Goal: Task Accomplishment & Management: Manage account settings

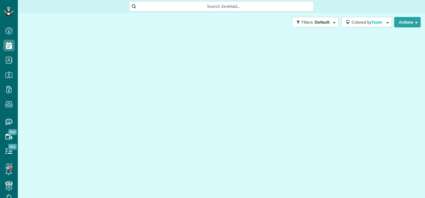
scroll to position [3, 3]
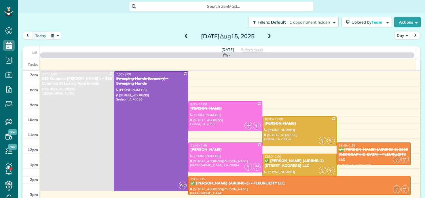
scroll to position [3, 3]
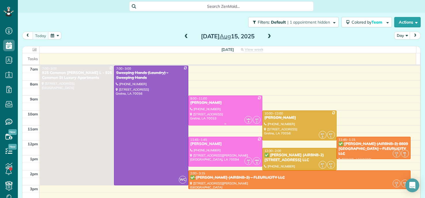
click at [228, 103] on div "[PERSON_NAME]" at bounding box center [225, 102] width 71 height 5
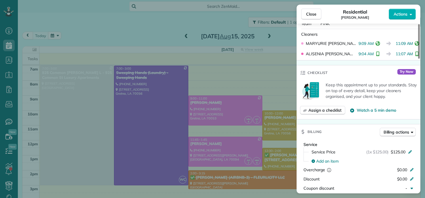
scroll to position [28, 0]
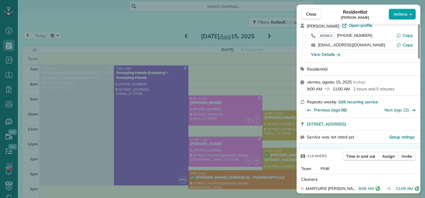
click at [404, 11] on button "Actions" at bounding box center [401, 14] width 27 height 11
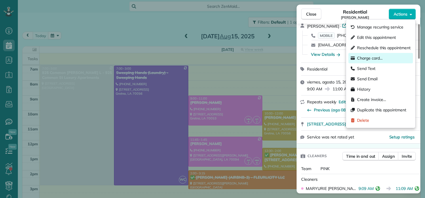
click at [365, 57] on span "Charge card…" at bounding box center [370, 58] width 26 height 6
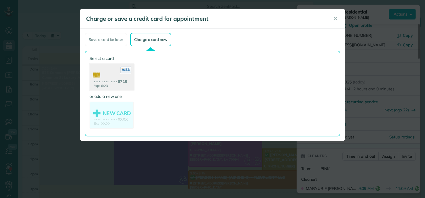
click at [112, 77] on use at bounding box center [111, 78] width 44 height 28
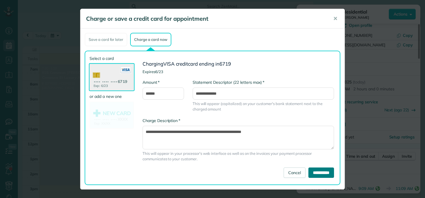
click at [317, 174] on input "**********" at bounding box center [321, 172] width 26 height 10
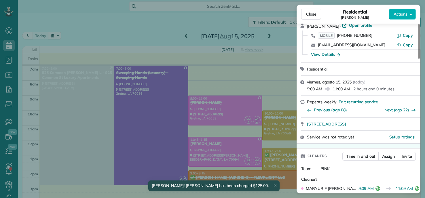
click at [60, 16] on div "Close Residential SHAWAN HARRIS Actions Status Completed SHAWAN HARRIS · Open p…" at bounding box center [212, 99] width 425 height 198
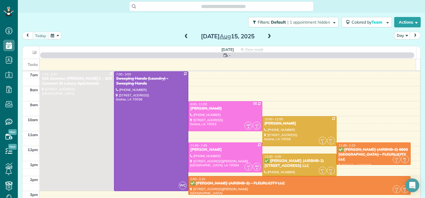
scroll to position [3, 3]
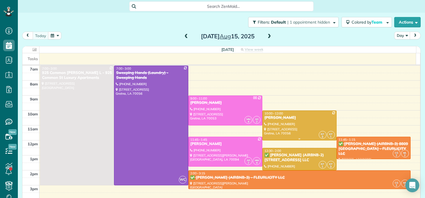
click at [296, 121] on div at bounding box center [298, 125] width 73 height 29
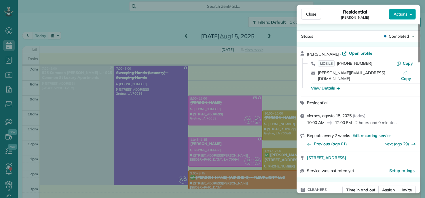
click at [401, 15] on span "Actions" at bounding box center [400, 14] width 14 height 6
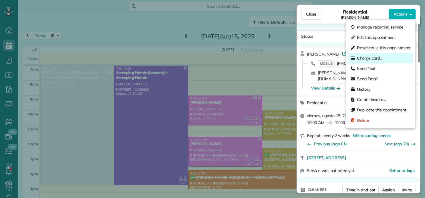
click at [368, 58] on span "Charge card…" at bounding box center [370, 58] width 26 height 6
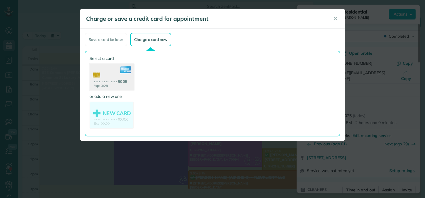
click at [117, 78] on use at bounding box center [111, 78] width 44 height 28
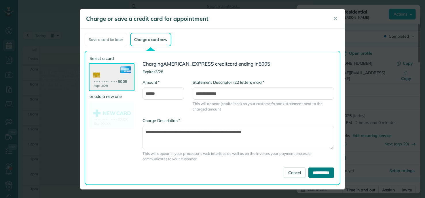
click at [317, 176] on input "**********" at bounding box center [321, 172] width 26 height 10
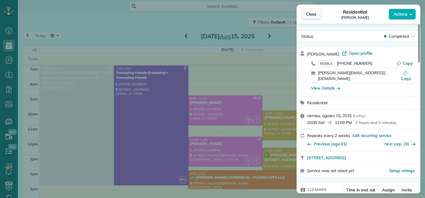
click at [313, 13] on span "Close" at bounding box center [311, 14] width 10 height 6
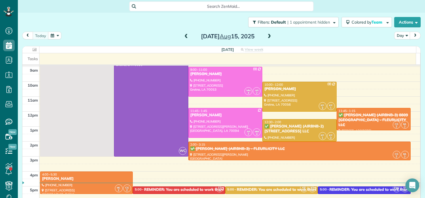
scroll to position [58, 0]
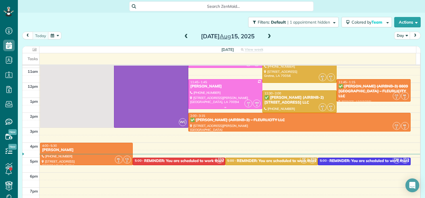
click at [224, 90] on div at bounding box center [224, 93] width 73 height 29
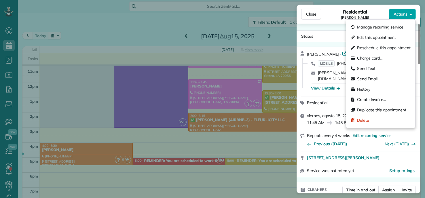
click at [402, 11] on button "Actions" at bounding box center [401, 14] width 27 height 11
click at [368, 57] on span "Charge card…" at bounding box center [370, 58] width 26 height 6
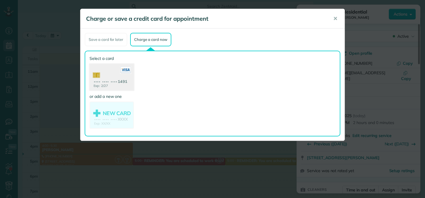
click at [104, 79] on use at bounding box center [111, 78] width 44 height 28
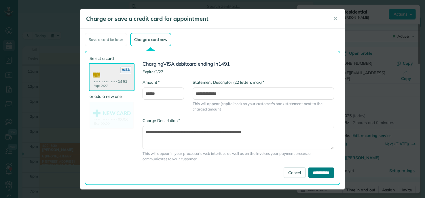
click at [315, 174] on input "**********" at bounding box center [321, 172] width 26 height 10
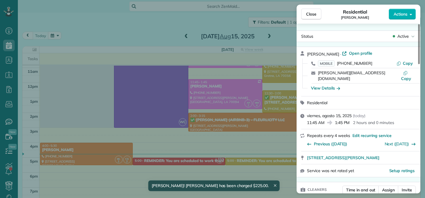
click at [119, 19] on div "Close Residential Paul Braxton Actions Status Active Paul Braxton · Open profil…" at bounding box center [212, 99] width 425 height 198
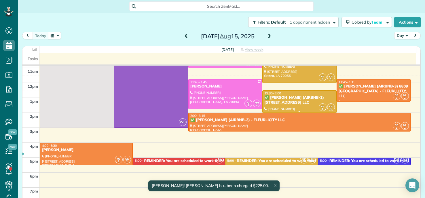
click at [277, 98] on div "✅ [PERSON_NAME] (AIRBNB-2) [STREET_ADDRESS] LLC" at bounding box center [299, 100] width 71 height 10
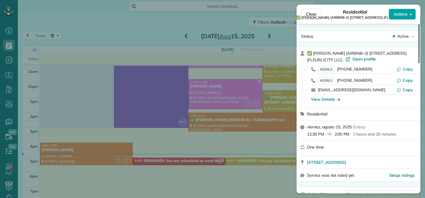
click at [405, 14] on span "Actions" at bounding box center [400, 14] width 14 height 6
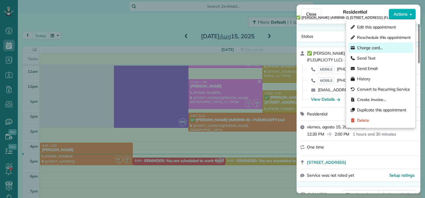
click at [370, 46] on span "Charge card…" at bounding box center [370, 48] width 26 height 6
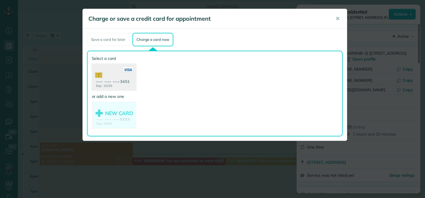
click at [117, 76] on use at bounding box center [114, 78] width 44 height 28
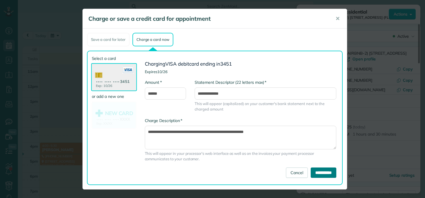
click at [319, 172] on input "**********" at bounding box center [323, 172] width 26 height 10
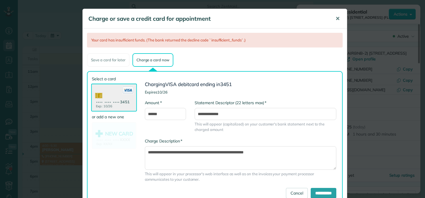
click at [336, 18] on span "✕" at bounding box center [337, 18] width 4 height 7
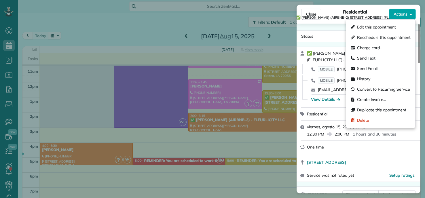
click at [400, 11] on span "Actions" at bounding box center [400, 14] width 14 height 6
click at [367, 100] on span "Create invoice…" at bounding box center [371, 100] width 29 height 6
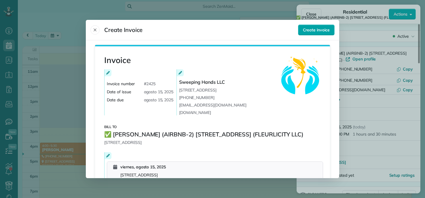
click at [321, 33] on button "Create invoice" at bounding box center [316, 29] width 37 height 11
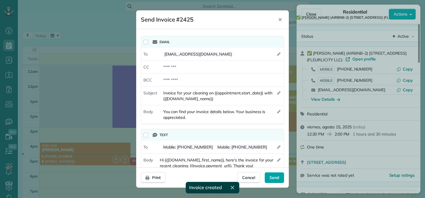
click at [277, 176] on span "Send" at bounding box center [274, 178] width 10 height 6
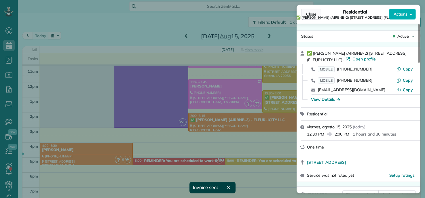
click at [310, 12] on span "Close" at bounding box center [311, 14] width 10 height 6
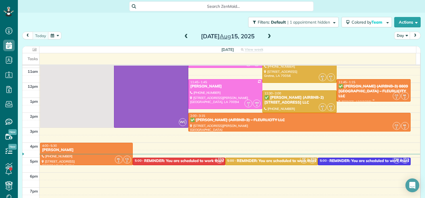
click at [356, 88] on div "✅ MATT GLAPION (AIRBNB-3) 8809 EDINBURGH - FLEURLICITY LLC" at bounding box center [373, 91] width 71 height 15
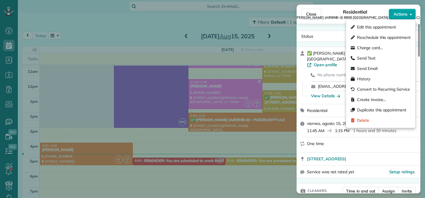
click at [400, 13] on span "Actions" at bounding box center [400, 14] width 14 height 6
click at [366, 98] on span "Create invoice…" at bounding box center [371, 100] width 29 height 6
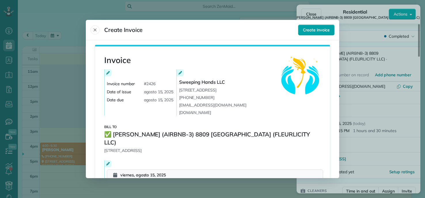
click at [315, 27] on span "Create invoice" at bounding box center [316, 30] width 27 height 6
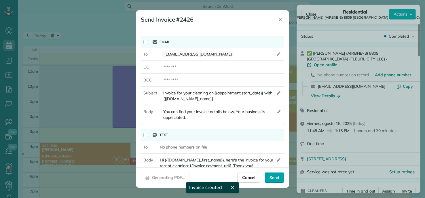
click at [278, 178] on span "Send" at bounding box center [274, 178] width 10 height 6
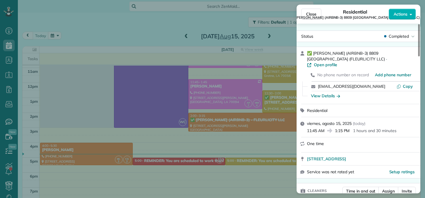
click at [87, 21] on div "Close Residential ✅ MATT GLAPION (AIRBNB-3) 8809 EDINBURGH (FLEURLICITY LLC) Ac…" at bounding box center [212, 99] width 425 height 198
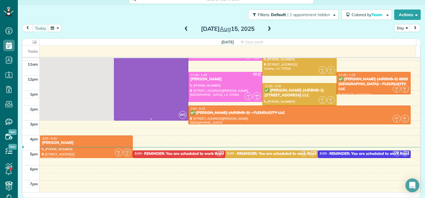
scroll to position [86, 0]
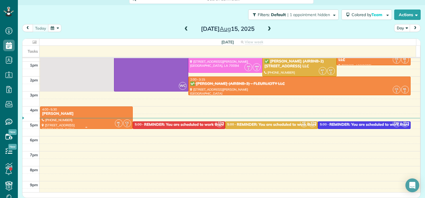
click at [86, 115] on div "[PERSON_NAME]" at bounding box center [86, 113] width 89 height 5
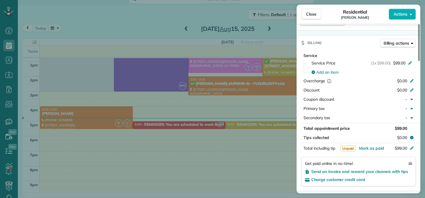
scroll to position [262, 0]
click at [397, 13] on span "Actions" at bounding box center [400, 14] width 14 height 6
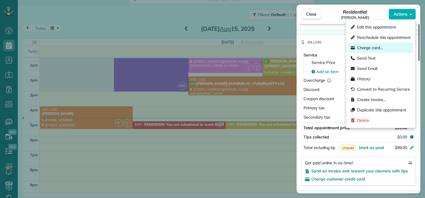
click at [363, 44] on div "Charge card…" at bounding box center [380, 48] width 64 height 10
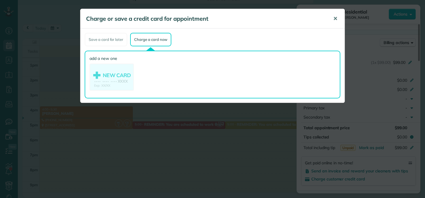
click at [336, 18] on span "✕" at bounding box center [335, 18] width 4 height 7
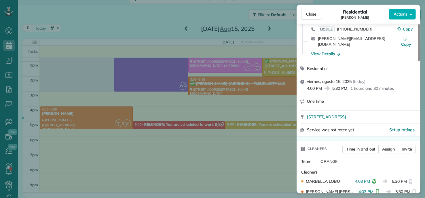
scroll to position [0, 0]
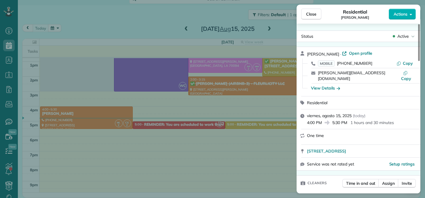
drag, startPoint x: 322, startPoint y: 55, endPoint x: 308, endPoint y: 55, distance: 14.4
click at [308, 55] on span "[PERSON_NAME]" at bounding box center [323, 54] width 32 height 5
drag, startPoint x: 344, startPoint y: 54, endPoint x: 308, endPoint y: 54, distance: 36.3
click at [308, 54] on div "Anthony Mumphrey · Open profile" at bounding box center [362, 53] width 110 height 7
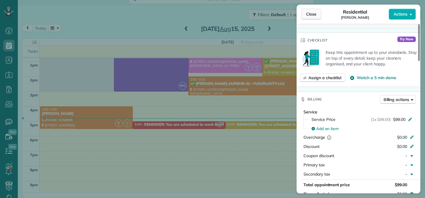
click at [309, 13] on span "Close" at bounding box center [311, 14] width 10 height 6
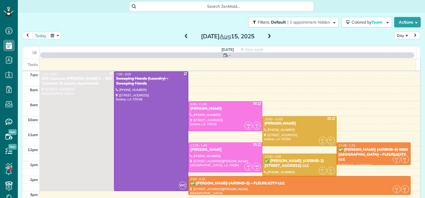
scroll to position [3, 3]
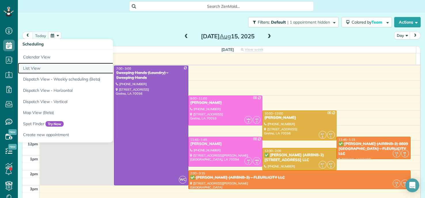
click at [39, 68] on link "List View" at bounding box center [90, 68] width 144 height 11
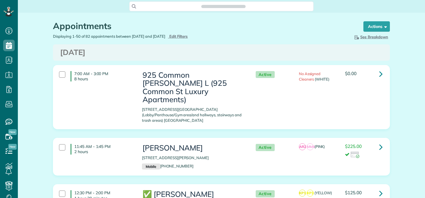
scroll to position [3, 3]
type input "**********"
click at [187, 38] on span "Edit Filters" at bounding box center [178, 36] width 19 height 5
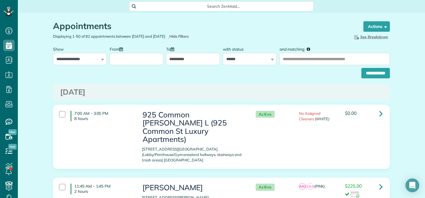
click at [120, 58] on input "From" at bounding box center [137, 59] width 54 height 12
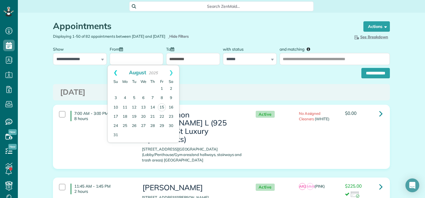
click at [113, 73] on link "Prev" at bounding box center [116, 72] width 16 height 14
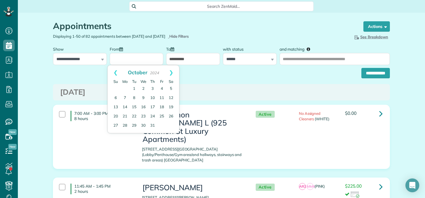
click at [113, 73] on link "Prev" at bounding box center [116, 72] width 16 height 14
drag, startPoint x: 126, startPoint y: 87, endPoint x: 131, endPoint y: 87, distance: 4.9
click at [126, 87] on link "1" at bounding box center [124, 88] width 9 height 9
type input "**********"
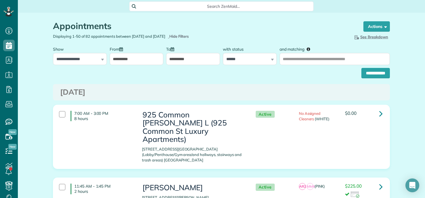
click at [198, 59] on input "**********" at bounding box center [193, 59] width 54 height 12
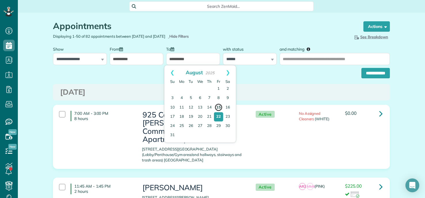
click at [218, 107] on link "15" at bounding box center [218, 107] width 8 height 8
type input "**********"
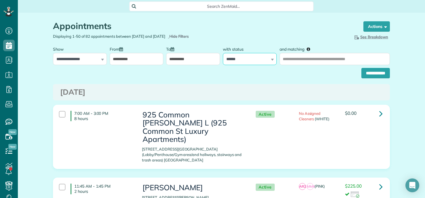
drag, startPoint x: 244, startPoint y: 58, endPoint x: 243, endPoint y: 60, distance: 3.1
click at [244, 58] on select "**********" at bounding box center [250, 59] width 54 height 12
select select
click at [223, 53] on select "**********" at bounding box center [250, 59] width 54 height 12
click at [298, 53] on label "and matching" at bounding box center [296, 48] width 35 height 11
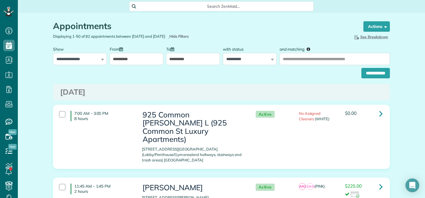
click at [298, 53] on input "and matching" at bounding box center [334, 59] width 110 height 12
click at [298, 59] on input "and matching" at bounding box center [334, 59] width 110 height 12
click at [367, 73] on input "**********" at bounding box center [375, 73] width 28 height 10
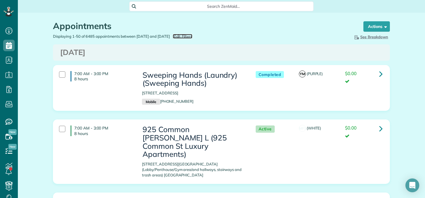
click at [193, 35] on span "Edit Filters" at bounding box center [183, 36] width 19 height 5
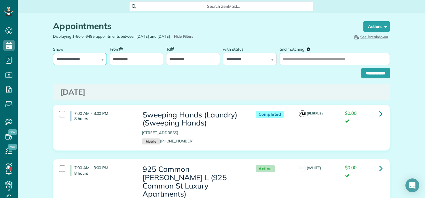
click at [73, 58] on select "**********" at bounding box center [80, 59] width 54 height 12
select select "**********"
click at [53, 53] on select "**********" at bounding box center [80, 59] width 54 height 12
click at [369, 71] on input "**********" at bounding box center [375, 73] width 28 height 10
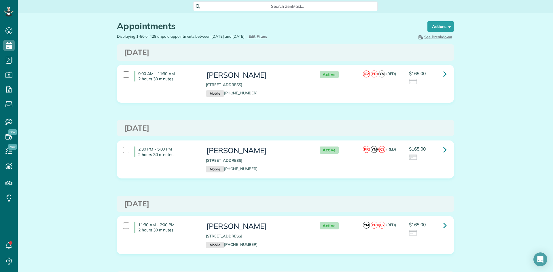
click at [264, 39] on div "Displaying 1-50 of 428 unpaid appointments between [DATE] and [DATE] Hide Filte…" at bounding box center [199, 36] width 173 height 5
click at [264, 37] on span "Edit Filters" at bounding box center [257, 36] width 19 height 5
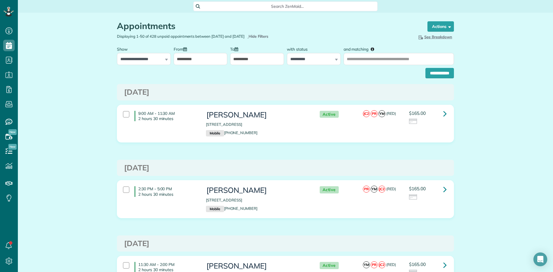
click at [203, 63] on input "**********" at bounding box center [201, 59] width 54 height 12
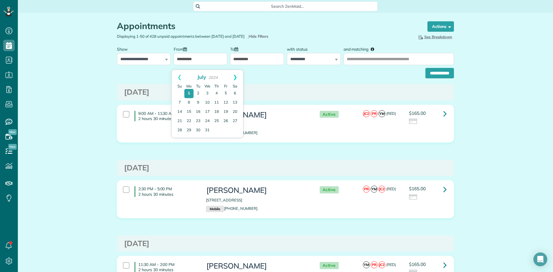
click at [235, 77] on link "Next" at bounding box center [235, 77] width 16 height 14
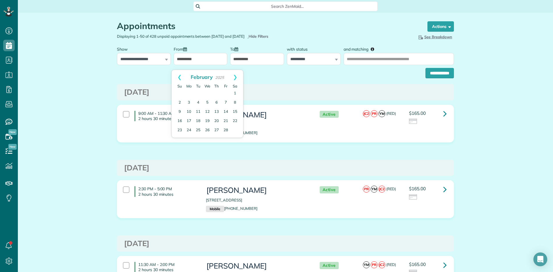
click at [235, 77] on link "Next" at bounding box center [235, 77] width 16 height 14
click at [235, 76] on link "Next" at bounding box center [235, 77] width 16 height 14
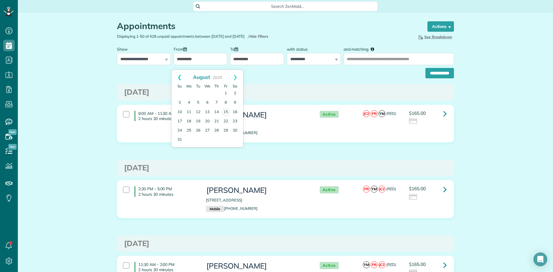
click at [178, 77] on link "Prev" at bounding box center [180, 77] width 16 height 14
click at [197, 93] on link "1" at bounding box center [197, 93] width 9 height 9
type input "**********"
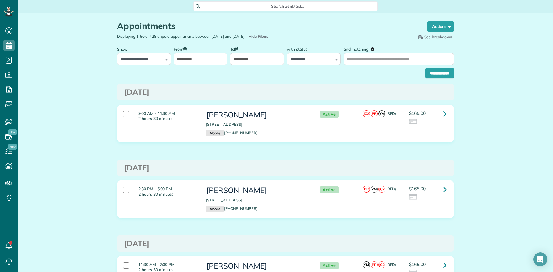
click at [242, 65] on input "**********" at bounding box center [257, 59] width 54 height 12
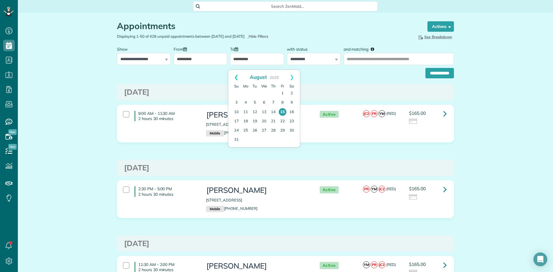
click at [233, 76] on link "Prev" at bounding box center [236, 77] width 16 height 14
click at [273, 131] on link "31" at bounding box center [272, 130] width 9 height 9
type input "**********"
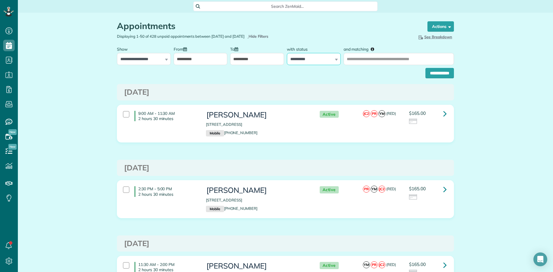
click at [320, 64] on select "**********" at bounding box center [314, 59] width 54 height 12
click at [417, 63] on input "and matching" at bounding box center [398, 59] width 110 height 12
type input "**********"
click at [424, 77] on input "**********" at bounding box center [439, 73] width 28 height 10
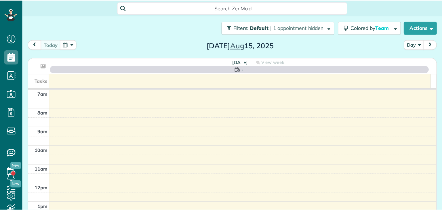
scroll to position [3, 3]
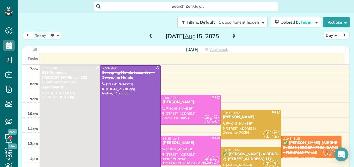
drag, startPoint x: 347, startPoint y: 117, endPoint x: 350, endPoint y: 117, distance: 3.8
click at [347, 118] on div "Filters: Default | 1 appointment hidden Colored by Team Color by Cleaner Color …" at bounding box center [186, 84] width 336 height 143
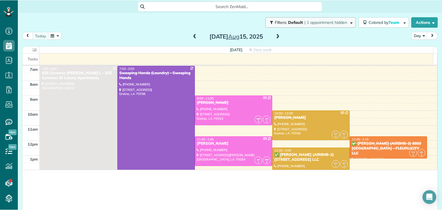
scroll to position [210, 18]
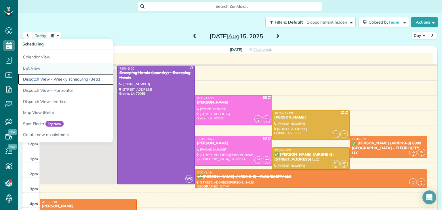
click at [48, 73] on ul "Calendar View List View Dispatch View - Weekly scheduling (Beta) Dispatch View …" at bounding box center [90, 95] width 144 height 93
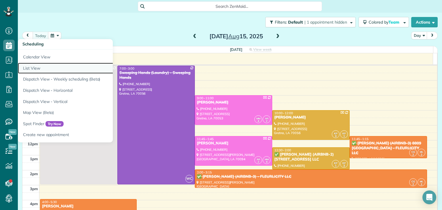
click at [44, 70] on link "List View" at bounding box center [90, 68] width 144 height 11
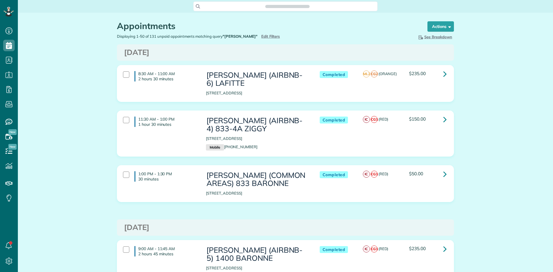
scroll to position [272, 18]
type input "**********"
click at [444, 76] on link at bounding box center [445, 74] width 12 height 12
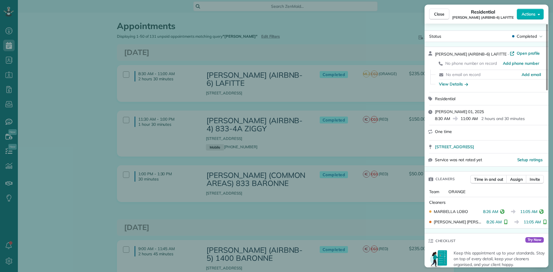
click at [293, 56] on div "Close Residential NICK BRUNO (AIRBNB-6) LAFITTE Actions Status Completed NICK B…" at bounding box center [276, 136] width 553 height 272
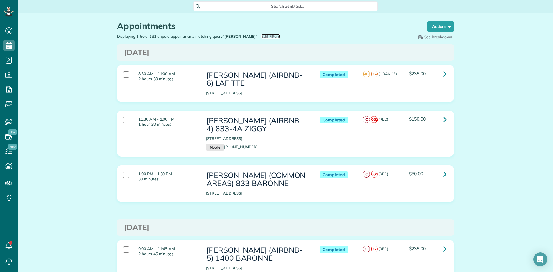
click at [261, 35] on span "Edit Filters" at bounding box center [270, 36] width 19 height 5
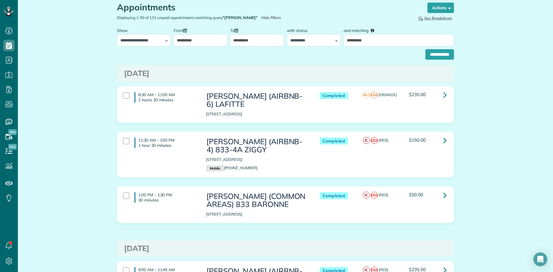
scroll to position [29, 0]
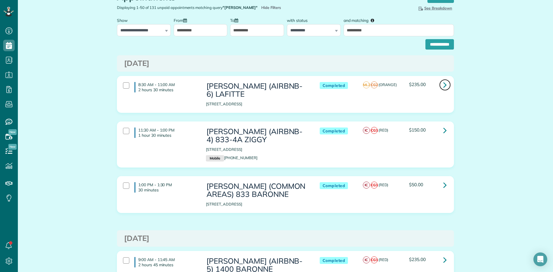
click at [443, 83] on icon at bounding box center [444, 85] width 3 height 10
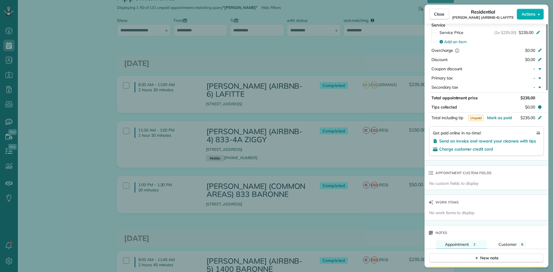
scroll to position [275, 0]
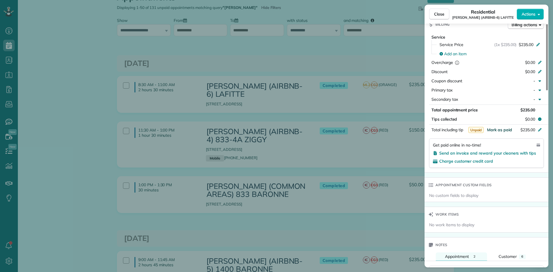
click at [500, 129] on span "Mark as paid" at bounding box center [499, 129] width 25 height 5
click at [362, 68] on div "Close Residential NICK BRUNO (AIRBNB-6) LAFITTE Actions Status Completed NICK B…" at bounding box center [276, 136] width 553 height 272
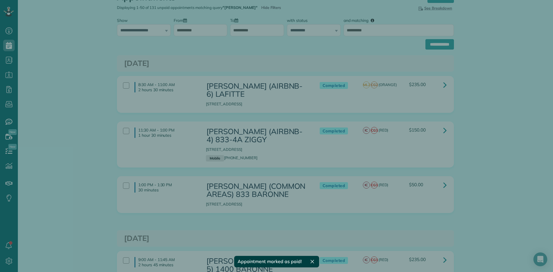
click at [362, 68] on div "Close Residential NICK BRUNO (AIRBNB-6) LAFITTE Actions Status Completed NICK B…" at bounding box center [276, 136] width 553 height 272
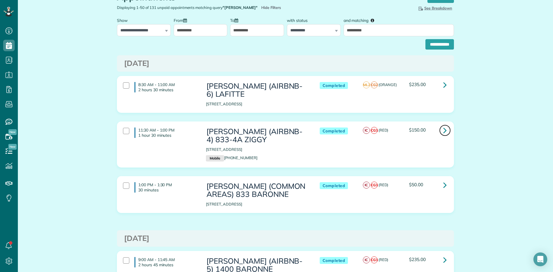
click at [443, 129] on icon at bounding box center [444, 130] width 3 height 10
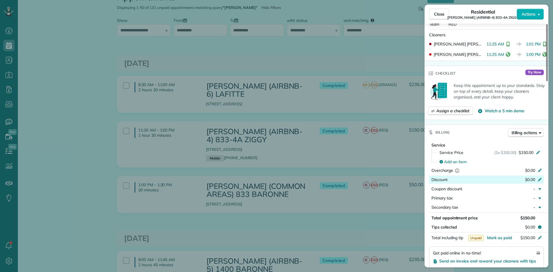
scroll to position [173, 0]
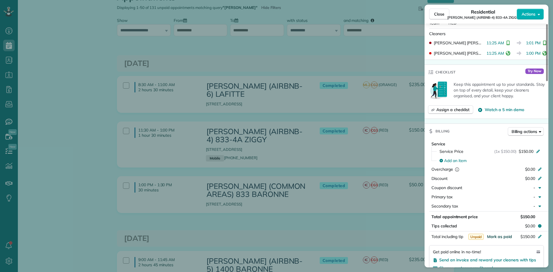
click at [502, 234] on span "Mark as paid" at bounding box center [499, 236] width 25 height 5
click at [389, 167] on div "Close Residential NICK BRUNO (AIRBNB-4) 833-4A ZIGGY Actions Status Completed N…" at bounding box center [276, 136] width 553 height 272
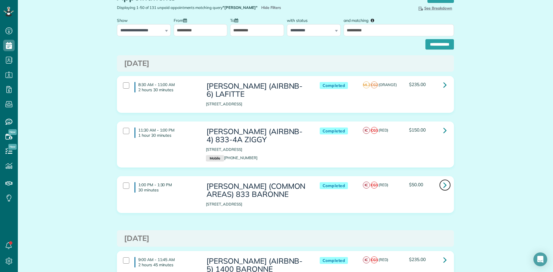
click at [443, 185] on icon at bounding box center [444, 185] width 3 height 10
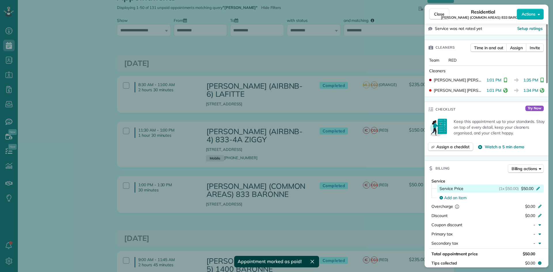
scroll to position [317, 0]
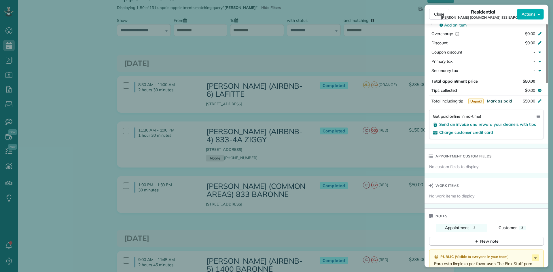
click at [500, 100] on span "Mark as paid" at bounding box center [499, 100] width 25 height 5
click at [346, 115] on div "Close Residential NICK BRUNO (COMMON AREAS) 833 BARONNE Actions Status Complete…" at bounding box center [276, 136] width 553 height 272
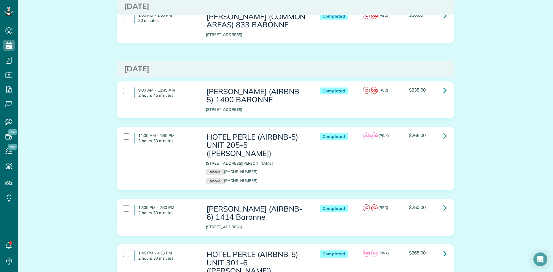
scroll to position [230, 0]
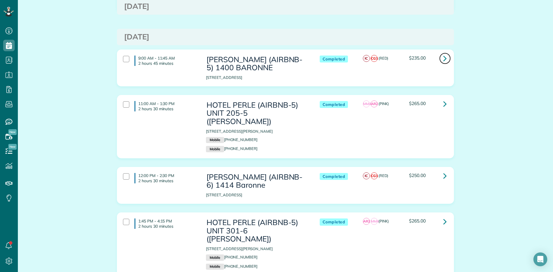
click at [443, 57] on icon at bounding box center [444, 58] width 3 height 10
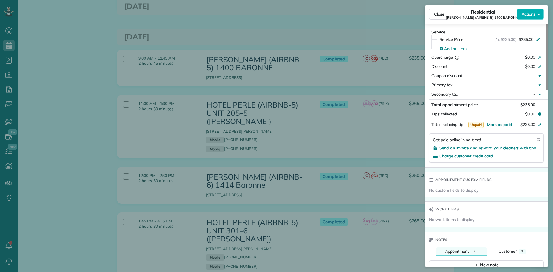
scroll to position [288, 0]
click at [504, 123] on span "Mark as paid" at bounding box center [499, 123] width 25 height 5
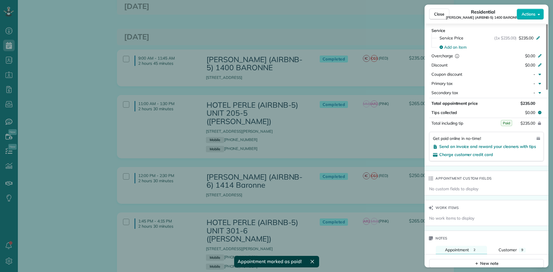
click at [374, 88] on div "Close Residential NICK BRUNO (AIRBNB-5) 1400 BARONNE Actions Status Completed N…" at bounding box center [276, 136] width 553 height 272
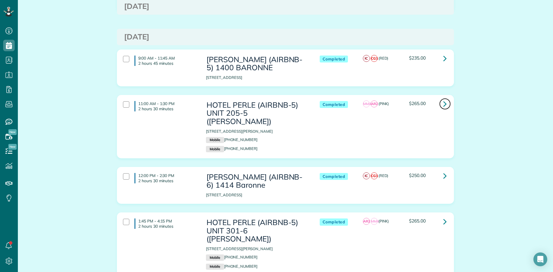
click at [443, 104] on icon at bounding box center [444, 104] width 3 height 10
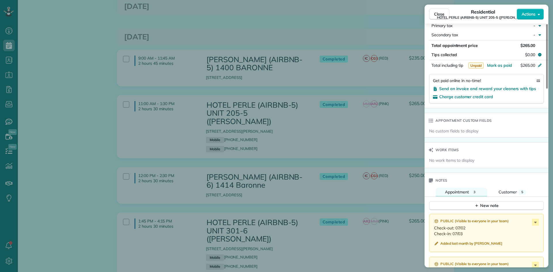
scroll to position [347, 0]
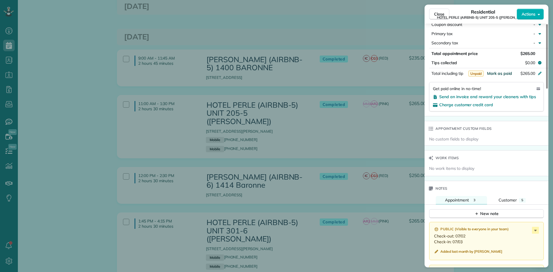
click at [496, 74] on span "Mark as paid" at bounding box center [499, 73] width 25 height 5
click at [376, 87] on div "Close Residential HOTEL PERLE (AIRBNB-5) UNIT 205-5 (NICK BRUNO) Actions Status…" at bounding box center [276, 136] width 553 height 272
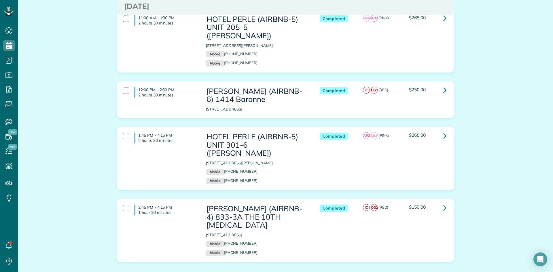
scroll to position [345, 0]
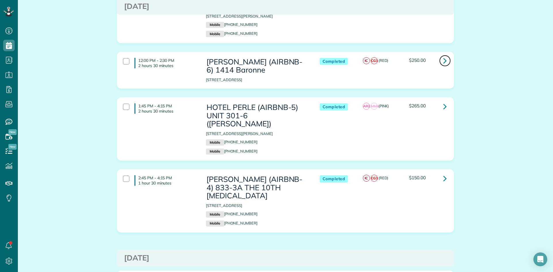
click at [443, 56] on icon at bounding box center [444, 61] width 3 height 10
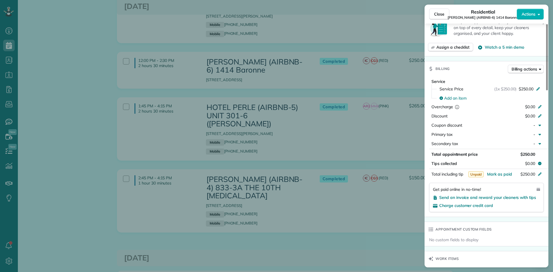
scroll to position [345, 0]
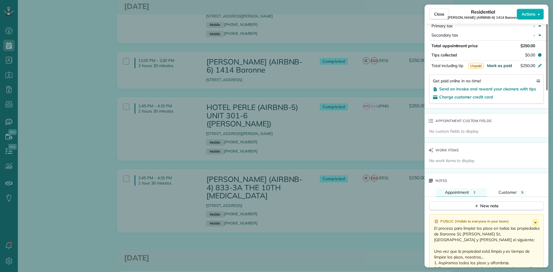
click at [499, 63] on span "Mark as paid" at bounding box center [499, 65] width 25 height 5
click at [496, 62] on button "$250.00" at bounding box center [512, 66] width 54 height 8
click at [401, 86] on div "Close Residential NICK BRUNO (AIRBNB-6) 1414 Baronne Actions Status Completed N…" at bounding box center [276, 136] width 553 height 272
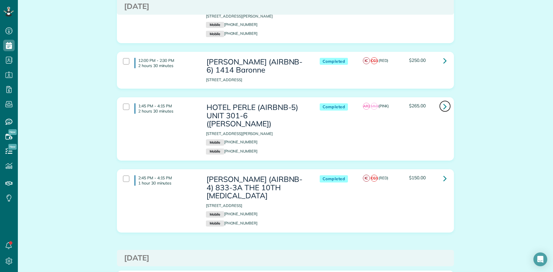
click at [444, 101] on icon at bounding box center [444, 106] width 3 height 10
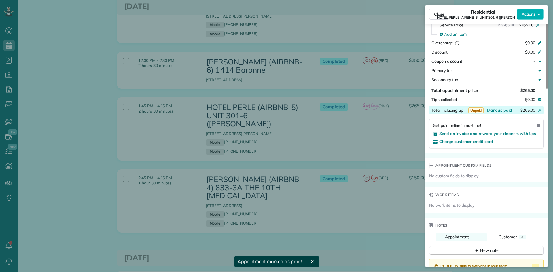
scroll to position [345, 0]
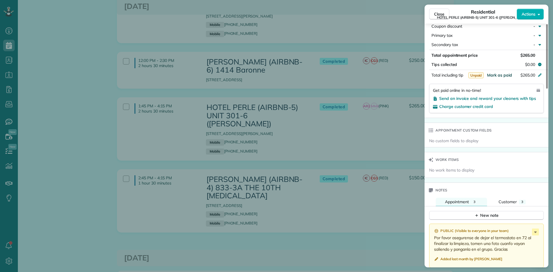
click at [499, 75] on span "Mark as paid" at bounding box center [499, 75] width 25 height 5
click at [379, 86] on div "Close Residential HOTEL PERLE (AIRBNB-5) UNIT 301-6 (NICK BRUNO) Actions Status…" at bounding box center [276, 136] width 553 height 272
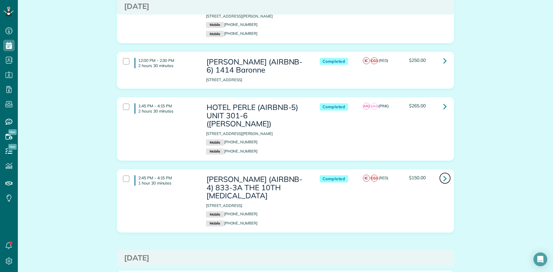
click at [444, 173] on icon at bounding box center [444, 178] width 3 height 10
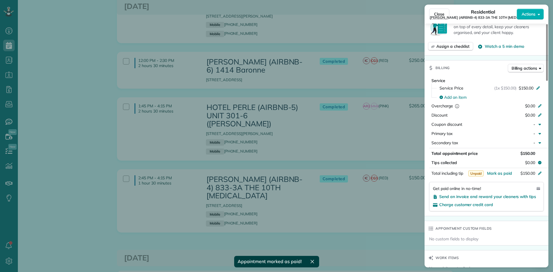
scroll to position [345, 0]
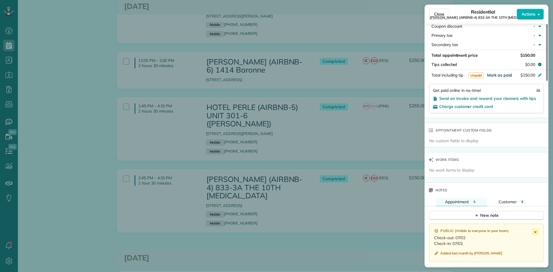
click at [494, 75] on span "Mark as paid" at bounding box center [499, 75] width 25 height 5
click at [370, 86] on div "Close Residential NICK BRUNO (AIRBNB-4) 833-3A THE 10TH MUSE Actions Status Com…" at bounding box center [276, 136] width 553 height 272
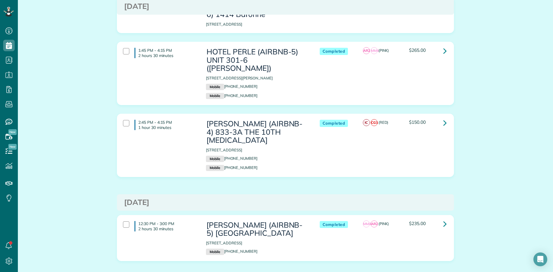
scroll to position [432, 0]
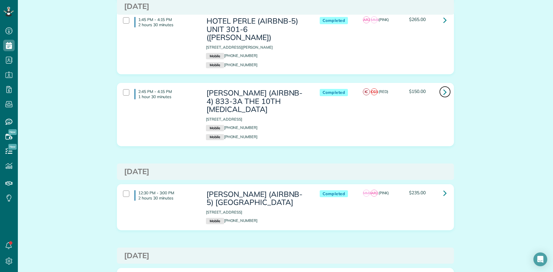
click at [443, 87] on icon at bounding box center [444, 92] width 3 height 10
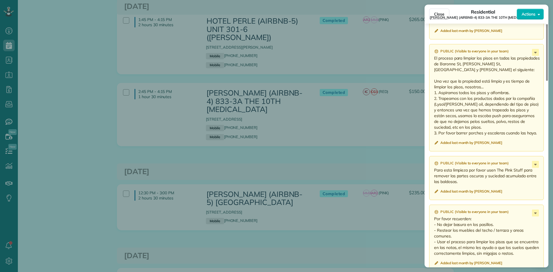
scroll to position [662, 0]
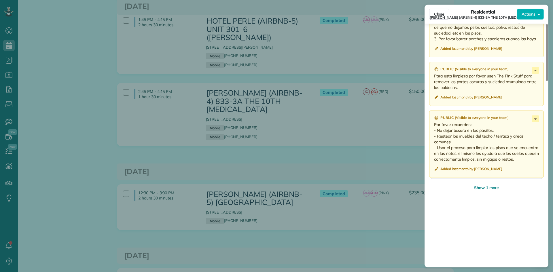
click at [382, 133] on div "Close Residential NICK BRUNO (AIRBNB-4) 833-3A THE 10TH MUSE Actions Status Com…" at bounding box center [276, 136] width 553 height 272
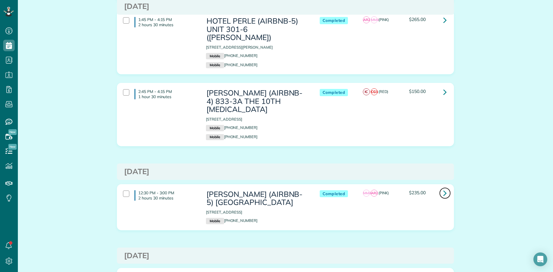
click at [444, 188] on icon at bounding box center [444, 193] width 3 height 10
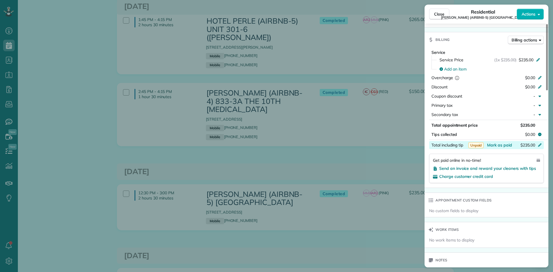
scroll to position [290, 0]
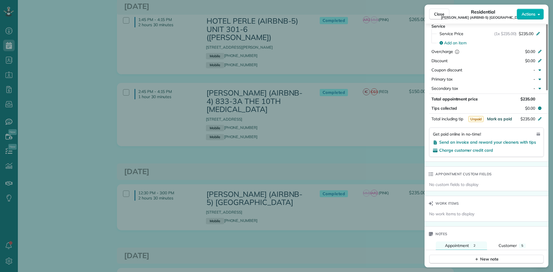
click at [504, 116] on span "Mark as paid" at bounding box center [499, 118] width 25 height 5
click at [328, 139] on div "Close Residential NICK BRUNO (AIRBNB-5) TOULOUSE Actions Status Completed NICK …" at bounding box center [276, 136] width 553 height 272
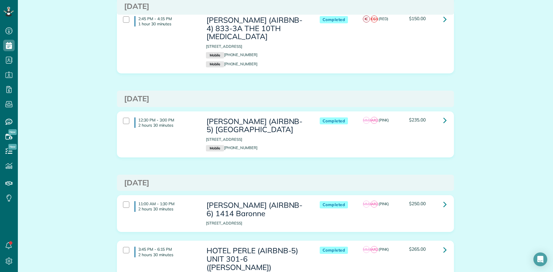
scroll to position [518, 0]
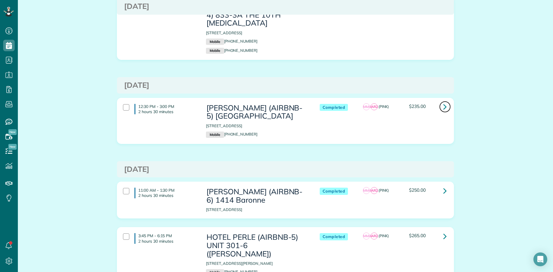
click at [443, 102] on icon at bounding box center [444, 107] width 3 height 10
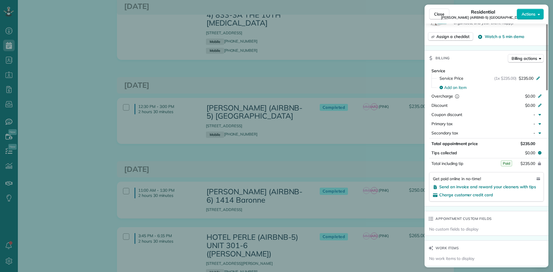
scroll to position [288, 0]
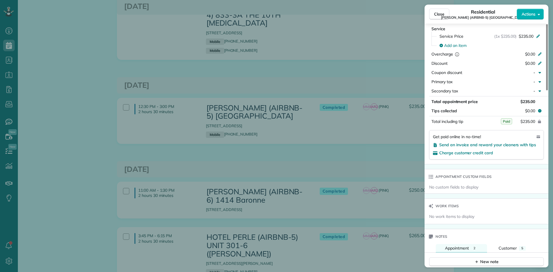
click at [358, 102] on div "Close Residential NICK BRUNO (AIRBNB-5) TOULOUSE Actions Status Completed NICK …" at bounding box center [276, 136] width 553 height 272
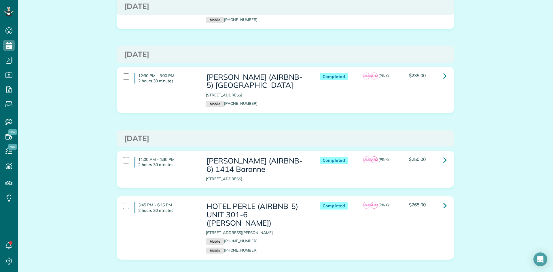
scroll to position [633, 0]
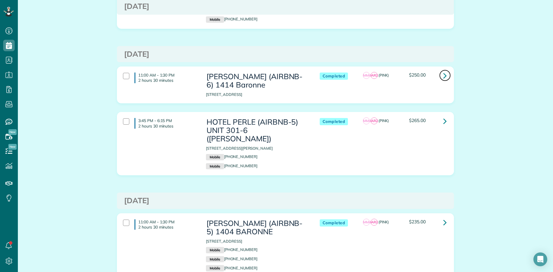
click at [443, 71] on icon at bounding box center [444, 76] width 3 height 10
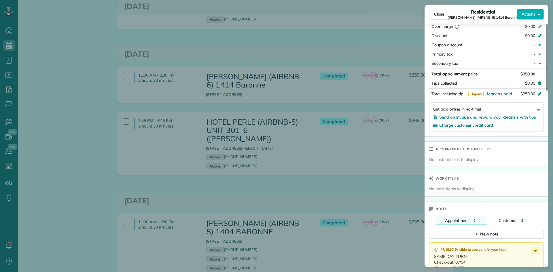
scroll to position [317, 0]
click at [502, 92] on span "Mark as paid" at bounding box center [499, 94] width 25 height 5
click at [393, 84] on div "Close Residential NICK BRUNO (AIRBNB-6) 1414 Baronne Actions Status Completed N…" at bounding box center [276, 136] width 553 height 272
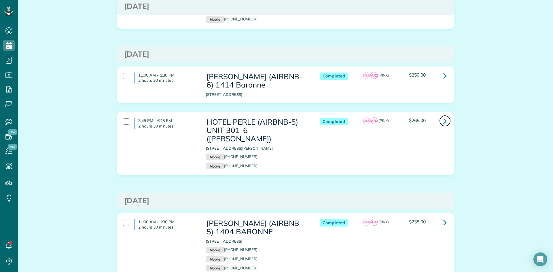
click at [444, 115] on link at bounding box center [445, 121] width 12 height 12
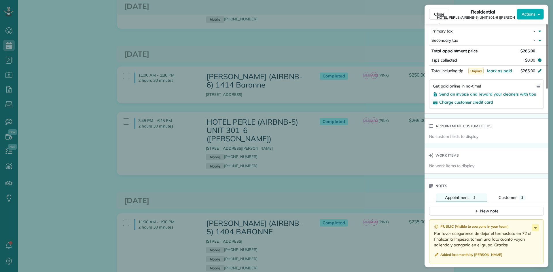
scroll to position [348, 0]
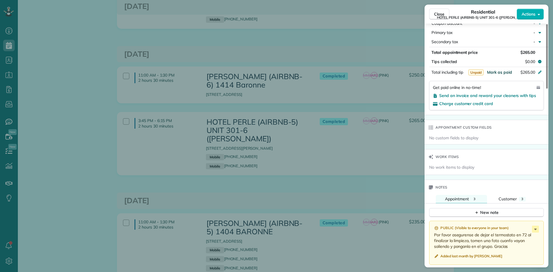
click at [498, 72] on span "Mark as paid" at bounding box center [499, 72] width 25 height 5
click at [302, 83] on div "Close Residential HOTEL PERLE (AIRBNB-5) UNIT 301-6 (NICK BRUNO) Actions Status…" at bounding box center [276, 136] width 553 height 272
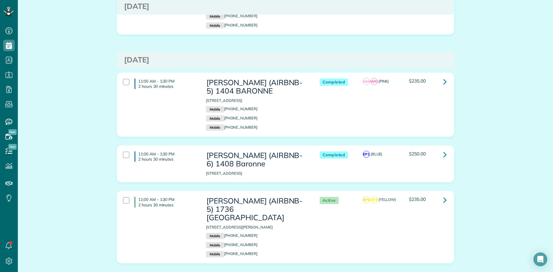
scroll to position [777, 0]
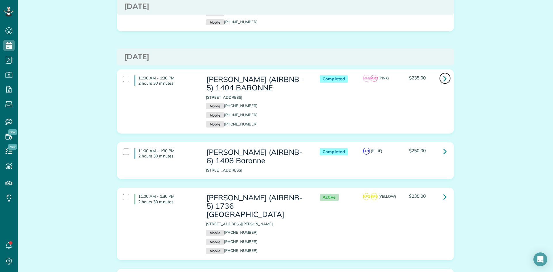
click at [443, 73] on icon at bounding box center [444, 78] width 3 height 10
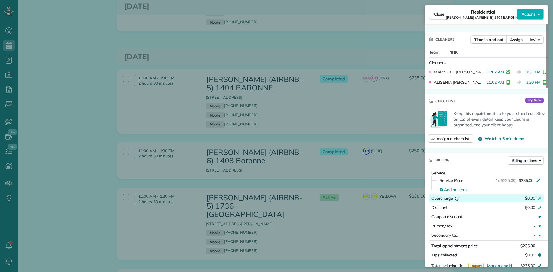
scroll to position [230, 0]
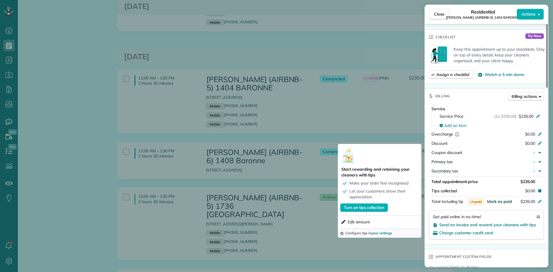
click at [501, 202] on span "Mark as paid" at bounding box center [499, 201] width 25 height 5
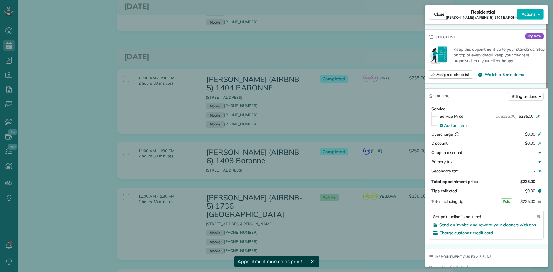
click at [309, 103] on div "Close Residential NICK BRUNO (AIRBNB-5) 1404 BARONNE Actions Status Completed N…" at bounding box center [276, 136] width 553 height 272
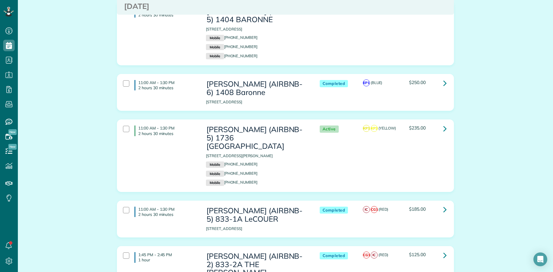
scroll to position [863, 0]
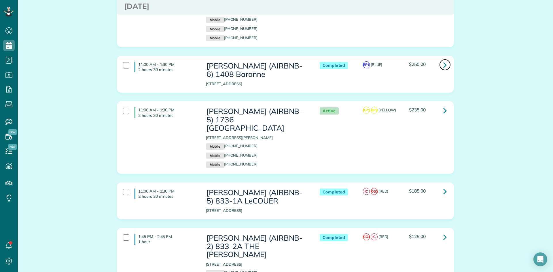
click at [443, 60] on icon at bounding box center [444, 65] width 3 height 10
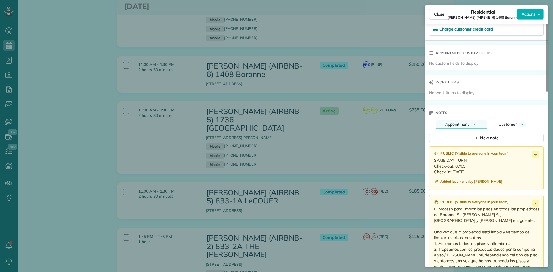
scroll to position [345, 0]
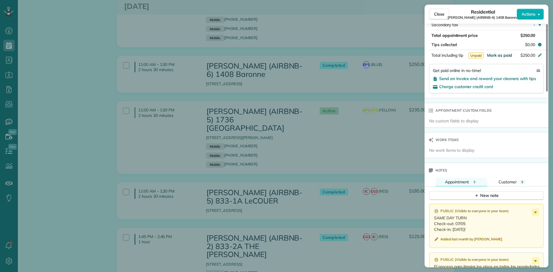
click at [494, 53] on span "Mark as paid" at bounding box center [499, 55] width 25 height 5
click at [348, 61] on div "Close Residential NICK BRUNO (AIRBNB-6) 1408 Baronne Actions Status Completed N…" at bounding box center [276, 136] width 553 height 272
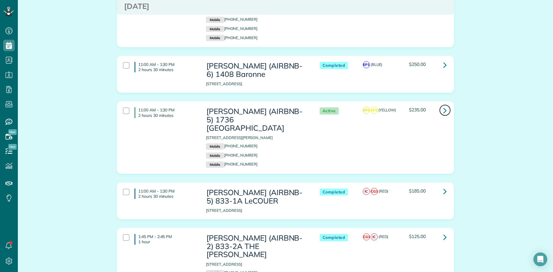
click at [443, 105] on icon at bounding box center [444, 110] width 3 height 10
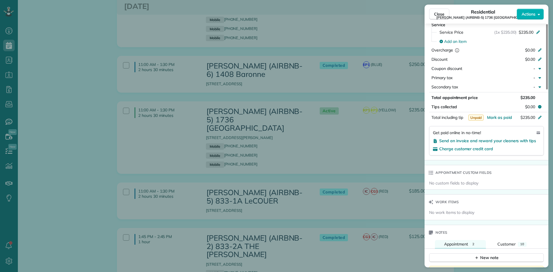
scroll to position [317, 0]
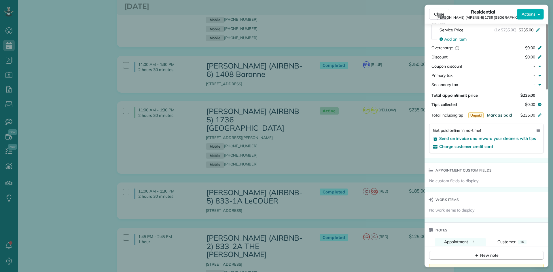
click at [501, 113] on span "Mark as paid" at bounding box center [499, 115] width 25 height 5
click at [362, 114] on div "Close Residential NICK BRUNO (AIRBNB-5) 1736 Thalia Actions Status Active NICK …" at bounding box center [276, 136] width 553 height 272
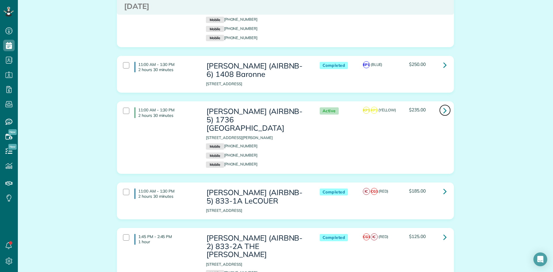
click at [443, 105] on icon at bounding box center [444, 110] width 3 height 10
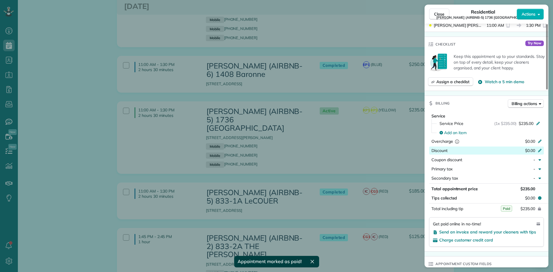
scroll to position [231, 0]
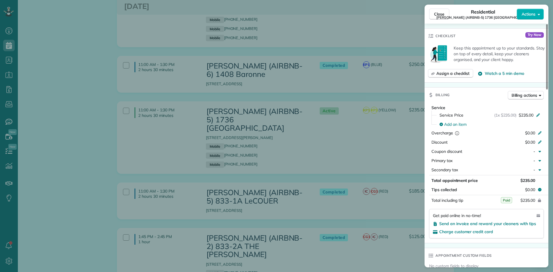
click at [373, 134] on div "Close Residential NICK BRUNO (AIRBNB-5) 1736 Thalia Actions Status Active NICK …" at bounding box center [276, 136] width 553 height 272
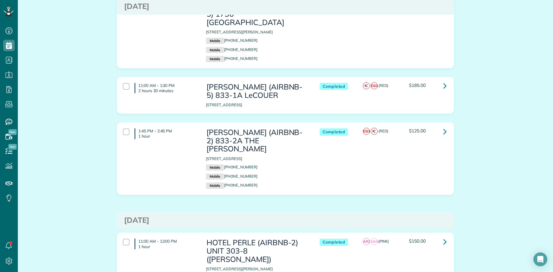
scroll to position [978, 0]
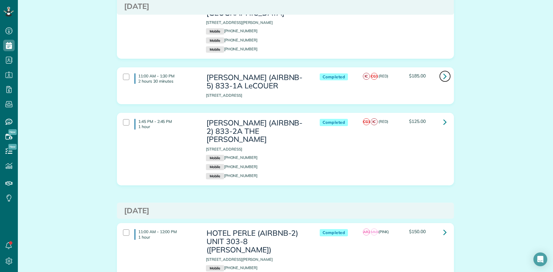
click at [443, 71] on icon at bounding box center [444, 76] width 3 height 10
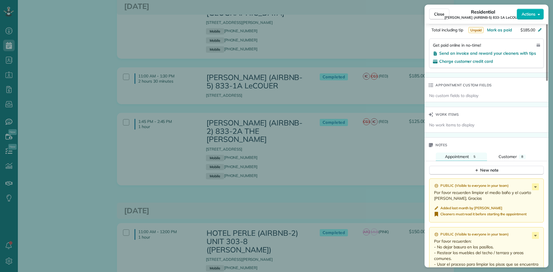
scroll to position [374, 0]
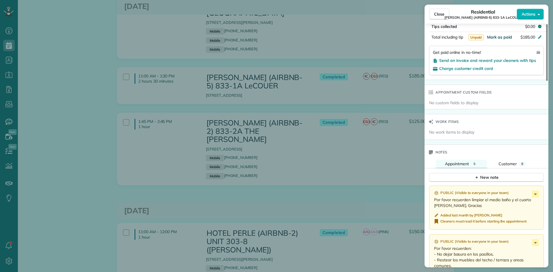
click at [503, 38] on span "Mark as paid" at bounding box center [499, 37] width 25 height 5
drag, startPoint x: 334, startPoint y: 68, endPoint x: 354, endPoint y: 69, distance: 19.6
click at [334, 68] on div "Close Residential NICK BRUNO (AIRBNB-5) 833-1A LeCOUER Actions Status Completed…" at bounding box center [276, 136] width 553 height 272
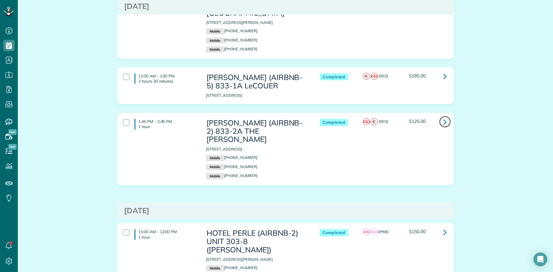
click at [443, 117] on icon at bounding box center [444, 122] width 3 height 10
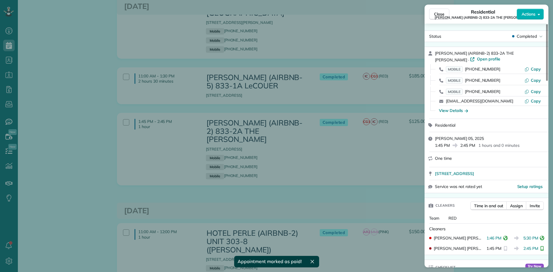
scroll to position [345, 0]
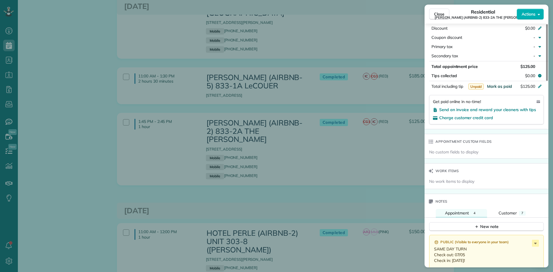
click at [501, 86] on span "Mark as paid" at bounding box center [499, 86] width 25 height 5
click at [343, 118] on div "Close Residential NICK BRUNO (AIRBNB-2) 833-2A THE HUDSON Actions Status Comple…" at bounding box center [276, 136] width 553 height 272
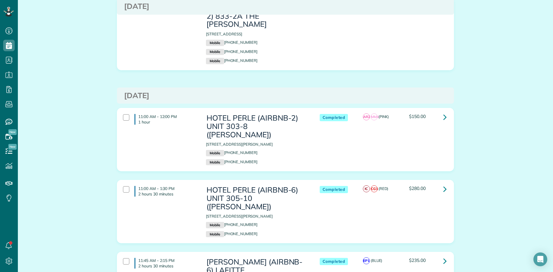
scroll to position [1122, 0]
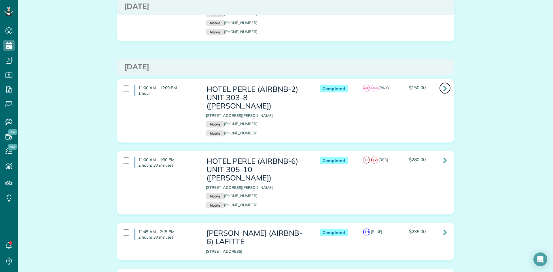
click at [444, 82] on link at bounding box center [445, 88] width 12 height 12
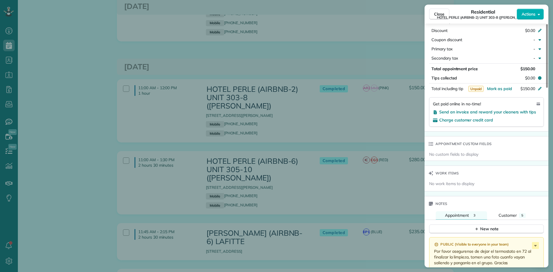
scroll to position [345, 0]
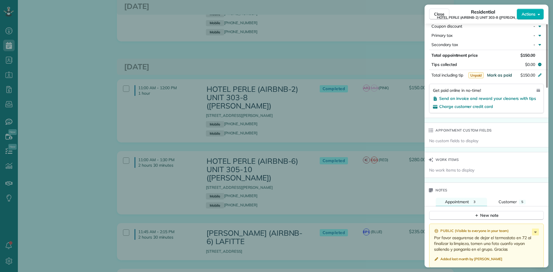
click at [507, 73] on span "Mark as paid" at bounding box center [499, 75] width 25 height 5
click at [363, 80] on div "Close Residential HOTEL PERLE (AIRBNB-2) UNIT 303-8 (NICK BRUNO) Actions Status…" at bounding box center [276, 136] width 553 height 272
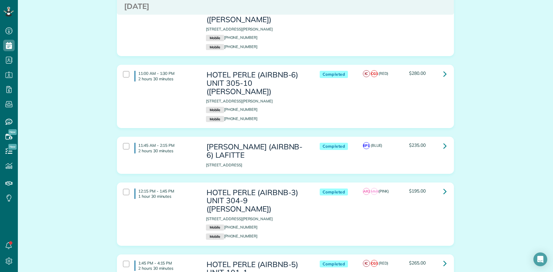
scroll to position [1180, 0]
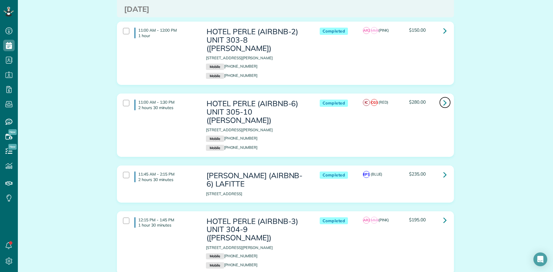
click at [443, 98] on icon at bounding box center [444, 103] width 3 height 10
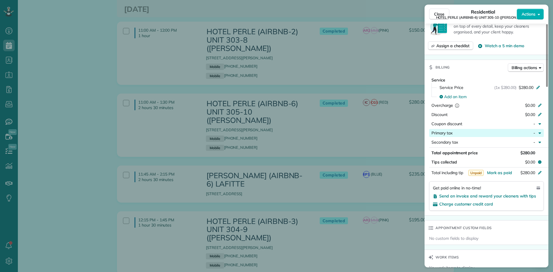
scroll to position [259, 0]
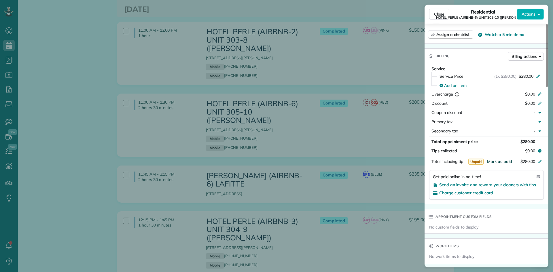
click at [499, 161] on span "Mark as paid" at bounding box center [499, 161] width 25 height 5
click at [349, 72] on div "Close Residential HOTEL PERLE (AIRBNB-6) UNIT 305-10 (NICK BRUNO) Actions Statu…" at bounding box center [276, 136] width 553 height 272
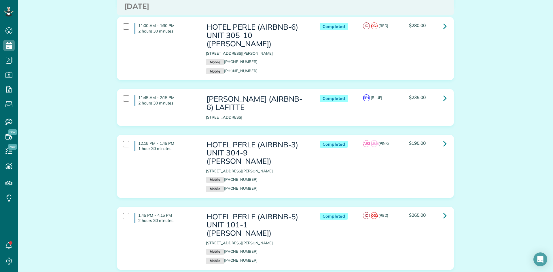
scroll to position [1266, 0]
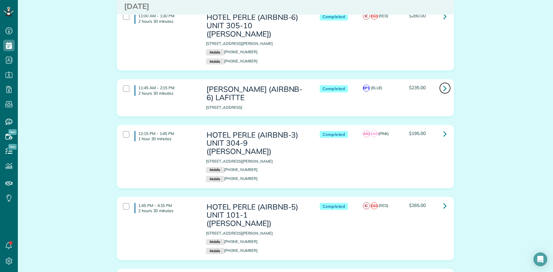
click at [443, 83] on icon at bounding box center [444, 88] width 3 height 10
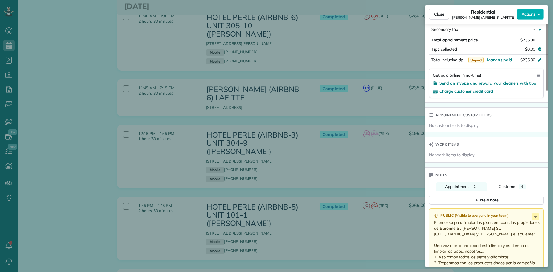
scroll to position [345, 0]
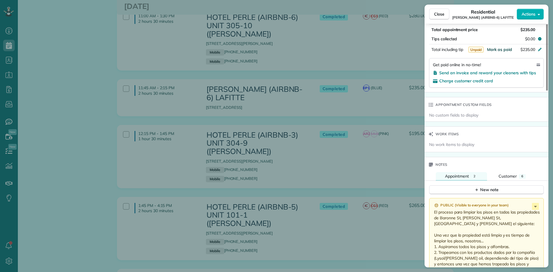
click at [500, 49] on span "Mark as paid" at bounding box center [499, 49] width 25 height 5
click at [344, 52] on div "Close Residential NICK BRUNO (AIRBNB-6) LAFITTE Actions Status Completed NICK B…" at bounding box center [276, 136] width 553 height 272
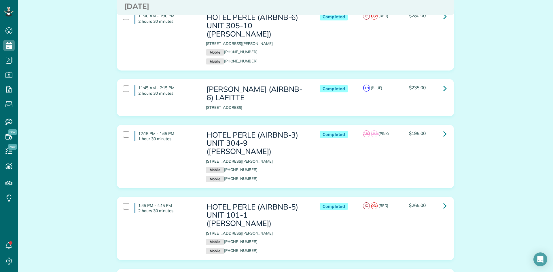
scroll to position [1295, 0]
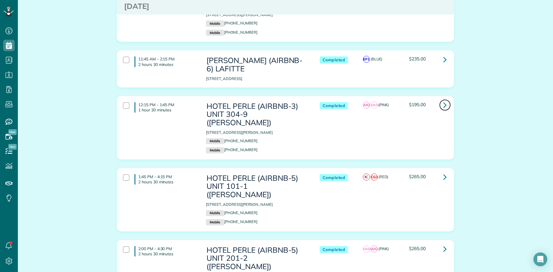
click at [444, 100] on icon at bounding box center [444, 105] width 3 height 10
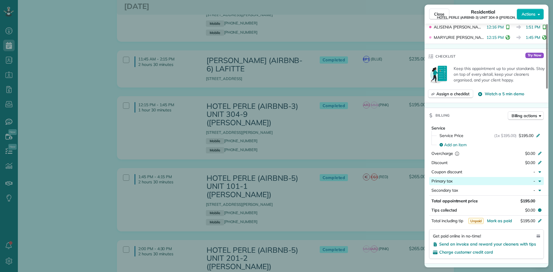
scroll to position [288, 0]
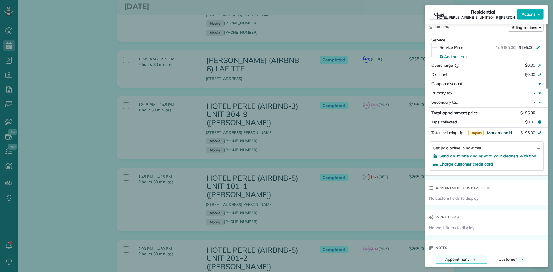
click at [502, 133] on span "Mark as paid" at bounding box center [499, 132] width 25 height 5
click at [375, 80] on div "Close Residential HOTEL PERLE (AIRBNB-3) UNIT 304-9 (NICK BRUNO) Actions Status…" at bounding box center [276, 136] width 553 height 272
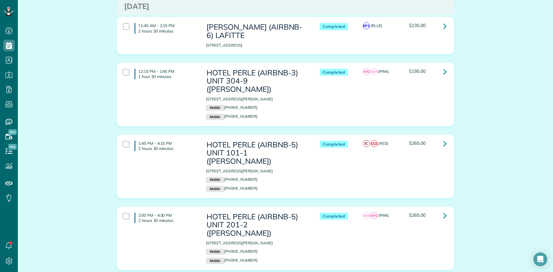
scroll to position [1352, 0]
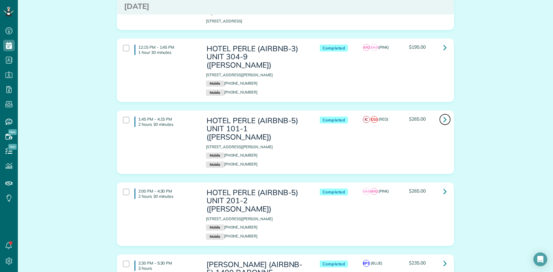
click at [443, 114] on icon at bounding box center [444, 119] width 3 height 10
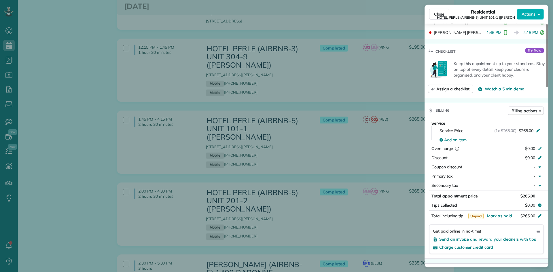
scroll to position [259, 0]
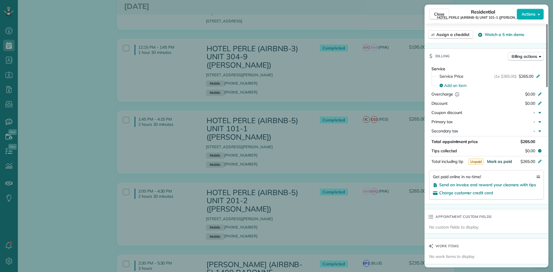
click at [498, 160] on span "Mark as paid" at bounding box center [499, 161] width 25 height 5
click at [382, 75] on div "Close Residential HOTEL PERLE (AIRBNB-5) UNIT 101-1 (NICK BRUNO) Actions Status…" at bounding box center [276, 136] width 553 height 272
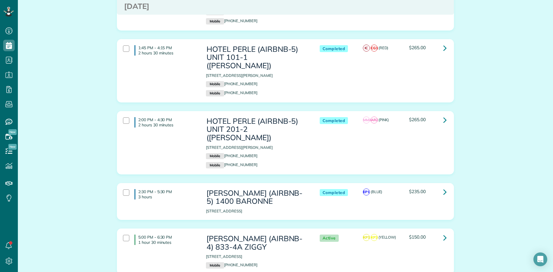
scroll to position [1439, 0]
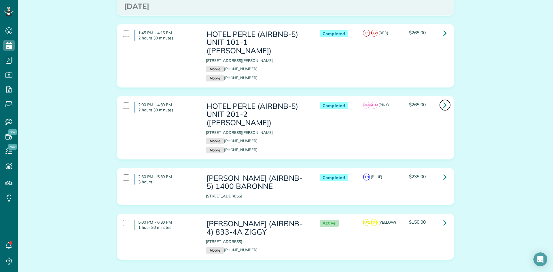
click at [443, 100] on icon at bounding box center [444, 105] width 3 height 10
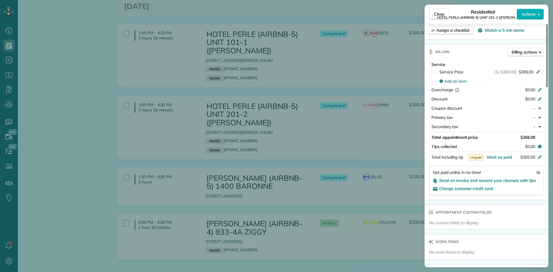
scroll to position [288, 0]
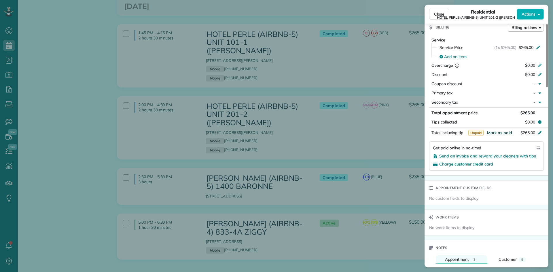
click at [505, 132] on span "Mark as paid" at bounding box center [499, 132] width 25 height 5
click at [371, 60] on div "Close Residential HOTEL PERLE (AIRBNB-5) UNIT 201-2 (NICK BRUNO) Actions Status…" at bounding box center [276, 136] width 553 height 272
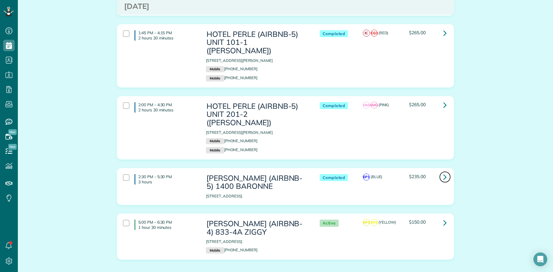
click at [443, 172] on icon at bounding box center [444, 177] width 3 height 10
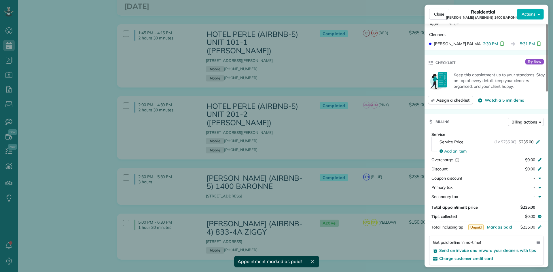
scroll to position [231, 0]
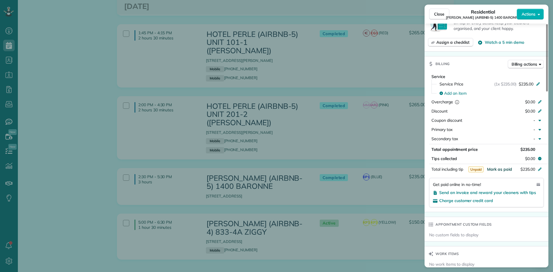
click at [504, 170] on span "Mark as paid" at bounding box center [499, 169] width 25 height 5
click at [355, 119] on div "Close Residential NICK BRUNO (AIRBNB-5) 1400 BARONNE Actions Status Completed N…" at bounding box center [276, 136] width 553 height 272
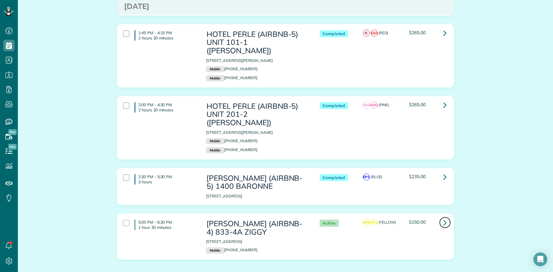
click at [443, 218] on icon at bounding box center [444, 223] width 3 height 10
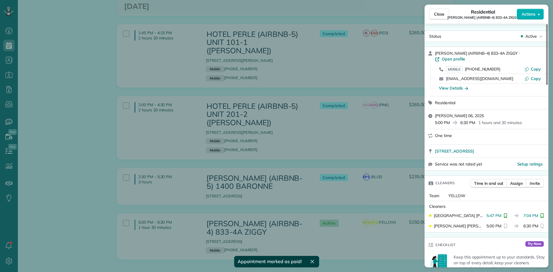
scroll to position [205, 0]
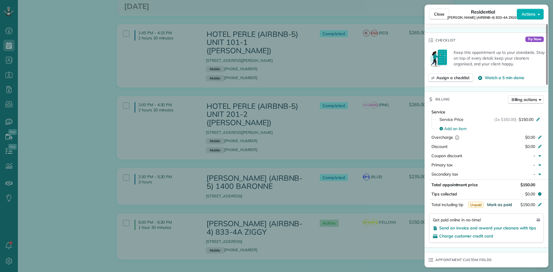
click at [501, 202] on span "Mark as paid" at bounding box center [499, 204] width 25 height 5
click at [360, 154] on div "Close Residential NICK BRUNO (AIRBNB-4) 833-4A ZIGGY Actions Status Active NICK…" at bounding box center [276, 136] width 553 height 272
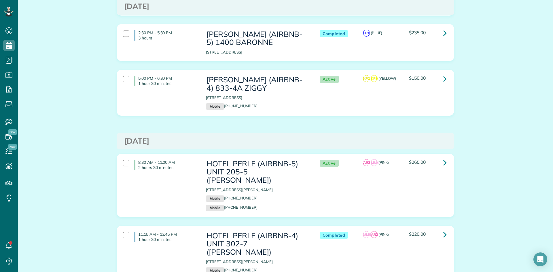
scroll to position [1611, 0]
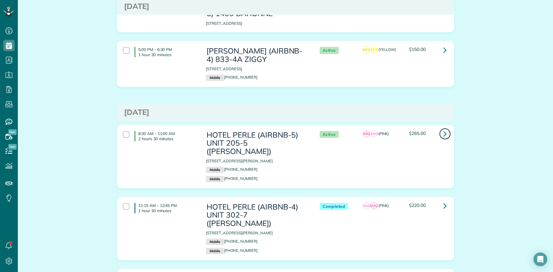
click at [444, 129] on icon at bounding box center [444, 134] width 3 height 10
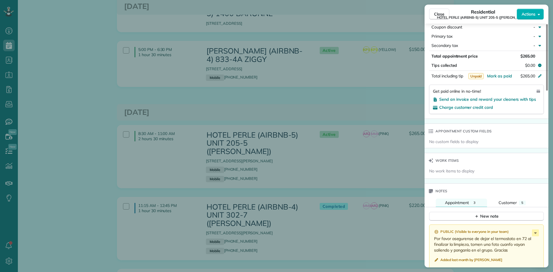
scroll to position [345, 0]
click at [500, 75] on span "Mark as paid" at bounding box center [499, 75] width 25 height 5
click at [353, 86] on div "Close Residential HOTEL PERLE (AIRBNB-5) UNIT 205-5 (NICK BRUNO) Actions Status…" at bounding box center [276, 136] width 553 height 272
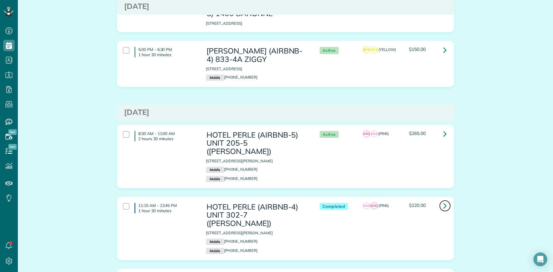
click at [444, 201] on icon at bounding box center [444, 206] width 3 height 10
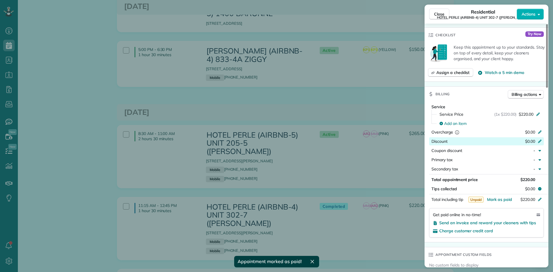
scroll to position [230, 0]
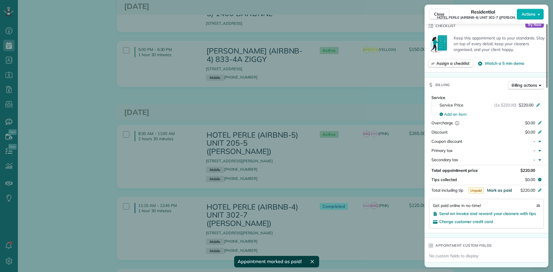
click at [497, 190] on span "Mark as paid" at bounding box center [499, 190] width 25 height 5
click at [374, 89] on div "Close Residential HOTEL PERLE (AIRBNB-4) UNIT 302-7 (NICK BRUNO) Actions Status…" at bounding box center [276, 136] width 553 height 272
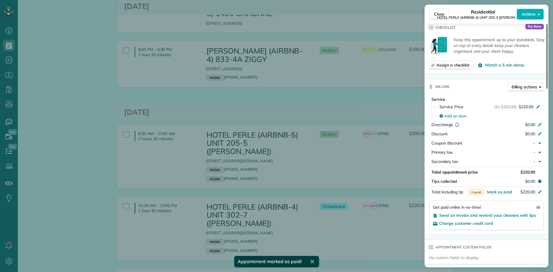
scroll to position [230, 0]
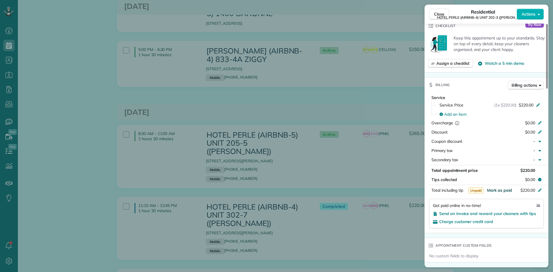
click at [500, 190] on span "Mark as paid" at bounding box center [499, 190] width 25 height 5
click at [367, 152] on div "Close Residential HOTEL PERLE (AIRBNB-4) UNIT 202-3 (NICK BRUNO) Actions Status…" at bounding box center [276, 136] width 553 height 272
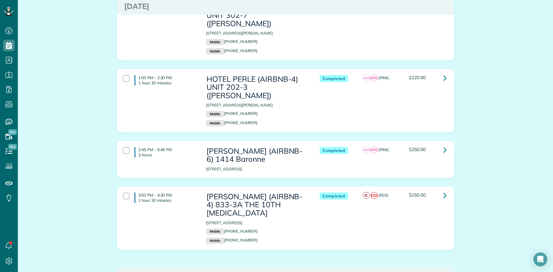
scroll to position [1813, 0]
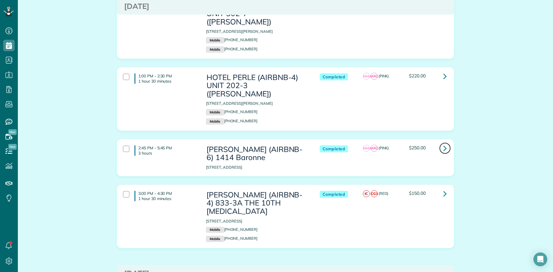
click at [444, 143] on icon at bounding box center [444, 148] width 3 height 10
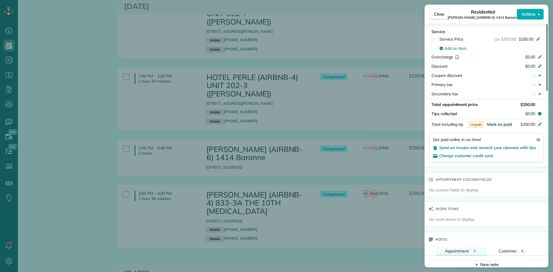
scroll to position [288, 0]
click at [503, 121] on span "Mark as paid" at bounding box center [499, 123] width 25 height 5
click at [371, 127] on div "Close Residential NICK BRUNO (AIRBNB-6) 1414 Baronne Actions Status Completed N…" at bounding box center [276, 136] width 553 height 272
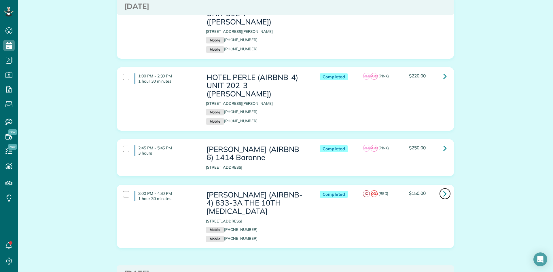
click at [444, 188] on icon at bounding box center [444, 193] width 3 height 10
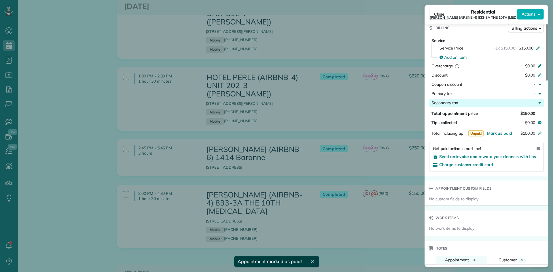
scroll to position [288, 0]
click at [499, 133] on span "Mark as paid" at bounding box center [499, 132] width 25 height 5
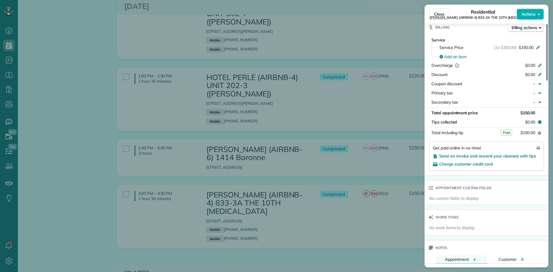
click at [347, 132] on div "Close Residential NICK BRUNO (AIRBNB-4) 833-3A THE 10TH MUSE Actions Status Com…" at bounding box center [276, 136] width 553 height 272
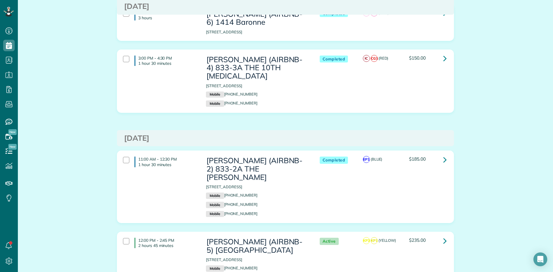
scroll to position [1957, 0]
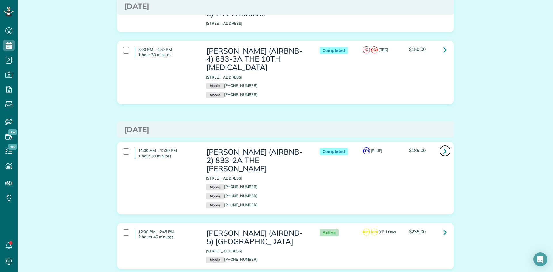
click at [443, 146] on icon at bounding box center [444, 151] width 3 height 10
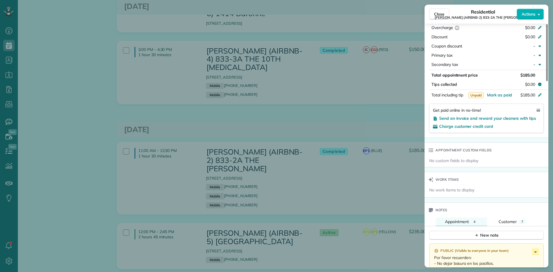
scroll to position [345, 0]
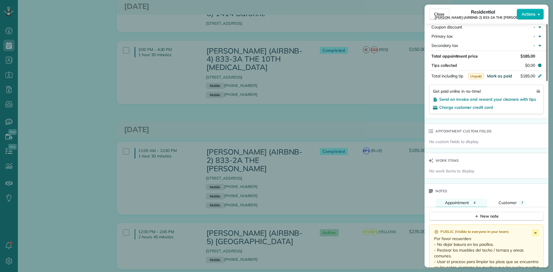
click at [502, 75] on span "Mark as paid" at bounding box center [499, 75] width 25 height 5
click at [378, 75] on div "Close Residential NICK BRUNO (AIRBNB-2) 833-2A THE HUDSON Actions Status Comple…" at bounding box center [276, 136] width 553 height 272
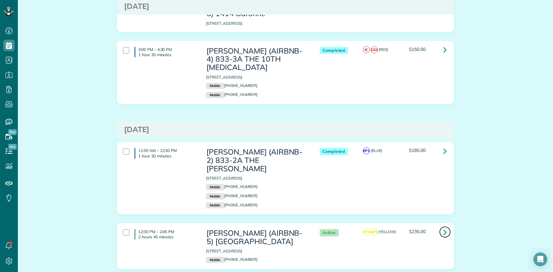
click at [443, 227] on icon at bounding box center [444, 232] width 3 height 10
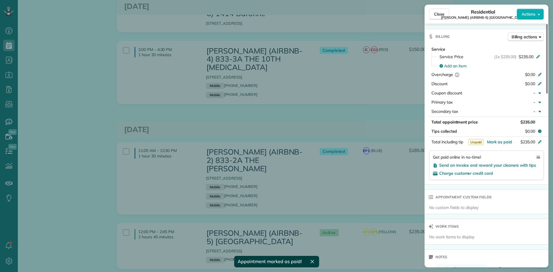
scroll to position [288, 0]
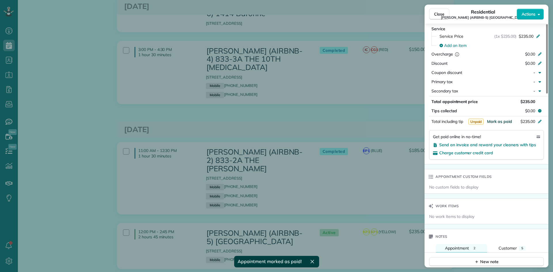
click at [502, 119] on span "Mark as paid" at bounding box center [499, 121] width 25 height 5
click at [360, 83] on div "Close Residential NICK BRUNO (AIRBNB-5) TOULOUSE Actions Status Active NICK BRU…" at bounding box center [276, 136] width 553 height 272
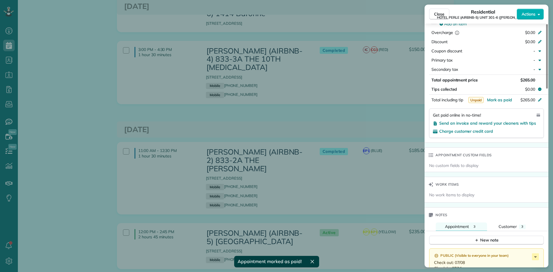
scroll to position [376, 0]
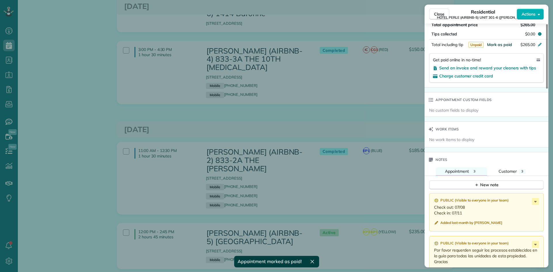
click at [506, 44] on span "Mark as paid" at bounding box center [499, 44] width 25 height 5
click at [366, 136] on div "Close Residential HOTEL PERLE (AIRBNB-5) UNIT 301-6 (NICK BRUNO) Actions Status…" at bounding box center [276, 136] width 553 height 272
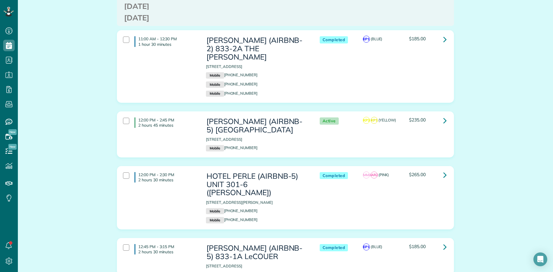
scroll to position [2072, 0]
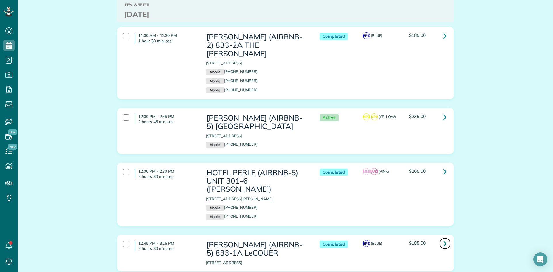
click at [443, 238] on icon at bounding box center [444, 243] width 3 height 10
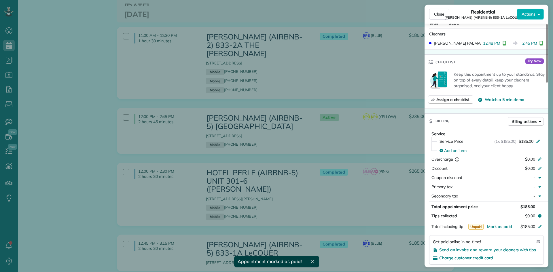
scroll to position [288, 0]
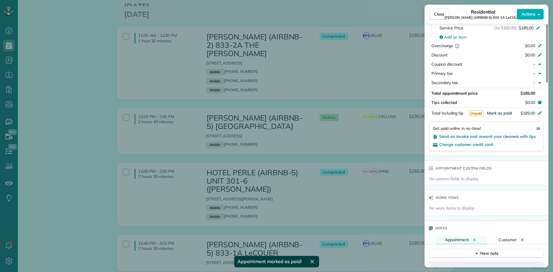
click at [498, 114] on span "Mark as paid" at bounding box center [499, 113] width 25 height 5
click at [344, 132] on div "Close Residential NICK BRUNO (AIRBNB-5) 833-1A LeCOUER Actions Status Completed…" at bounding box center [276, 136] width 553 height 272
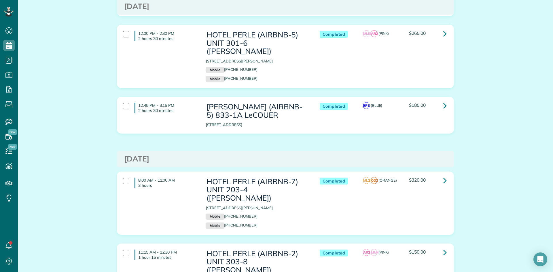
scroll to position [2216, 0]
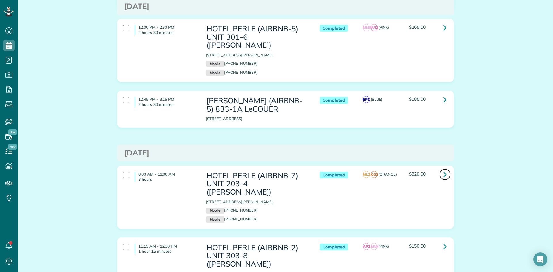
click at [443, 169] on icon at bounding box center [444, 174] width 3 height 10
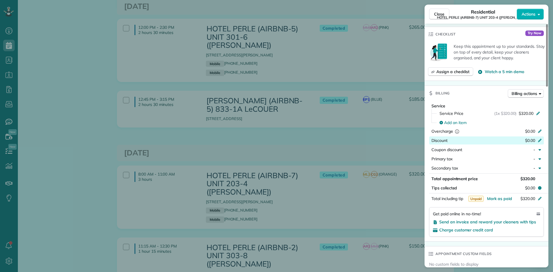
scroll to position [230, 0]
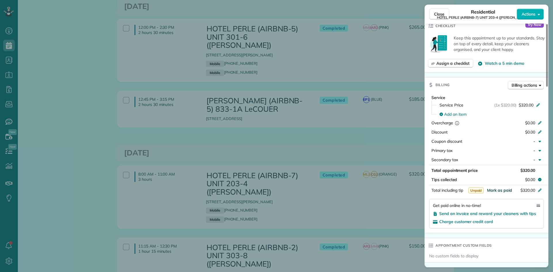
click at [499, 190] on span "Mark as paid" at bounding box center [499, 190] width 25 height 5
click at [359, 77] on div "Close Residential HOTEL PERLE (AIRBNB-7) UNIT 203-4 (NICK BRUNO) Actions Status…" at bounding box center [276, 136] width 553 height 272
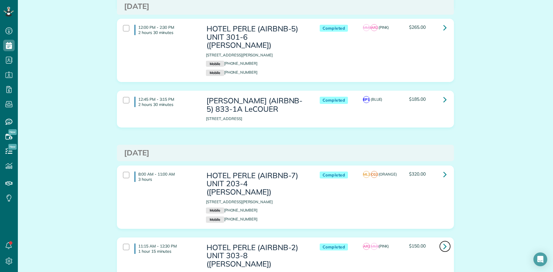
click at [443, 241] on icon at bounding box center [444, 246] width 3 height 10
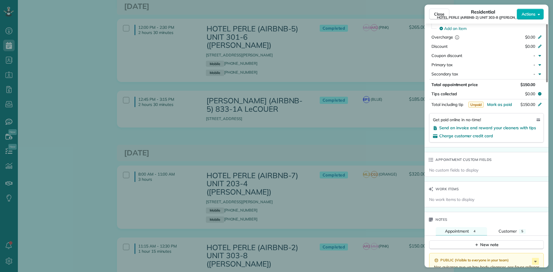
scroll to position [317, 0]
click at [503, 103] on span "Mark as paid" at bounding box center [499, 103] width 25 height 5
click at [362, 80] on div "Close Residential HOTEL PERLE (AIRBNB-2) UNIT 303-8 (NICK BRUNO) Actions Status…" at bounding box center [276, 136] width 553 height 272
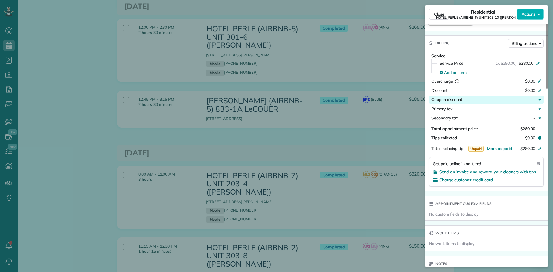
scroll to position [262, 0]
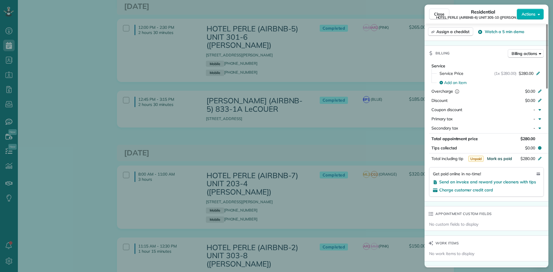
click at [500, 159] on span "Mark as paid" at bounding box center [499, 158] width 25 height 5
click at [351, 146] on div "Close Residential HOTEL PERLE (AIRBNB-6) UNIT 305-10 (NICK BRUNO) Actions Statu…" at bounding box center [276, 136] width 553 height 272
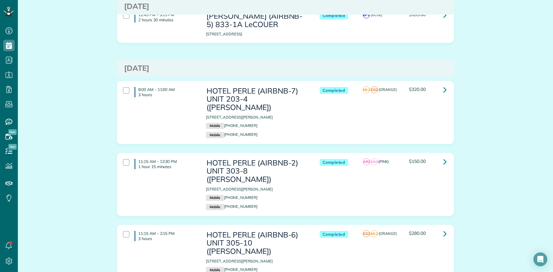
scroll to position [2302, 0]
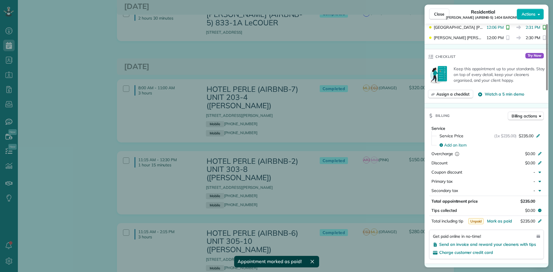
scroll to position [288, 0]
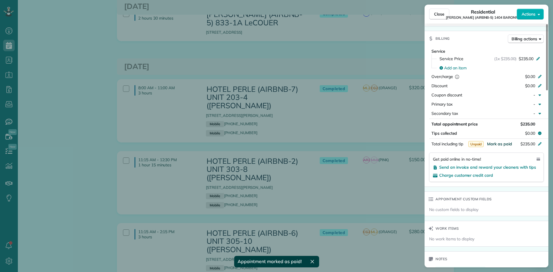
drag, startPoint x: 498, startPoint y: 143, endPoint x: 411, endPoint y: 145, distance: 86.4
click at [498, 142] on span "Mark as paid" at bounding box center [499, 143] width 25 height 5
click at [320, 125] on div "Close Residential NICK BRUNO (AIRBNB-5) 1404 BARONNE Actions Status Active NICK…" at bounding box center [276, 136] width 553 height 272
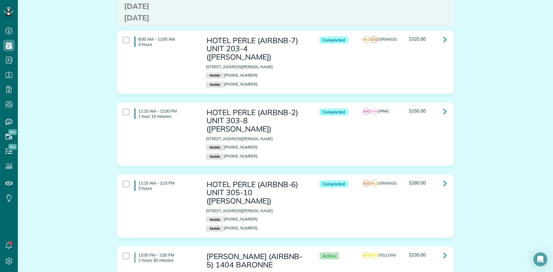
scroll to position [2360, 0]
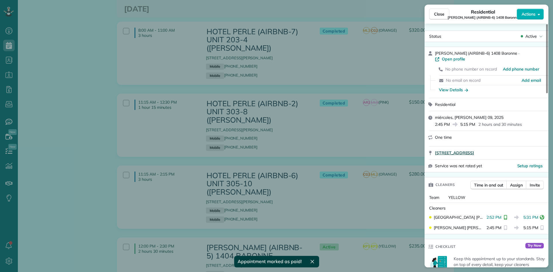
scroll to position [288, 0]
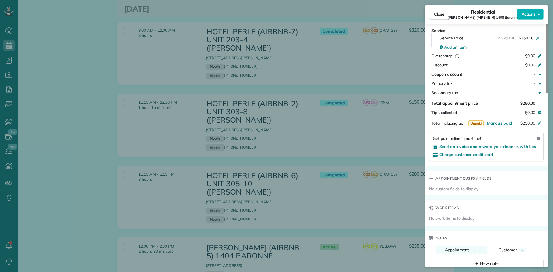
drag, startPoint x: 502, startPoint y: 116, endPoint x: 438, endPoint y: 126, distance: 64.6
click at [502, 121] on span "Mark as paid" at bounding box center [499, 123] width 25 height 5
click at [337, 138] on div "Close Residential NICK BRUNO (AIRBNB-6) 1408 Baronne Actions Status Active NICK…" at bounding box center [276, 136] width 553 height 272
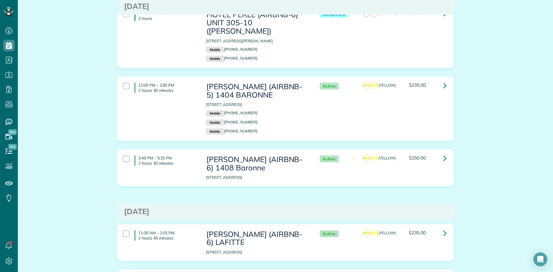
scroll to position [2532, 0]
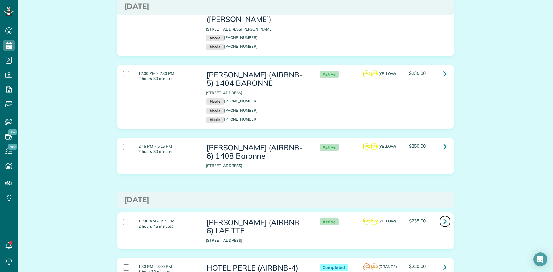
click at [443, 216] on icon at bounding box center [444, 221] width 3 height 10
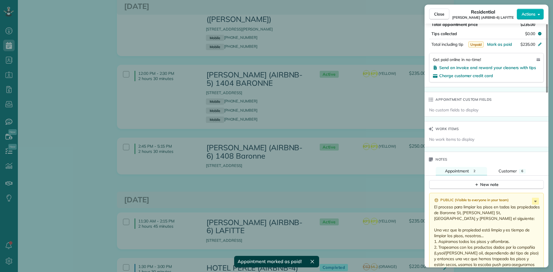
scroll to position [375, 0]
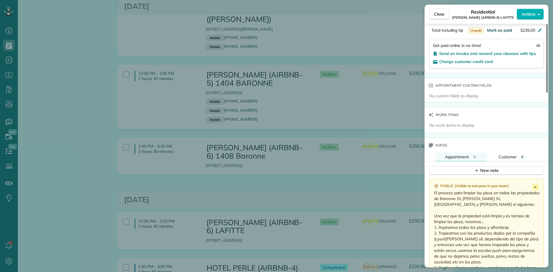
click at [502, 31] on span "Mark as paid" at bounding box center [499, 30] width 25 height 5
click at [347, 84] on div "Close Residential NICK BRUNO (AIRBNB-6) LAFITTE Actions Status Active NICK BRUN…" at bounding box center [276, 136] width 553 height 272
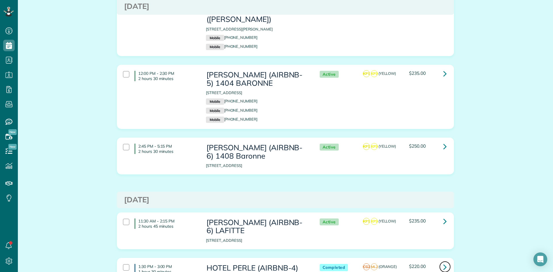
click at [445, 261] on link at bounding box center [445, 267] width 12 height 12
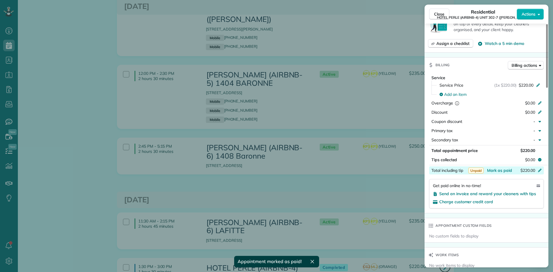
scroll to position [288, 0]
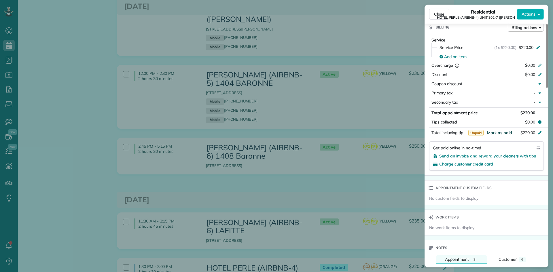
click at [499, 134] on span "Mark as paid" at bounding box center [499, 132] width 25 height 5
drag, startPoint x: 369, startPoint y: 151, endPoint x: 383, endPoint y: 155, distance: 14.3
click at [370, 151] on div "Close Residential HOTEL PERLE (AIRBNB-4) UNIT 302-7 (NICK BRUNO) Actions Status…" at bounding box center [276, 136] width 553 height 272
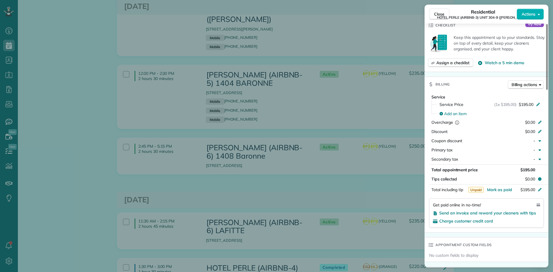
scroll to position [259, 0]
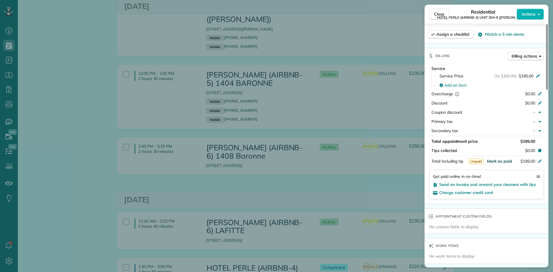
click at [497, 161] on span "Mark as paid" at bounding box center [499, 161] width 25 height 5
click at [372, 136] on div "Close Residential HOTEL PERLE (AIRBNB-3) UNIT 304-9 (NICK BRUNO) Actions Status…" at bounding box center [276, 136] width 553 height 272
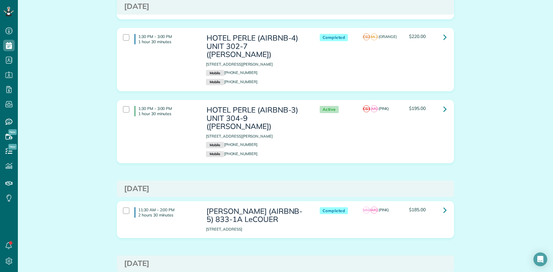
scroll to position [2763, 0]
click at [443, 205] on icon at bounding box center [444, 210] width 3 height 10
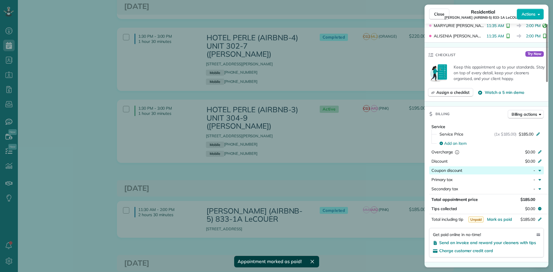
scroll to position [230, 0]
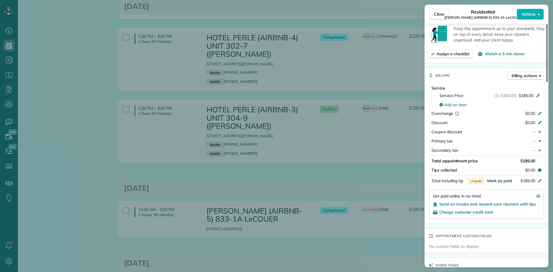
click at [498, 181] on span "Mark as paid" at bounding box center [499, 180] width 25 height 5
click at [340, 72] on div "Close Residential NICK BRUNO (AIRBNB-5) 833-1A LeCOUER Actions Status Completed…" at bounding box center [276, 136] width 553 height 272
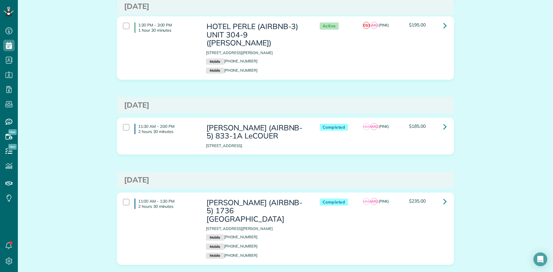
scroll to position [2849, 0]
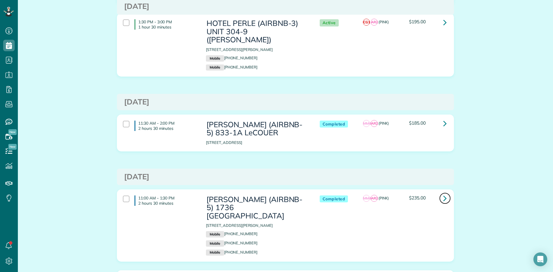
click at [443, 193] on icon at bounding box center [444, 198] width 3 height 10
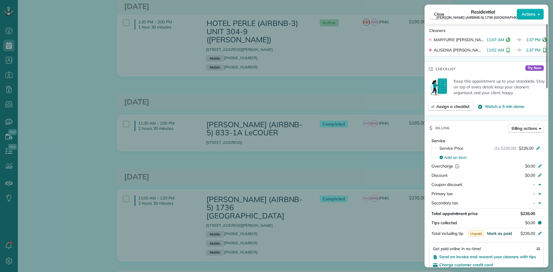
scroll to position [288, 0]
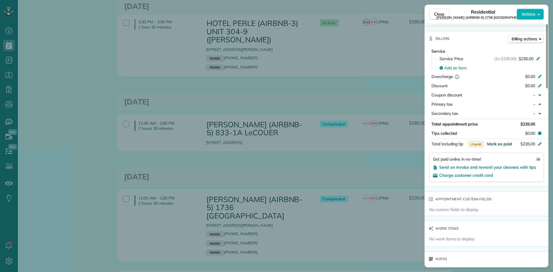
click at [506, 141] on span "Mark as paid" at bounding box center [499, 143] width 25 height 5
click at [390, 73] on div "Close Residential NICK BRUNO (AIRBNB-5) 1736 Thalia Actions Status Completed NI…" at bounding box center [276, 136] width 553 height 272
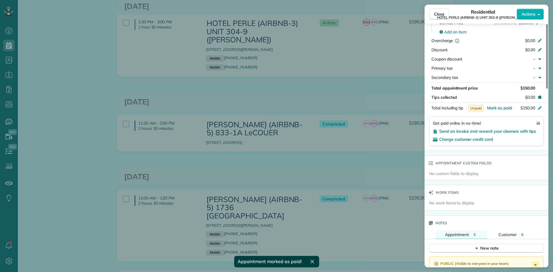
scroll to position [374, 0]
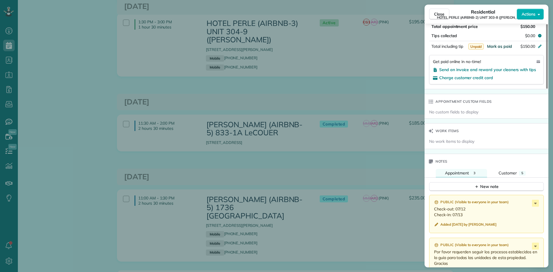
click at [503, 46] on span "Mark as paid" at bounding box center [499, 46] width 25 height 5
click at [360, 73] on div "Close Residential HOTEL PERLE (AIRBNB-2) UNIT 303-8 (NICK BRUNO) Actions Status…" at bounding box center [276, 136] width 553 height 272
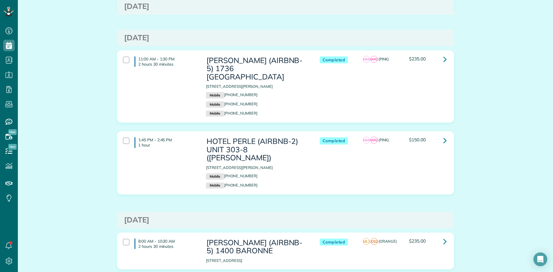
scroll to position [2993, 0]
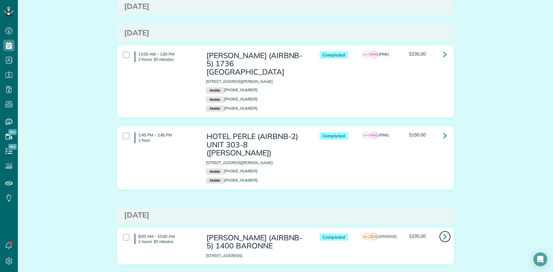
click at [443, 231] on icon at bounding box center [444, 236] width 3 height 10
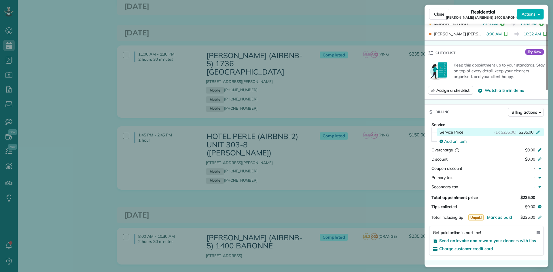
scroll to position [288, 0]
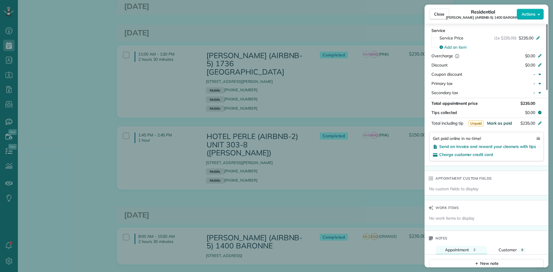
click at [496, 121] on span "Mark as paid" at bounding box center [499, 123] width 25 height 5
click at [390, 76] on div "Close Residential NICK BRUNO (AIRBNB-5) 1400 BARONNE Actions Status Completed N…" at bounding box center [276, 136] width 553 height 272
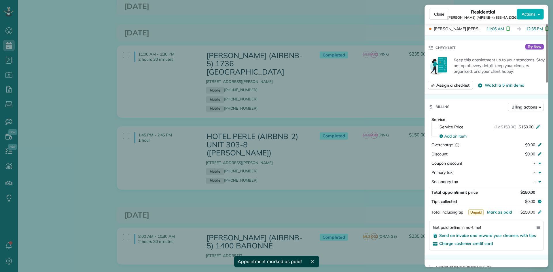
scroll to position [230, 0]
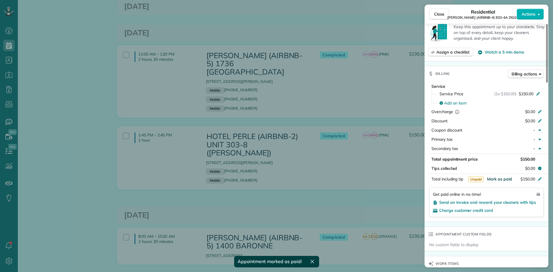
click at [503, 176] on span "Mark as paid" at bounding box center [499, 178] width 25 height 5
click at [382, 71] on div "Close Residential NICK BRUNO (AIRBNB-4) 833-4A ZIGGY Actions Status Completed N…" at bounding box center [276, 136] width 553 height 272
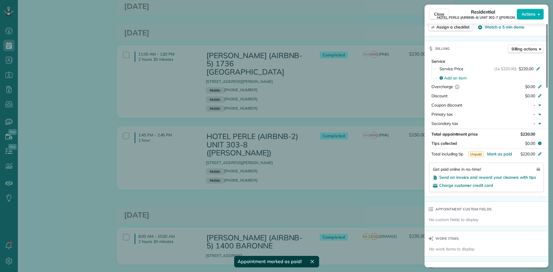
scroll to position [288, 0]
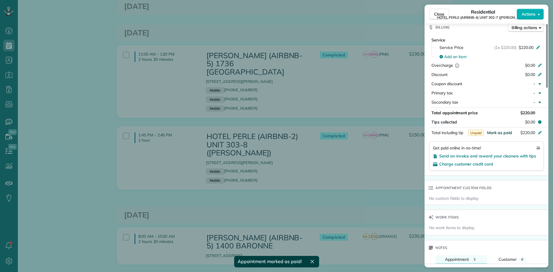
click at [494, 134] on span "Mark as paid" at bounding box center [499, 132] width 25 height 5
click at [378, 120] on div "Close Residential HOTEL PERLE (AIRBNB-4) UNIT 302-7 (NICK BRUNO) Actions Status…" at bounding box center [276, 136] width 553 height 272
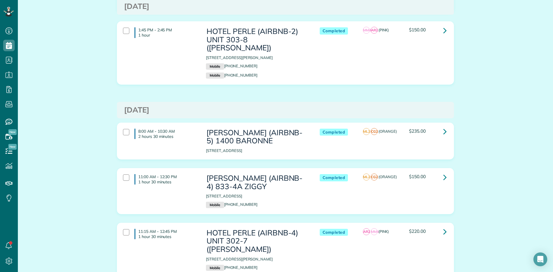
scroll to position [3108, 0]
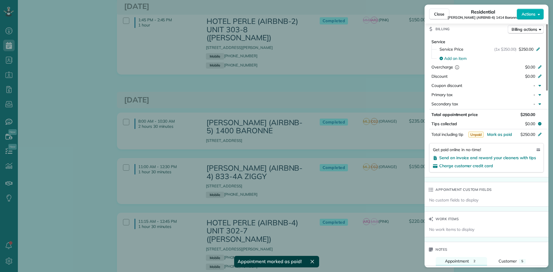
scroll to position [346, 0]
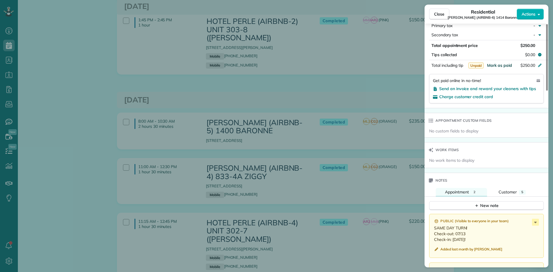
click at [502, 63] on span "Mark as paid" at bounding box center [499, 65] width 25 height 5
click at [364, 70] on div "Close Residential NICK BRUNO (AIRBNB-6) 1414 Baronne Actions Status Completed N…" at bounding box center [276, 136] width 553 height 272
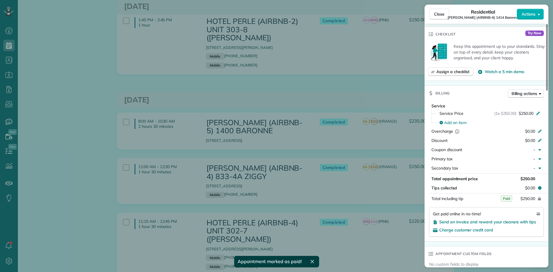
scroll to position [288, 0]
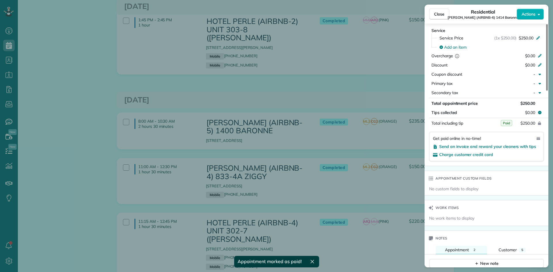
click at [371, 132] on div "Close Residential NICK BRUNO (AIRBNB-6) 1414 Baronne Actions Status Completed N…" at bounding box center [276, 136] width 553 height 272
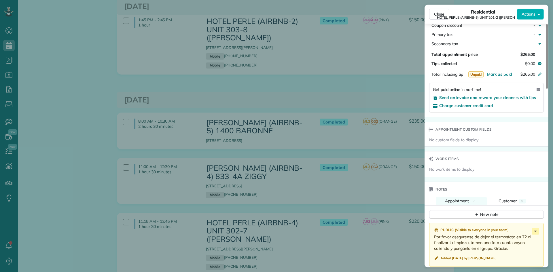
scroll to position [345, 0]
click at [503, 75] on span "Mark as paid" at bounding box center [499, 75] width 25 height 5
click at [338, 118] on div "Close Residential HOTEL PERLE (AIRBNB-5) UNIT 201-2 (NICK BRUNO) Actions Status…" at bounding box center [276, 136] width 553 height 272
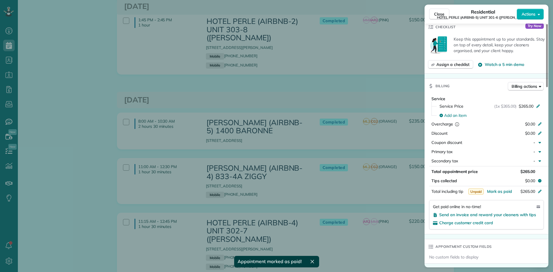
scroll to position [230, 0]
click at [500, 188] on span "Mark as paid" at bounding box center [499, 190] width 25 height 5
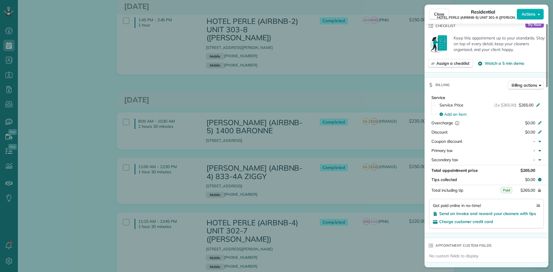
click at [136, 128] on div "Close Residential HOTEL PERLE (AIRBNB-5) UNIT 301-6 (NICK BRUNO) Actions Status…" at bounding box center [276, 136] width 553 height 272
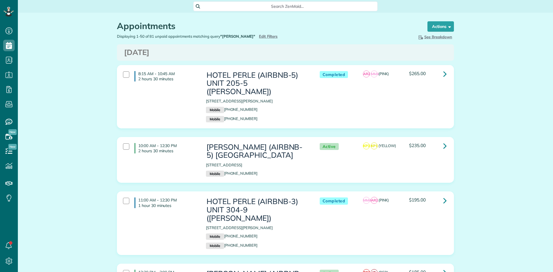
scroll to position [3, 3]
click at [443, 75] on icon at bounding box center [444, 74] width 3 height 10
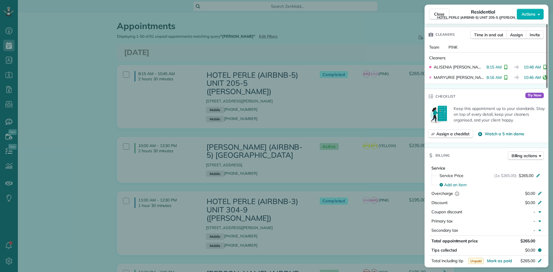
scroll to position [345, 0]
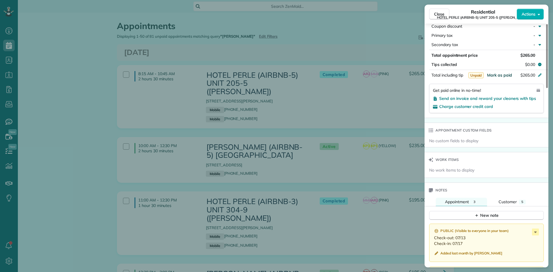
click at [501, 75] on span "Mark as paid" at bounding box center [499, 75] width 25 height 5
click at [353, 46] on div "Close Residential HOTEL PERLE (AIRBNB-5) UNIT 205-5 (NICK BRUNO) Actions Status…" at bounding box center [276, 136] width 553 height 272
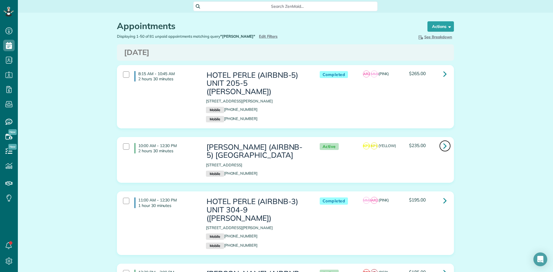
click at [444, 141] on icon at bounding box center [444, 146] width 3 height 10
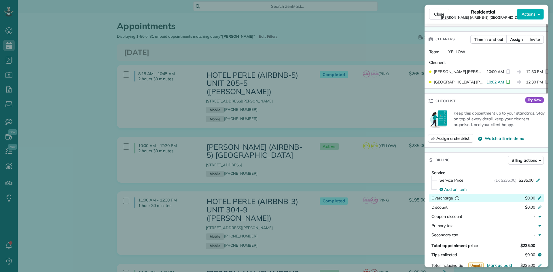
scroll to position [201, 0]
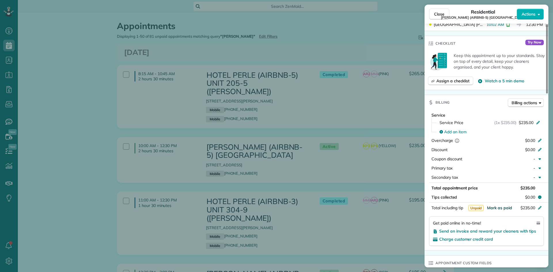
click at [498, 205] on span "Mark as paid" at bounding box center [499, 207] width 25 height 5
click at [350, 122] on div "Close Residential NICK BRUNO (AIRBNB-5) TOULOUSE Actions Status Active NICK BRU…" at bounding box center [276, 136] width 553 height 272
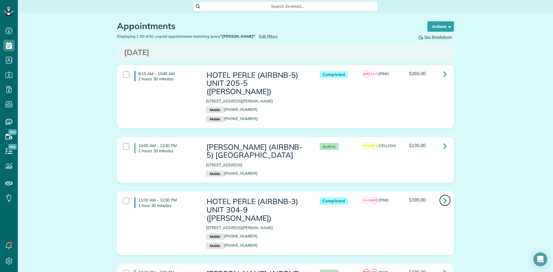
click at [445, 195] on link at bounding box center [445, 201] width 12 height 12
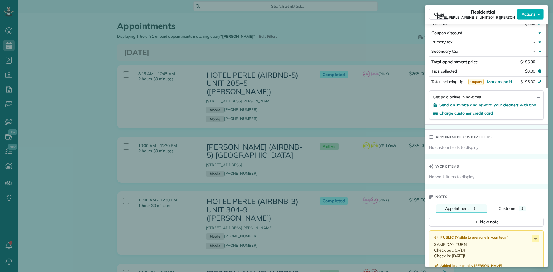
scroll to position [345, 0]
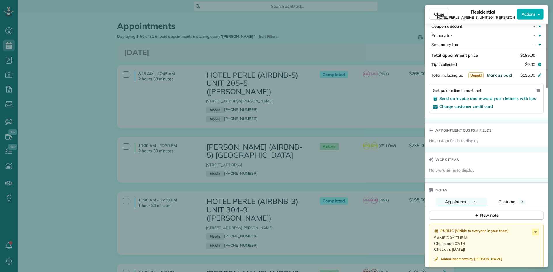
click at [502, 75] on span "Mark as paid" at bounding box center [499, 75] width 25 height 5
click at [358, 155] on div "Close Residential HOTEL PERLE (AIRBNB-3) UNIT 304-9 (NICK BRUNO) Actions Status…" at bounding box center [276, 136] width 553 height 272
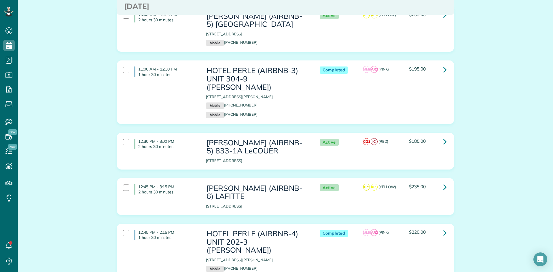
scroll to position [144, 0]
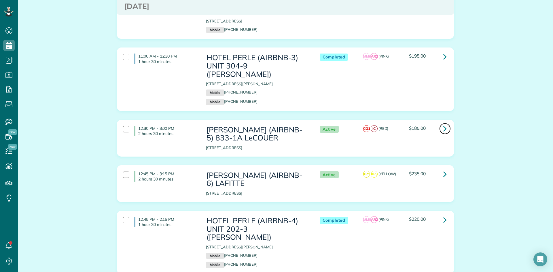
click at [443, 123] on icon at bounding box center [444, 128] width 3 height 10
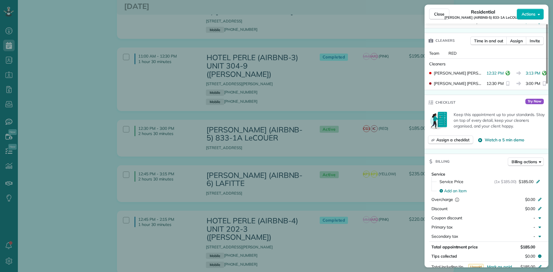
scroll to position [202, 0]
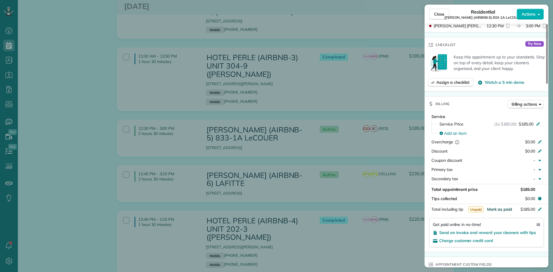
click at [498, 208] on span "Mark as paid" at bounding box center [499, 209] width 25 height 5
click at [362, 136] on div "Close Residential NICK BRUNO (AIRBNB-5) 833-1A LeCOUER Actions Status Active NI…" at bounding box center [276, 136] width 553 height 272
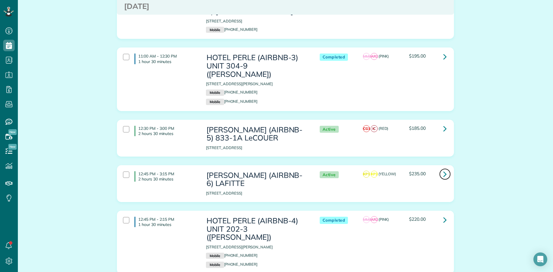
click at [443, 169] on icon at bounding box center [444, 174] width 3 height 10
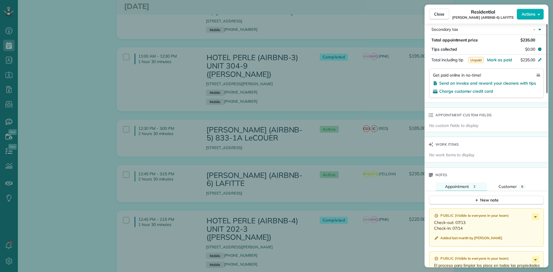
scroll to position [316, 0]
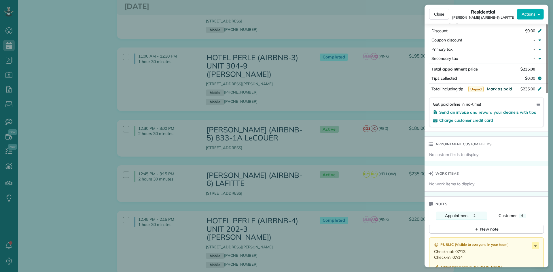
click at [499, 90] on span "Mark as paid" at bounding box center [499, 88] width 25 height 5
click at [374, 142] on div "Close Residential NICK BRUNO (AIRBNB-6) LAFITTE Actions Status Active NICK BRUN…" at bounding box center [276, 136] width 553 height 272
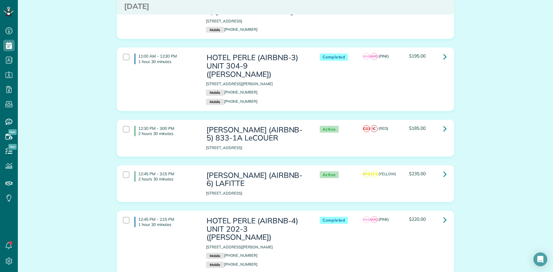
scroll to position [173, 0]
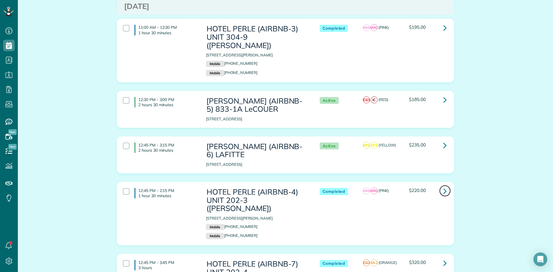
click at [443, 186] on icon at bounding box center [444, 191] width 3 height 10
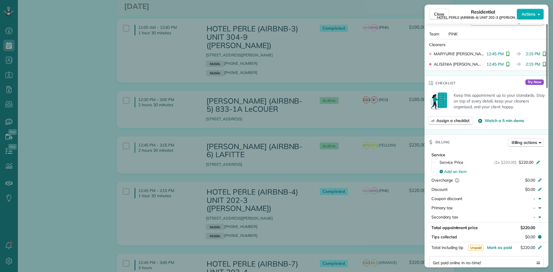
scroll to position [202, 0]
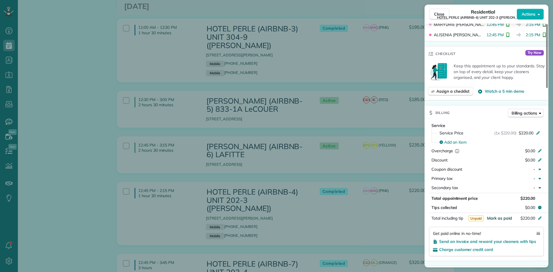
click at [502, 218] on span "Mark as paid" at bounding box center [499, 218] width 25 height 5
click at [372, 158] on div "Close Residential HOTEL PERLE (AIRBNB-4) UNIT 202-3 (NICK BRUNO) Actions Status…" at bounding box center [276, 136] width 553 height 272
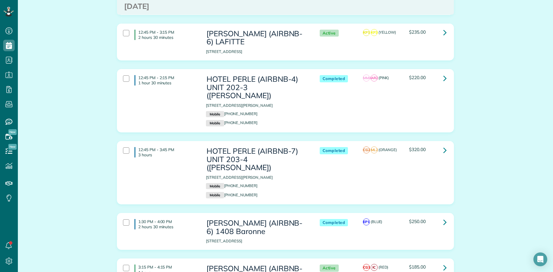
scroll to position [288, 0]
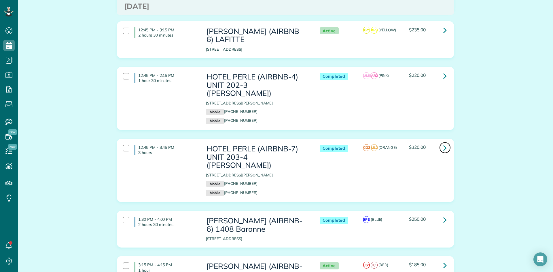
click at [443, 143] on icon at bounding box center [444, 148] width 3 height 10
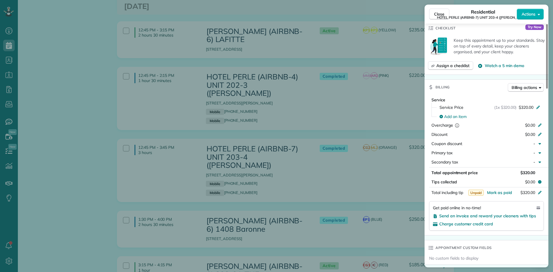
scroll to position [230, 0]
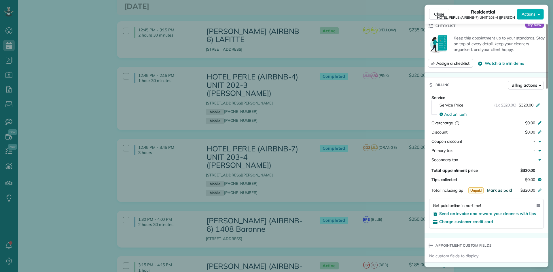
click at [498, 190] on span "Mark as paid" at bounding box center [499, 190] width 25 height 5
click at [365, 156] on div "Close Residential HOTEL PERLE (AIRBNB-7) UNIT 203-4 (NICK BRUNO) Actions Status…" at bounding box center [276, 136] width 553 height 272
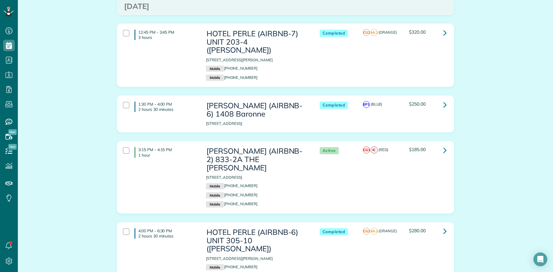
scroll to position [432, 0]
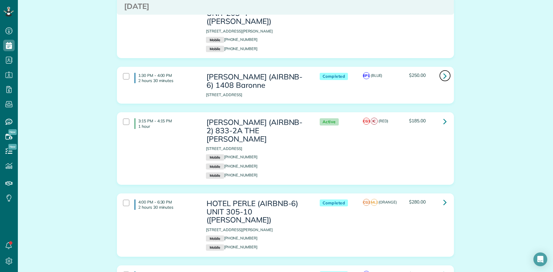
click at [443, 71] on icon at bounding box center [444, 76] width 3 height 10
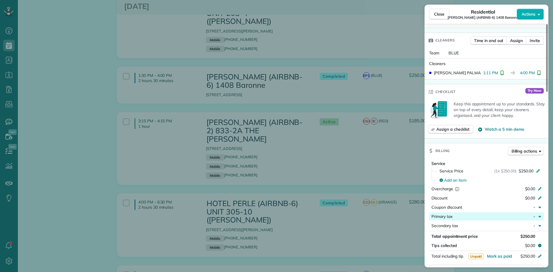
scroll to position [230, 0]
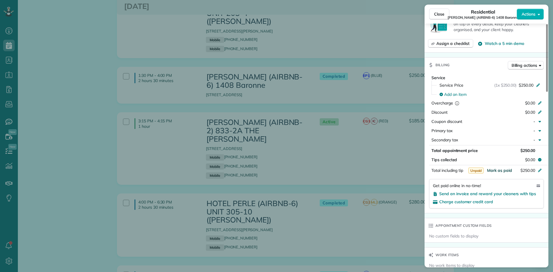
click at [499, 168] on span "Mark as paid" at bounding box center [499, 170] width 25 height 5
click at [384, 102] on div "Close Residential NICK BRUNO (AIRBNB-6) 1408 Baronne Actions Status Completed N…" at bounding box center [276, 136] width 553 height 272
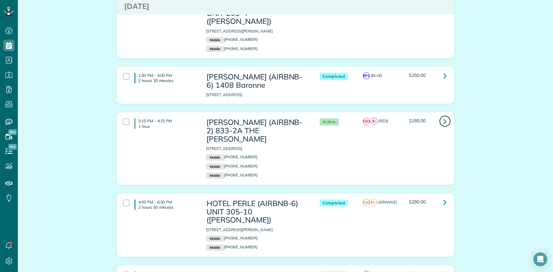
click at [445, 115] on link at bounding box center [445, 121] width 12 height 12
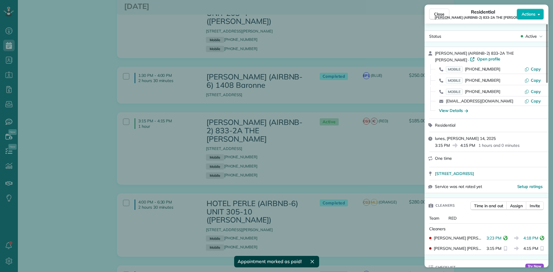
scroll to position [176, 0]
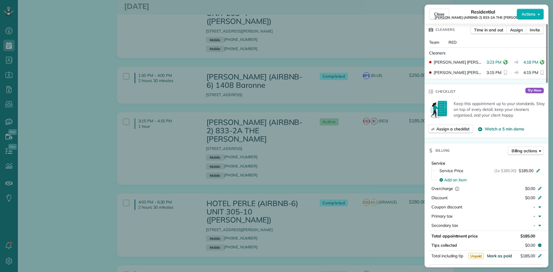
click at [502, 256] on span "Mark as paid" at bounding box center [499, 255] width 25 height 5
click at [386, 129] on div "Close Residential NICK BRUNO (AIRBNB-2) 833-2A THE HUDSON Actions Status Active…" at bounding box center [276, 136] width 553 height 272
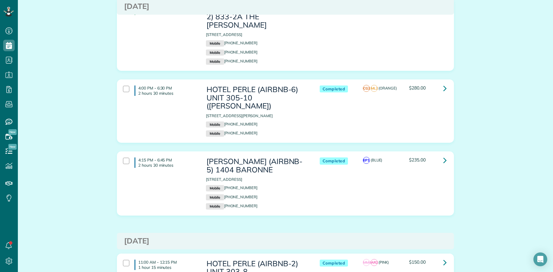
scroll to position [547, 0]
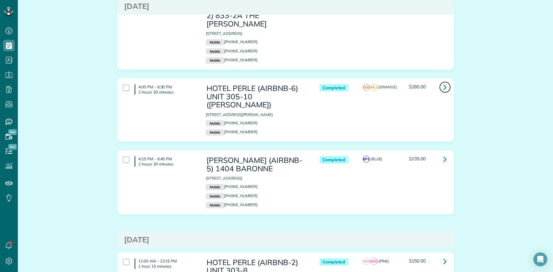
click at [443, 82] on icon at bounding box center [444, 87] width 3 height 10
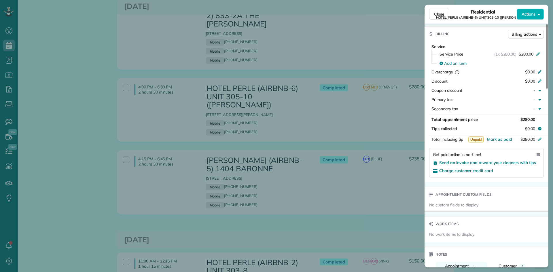
scroll to position [288, 0]
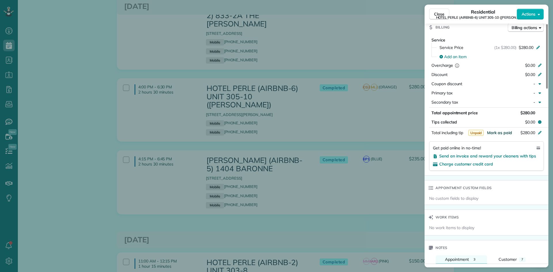
click at [502, 132] on span "Mark as paid" at bounding box center [499, 132] width 25 height 5
click at [395, 92] on div "Close Residential HOTEL PERLE (AIRBNB-6) UNIT 305-10 (NICK BRUNO) Actions Statu…" at bounding box center [276, 136] width 553 height 272
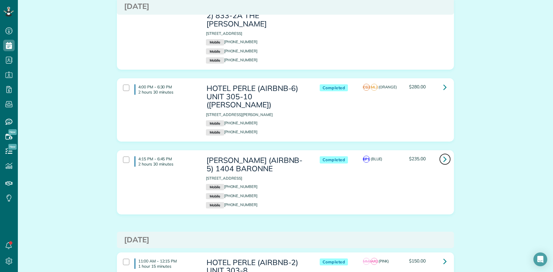
click at [443, 154] on icon at bounding box center [444, 159] width 3 height 10
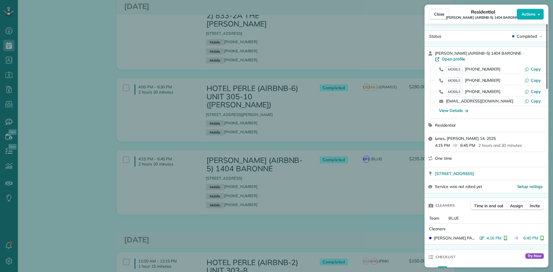
scroll to position [235, 0]
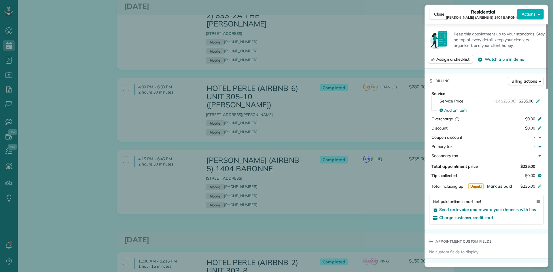
click at [498, 186] on span "Mark as paid" at bounding box center [499, 186] width 25 height 5
click at [317, 141] on div "Close Residential NICK BRUNO (AIRBNB-5) 1404 BARONNE Actions Status Completed N…" at bounding box center [276, 136] width 553 height 272
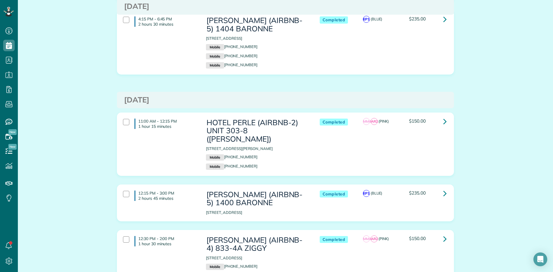
scroll to position [719, 0]
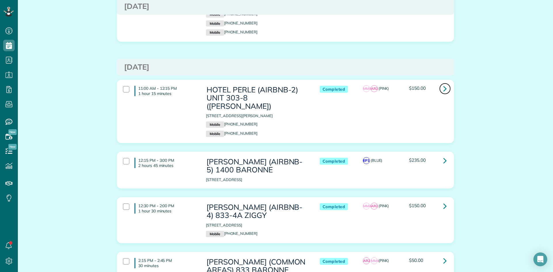
click at [443, 83] on icon at bounding box center [444, 88] width 3 height 10
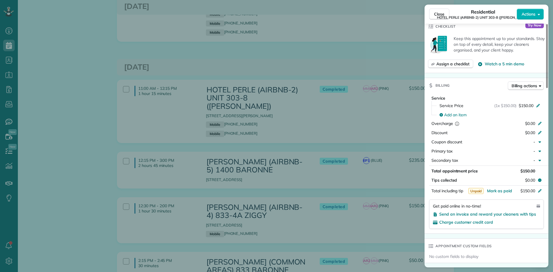
scroll to position [288, 0]
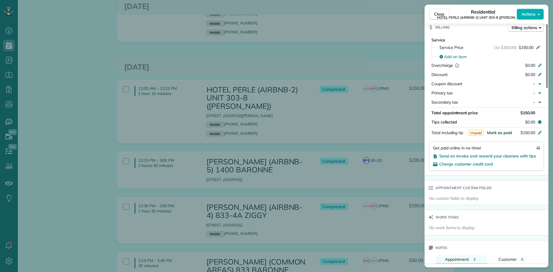
click at [503, 132] on span "Mark as paid" at bounding box center [499, 132] width 25 height 5
click at [367, 89] on div "Close Residential HOTEL PERLE (AIRBNB-2) UNIT 303-8 (NICK BRUNO) Actions Status…" at bounding box center [276, 136] width 553 height 272
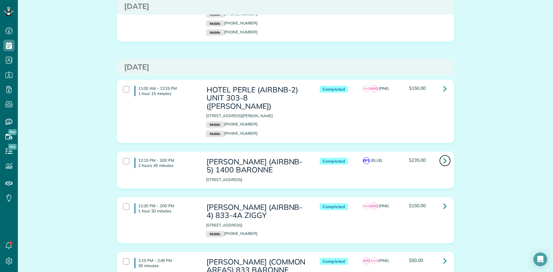
click at [443, 155] on icon at bounding box center [444, 160] width 3 height 10
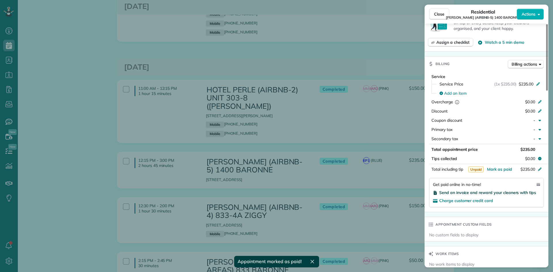
scroll to position [260, 0]
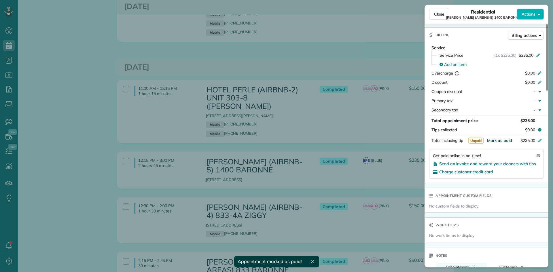
click at [499, 140] on span "Mark as paid" at bounding box center [499, 140] width 25 height 5
click at [357, 89] on div "Close Residential NICK BRUNO (AIRBNB-5) 1400 BARONNE Actions Status Completed N…" at bounding box center [276, 136] width 553 height 272
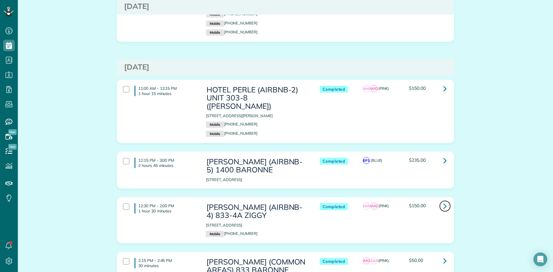
click at [443, 201] on icon at bounding box center [444, 206] width 3 height 10
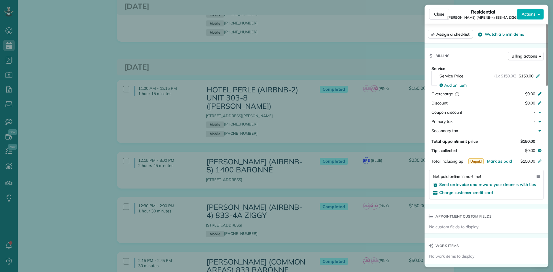
scroll to position [259, 0]
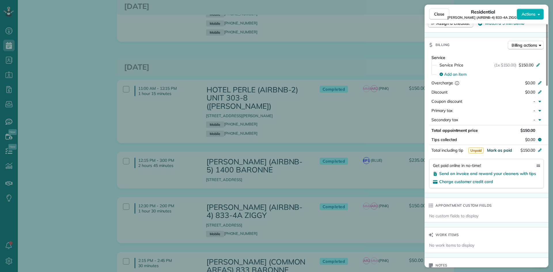
click at [499, 148] on span "Mark as paid" at bounding box center [499, 150] width 25 height 5
click at [363, 132] on div "Close Residential NICK BRUNO (AIRBNB-4) 833-4A ZIGGY Actions Status Completed N…" at bounding box center [276, 136] width 553 height 272
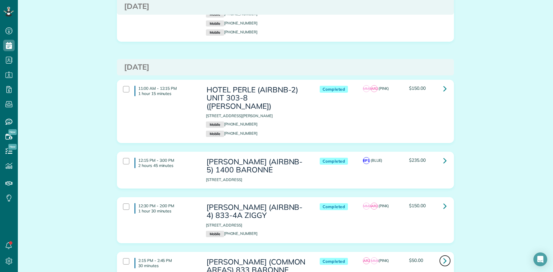
click at [443, 256] on icon at bounding box center [444, 261] width 3 height 10
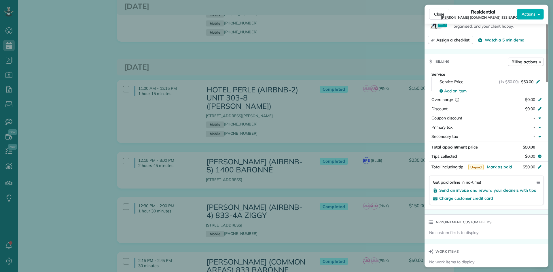
scroll to position [288, 0]
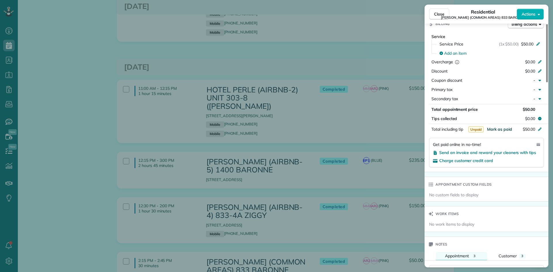
click at [499, 130] on span "Mark as paid" at bounding box center [499, 129] width 25 height 5
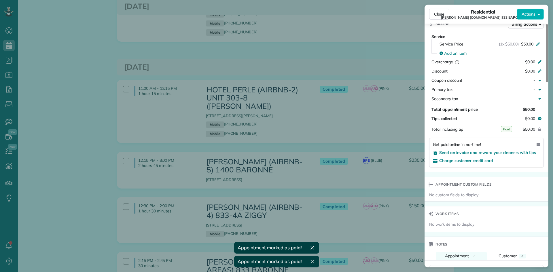
click at [333, 134] on div "Close Residential NICK BRUNO (COMMON AREAS) 833 BARONNE Actions Status Complete…" at bounding box center [276, 136] width 553 height 272
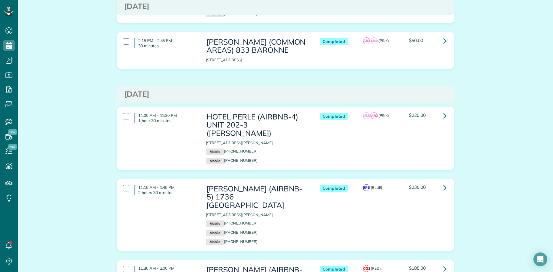
scroll to position [950, 0]
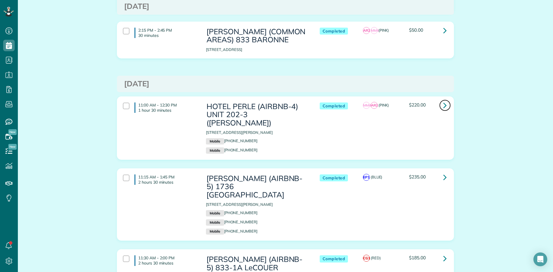
click at [444, 100] on icon at bounding box center [444, 105] width 3 height 10
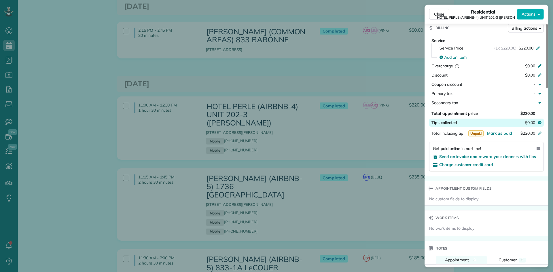
scroll to position [288, 0]
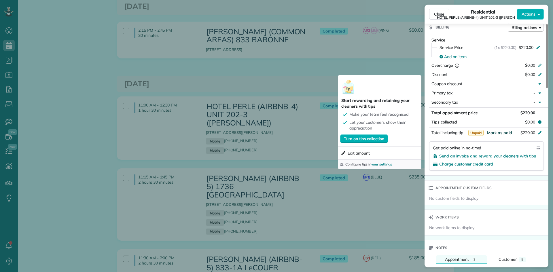
click at [499, 134] on span "Mark as paid" at bounding box center [499, 132] width 25 height 5
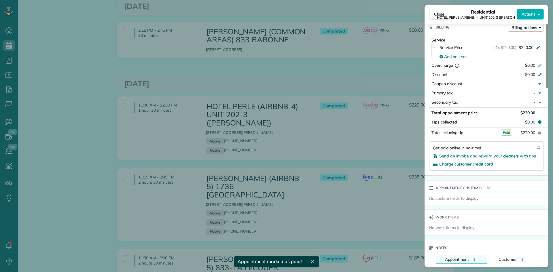
drag, startPoint x: 303, startPoint y: 92, endPoint x: 318, endPoint y: 94, distance: 14.8
click at [303, 92] on div "Close Residential HOTEL PERLE (AIRBNB-4) UNIT 202-3 (NICK BRUNO) Actions Status…" at bounding box center [276, 136] width 553 height 272
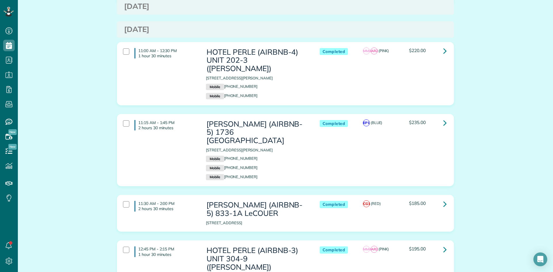
scroll to position [1007, 0]
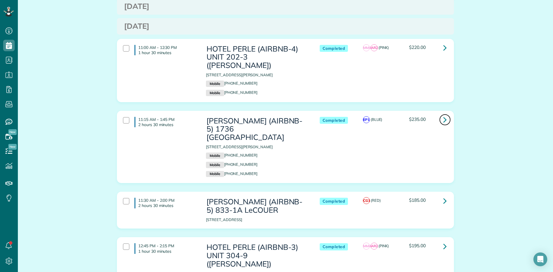
click at [443, 115] on icon at bounding box center [444, 120] width 3 height 10
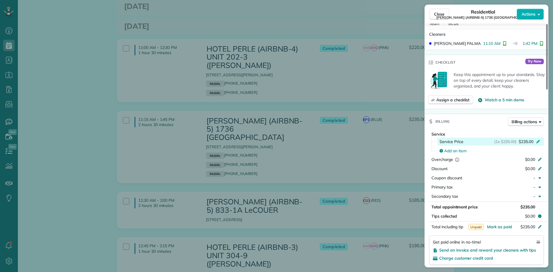
scroll to position [202, 0]
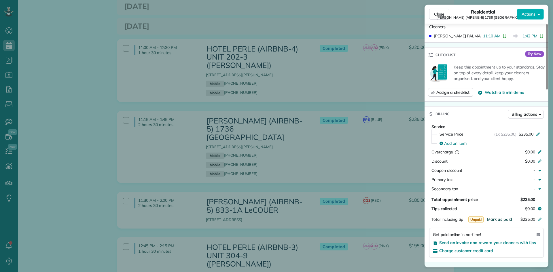
click at [498, 217] on span "Mark as paid" at bounding box center [499, 219] width 25 height 5
click at [367, 114] on div "Close Residential NICK BRUNO (AIRBNB-5) 1736 Thalia Actions Status Completed NI…" at bounding box center [276, 136] width 553 height 272
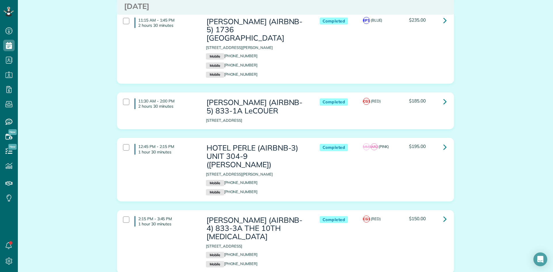
scroll to position [1093, 0]
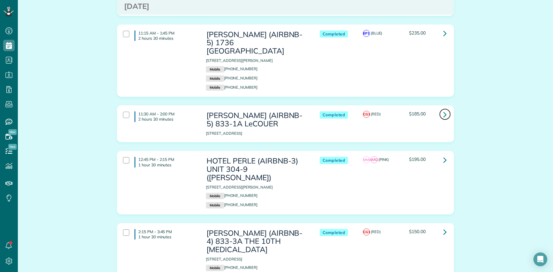
click at [443, 109] on icon at bounding box center [444, 114] width 3 height 10
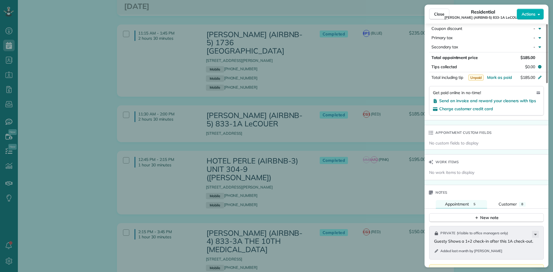
scroll to position [288, 0]
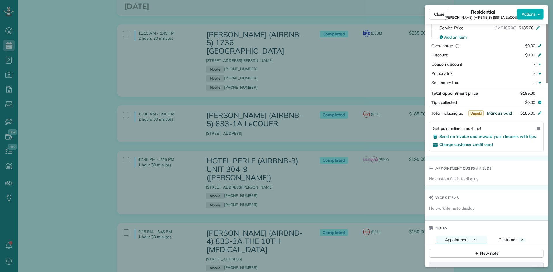
click at [497, 111] on span "Mark as paid" at bounding box center [499, 113] width 25 height 5
click at [345, 70] on div "Close Residential NICK BRUNO (AIRBNB-5) 833-1A LeCOUER Actions Status Completed…" at bounding box center [276, 136] width 553 height 272
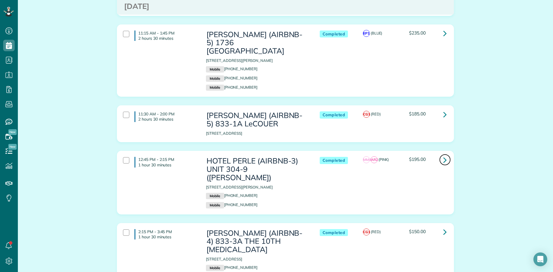
click at [444, 155] on icon at bounding box center [444, 160] width 3 height 10
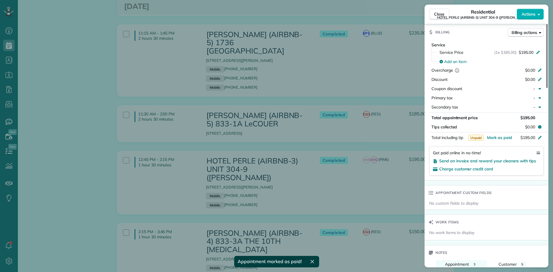
scroll to position [288, 0]
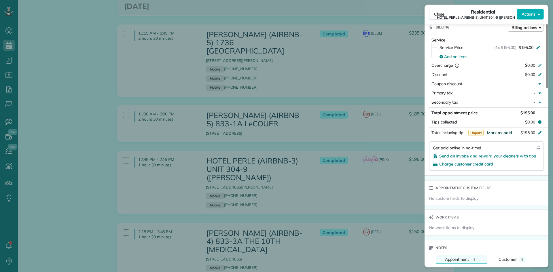
click at [496, 133] on span "Mark as paid" at bounding box center [499, 132] width 25 height 5
click at [361, 130] on div "Close Residential HOTEL PERLE (AIRBNB-3) UNIT 304-9 (NICK BRUNO) Actions Status…" at bounding box center [276, 136] width 553 height 272
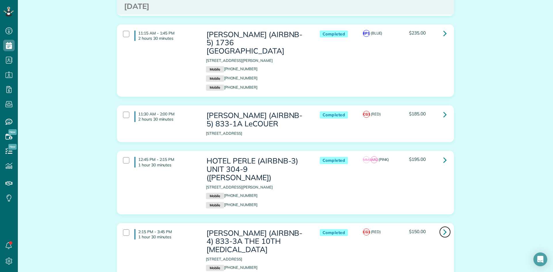
click at [443, 227] on icon at bounding box center [444, 232] width 3 height 10
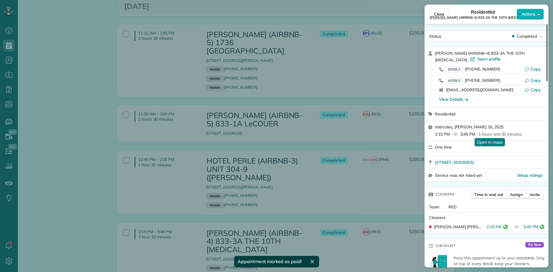
scroll to position [288, 0]
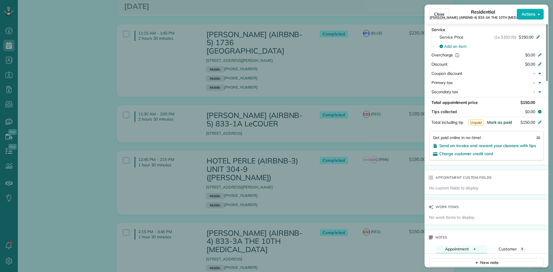
click at [498, 123] on span "Mark as paid" at bounding box center [499, 122] width 25 height 5
click at [321, 133] on div "Close Residential NICK BRUNO (AIRBNB-4) 833-3A THE 10TH MUSE Actions Status Com…" at bounding box center [276, 136] width 553 height 272
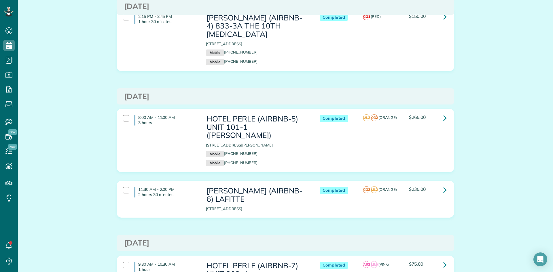
scroll to position [1295, 0]
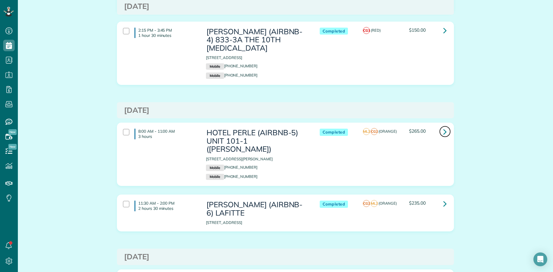
click at [443, 127] on icon at bounding box center [444, 132] width 3 height 10
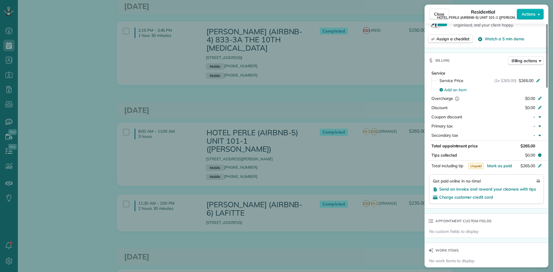
scroll to position [261, 0]
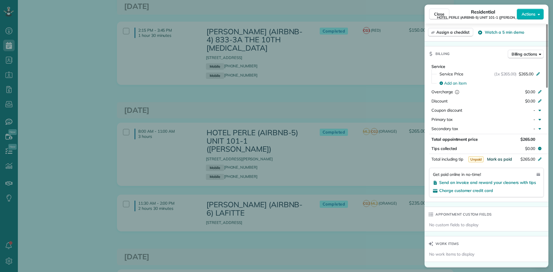
click at [498, 158] on span "Mark as paid" at bounding box center [499, 159] width 25 height 5
click at [359, 86] on div "Close Residential HOTEL PERLE (AIRBNB-5) UNIT 101-1 (NICK BRUNO) Actions Status…" at bounding box center [276, 136] width 553 height 272
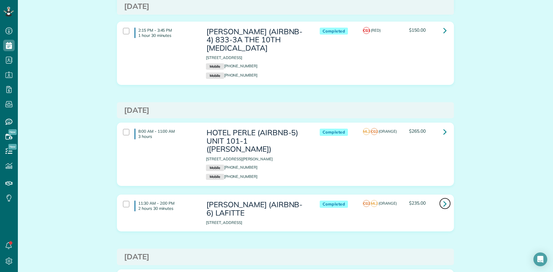
click at [445, 198] on link at bounding box center [445, 204] width 12 height 12
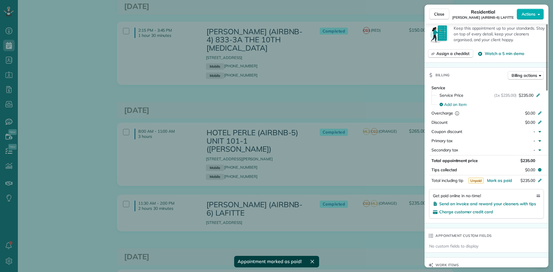
scroll to position [259, 0]
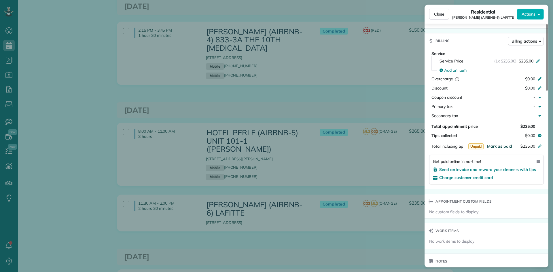
click at [499, 146] on span "Mark as paid" at bounding box center [499, 146] width 25 height 5
click at [312, 148] on div "Close Residential NICK BRUNO (AIRBNB-6) LAFITTE Actions Status Completed NICK B…" at bounding box center [276, 136] width 553 height 272
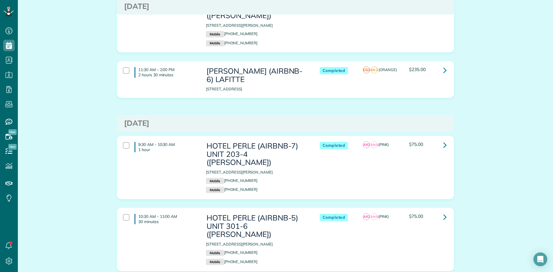
scroll to position [1439, 0]
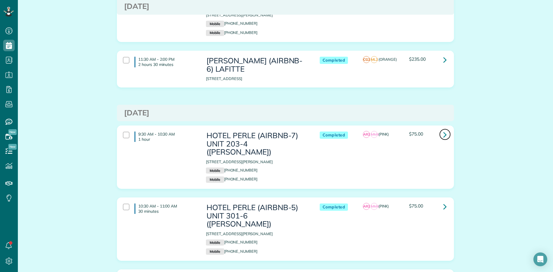
click at [443, 129] on icon at bounding box center [444, 134] width 3 height 10
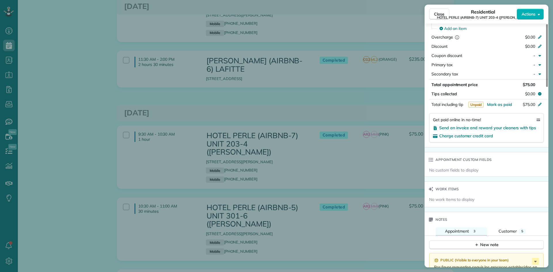
scroll to position [317, 0]
click at [502, 105] on span "Mark as paid" at bounding box center [499, 103] width 25 height 5
click at [345, 87] on div "Close Residential HOTEL PERLE (AIRBNB-7) UNIT 203-4 (NICK BRUNO) Actions Status…" at bounding box center [276, 136] width 553 height 272
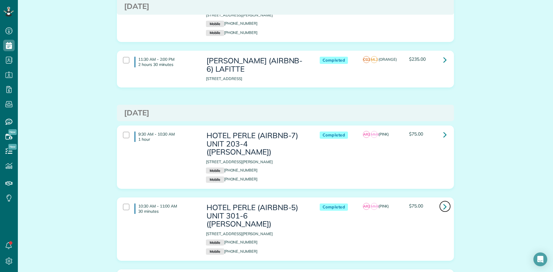
click at [443, 201] on icon at bounding box center [444, 206] width 3 height 10
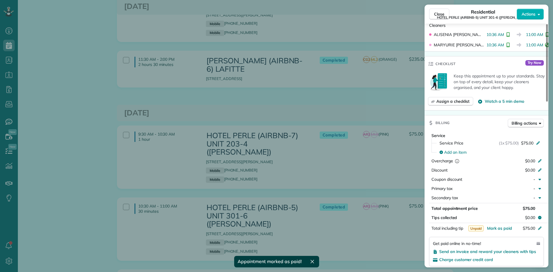
scroll to position [230, 0]
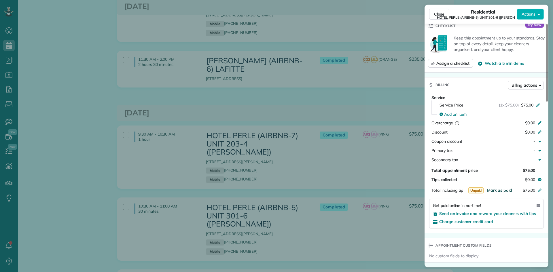
click at [497, 189] on span "Mark as paid" at bounding box center [499, 190] width 25 height 5
click at [341, 87] on div "Close Residential HOTEL PERLE (AIRBNB-5) UNIT 301-6 (NICK BRUNO) Actions Status…" at bounding box center [276, 136] width 553 height 272
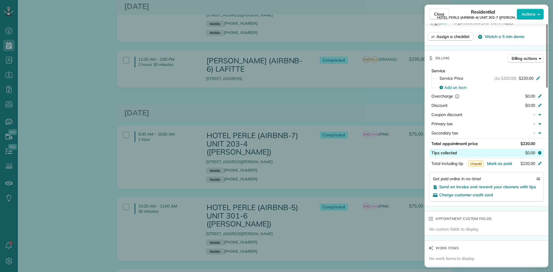
scroll to position [259, 0]
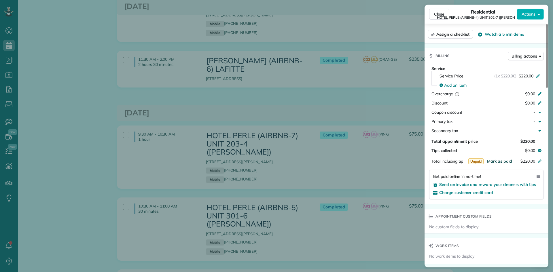
click at [499, 162] on span "Mark as paid" at bounding box center [499, 161] width 25 height 5
click at [350, 130] on div "Close Residential HOTEL PERLE (AIRBNB-4) UNIT 302-7 (NICK BRUNO) Actions Status…" at bounding box center [276, 136] width 553 height 272
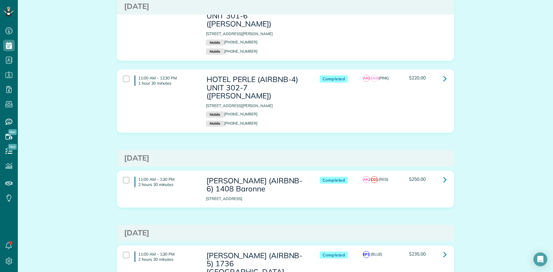
scroll to position [1640, 0]
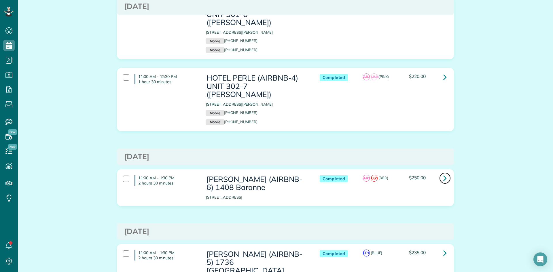
click at [444, 173] on icon at bounding box center [444, 178] width 3 height 10
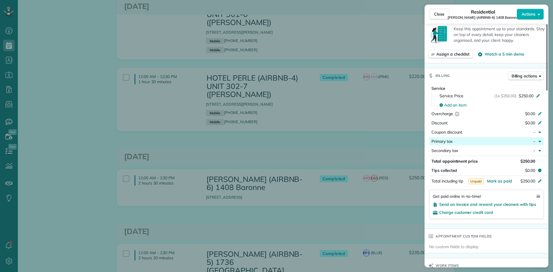
scroll to position [230, 0]
click at [497, 178] on span "Mark as paid" at bounding box center [499, 180] width 25 height 5
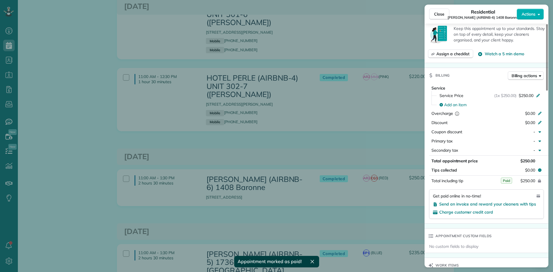
click at [339, 94] on div "Close Residential NICK BRUNO (AIRBNB-6) 1408 Baronne Actions Status Completed N…" at bounding box center [276, 136] width 553 height 272
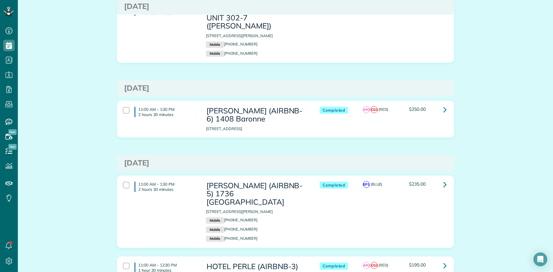
scroll to position [1727, 0]
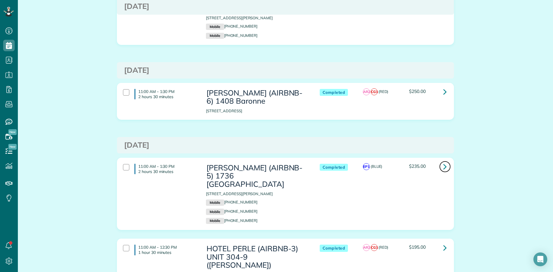
click at [443, 161] on icon at bounding box center [444, 166] width 3 height 10
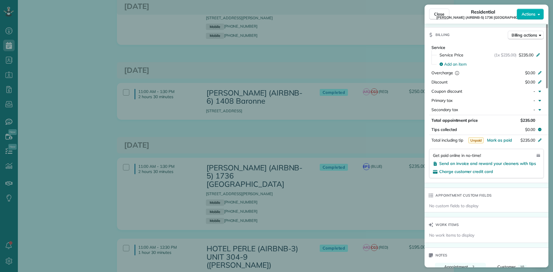
scroll to position [288, 0]
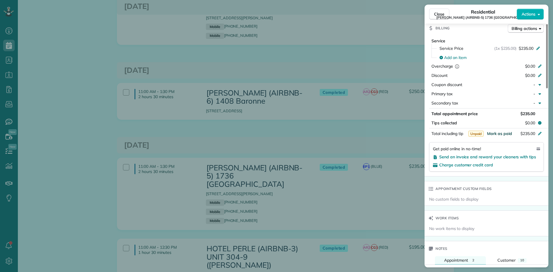
click at [504, 131] on span "Mark as paid" at bounding box center [499, 133] width 25 height 5
click at [346, 103] on div "Close Residential NICK BRUNO (AIRBNB-5) 1736 Thalia Actions Status Completed NI…" at bounding box center [276, 136] width 553 height 272
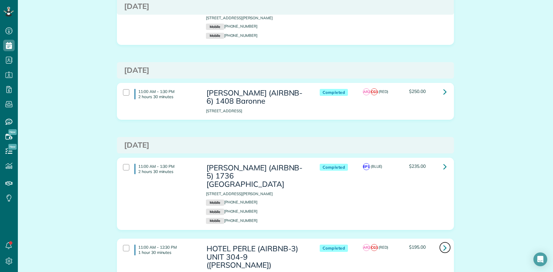
click at [443, 243] on icon at bounding box center [444, 248] width 3 height 10
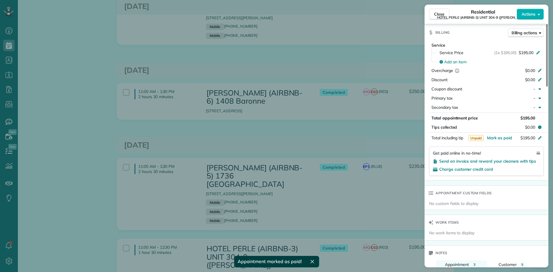
scroll to position [288, 0]
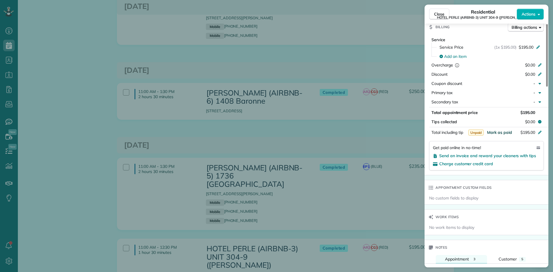
click at [496, 131] on span "Mark as paid" at bounding box center [499, 132] width 25 height 5
click at [377, 100] on div "Close Residential HOTEL PERLE (AIRBNB-3) UNIT 304-9 (NICK BRUNO) Actions Status…" at bounding box center [276, 136] width 553 height 272
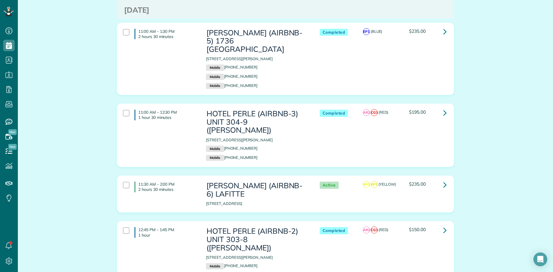
scroll to position [1870, 0]
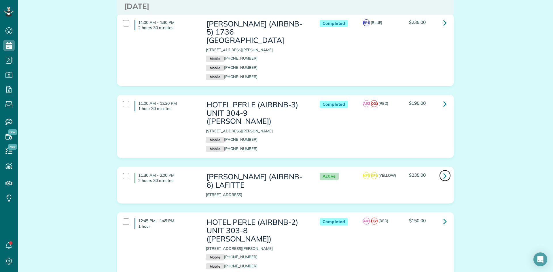
click at [444, 170] on link at bounding box center [445, 176] width 12 height 12
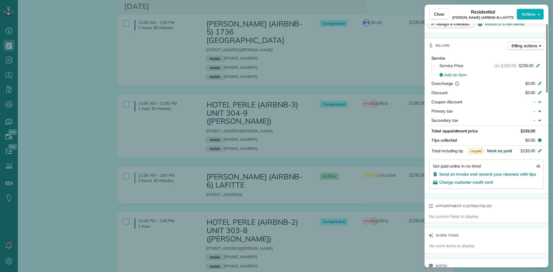
scroll to position [259, 0]
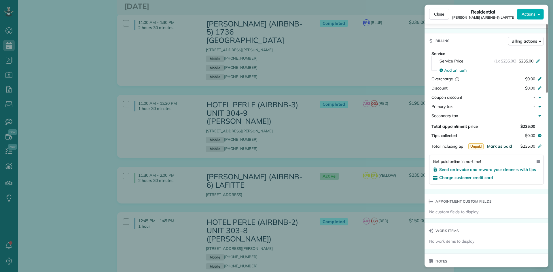
click at [500, 146] on span "Mark as paid" at bounding box center [499, 146] width 25 height 5
click at [380, 65] on div "Close Residential NICK BRUNO (AIRBNB-6) LAFITTE Actions Status Active NICK BRUN…" at bounding box center [276, 136] width 553 height 272
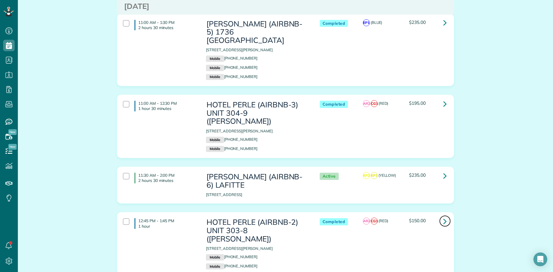
click at [443, 216] on icon at bounding box center [444, 221] width 3 height 10
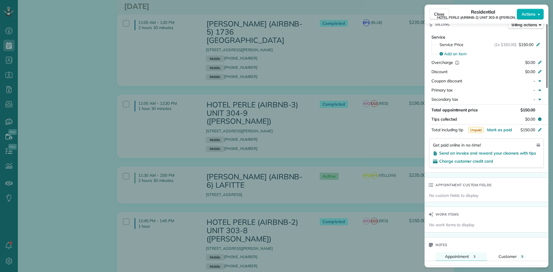
scroll to position [288, 0]
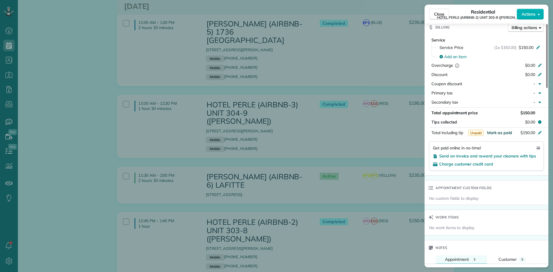
click at [496, 132] on span "Mark as paid" at bounding box center [499, 132] width 25 height 5
click at [339, 114] on div "Close Residential HOTEL PERLE (AIRBNB-2) UNIT 303-8 (NICK BRUNO) Actions Status…" at bounding box center [276, 136] width 553 height 272
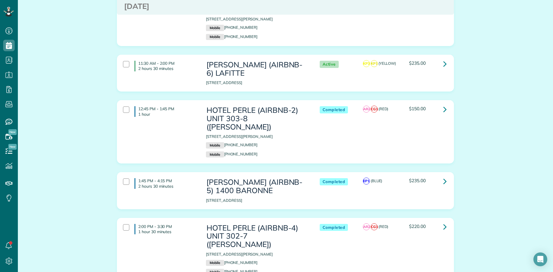
scroll to position [1986, 0]
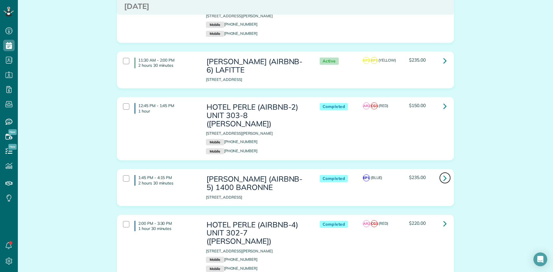
click at [444, 173] on icon at bounding box center [444, 178] width 3 height 10
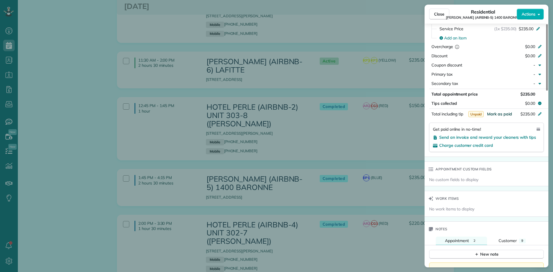
scroll to position [288, 0]
click at [496, 112] on span "Mark as paid" at bounding box center [499, 112] width 25 height 5
click at [383, 60] on div "Close Residential NICK BRUNO (AIRBNB-5) 1400 BARONNE Actions Status Completed N…" at bounding box center [276, 136] width 553 height 272
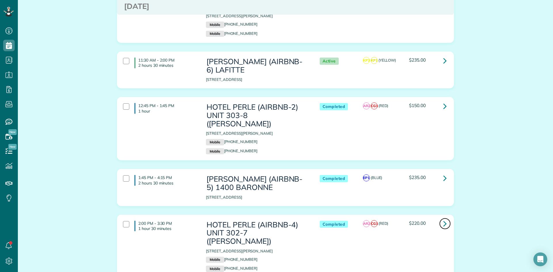
click at [443, 218] on icon at bounding box center [444, 223] width 3 height 10
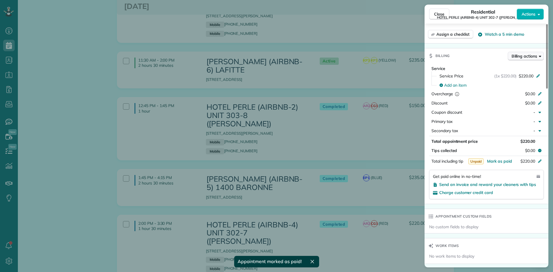
scroll to position [288, 0]
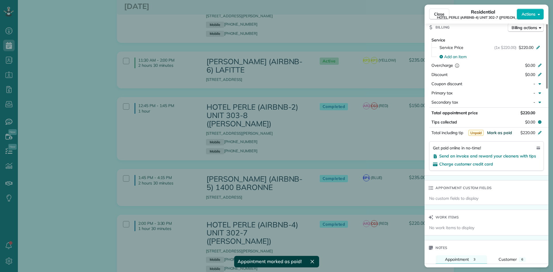
click at [503, 132] on span "Mark as paid" at bounding box center [499, 132] width 25 height 5
click at [383, 120] on div "Close Residential HOTEL PERLE (AIRBNB-4) UNIT 302-7 (NICK BRUNO) Actions Status…" at bounding box center [276, 136] width 553 height 272
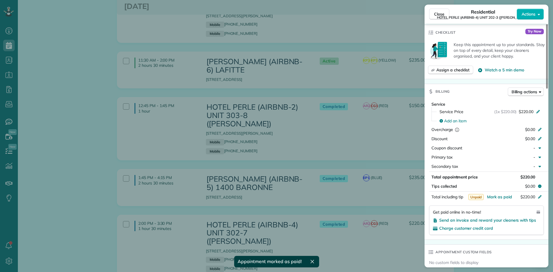
scroll to position [288, 0]
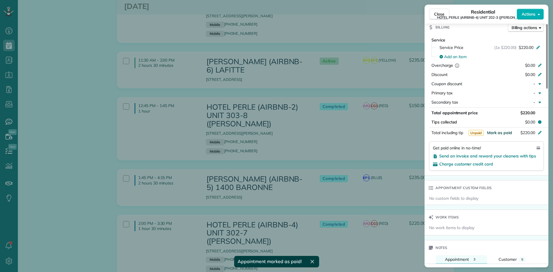
click at [499, 132] on span "Mark as paid" at bounding box center [499, 132] width 25 height 5
click at [353, 125] on div "Close Residential HOTEL PERLE (AIRBNB-4) UNIT 202-3 (NICK BRUNO) Actions Status…" at bounding box center [276, 136] width 553 height 272
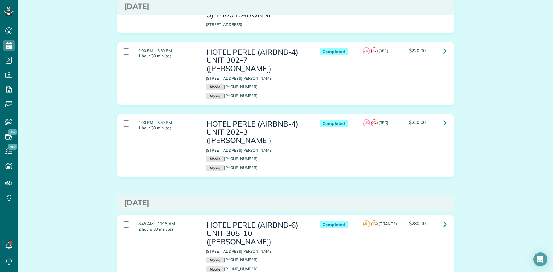
scroll to position [2187, 0]
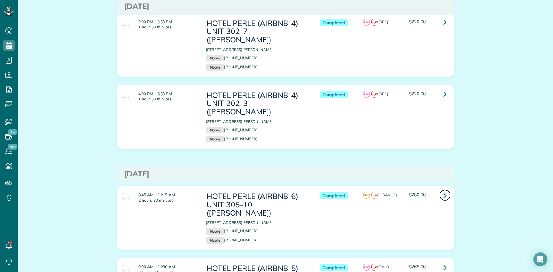
click at [443, 190] on icon at bounding box center [444, 195] width 3 height 10
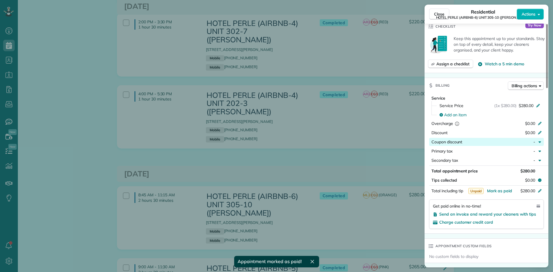
scroll to position [230, 0]
click at [502, 189] on span "Mark as paid" at bounding box center [499, 190] width 25 height 5
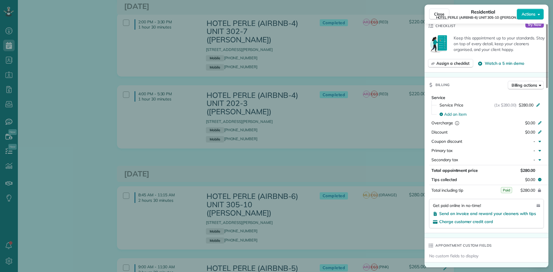
click at [373, 79] on div "Close Residential HOTEL PERLE (AIRBNB-6) UNIT 305-10 (NICK BRUNO) Actions Statu…" at bounding box center [276, 136] width 553 height 272
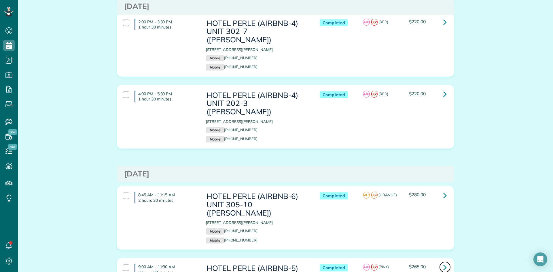
click at [443, 262] on icon at bounding box center [444, 267] width 3 height 10
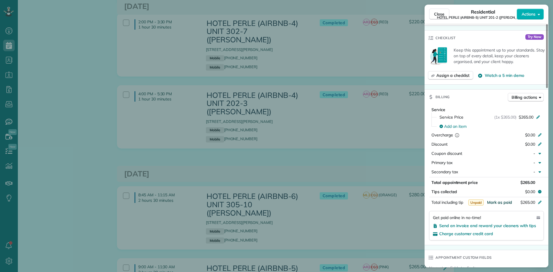
scroll to position [231, 0]
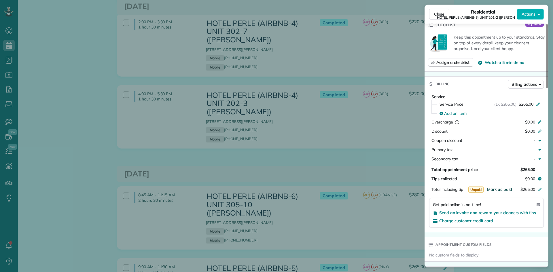
click at [497, 191] on span "Mark as paid" at bounding box center [499, 189] width 25 height 5
click at [360, 132] on div "Close Residential HOTEL PERLE (AIRBNB-5) UNIT 201-2 (NICK BRUNO) Actions Status…" at bounding box center [276, 136] width 553 height 272
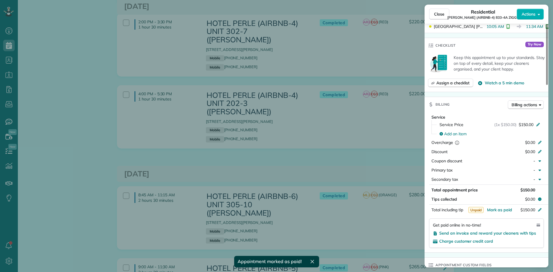
scroll to position [230, 0]
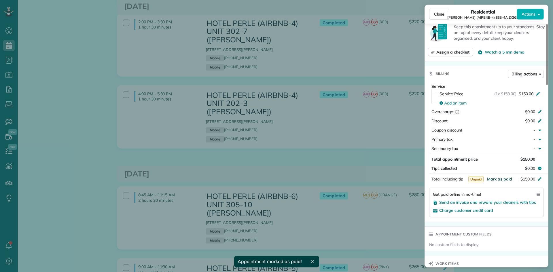
click at [502, 176] on span "Mark as paid" at bounding box center [499, 178] width 25 height 5
click at [365, 144] on div "Close Residential NICK BRUNO (AIRBNB-4) 833-4A ZIGGY Actions Status Active NICK…" at bounding box center [276, 136] width 553 height 272
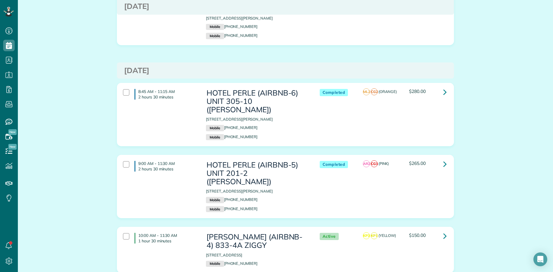
scroll to position [2302, 0]
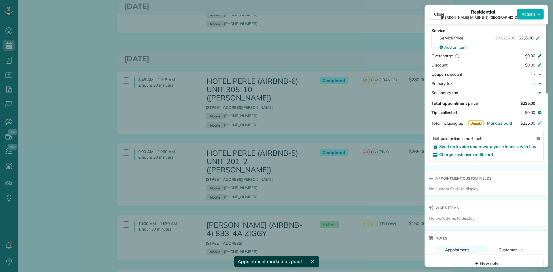
scroll to position [288, 0]
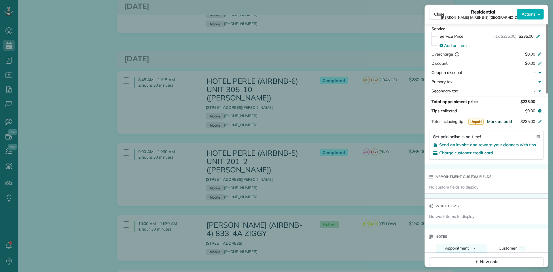
click at [502, 119] on span "Mark as paid" at bounding box center [499, 121] width 25 height 5
click at [360, 137] on div "Close Residential NICK BRUNO (AIRBNB-5) TOULOUSE Actions Status Active NICK BRU…" at bounding box center [276, 136] width 553 height 272
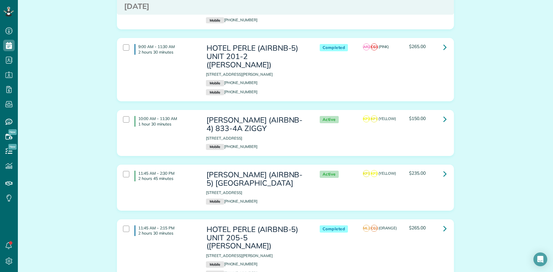
scroll to position [2417, 0]
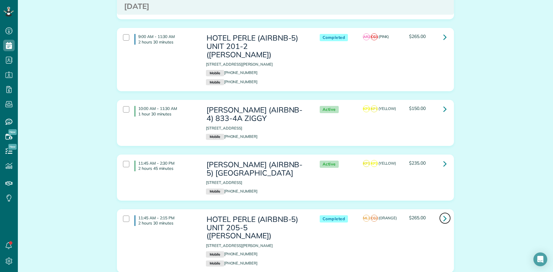
click at [443, 213] on icon at bounding box center [444, 218] width 3 height 10
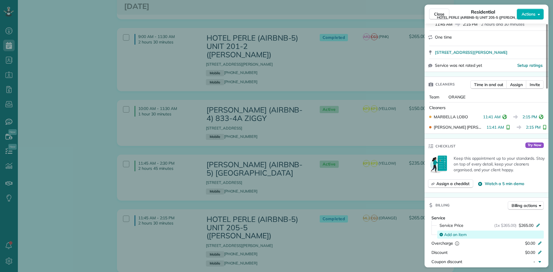
scroll to position [173, 0]
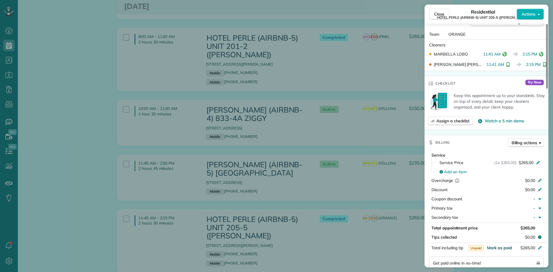
click at [499, 247] on span "Mark as paid" at bounding box center [499, 247] width 25 height 5
click at [384, 87] on div "Close Residential HOTEL PERLE (AIRBNB-5) UNIT 205-5 (NICK BRUNO) Actions Status…" at bounding box center [276, 136] width 553 height 272
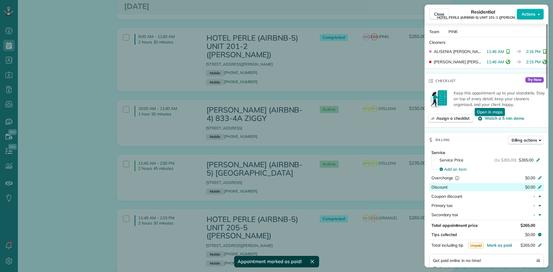
scroll to position [202, 0]
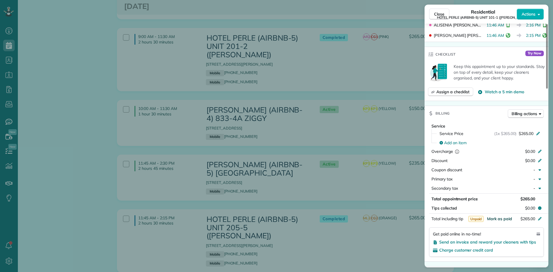
click at [496, 218] on span "Mark as paid" at bounding box center [499, 218] width 25 height 5
click at [374, 120] on div "Close Residential HOTEL PERLE (AIRBNB-5) UNIT 101-1 (NICK BRUNO) Actions Status…" at bounding box center [276, 136] width 553 height 272
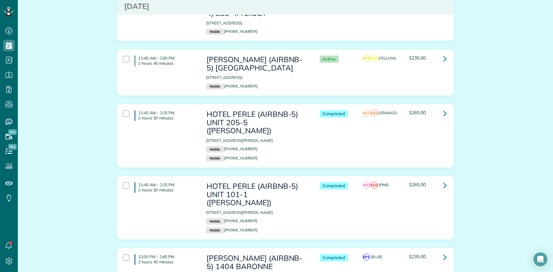
scroll to position [2532, 0]
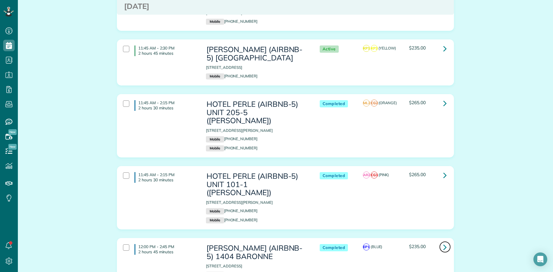
click at [443, 242] on icon at bounding box center [444, 247] width 3 height 10
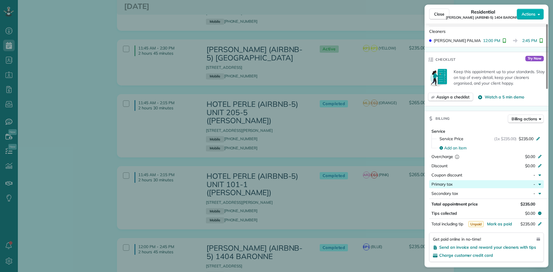
scroll to position [201, 0]
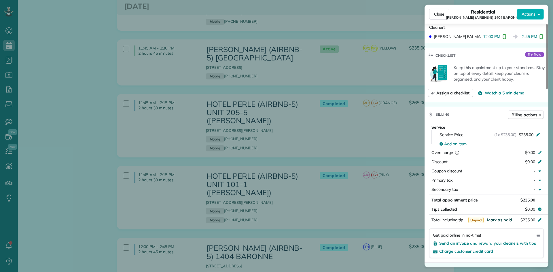
click at [499, 220] on span "Mark as paid" at bounding box center [499, 219] width 25 height 5
click at [378, 108] on div "Close Residential NICK BRUNO (AIRBNB-5) 1404 BARONNE Actions Status Completed N…" at bounding box center [276, 136] width 553 height 272
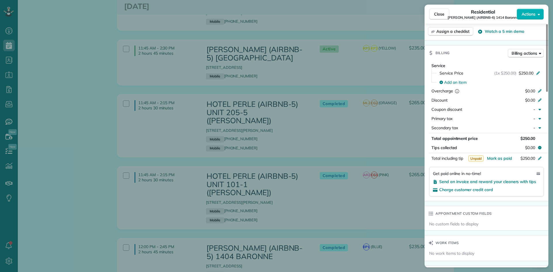
scroll to position [230, 0]
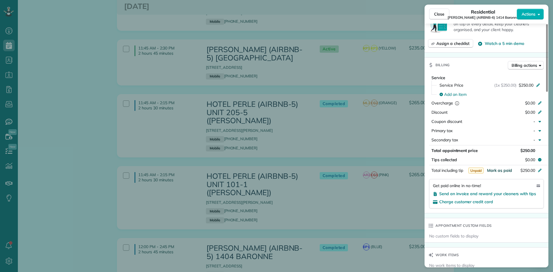
click at [502, 168] on span "Mark as paid" at bounding box center [499, 170] width 25 height 5
click at [379, 109] on div "Close Residential NICK BRUNO (AIRBNB-6) 1414 Baronne Actions Status Completed N…" at bounding box center [276, 136] width 553 height 272
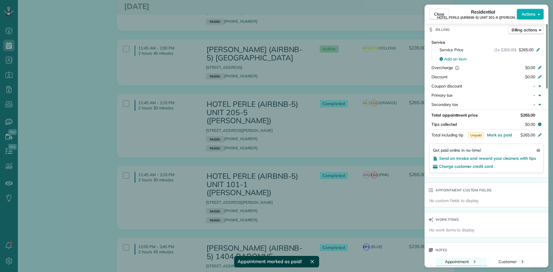
scroll to position [288, 0]
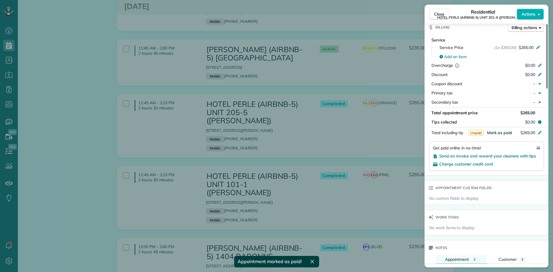
click at [503, 131] on span "Mark as paid" at bounding box center [499, 132] width 25 height 5
click at [343, 150] on div "Close Residential HOTEL PERLE (AIRBNB-5) UNIT 301-6 (NICK BRUNO) Actions Status…" at bounding box center [276, 136] width 553 height 272
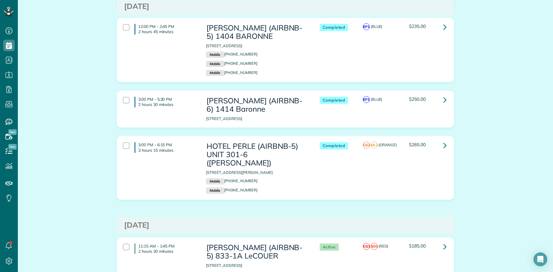
scroll to position [2763, 0]
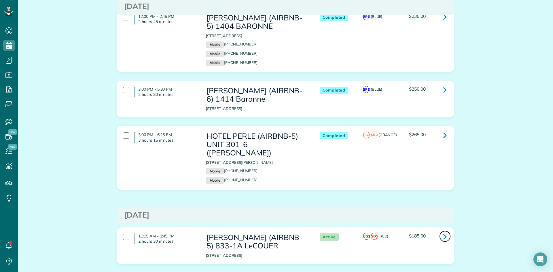
click at [445, 230] on link at bounding box center [445, 236] width 12 height 12
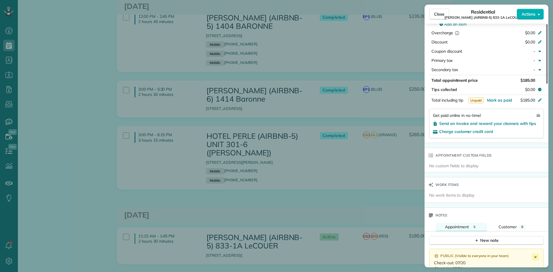
scroll to position [317, 0]
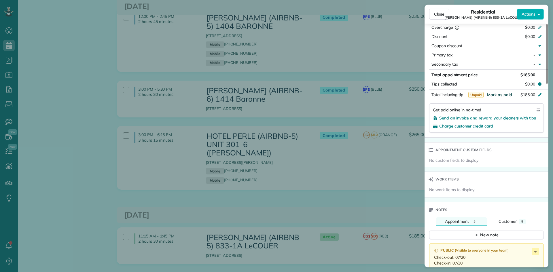
click at [501, 96] on span "Mark as paid" at bounding box center [499, 94] width 25 height 5
click at [359, 64] on div "Close Residential NICK BRUNO (AIRBNB-5) 833-1A LeCOUER Actions Status Active NI…" at bounding box center [276, 136] width 553 height 272
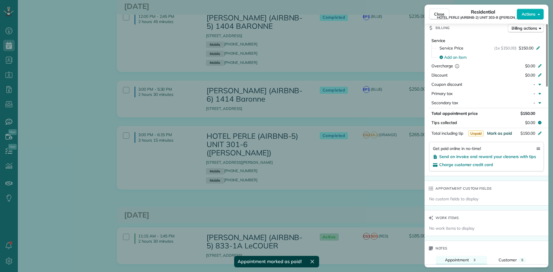
scroll to position [288, 0]
click at [497, 132] on span "Mark as paid" at bounding box center [499, 132] width 25 height 5
click at [365, 111] on div "Close Residential HOTEL PERLE (AIRBNB-2) UNIT 303-8 (NICK BRUNO) Actions Status…" at bounding box center [276, 136] width 553 height 272
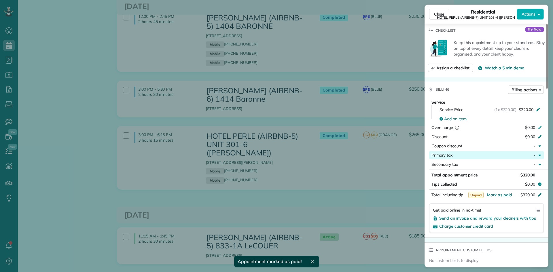
scroll to position [231, 0]
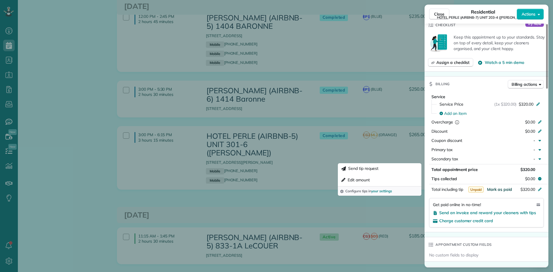
click at [498, 190] on span "Mark as paid" at bounding box center [499, 189] width 25 height 5
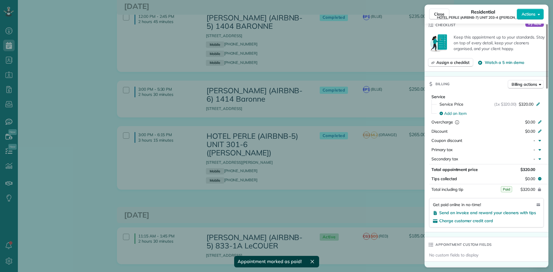
click at [347, 121] on div "Close Residential HOTEL PERLE (AIRBNB-7) UNIT 203-4 (NICK BRUNO) Actions Status…" at bounding box center [276, 136] width 553 height 272
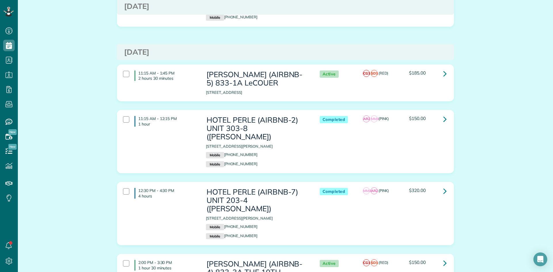
scroll to position [2935, 0]
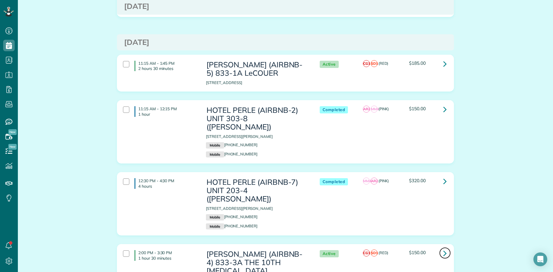
click at [443, 248] on icon at bounding box center [444, 253] width 3 height 10
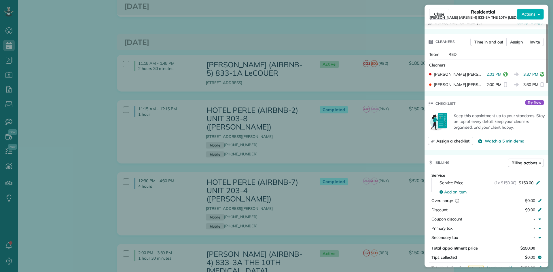
scroll to position [288, 0]
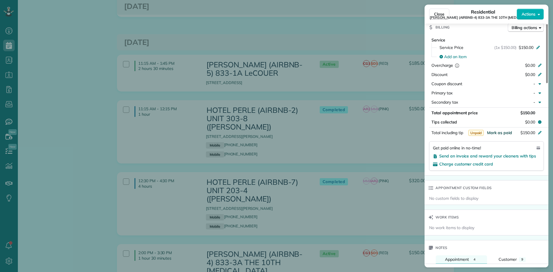
click at [507, 132] on span "Mark as paid" at bounding box center [499, 132] width 25 height 5
drag, startPoint x: 386, startPoint y: 78, endPoint x: 392, endPoint y: 78, distance: 5.5
click at [387, 78] on div "Close Residential NICK BRUNO (AIRBNB-4) 833-3A THE 10TH MUSE Actions Status Act…" at bounding box center [276, 136] width 553 height 272
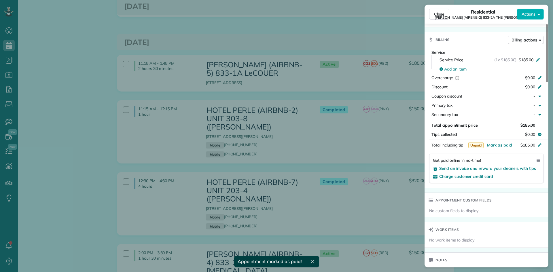
scroll to position [288, 0]
click at [498, 144] on span "Mark as paid" at bounding box center [499, 143] width 25 height 5
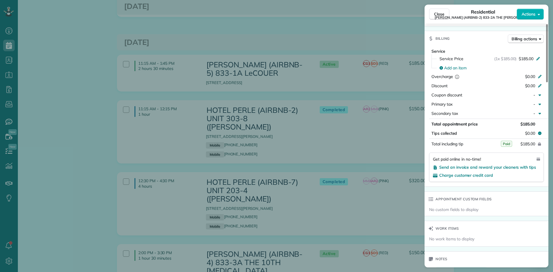
click at [327, 132] on div "Close Residential NICK BRUNO (AIRBNB-2) 833-2A THE HUDSON Actions Status Active…" at bounding box center [276, 136] width 553 height 272
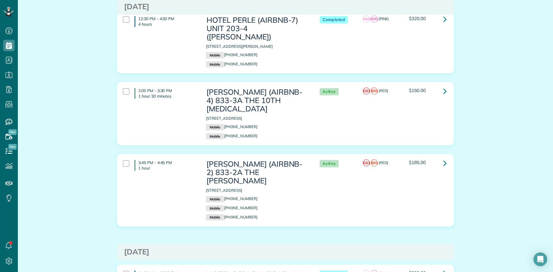
scroll to position [3101, 0]
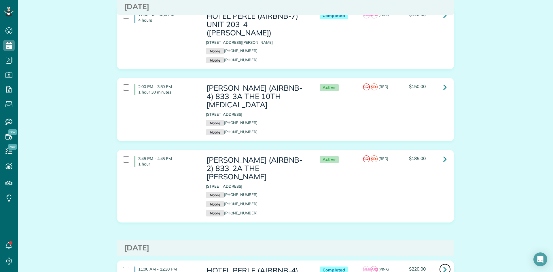
click at [444, 264] on icon at bounding box center [444, 269] width 3 height 10
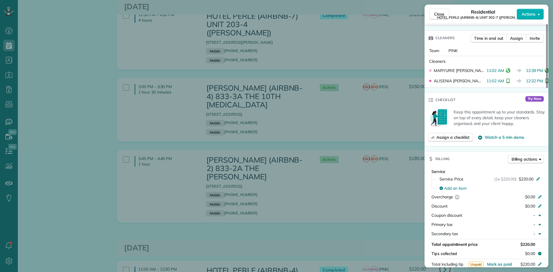
scroll to position [230, 0]
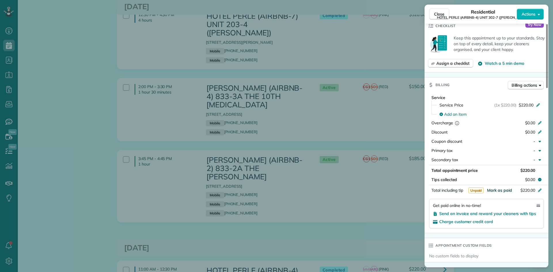
click at [499, 191] on span "Mark as paid" at bounding box center [499, 190] width 25 height 5
click at [349, 83] on div "Close Residential HOTEL PERLE (AIRBNB-4) UNIT 302-7 (NICK BRUNO) Actions Status…" at bounding box center [276, 136] width 553 height 272
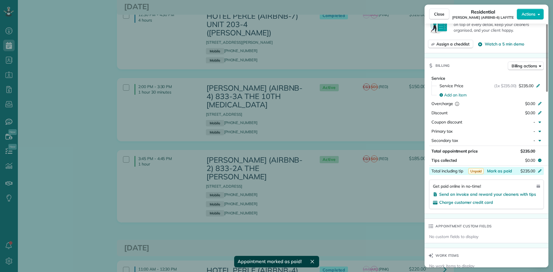
scroll to position [230, 0]
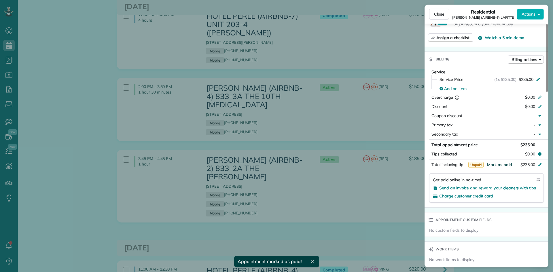
click at [497, 165] on span "Mark as paid" at bounding box center [499, 164] width 25 height 5
click at [342, 132] on div "Close Residential NICK BRUNO (AIRBNB-6) LAFITTE Actions Status Completed NICK B…" at bounding box center [276, 136] width 553 height 272
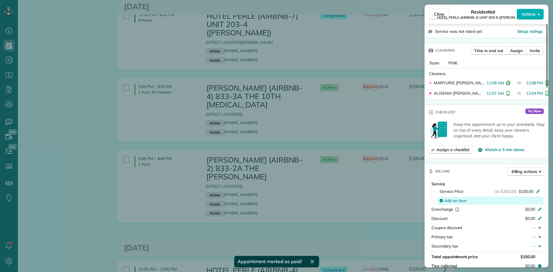
scroll to position [230, 0]
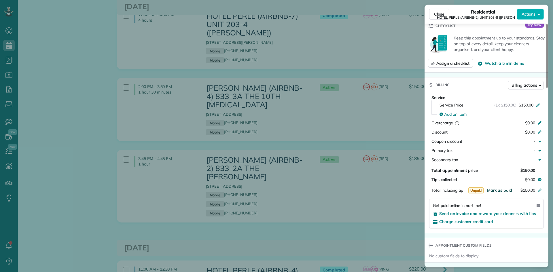
click at [501, 190] on span "Mark as paid" at bounding box center [499, 190] width 25 height 5
click at [281, 136] on div "Close Residential HOTEL PERLE (AIRBNB-2) UNIT 303-8 (NICK BRUNO) Actions Status…" at bounding box center [276, 136] width 553 height 272
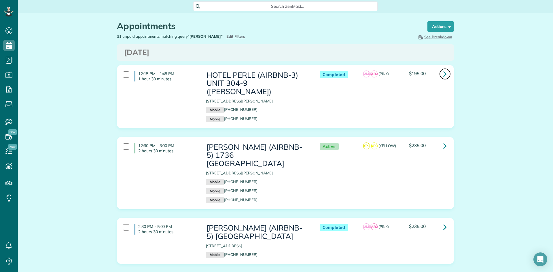
click at [444, 75] on icon at bounding box center [444, 74] width 3 height 10
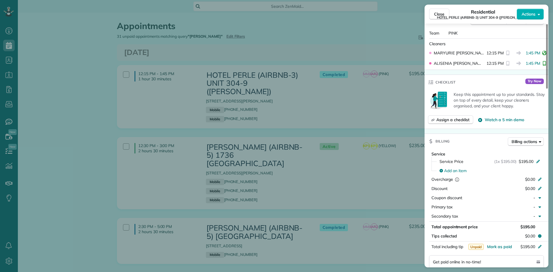
scroll to position [203, 0]
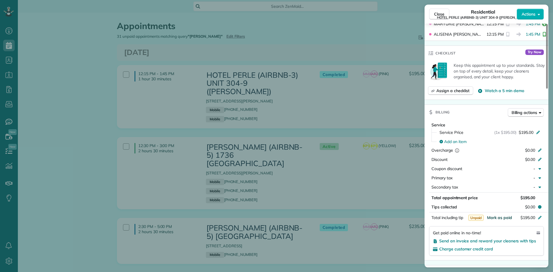
click at [502, 217] on span "Mark as paid" at bounding box center [499, 217] width 25 height 5
click at [366, 106] on div "Close Residential HOTEL PERLE (AIRBNB-3) UNIT 304-9 ([PERSON_NAME]) Actions Sta…" at bounding box center [276, 136] width 553 height 272
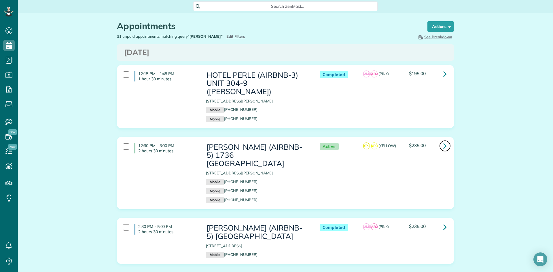
click at [443, 141] on icon at bounding box center [444, 146] width 3 height 10
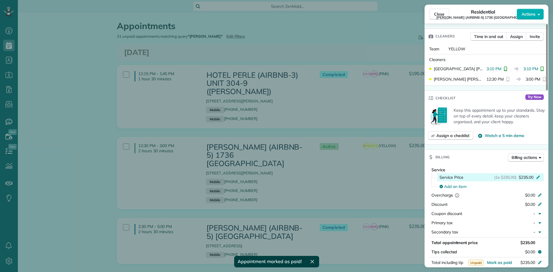
scroll to position [173, 0]
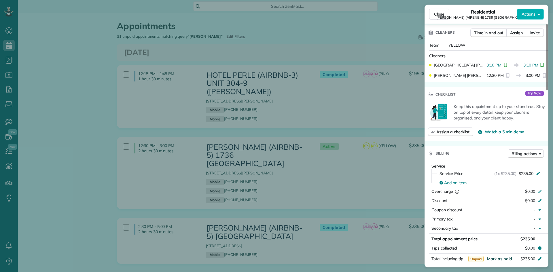
click at [496, 256] on span "Mark as paid" at bounding box center [499, 258] width 25 height 5
click at [363, 163] on div "Close Residential [PERSON_NAME] (AIRBNB-5) 1736 [PERSON_NAME] Actions Status Ac…" at bounding box center [276, 136] width 553 height 272
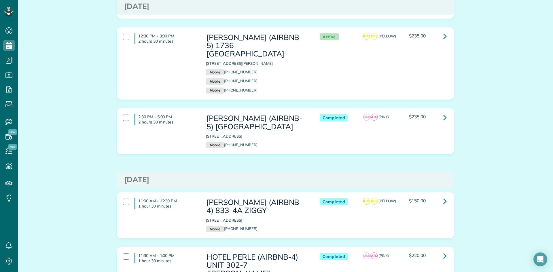
scroll to position [115, 0]
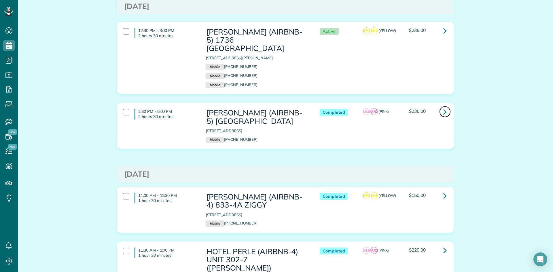
click at [443, 107] on icon at bounding box center [444, 112] width 3 height 10
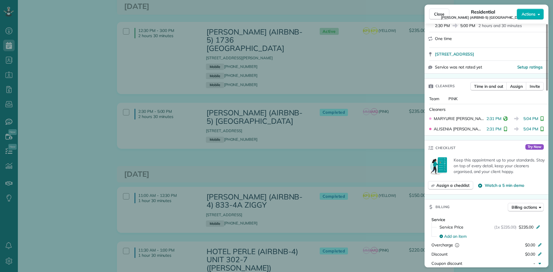
scroll to position [202, 0]
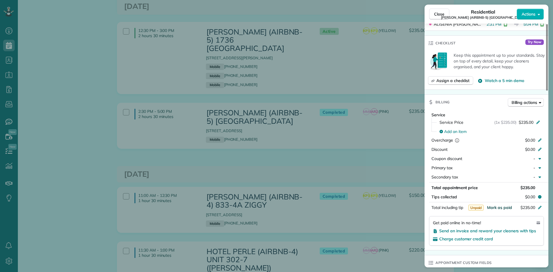
click at [499, 205] on span "Mark as paid" at bounding box center [499, 207] width 25 height 5
click at [354, 140] on div "Close Residential NICK BRUNO (AIRBNB-5) TOULOUSE Actions Status Completed NICK …" at bounding box center [276, 136] width 553 height 272
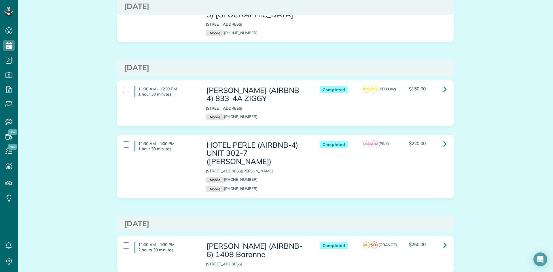
scroll to position [230, 0]
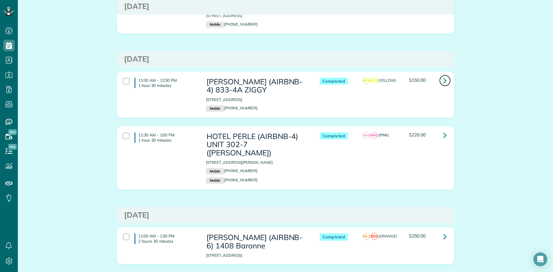
click at [443, 75] on icon at bounding box center [444, 80] width 3 height 10
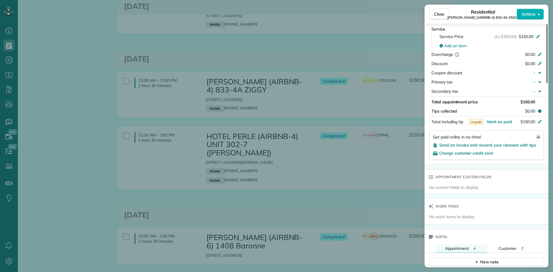
scroll to position [288, 0]
click at [496, 119] on span "Mark as paid" at bounding box center [499, 121] width 25 height 5
click at [358, 102] on div "Close Residential NICK BRUNO (AIRBNB-4) 833-4A ZIGGY Actions Status Completed N…" at bounding box center [276, 136] width 553 height 272
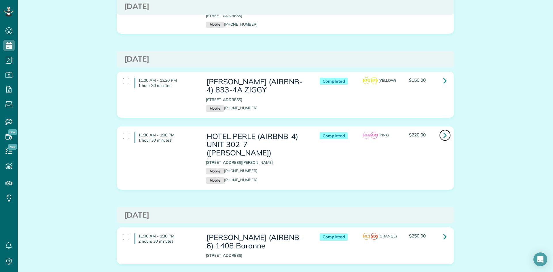
click at [443, 130] on icon at bounding box center [444, 135] width 3 height 10
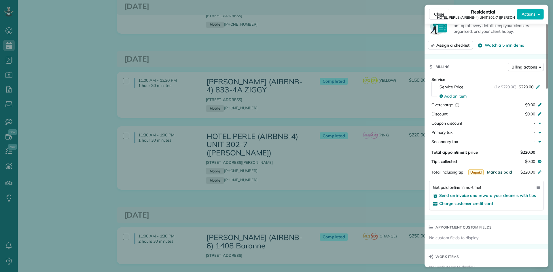
scroll to position [262, 0]
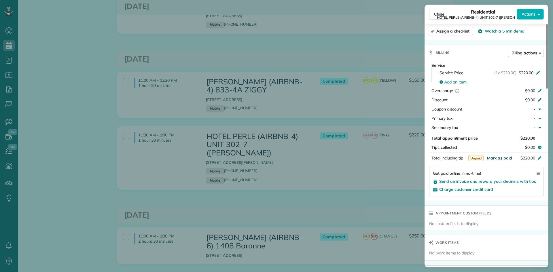
click at [500, 159] on span "Mark as paid" at bounding box center [499, 157] width 25 height 5
click at [341, 102] on div "Close Residential HOTEL PERLE (AIRBNB-4) UNIT 302-7 (NICK BRUNO) Actions Status…" at bounding box center [276, 136] width 553 height 272
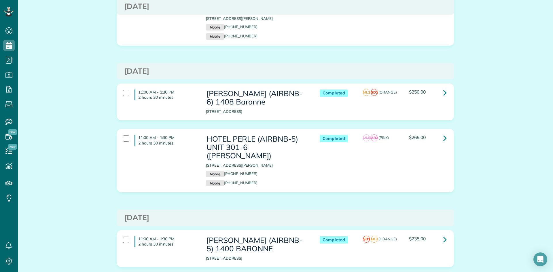
scroll to position [403, 0]
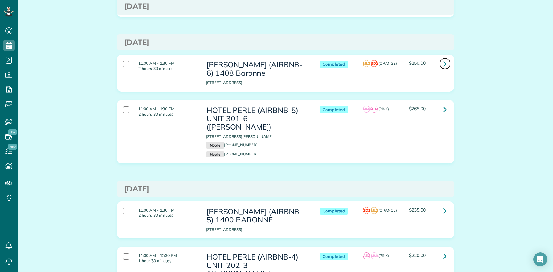
click at [443, 59] on icon at bounding box center [444, 64] width 3 height 10
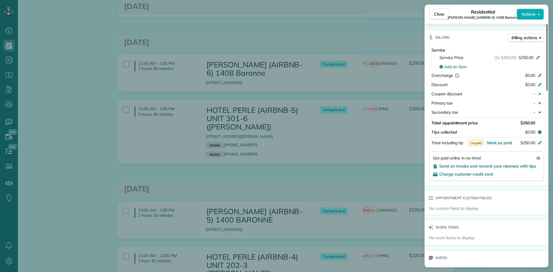
scroll to position [288, 0]
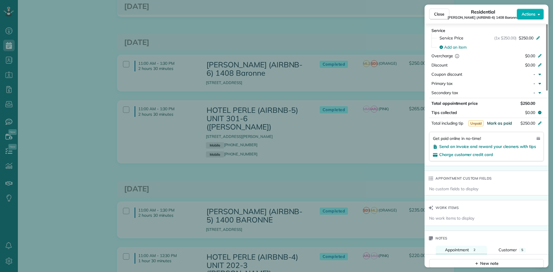
click at [498, 121] on span "Mark as paid" at bounding box center [499, 123] width 25 height 5
click at [366, 68] on div "Close Residential NICK BRUNO (AIRBNB-6) 1408 Baronne Actions Status Completed N…" at bounding box center [276, 136] width 553 height 272
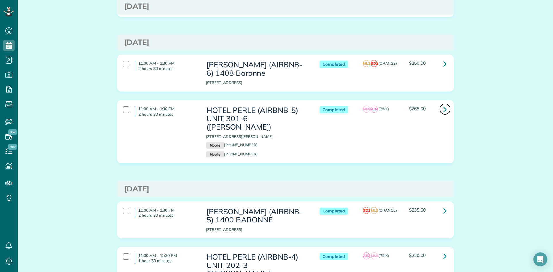
click at [443, 104] on icon at bounding box center [444, 109] width 3 height 10
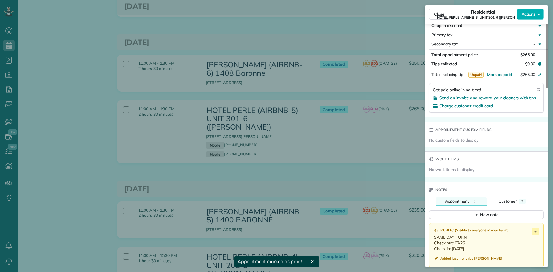
scroll to position [348, 0]
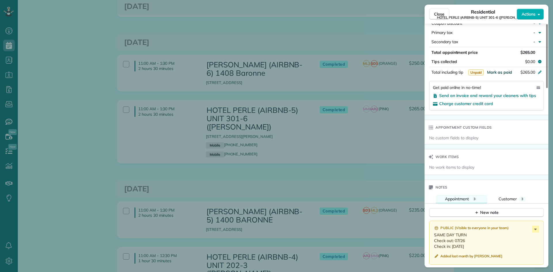
click at [498, 73] on span "Mark as paid" at bounding box center [499, 72] width 25 height 5
click at [344, 73] on div "Close Residential HOTEL PERLE (AIRBNB-5) UNIT 301-6 (NICK BRUNO) Actions Status…" at bounding box center [276, 136] width 553 height 272
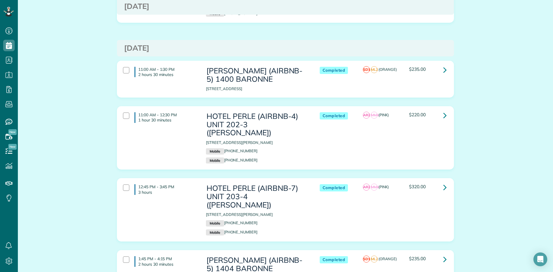
scroll to position [547, 0]
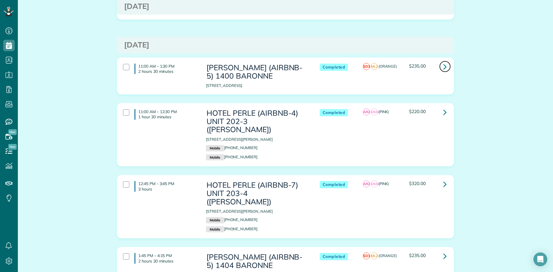
click at [443, 62] on icon at bounding box center [444, 67] width 3 height 10
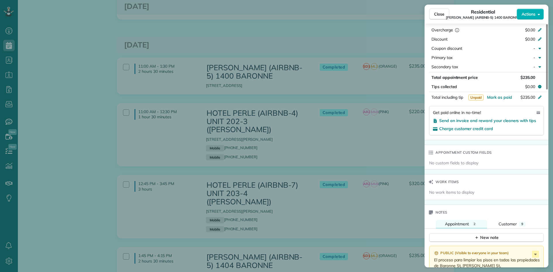
scroll to position [346, 0]
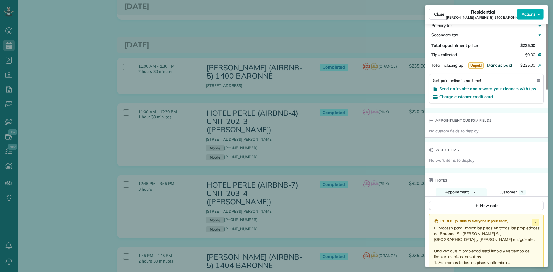
click at [503, 65] on span "Mark as paid" at bounding box center [499, 65] width 25 height 5
click at [370, 65] on div "Close Residential NICK BRUNO (AIRBNB-5) 1400 BARONNE Actions Status Completed N…" at bounding box center [276, 136] width 553 height 272
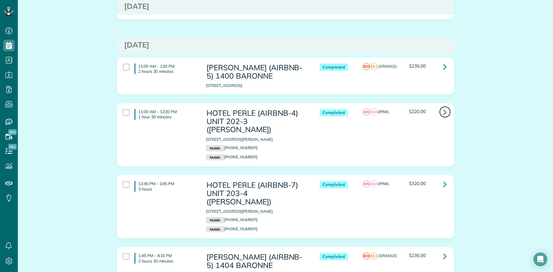
click at [443, 107] on icon at bounding box center [444, 112] width 3 height 10
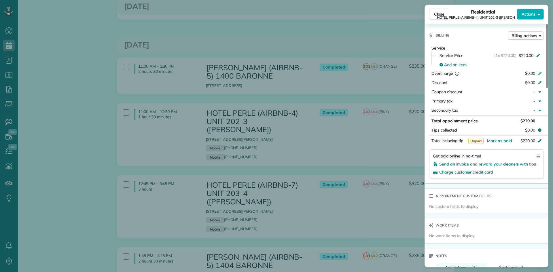
scroll to position [288, 0]
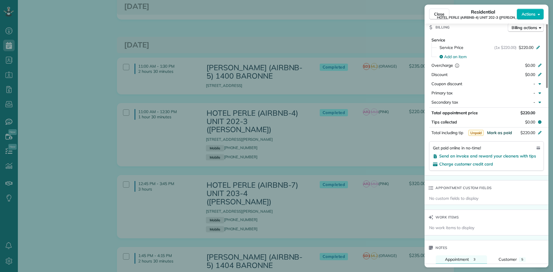
click at [497, 133] on span "Mark as paid" at bounding box center [499, 132] width 25 height 5
click at [370, 101] on div "Close Residential HOTEL PERLE (AIRBNB-4) UNIT 202-3 (NICK BRUNO) Actions Status…" at bounding box center [276, 136] width 553 height 272
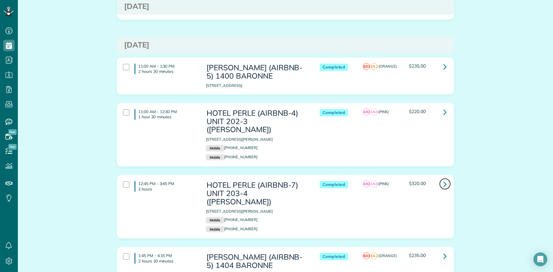
click at [443, 179] on icon at bounding box center [444, 184] width 3 height 10
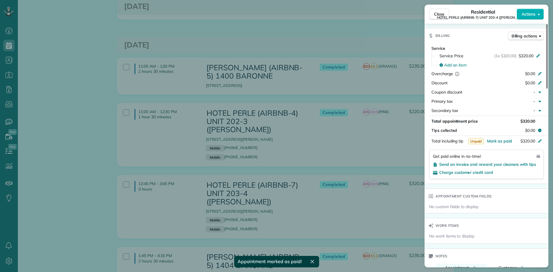
scroll to position [288, 0]
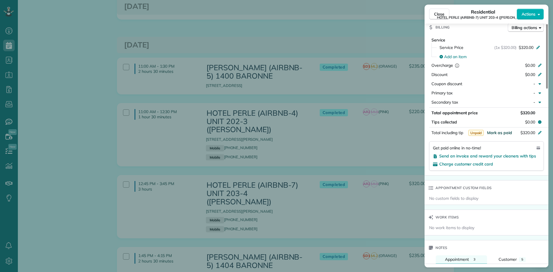
click at [495, 132] on span "Mark as paid" at bounding box center [499, 132] width 25 height 5
click at [393, 125] on div "Close Residential HOTEL PERLE (AIRBNB-7) UNIT 203-4 (NICK BRUNO) Actions Status…" at bounding box center [276, 136] width 553 height 272
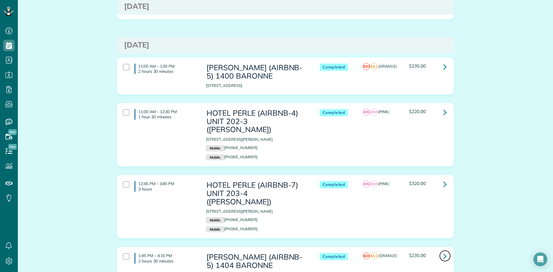
click at [443, 251] on icon at bounding box center [444, 256] width 3 height 10
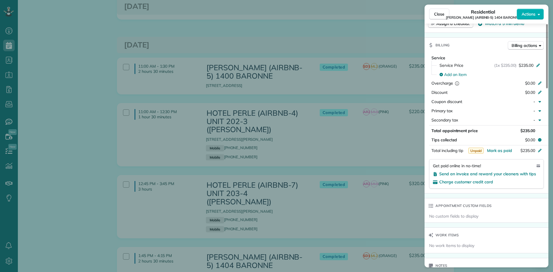
scroll to position [288, 0]
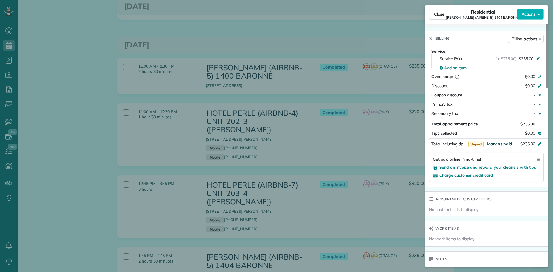
click at [498, 144] on span "Mark as paid" at bounding box center [499, 143] width 25 height 5
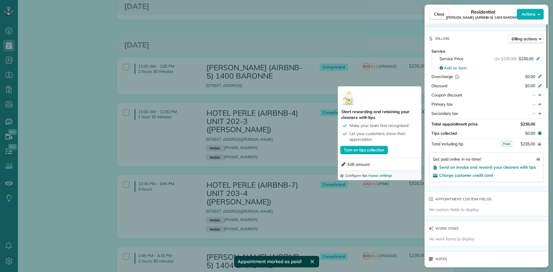
click at [294, 120] on div "Close Residential NICK BRUNO (AIRBNB-5) 1404 BARONNE Actions Status Completed N…" at bounding box center [276, 136] width 553 height 272
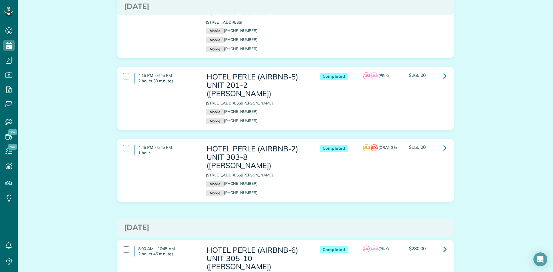
scroll to position [806, 0]
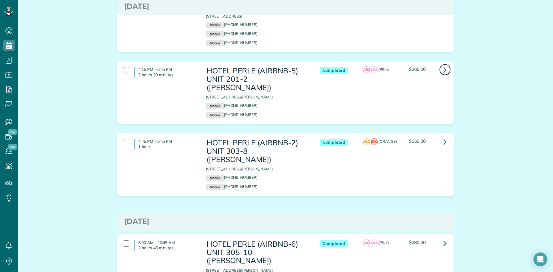
click at [443, 65] on icon at bounding box center [444, 70] width 3 height 10
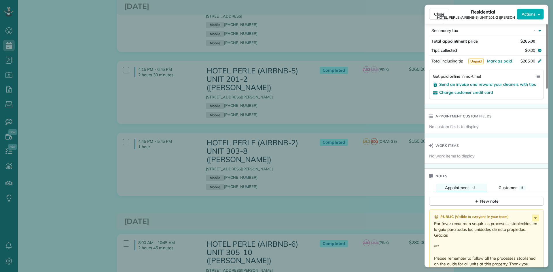
scroll to position [346, 0]
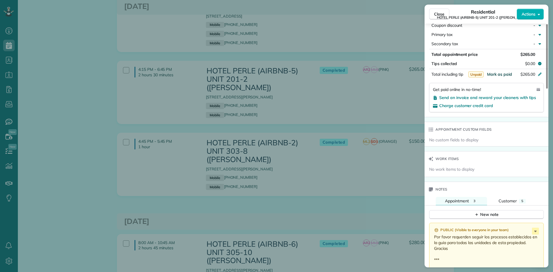
click at [499, 73] on span "Mark as paid" at bounding box center [499, 74] width 25 height 5
click at [357, 118] on div "Close Residential HOTEL PERLE (AIRBNB-5) UNIT 201-2 (NICK BRUNO) Actions Status…" at bounding box center [276, 136] width 553 height 272
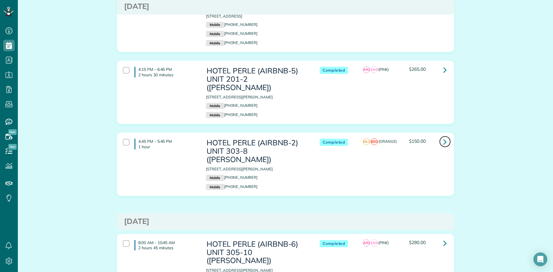
click at [443, 137] on icon at bounding box center [444, 142] width 3 height 10
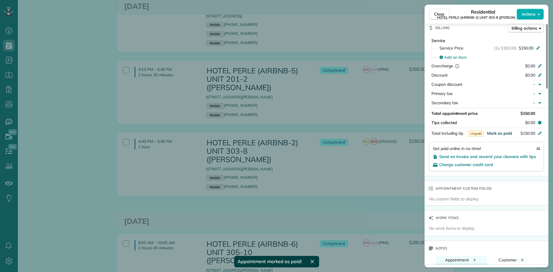
scroll to position [288, 0]
click at [497, 133] on span "Mark as paid" at bounding box center [499, 132] width 25 height 5
click at [337, 133] on div "Close Residential HOTEL PERLE (AIRBNB-2) UNIT 303-8 (NICK BRUNO) Actions Status…" at bounding box center [276, 136] width 553 height 272
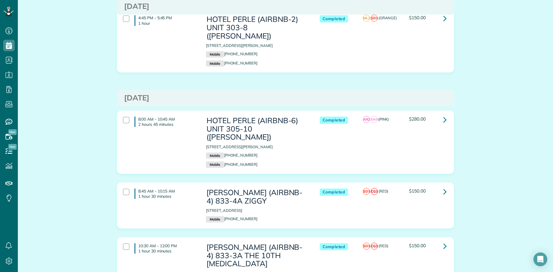
scroll to position [950, 0]
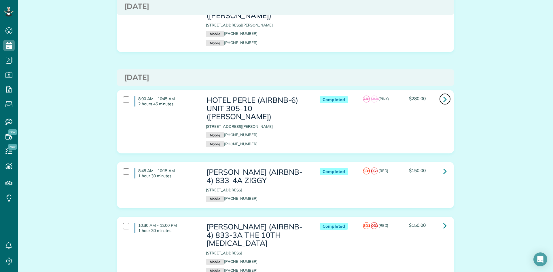
click at [444, 94] on icon at bounding box center [444, 99] width 3 height 10
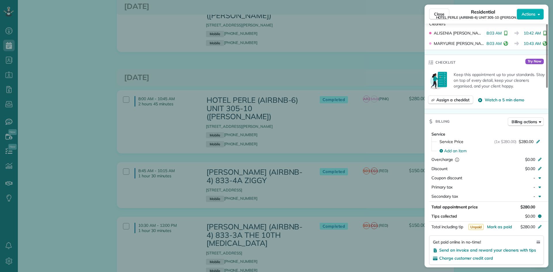
scroll to position [230, 0]
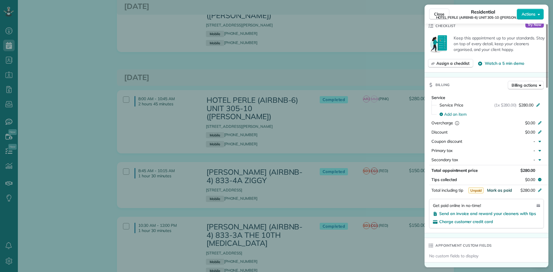
click at [501, 189] on span "Mark as paid" at bounding box center [499, 190] width 25 height 5
click at [363, 62] on div "Close Residential HOTEL PERLE (AIRBNB-6) UNIT 305-10 (NICK BRUNO) Actions Statu…" at bounding box center [276, 136] width 553 height 272
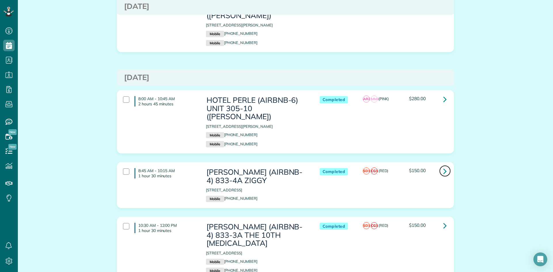
click at [443, 166] on icon at bounding box center [444, 171] width 3 height 10
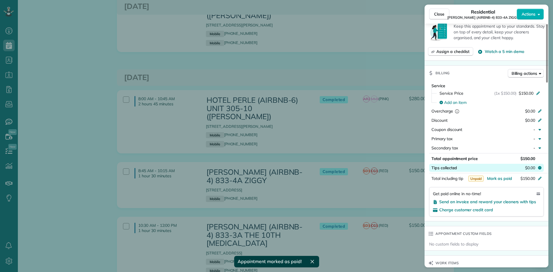
scroll to position [259, 0]
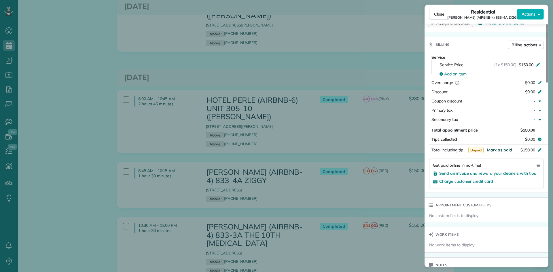
click at [495, 147] on span "Mark as paid" at bounding box center [499, 149] width 25 height 5
click at [363, 81] on div "Close Residential NICK BRUNO (AIRBNB-4) 833-4A ZIGGY Actions Status Completed N…" at bounding box center [276, 136] width 553 height 272
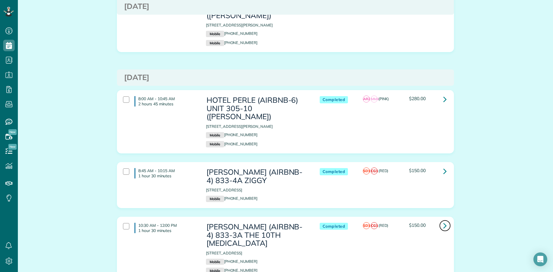
click at [443, 220] on icon at bounding box center [444, 225] width 3 height 10
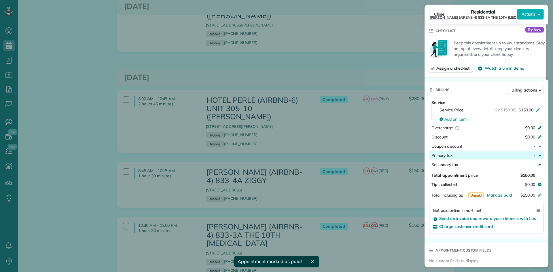
scroll to position [230, 0]
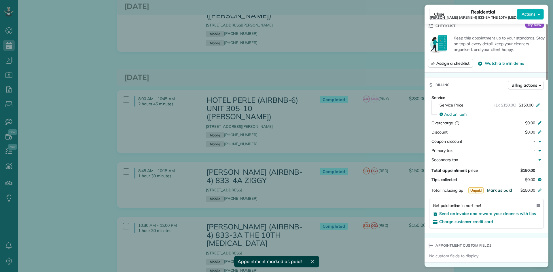
click at [502, 189] on span "Mark as paid" at bounding box center [499, 190] width 25 height 5
click at [369, 134] on div "Close Residential NICK BRUNO (AIRBNB-4) 833-3A THE 10TH MUSE Actions Status Com…" at bounding box center [276, 136] width 553 height 272
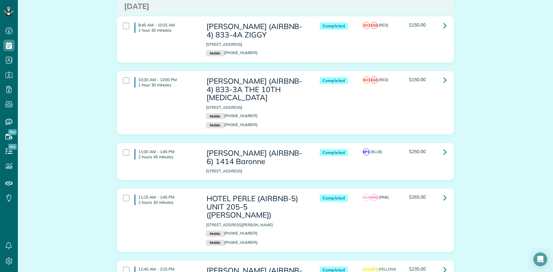
scroll to position [1122, 0]
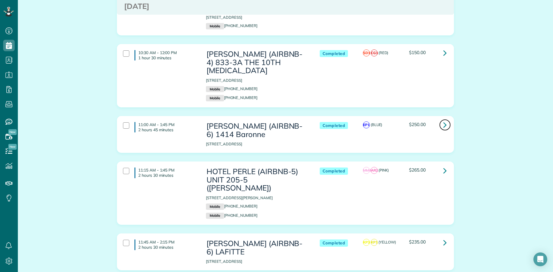
click at [443, 120] on icon at bounding box center [444, 125] width 3 height 10
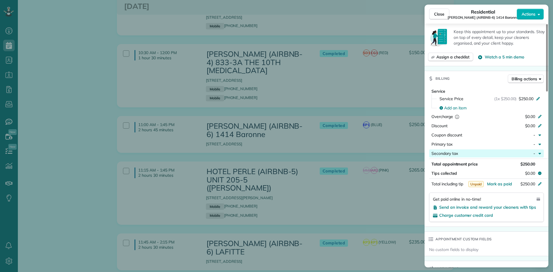
scroll to position [230, 0]
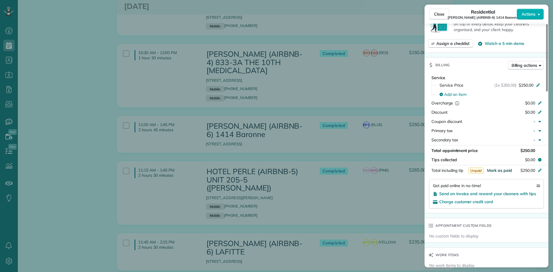
click at [497, 168] on span "Mark as paid" at bounding box center [499, 170] width 25 height 5
drag, startPoint x: 388, startPoint y: 78, endPoint x: 392, endPoint y: 78, distance: 3.8
click at [388, 78] on div "Close Residential NICK BRUNO (AIRBNB-6) 1414 Baronne Actions Status Completed N…" at bounding box center [276, 136] width 553 height 272
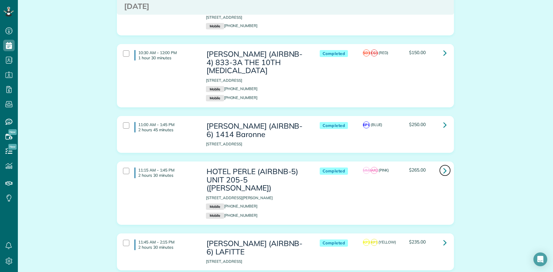
click at [443, 165] on icon at bounding box center [444, 170] width 3 height 10
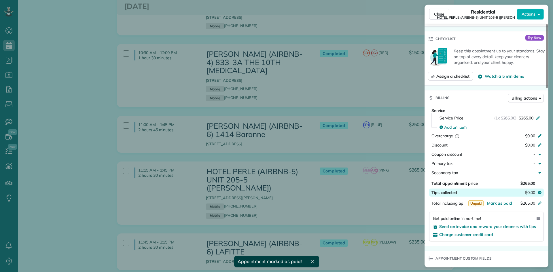
scroll to position [231, 0]
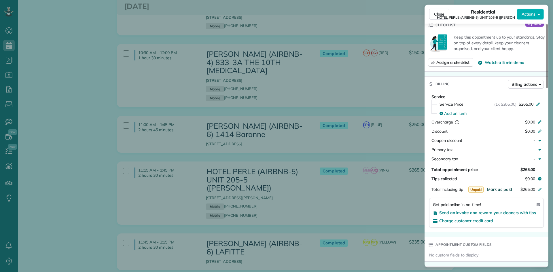
click at [500, 189] on span "Mark as paid" at bounding box center [499, 189] width 25 height 5
click at [372, 121] on div "Close Residential HOTEL PERLE (AIRBNB-5) UNIT 205-5 (NICK BRUNO) Actions Status…" at bounding box center [276, 136] width 553 height 272
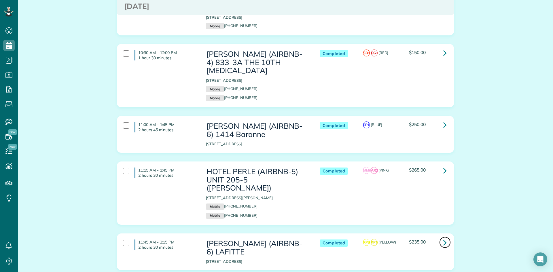
click at [444, 237] on icon at bounding box center [444, 242] width 3 height 10
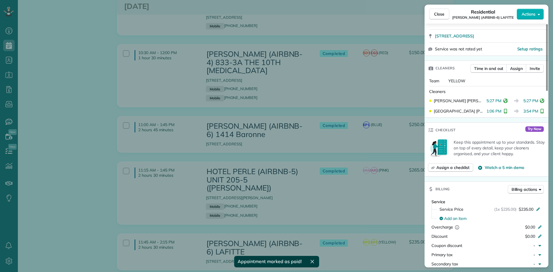
scroll to position [288, 0]
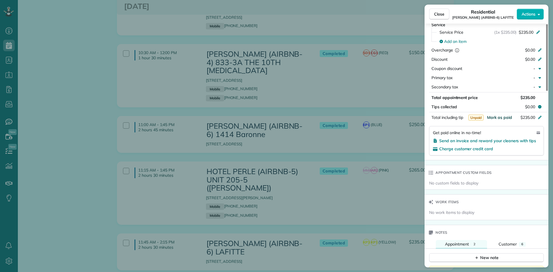
click at [504, 116] on span "Mark as paid" at bounding box center [499, 117] width 25 height 5
click at [364, 138] on div "Close Residential NICK BRUNO (AIRBNB-6) LAFITTE Actions Status Completed NICK B…" at bounding box center [276, 136] width 553 height 272
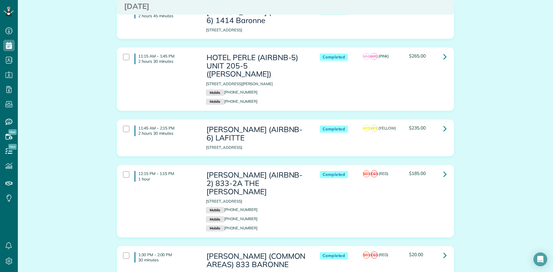
scroll to position [1237, 0]
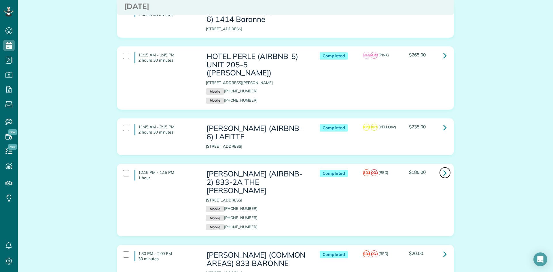
click at [443, 168] on icon at bounding box center [444, 173] width 3 height 10
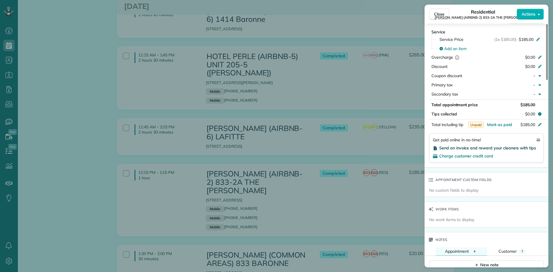
scroll to position [346, 0]
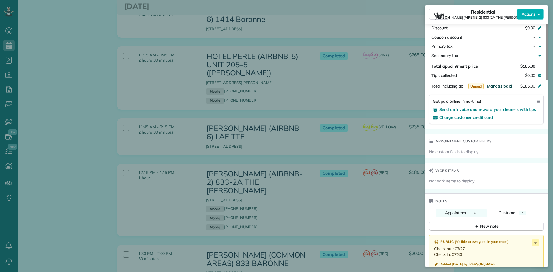
click at [500, 87] on span "Mark as paid" at bounding box center [499, 85] width 25 height 5
click at [340, 119] on div "Close Residential NICK BRUNO (AIRBNB-2) 833-2A THE HUDSON Actions Status Comple…" at bounding box center [276, 136] width 553 height 272
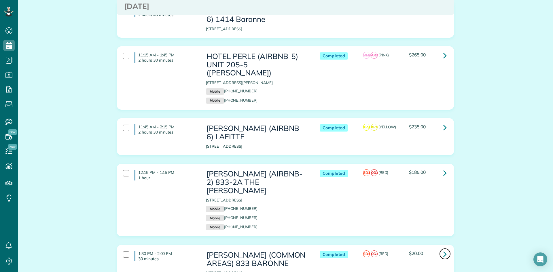
click at [443, 249] on icon at bounding box center [444, 254] width 3 height 10
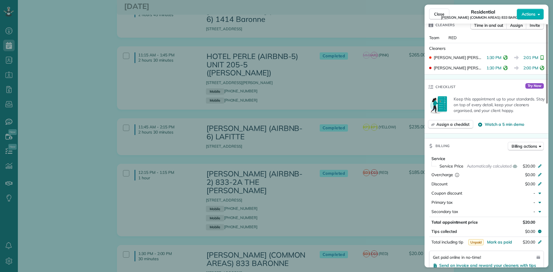
scroll to position [202, 0]
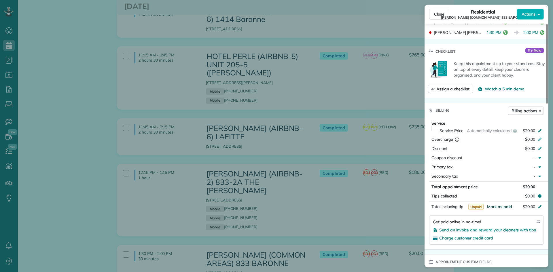
click at [502, 205] on span "Mark as paid" at bounding box center [499, 206] width 25 height 5
click at [341, 133] on div "Close Residential NICK BRUNO (COMMON AREAS) 833 BARONNE Actions Status Complete…" at bounding box center [276, 136] width 553 height 272
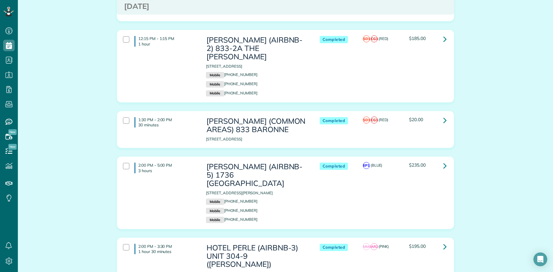
scroll to position [1381, 0]
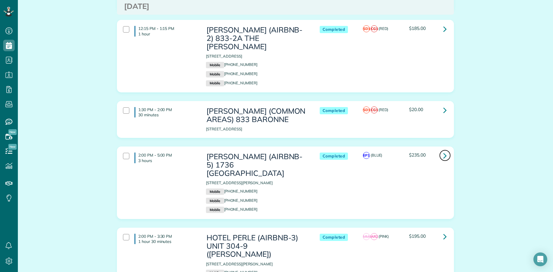
click at [443, 150] on icon at bounding box center [444, 155] width 3 height 10
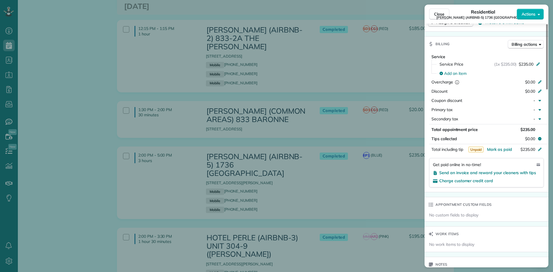
scroll to position [345, 0]
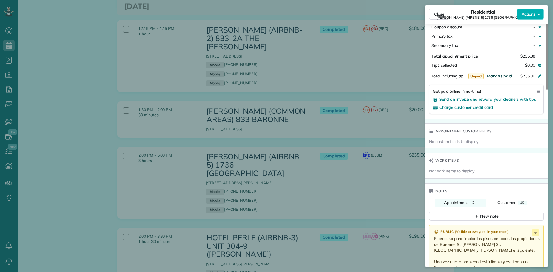
click at [506, 73] on span "Mark as paid" at bounding box center [499, 75] width 25 height 5
click at [353, 110] on div "Close Residential NICK BRUNO (AIRBNB-5) 1736 Thalia Actions Status Completed NI…" at bounding box center [276, 136] width 553 height 272
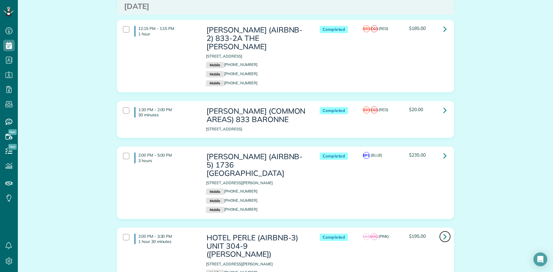
click at [443, 231] on icon at bounding box center [444, 236] width 3 height 10
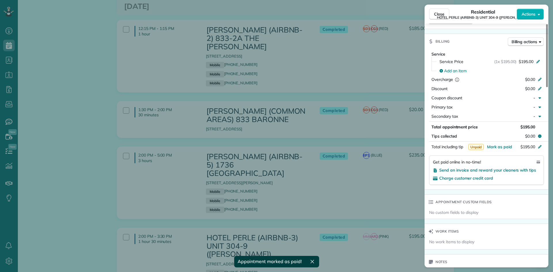
scroll to position [288, 0]
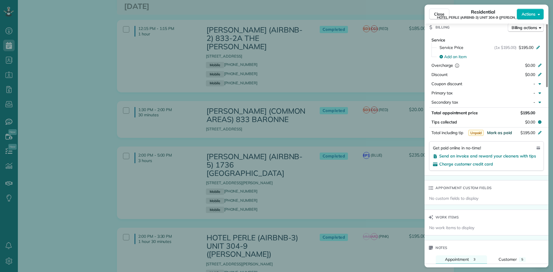
click at [498, 134] on span "Mark as paid" at bounding box center [499, 132] width 25 height 5
click at [375, 150] on div "Close Residential HOTEL PERLE (AIRBNB-3) UNIT 304-9 (NICK BRUNO) Actions Status…" at bounding box center [276, 136] width 553 height 272
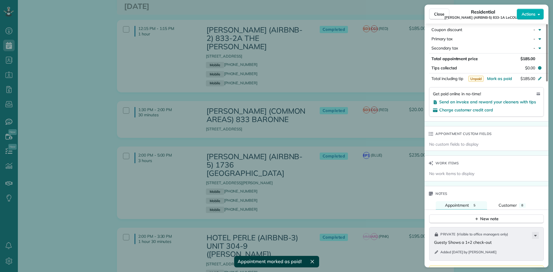
scroll to position [345, 0]
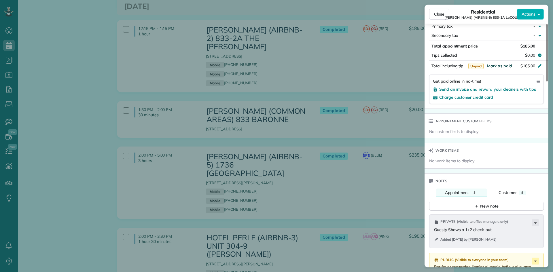
click at [500, 66] on span "Mark as paid" at bounding box center [499, 65] width 25 height 5
click at [370, 114] on div "Close Residential NICK BRUNO (AIRBNB-5) 833-1A LeCOUER Actions Status Completed…" at bounding box center [276, 136] width 553 height 272
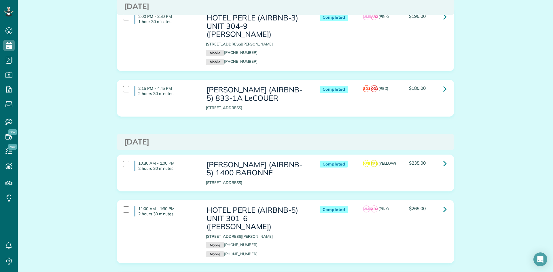
scroll to position [1611, 0]
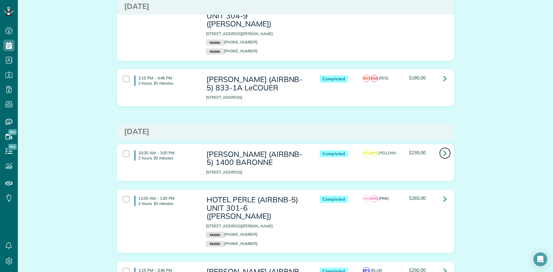
click at [440, 147] on link at bounding box center [445, 153] width 12 height 12
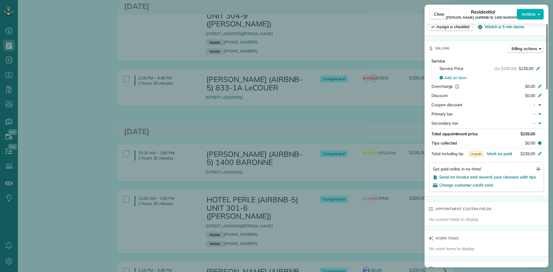
scroll to position [259, 0]
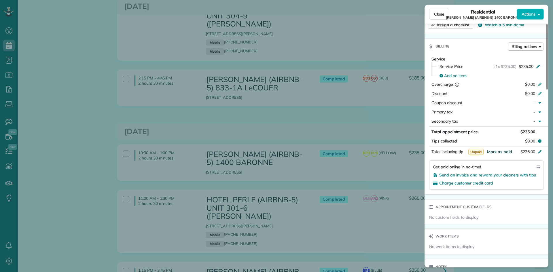
click at [499, 153] on span "Mark as paid" at bounding box center [499, 151] width 25 height 5
click at [371, 70] on div "Close Residential NICK BRUNO (AIRBNB-5) 1400 BARONNE Actions Status Completed N…" at bounding box center [276, 136] width 553 height 272
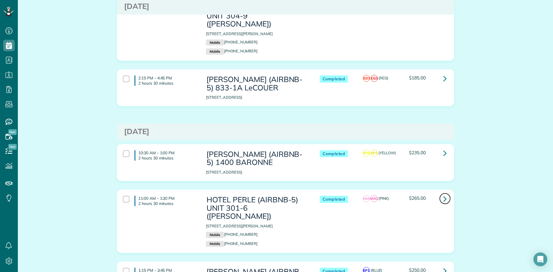
click at [444, 194] on icon at bounding box center [444, 199] width 3 height 10
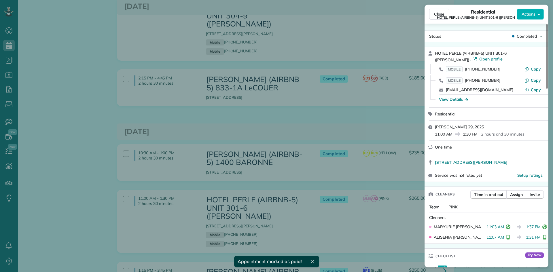
scroll to position [230, 0]
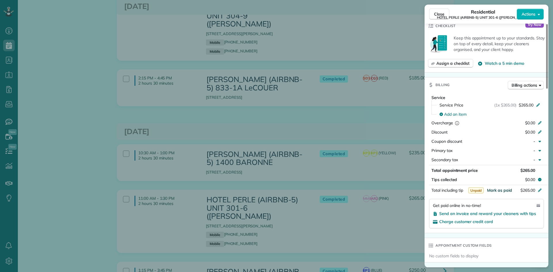
click at [500, 189] on span "Mark as paid" at bounding box center [499, 190] width 25 height 5
click at [366, 102] on div "Close Residential HOTEL PERLE (AIRBNB-5) UNIT 301-6 (NICK BRUNO) Actions Status…" at bounding box center [276, 136] width 553 height 272
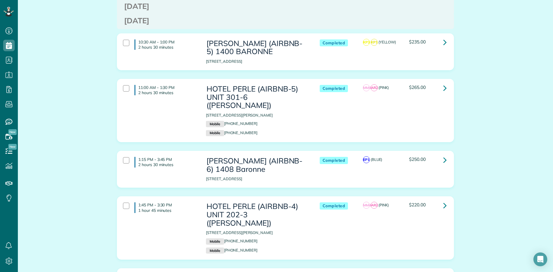
scroll to position [1727, 0]
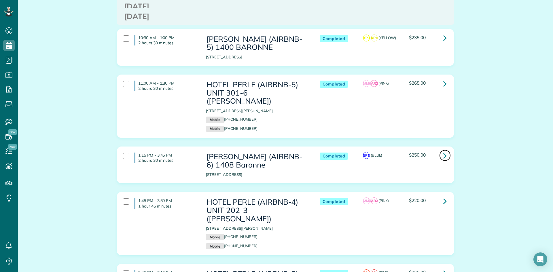
click at [443, 150] on icon at bounding box center [444, 155] width 3 height 10
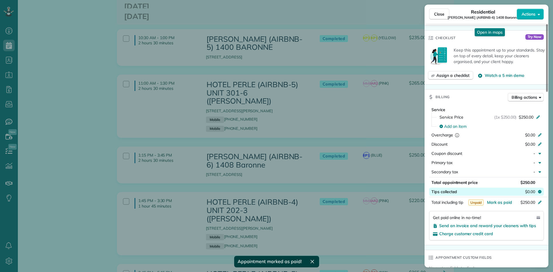
scroll to position [231, 0]
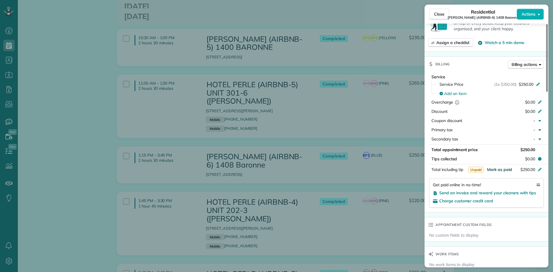
click at [501, 167] on span "Mark as paid" at bounding box center [499, 169] width 25 height 5
click at [388, 66] on div "Close Residential NICK BRUNO (AIRBNB-6) 1408 Baronne Actions Status Completed N…" at bounding box center [276, 136] width 553 height 272
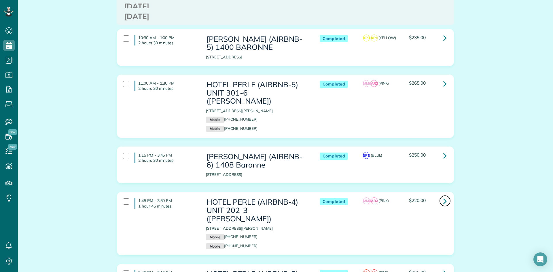
click at [445, 195] on link at bounding box center [445, 201] width 12 height 12
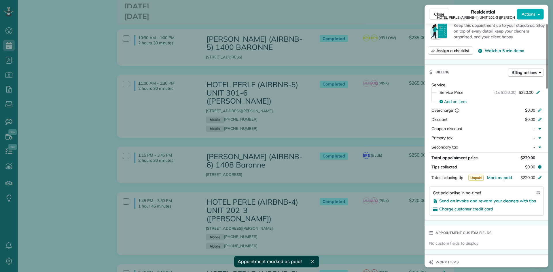
scroll to position [288, 0]
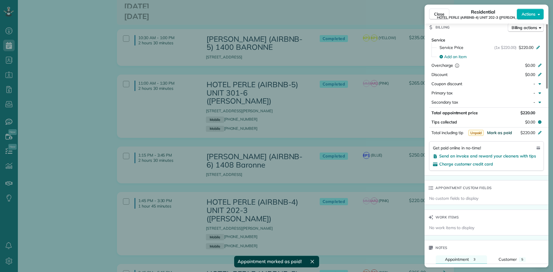
click at [500, 135] on span "Mark as paid" at bounding box center [499, 132] width 25 height 5
drag, startPoint x: 345, startPoint y: 115, endPoint x: 357, endPoint y: 116, distance: 12.7
click at [345, 116] on div "Close Residential HOTEL PERLE (AIRBNB-4) UNIT 202-3 (NICK BRUNO) Actions Status…" at bounding box center [276, 136] width 553 height 272
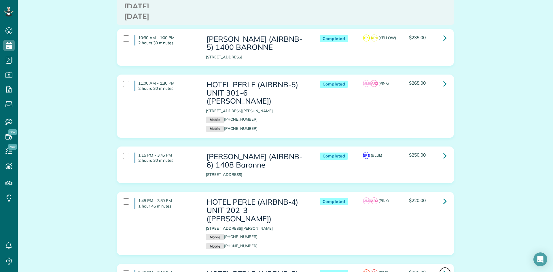
click at [444, 267] on link at bounding box center [445, 273] width 12 height 12
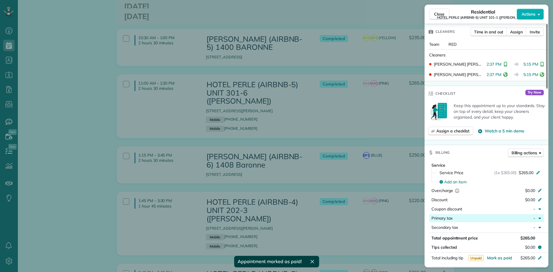
scroll to position [230, 0]
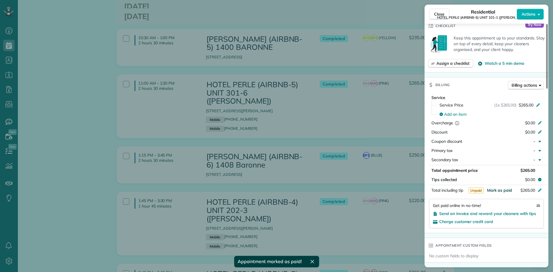
click at [503, 190] on span "Mark as paid" at bounding box center [499, 190] width 25 height 5
click at [344, 126] on div "Close Residential HOTEL PERLE (AIRBNB-5) UNIT 101-1 (NICK BRUNO) Actions Status…" at bounding box center [276, 136] width 553 height 272
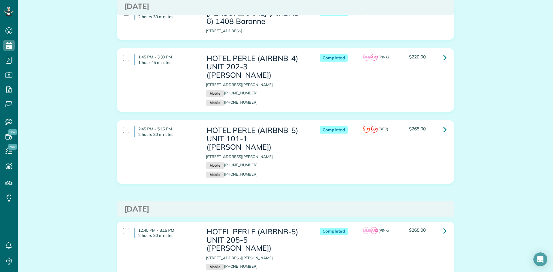
scroll to position [1871, 0]
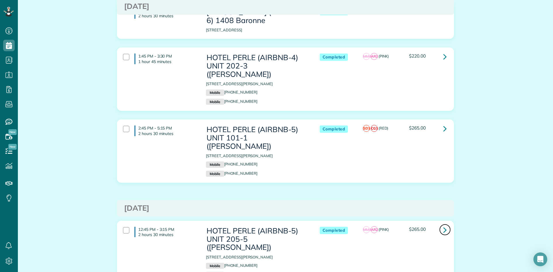
click at [443, 225] on icon at bounding box center [444, 230] width 3 height 10
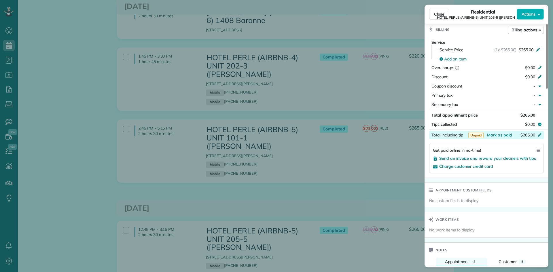
scroll to position [288, 0]
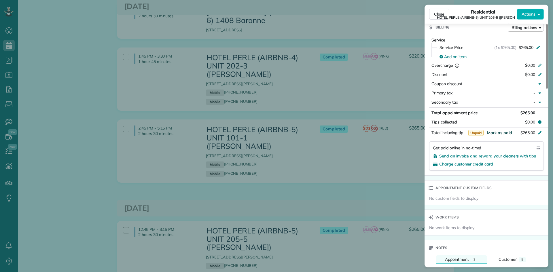
click at [499, 132] on span "Mark as paid" at bounding box center [499, 132] width 25 height 5
click at [359, 142] on div "Close Residential HOTEL PERLE (AIRBNB-5) UNIT 205-5 (NICK BRUNO) Actions Status…" at bounding box center [276, 136] width 553 height 272
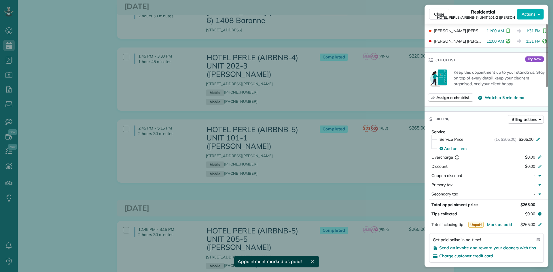
scroll to position [288, 0]
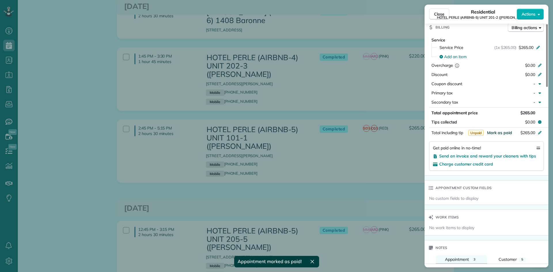
click at [500, 133] on span "Mark as paid" at bounding box center [499, 132] width 25 height 5
click at [345, 140] on div "Close Residential HOTEL PERLE (AIRBNB-5) UNIT 201-2 (NICK BRUNO) Actions Status…" at bounding box center [276, 136] width 553 height 272
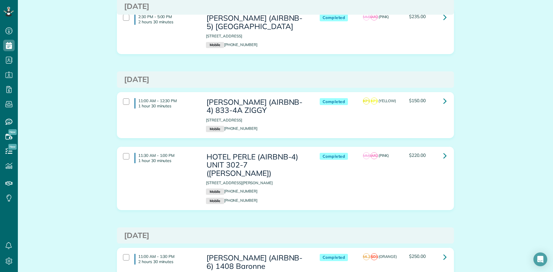
scroll to position [12, 0]
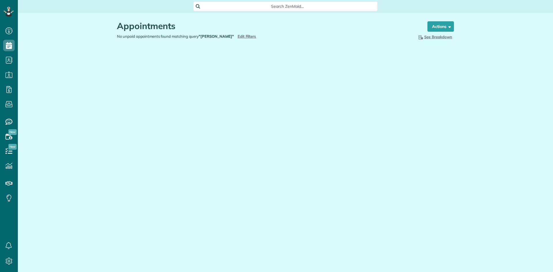
scroll to position [3, 3]
type input "**********"
click at [237, 37] on span "Edit Filters" at bounding box center [246, 36] width 19 height 5
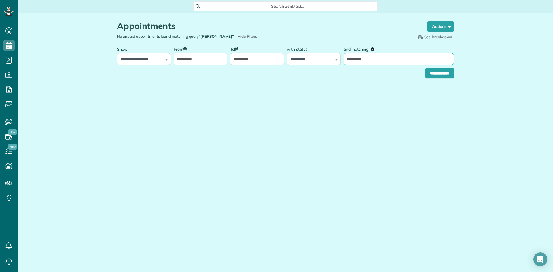
drag, startPoint x: 367, startPoint y: 61, endPoint x: 315, endPoint y: 54, distance: 51.7
click at [333, 58] on div "**********" at bounding box center [285, 54] width 340 height 22
click at [366, 57] on input "**********" at bounding box center [398, 59] width 110 height 12
drag, startPoint x: 376, startPoint y: 58, endPoint x: 250, endPoint y: 67, distance: 126.4
click at [264, 65] on div "**********" at bounding box center [285, 54] width 340 height 22
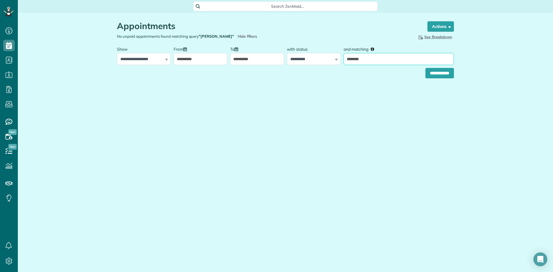
type input "********"
click at [425, 68] on input "**********" at bounding box center [439, 73] width 28 height 10
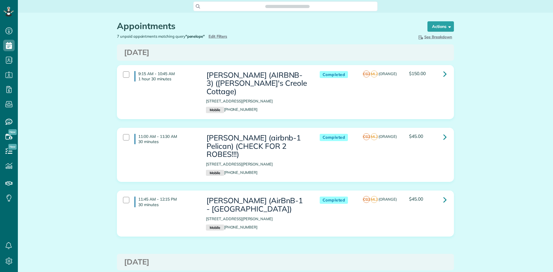
scroll to position [3, 3]
click at [445, 74] on link at bounding box center [445, 74] width 12 height 12
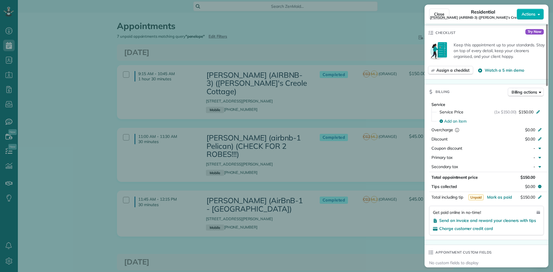
scroll to position [230, 0]
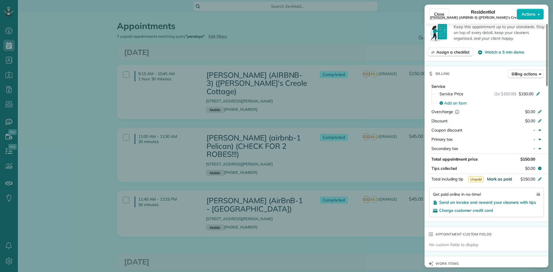
click at [497, 180] on span "Mark as paid" at bounding box center [499, 178] width 25 height 5
click at [341, 120] on div "Close Residential [PERSON_NAME] (AIRBNB-3) ([PERSON_NAME]'s Creole Cottage) Act…" at bounding box center [276, 136] width 553 height 272
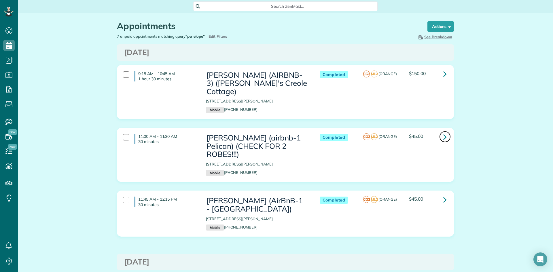
click at [443, 137] on icon at bounding box center [444, 137] width 3 height 10
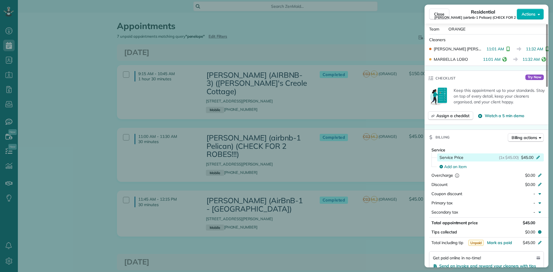
scroll to position [173, 0]
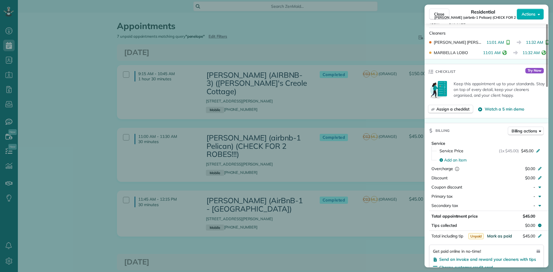
click at [494, 235] on span "Mark as paid" at bounding box center [499, 235] width 25 height 5
click at [365, 124] on div "Close Residential [PERSON_NAME] (airbnb-1 Pelican) (CHECK FOR 2 ROBES!!!) Actio…" at bounding box center [276, 136] width 553 height 272
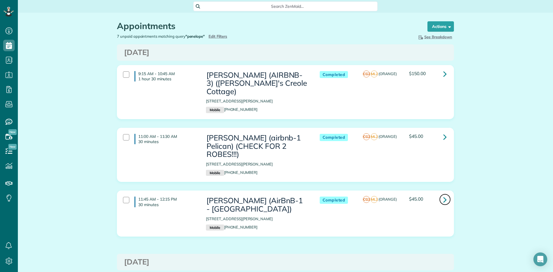
click at [443, 200] on icon at bounding box center [444, 200] width 3 height 10
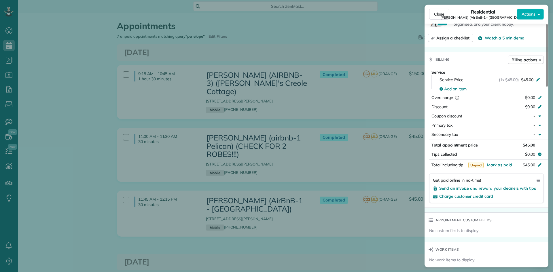
scroll to position [289, 0]
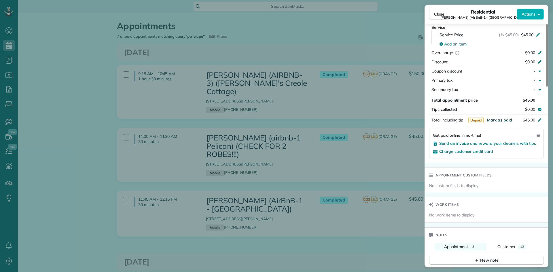
click at [493, 117] on span "Mark as paid" at bounding box center [499, 119] width 25 height 5
click at [339, 123] on div "Close Residential [PERSON_NAME] (AirBnB-1 - [GEOGRAPHIC_DATA]) Actions Status C…" at bounding box center [276, 136] width 553 height 272
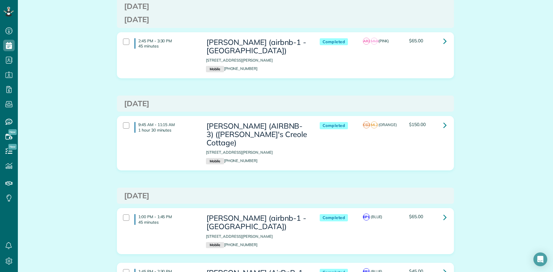
scroll to position [259, 0]
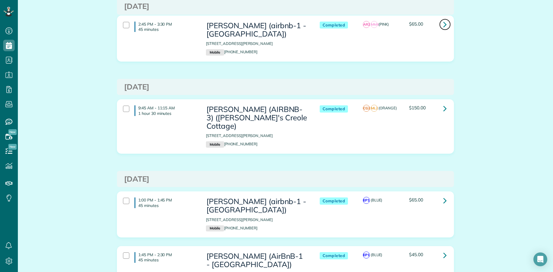
click at [443, 24] on icon at bounding box center [444, 24] width 3 height 10
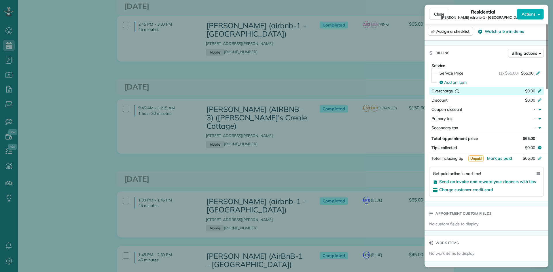
scroll to position [288, 0]
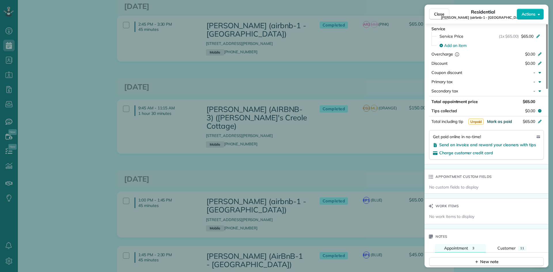
click at [502, 120] on span "Mark as paid" at bounding box center [499, 121] width 25 height 5
click at [342, 82] on div "Close Residential [PERSON_NAME] (airbnb-1 - Orleans Grand Suite) Actions Status…" at bounding box center [276, 136] width 553 height 272
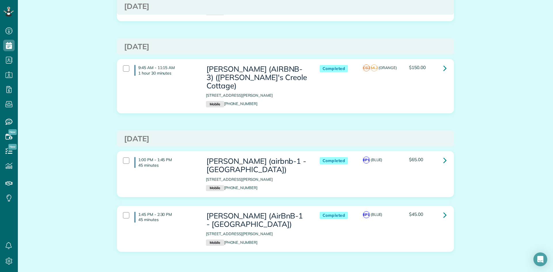
scroll to position [322, 0]
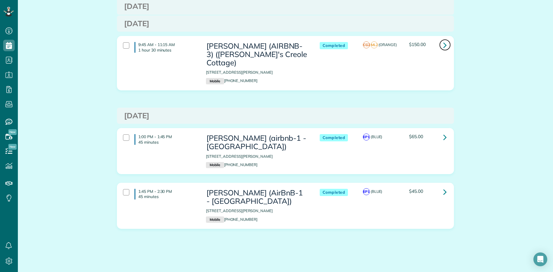
click at [445, 44] on link at bounding box center [445, 45] width 12 height 12
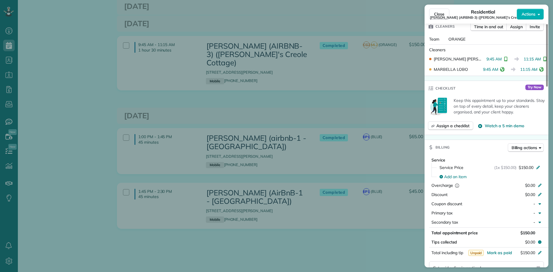
scroll to position [288, 0]
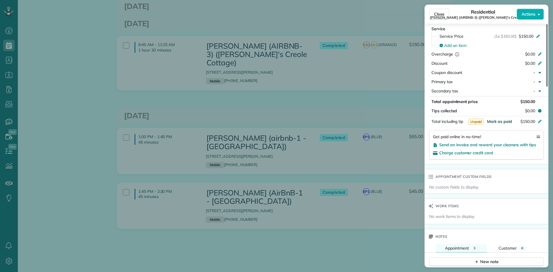
click at [502, 121] on span "Mark as paid" at bounding box center [499, 121] width 25 height 5
click at [336, 105] on div "Close Residential [PERSON_NAME] (AIRBNB-3) ([PERSON_NAME]'s Creole Cottage) Act…" at bounding box center [276, 136] width 553 height 272
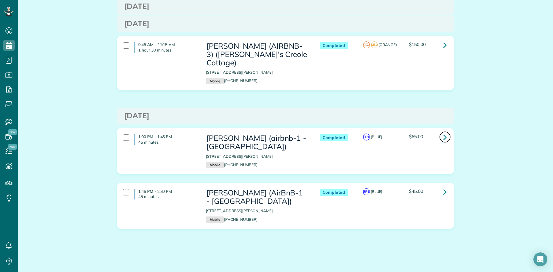
click at [443, 137] on icon at bounding box center [444, 137] width 3 height 10
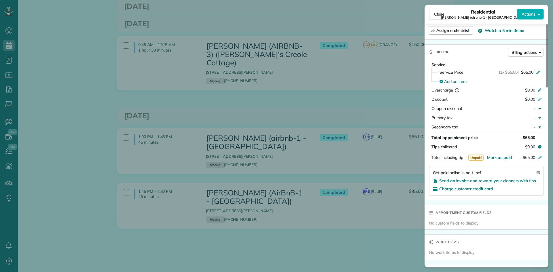
scroll to position [260, 0]
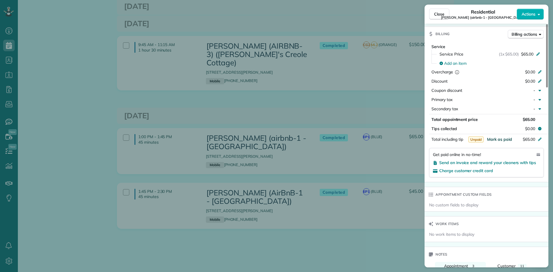
click at [505, 138] on span "Mark as paid" at bounding box center [499, 139] width 25 height 5
click at [351, 105] on div "Close Residential [PERSON_NAME] (airbnb-1 - Orleans Grand Suite) Actions Status…" at bounding box center [276, 136] width 553 height 272
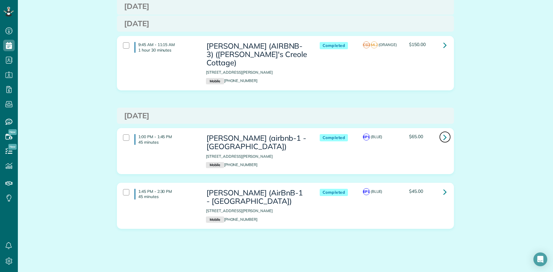
click at [443, 136] on icon at bounding box center [444, 137] width 3 height 10
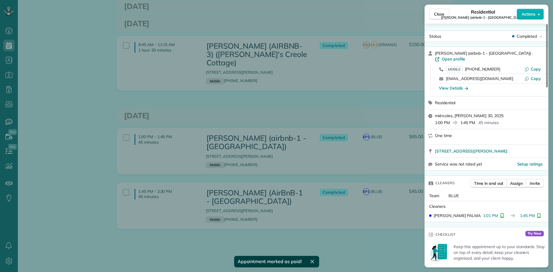
click at [305, 104] on div "Close Residential [PERSON_NAME] (airbnb-1 - Orleans Grand Suite) Actions Status…" at bounding box center [276, 136] width 553 height 272
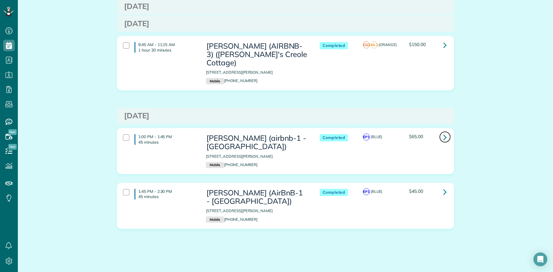
click at [443, 136] on icon at bounding box center [444, 137] width 3 height 10
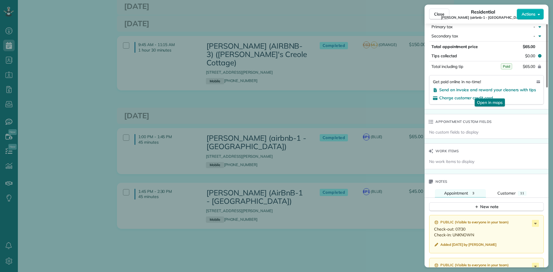
scroll to position [345, 0]
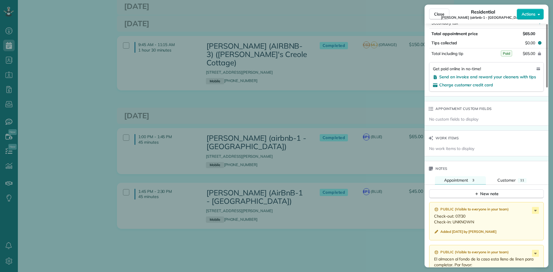
drag, startPoint x: 326, startPoint y: 105, endPoint x: 362, endPoint y: 126, distance: 42.2
click at [326, 105] on div "Close Residential [PERSON_NAME] (airbnb-1 - Orleans Grand Suite) Actions Status…" at bounding box center [276, 136] width 553 height 272
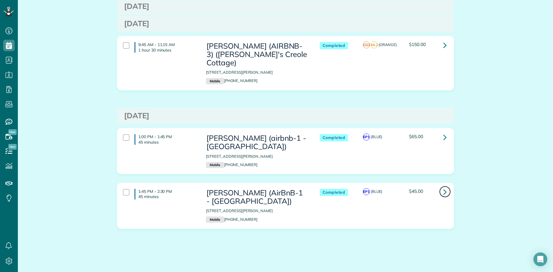
click at [443, 193] on icon at bounding box center [444, 192] width 3 height 10
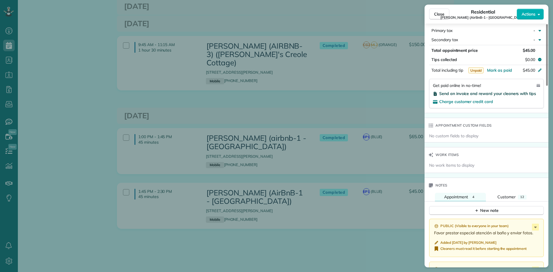
scroll to position [317, 0]
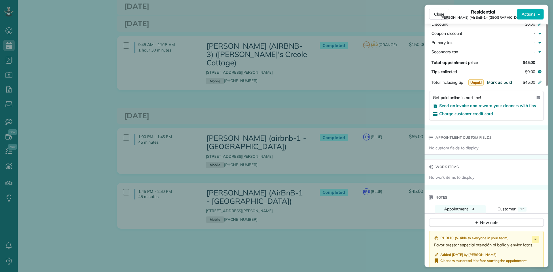
click at [500, 80] on span "Mark as paid" at bounding box center [499, 82] width 25 height 5
drag, startPoint x: 347, startPoint y: 113, endPoint x: 350, endPoint y: 112, distance: 3.1
click at [347, 113] on div "Close Residential [PERSON_NAME] (AirBnB-1 - [GEOGRAPHIC_DATA]) Actions Status C…" at bounding box center [276, 136] width 553 height 272
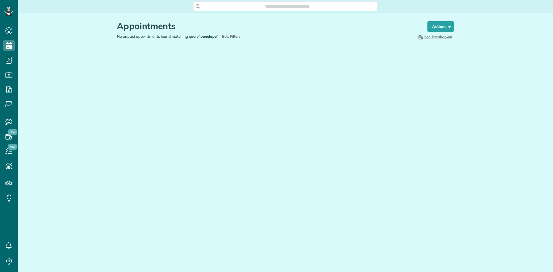
scroll to position [3, 3]
type input "**********"
click at [232, 36] on span "Edit Filters" at bounding box center [231, 36] width 19 height 5
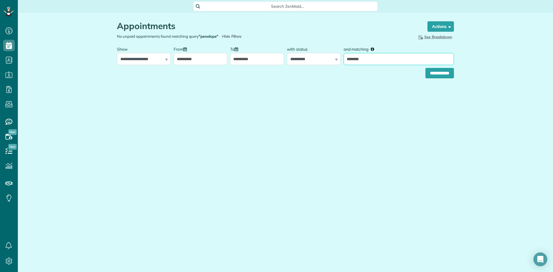
click at [304, 56] on div "**********" at bounding box center [285, 54] width 340 height 22
click at [358, 59] on input "and matching" at bounding box center [398, 59] width 110 height 12
click at [385, 57] on input "and matching" at bounding box center [398, 59] width 110 height 12
type input "*****"
click at [425, 68] on input "**********" at bounding box center [439, 73] width 28 height 10
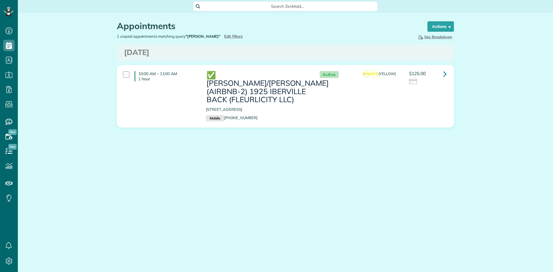
scroll to position [3, 3]
type input "**********"
click at [224, 36] on span "Edit Filters" at bounding box center [233, 36] width 19 height 5
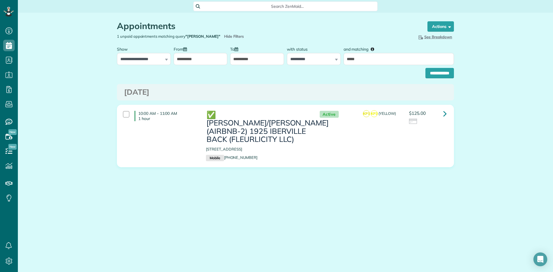
click at [252, 59] on input "**********" at bounding box center [257, 59] width 54 height 12
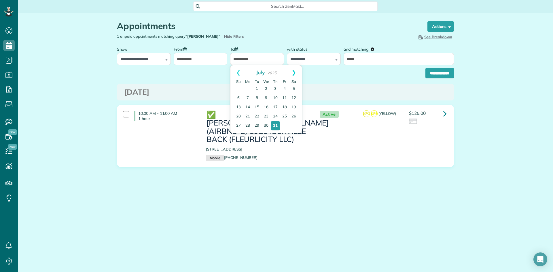
click at [294, 72] on link "Next" at bounding box center [294, 72] width 16 height 14
drag, startPoint x: 283, startPoint y: 105, endPoint x: 292, endPoint y: 106, distance: 9.2
click at [283, 106] on link "15" at bounding box center [284, 107] width 8 height 8
type input "**********"
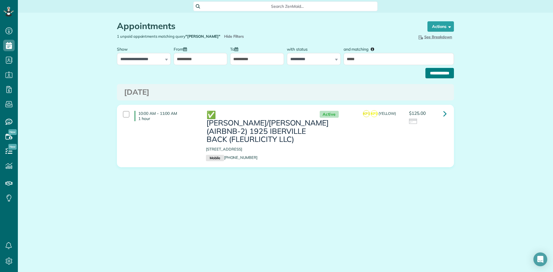
click at [439, 69] on div "**********" at bounding box center [285, 71] width 337 height 13
click at [429, 73] on input "**********" at bounding box center [439, 73] width 28 height 10
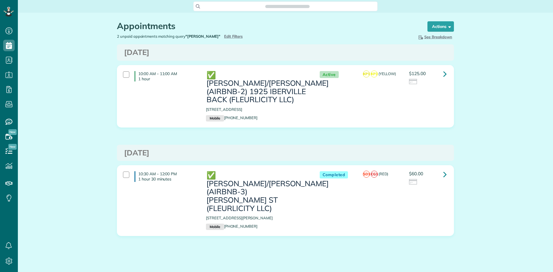
scroll to position [3, 3]
drag, startPoint x: 229, startPoint y: 197, endPoint x: 205, endPoint y: 198, distance: 24.2
click at [205, 198] on div "✅ [PERSON_NAME]/[PERSON_NAME] (AIRBNB-3) [PERSON_NAME] ST (FLEURLICITY LLC) [ST…" at bounding box center [256, 200] width 111 height 64
copy p "[STREET_ADDRESS][PERSON_NAME]"
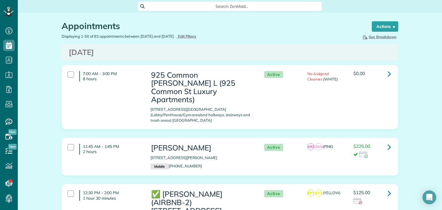
scroll to position [210, 18]
click at [197, 35] on span "Edit Filters" at bounding box center [187, 36] width 19 height 5
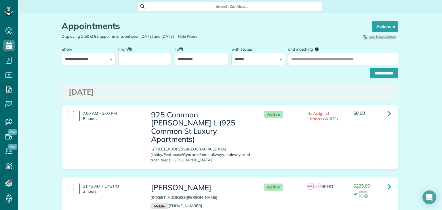
click at [144, 57] on input "From" at bounding box center [145, 59] width 54 height 12
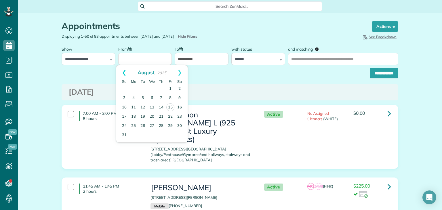
click at [125, 72] on link "Prev" at bounding box center [124, 72] width 16 height 14
click at [123, 73] on link "Prev" at bounding box center [124, 72] width 16 height 14
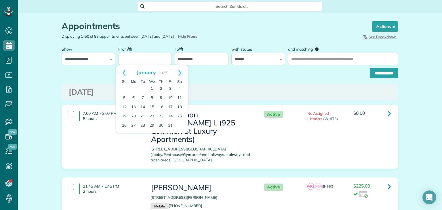
click at [123, 73] on link "Prev" at bounding box center [124, 72] width 16 height 14
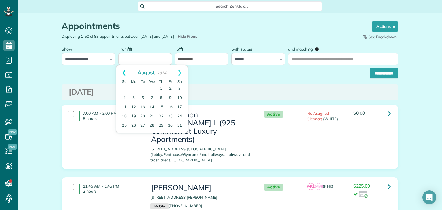
click at [123, 73] on link "Prev" at bounding box center [124, 72] width 16 height 14
click at [132, 89] on link "1" at bounding box center [133, 88] width 9 height 9
type input "**********"
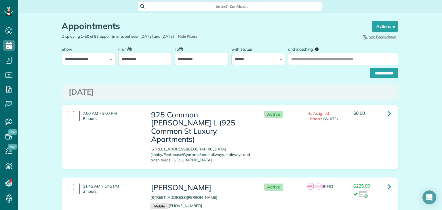
click at [199, 60] on input "**********" at bounding box center [202, 59] width 54 height 12
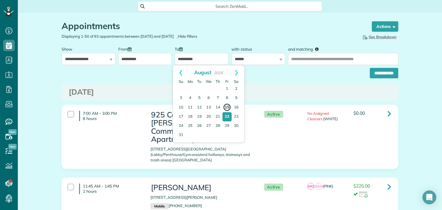
click at [227, 105] on link "15" at bounding box center [227, 107] width 8 height 8
type input "**********"
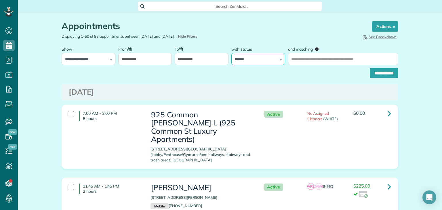
click at [247, 64] on select "**********" at bounding box center [258, 59] width 54 height 12
select select
click at [231, 53] on select "**********" at bounding box center [258, 59] width 54 height 12
click at [85, 62] on select "**********" at bounding box center [89, 59] width 54 height 12
select select "**********"
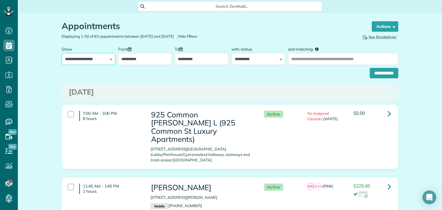
click at [62, 53] on select "**********" at bounding box center [89, 59] width 54 height 12
click at [380, 74] on input "**********" at bounding box center [384, 73] width 28 height 10
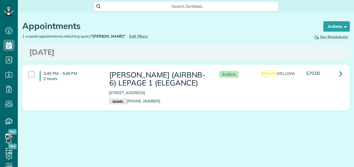
scroll to position [3, 3]
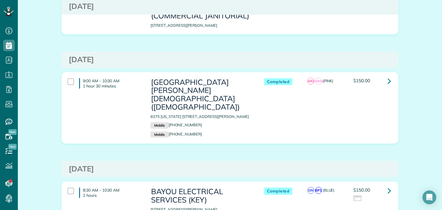
scroll to position [3741, 0]
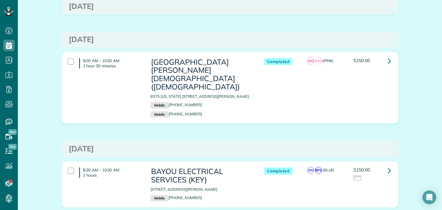
drag, startPoint x: 260, startPoint y: 170, endPoint x: 263, endPoint y: 186, distance: 16.5
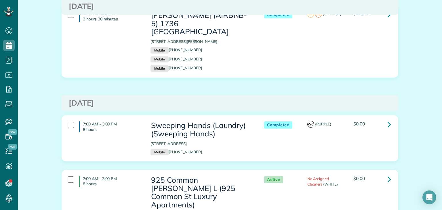
scroll to position [250, 0]
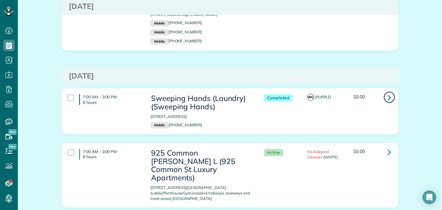
click at [388, 92] on icon at bounding box center [389, 97] width 3 height 10
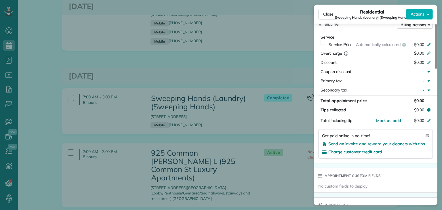
scroll to position [317, 0]
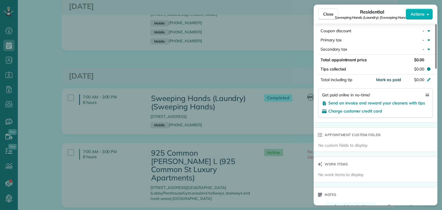
click at [391, 82] on span "Mark as paid" at bounding box center [388, 79] width 25 height 5
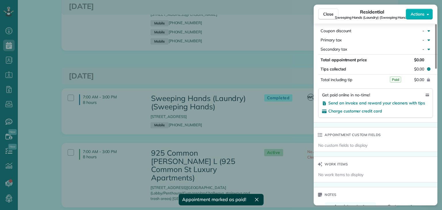
click at [237, 65] on div "Close Residential Sweeping Hands (Laundry) (Sweeping Hands) Actions Status Comp…" at bounding box center [221, 105] width 442 height 210
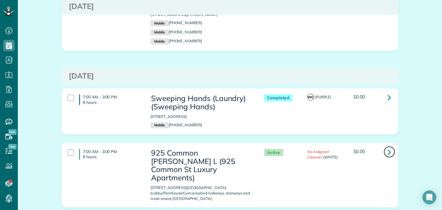
click at [388, 147] on icon at bounding box center [389, 152] width 3 height 10
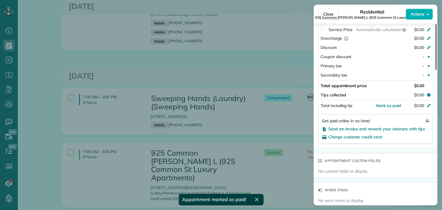
scroll to position [345, 0]
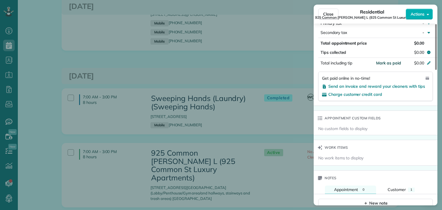
click at [394, 65] on span "Mark as paid" at bounding box center [388, 62] width 25 height 5
click at [230, 58] on div "Close Residential 925 Common [PERSON_NAME] L ([STREET_ADDRESS] Luxury Apartment…" at bounding box center [221, 105] width 442 height 210
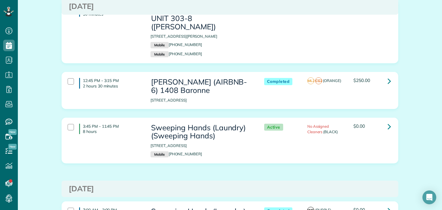
scroll to position [710, 0]
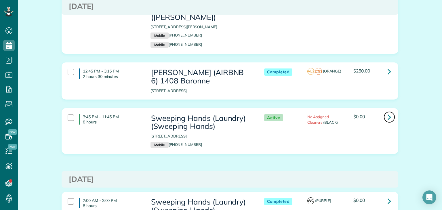
click at [388, 112] on icon at bounding box center [389, 117] width 3 height 10
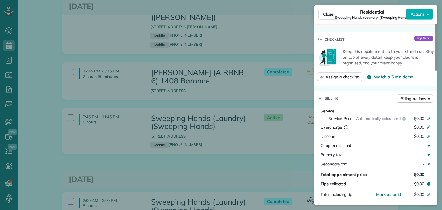
scroll to position [261, 0]
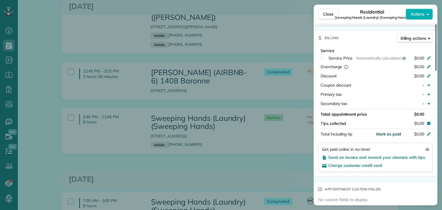
click at [393, 137] on span "Mark as paid" at bounding box center [388, 134] width 25 height 5
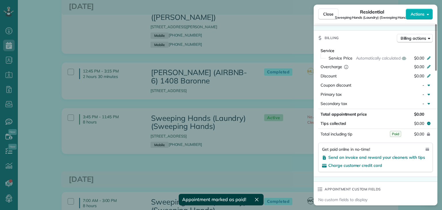
click at [243, 83] on div "Close Residential Sweeping Hands (Laundry) (Sweeping Hands) Actions Status Acti…" at bounding box center [221, 105] width 442 height 210
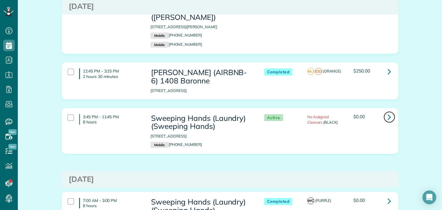
click at [389, 112] on icon at bounding box center [389, 117] width 3 height 10
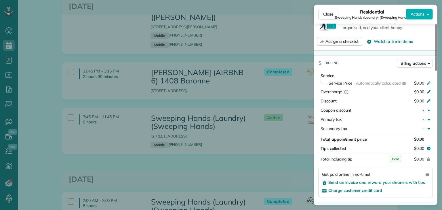
scroll to position [288, 0]
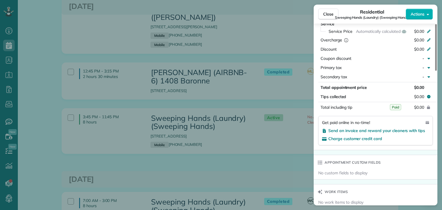
click at [265, 128] on div "Close Residential Sweeping Hands (Laundry) (Sweeping Hands) Actions Status Acti…" at bounding box center [221, 105] width 442 height 210
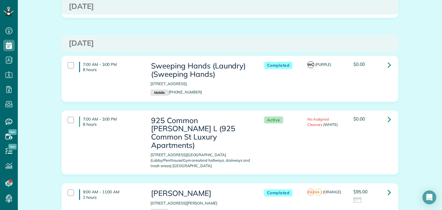
scroll to position [854, 0]
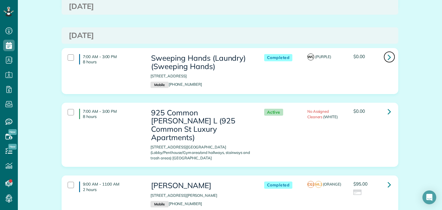
click at [388, 52] on icon at bounding box center [389, 57] width 3 height 10
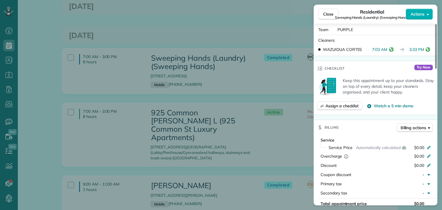
scroll to position [288, 0]
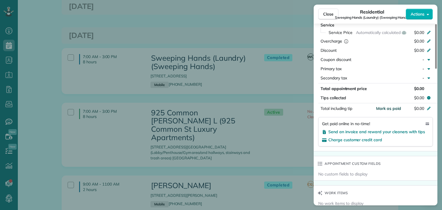
click at [396, 111] on span "Mark as paid" at bounding box center [388, 108] width 25 height 5
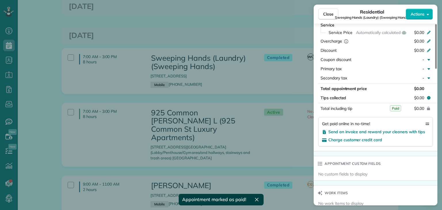
click at [245, 73] on div "Close Residential Sweeping Hands (Laundry) (Sweeping Hands) Actions Status Comp…" at bounding box center [221, 105] width 442 height 210
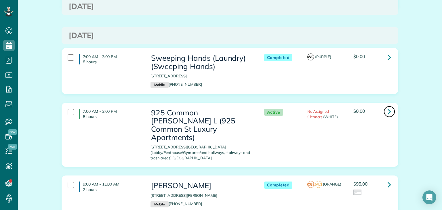
click at [388, 106] on icon at bounding box center [389, 111] width 3 height 10
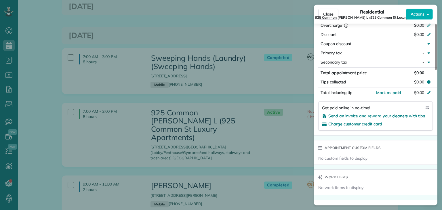
scroll to position [319, 0]
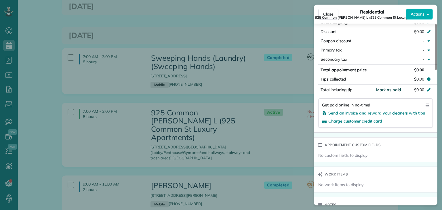
click at [397, 92] on span "Mark as paid" at bounding box center [388, 89] width 25 height 5
click at [246, 76] on div "Close Residential 925 Common [PERSON_NAME] ([STREET_ADDRESS] Luxury Apartments)…" at bounding box center [221, 105] width 442 height 210
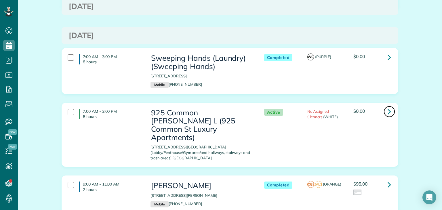
click at [388, 106] on icon at bounding box center [389, 111] width 3 height 10
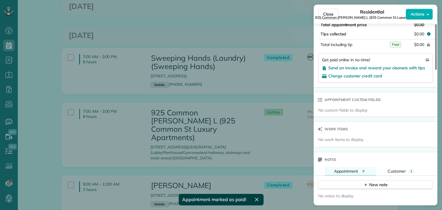
scroll to position [374, 0]
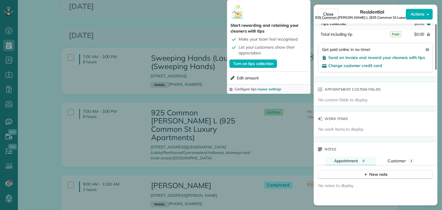
click at [184, 77] on div "Close Residential 925 Common [PERSON_NAME] ([STREET_ADDRESS] Luxury Apartments)…" at bounding box center [221, 105] width 442 height 210
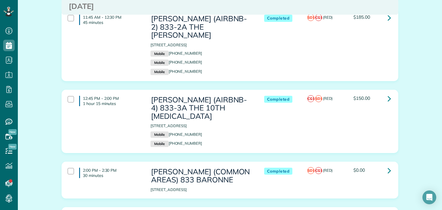
scroll to position [1314, 0]
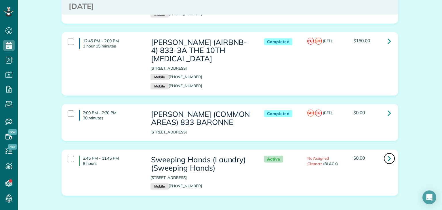
click at [388, 153] on icon at bounding box center [389, 158] width 3 height 10
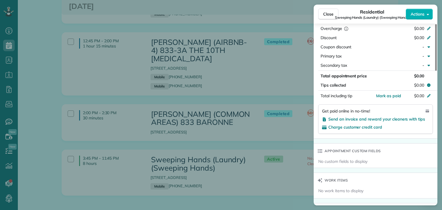
scroll to position [345, 0]
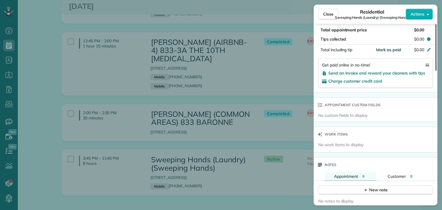
click at [393, 52] on span "Mark as paid" at bounding box center [388, 49] width 25 height 5
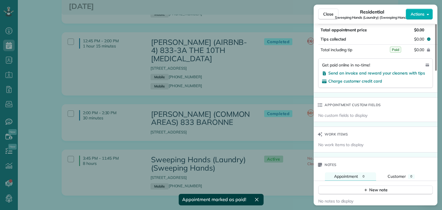
click at [213, 94] on div "Close Residential Sweeping Hands (Laundry) (Sweeping Hands) Actions Status Acti…" at bounding box center [221, 105] width 442 height 210
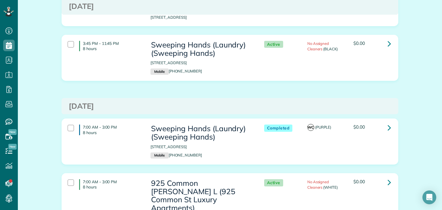
scroll to position [1430, 0]
click at [388, 122] on icon at bounding box center [389, 127] width 3 height 10
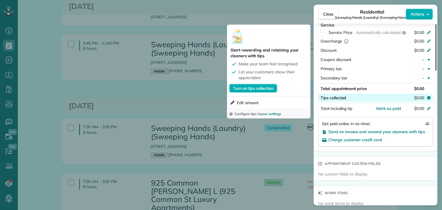
scroll to position [317, 0]
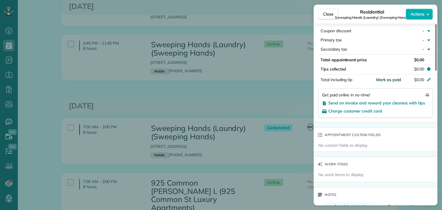
click at [392, 82] on span "Mark as paid" at bounding box center [388, 79] width 25 height 5
click at [224, 112] on div "Close Residential Sweeping Hands (Laundry) (Sweeping Hands) Actions Status Comp…" at bounding box center [221, 105] width 442 height 210
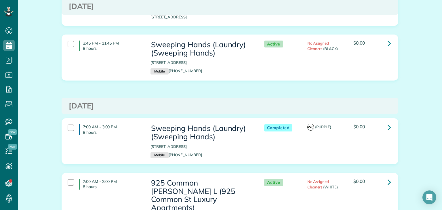
scroll to position [1487, 0]
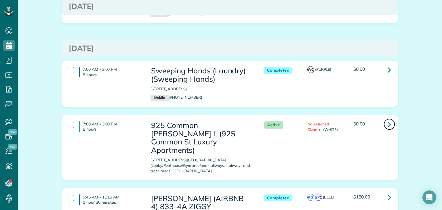
click at [389, 119] on icon at bounding box center [389, 124] width 3 height 10
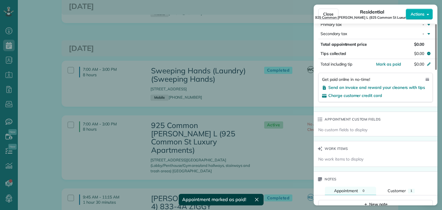
scroll to position [345, 0]
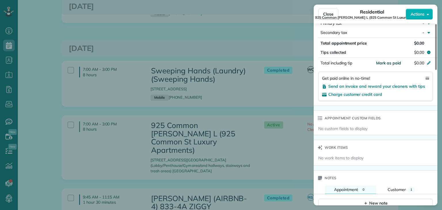
click at [384, 66] on span "Mark as paid" at bounding box center [388, 62] width 25 height 5
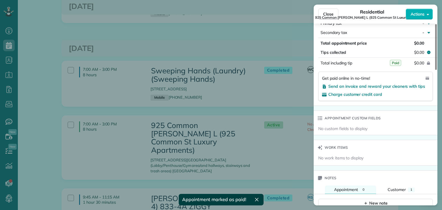
click at [174, 119] on div "Close Residential 925 Common Melissa L (925 Common St Luxury Apartments) Action…" at bounding box center [221, 105] width 442 height 210
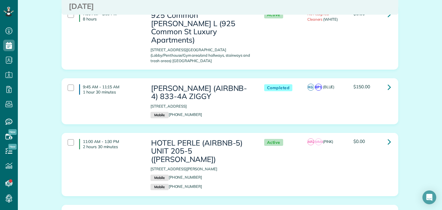
scroll to position [1602, 0]
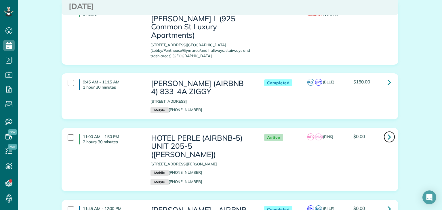
click at [388, 132] on icon at bounding box center [389, 137] width 3 height 10
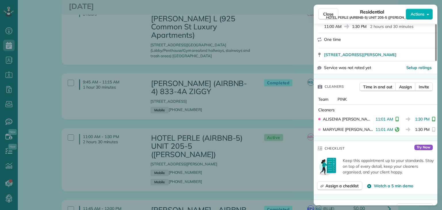
scroll to position [345, 0]
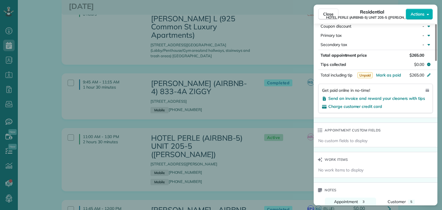
drag, startPoint x: 234, startPoint y: 122, endPoint x: 237, endPoint y: 119, distance: 4.5
click at [235, 122] on div "Close Residential HOTEL PERLE (AIRBNB-5) UNIT 205-5 (NICK BRUNO) Actions Status…" at bounding box center [221, 105] width 442 height 210
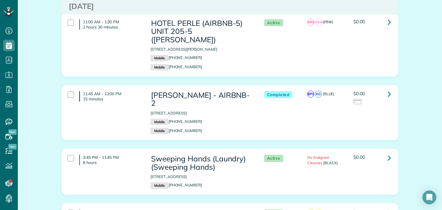
scroll to position [1717, 0]
click at [388, 89] on icon at bounding box center [389, 94] width 3 height 10
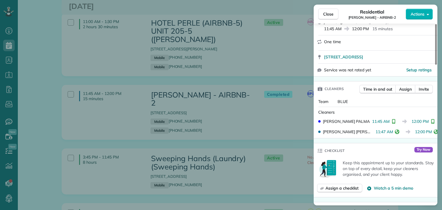
scroll to position [288, 0]
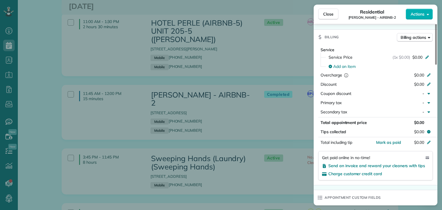
click at [244, 72] on div "Close Residential PEGGY LITTLEJOHN - AIRBNB-2 Actions Status Completed PEGGY LI…" at bounding box center [221, 105] width 442 height 210
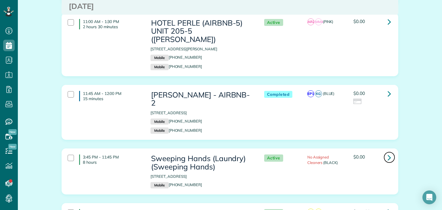
click at [390, 152] on link at bounding box center [390, 158] width 12 height 12
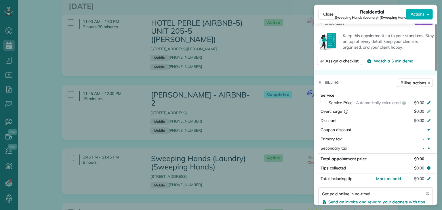
scroll to position [230, 0]
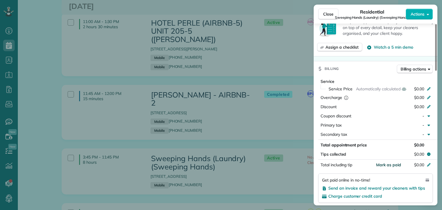
click at [388, 167] on span "Mark as paid" at bounding box center [388, 164] width 25 height 5
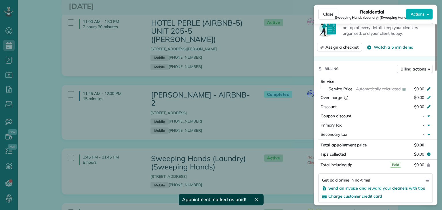
click at [253, 111] on div "Close Residential Sweeping Hands (Laundry) (Sweeping Hands) Actions Status Acti…" at bounding box center [221, 105] width 442 height 210
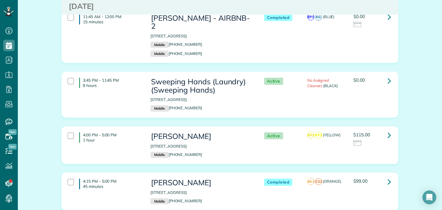
scroll to position [1804, 0]
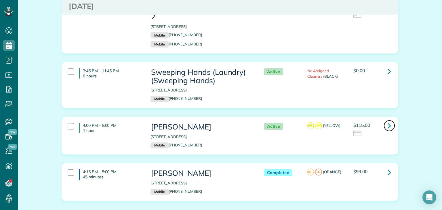
click at [389, 120] on link at bounding box center [390, 126] width 12 height 12
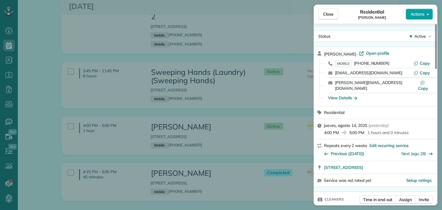
click at [420, 12] on span "Actions" at bounding box center [418, 14] width 14 height 6
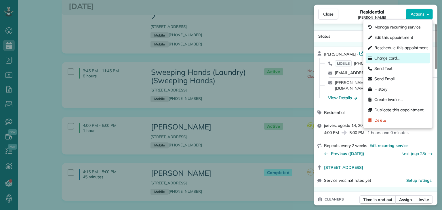
click at [384, 58] on span "Charge card…" at bounding box center [387, 58] width 26 height 6
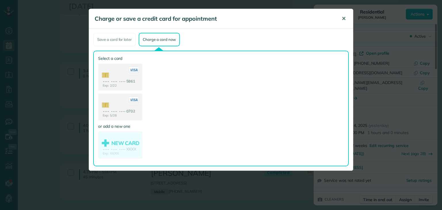
click at [343, 18] on span "✕" at bounding box center [344, 18] width 4 height 7
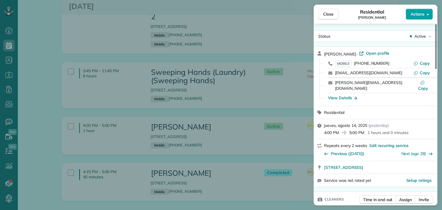
click at [417, 16] on span "Actions" at bounding box center [418, 14] width 14 height 6
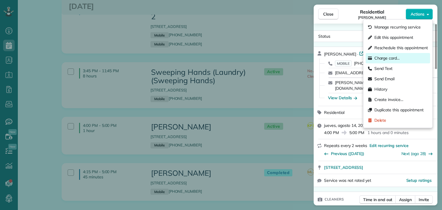
click at [382, 57] on span "Charge card…" at bounding box center [387, 58] width 26 height 6
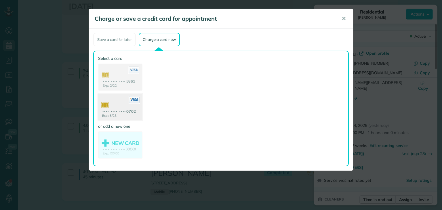
click at [124, 104] on use at bounding box center [120, 108] width 44 height 28
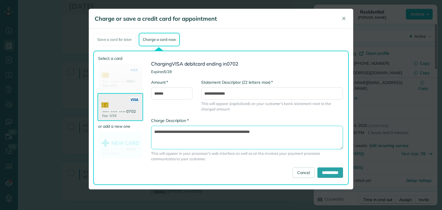
click at [235, 132] on textarea "**********" at bounding box center [247, 138] width 192 height 24
type textarea "**********"
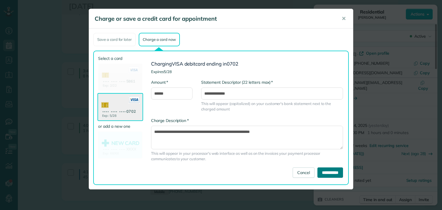
click at [322, 172] on input "**********" at bounding box center [330, 172] width 26 height 10
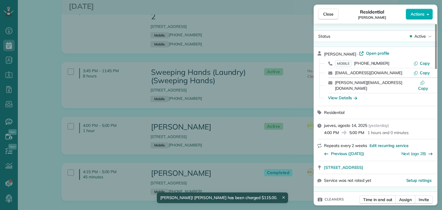
click at [189, 148] on div "Close Residential Alice Stiward Actions Status Active Alice Stiward · Open prof…" at bounding box center [221, 105] width 442 height 210
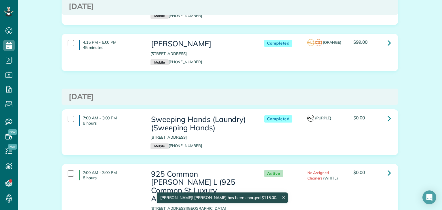
scroll to position [1948, 0]
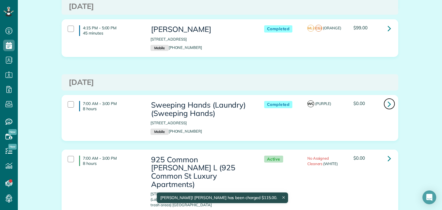
click at [389, 98] on link at bounding box center [390, 104] width 12 height 12
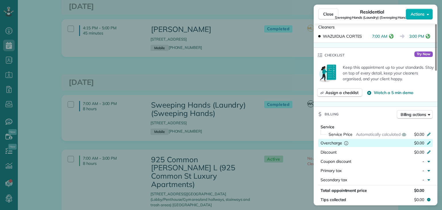
scroll to position [230, 0]
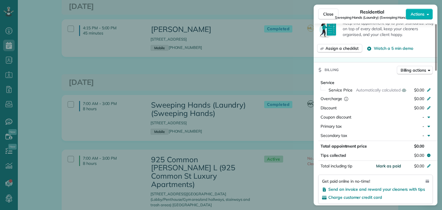
click at [392, 169] on span "Mark as paid" at bounding box center [388, 165] width 25 height 5
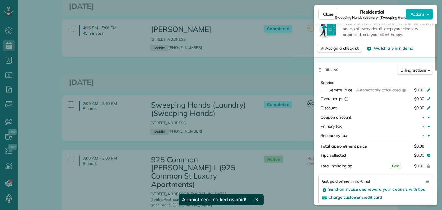
click at [268, 78] on div "Close Residential Sweeping Hands (Laundry) (Sweeping Hands) Actions Status Comp…" at bounding box center [221, 105] width 442 height 210
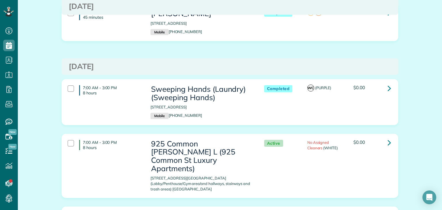
scroll to position [1976, 0]
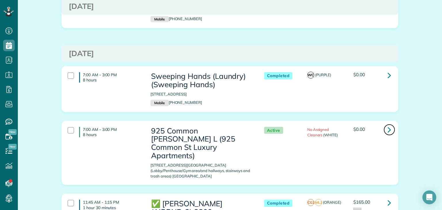
click at [388, 125] on icon at bounding box center [389, 130] width 3 height 10
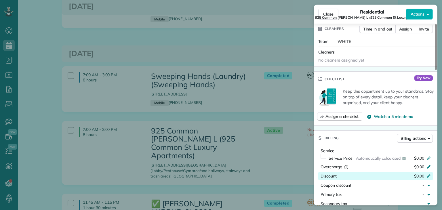
scroll to position [289, 0]
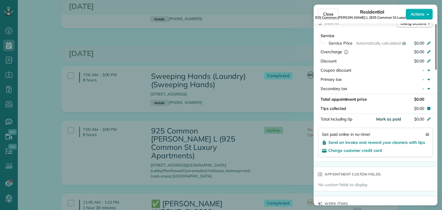
click at [388, 122] on button "Mark as paid" at bounding box center [388, 119] width 25 height 6
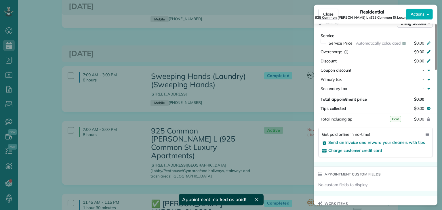
click at [234, 110] on div "Close Residential 925 Common Melissa L (925 Common St Luxury Apartments) Action…" at bounding box center [221, 105] width 442 height 210
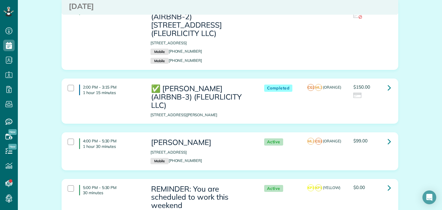
scroll to position [2235, 0]
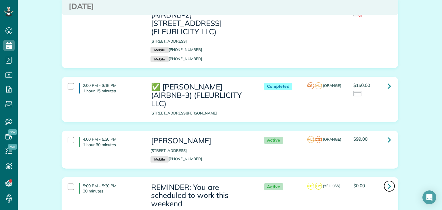
click at [388, 181] on icon at bounding box center [389, 186] width 3 height 10
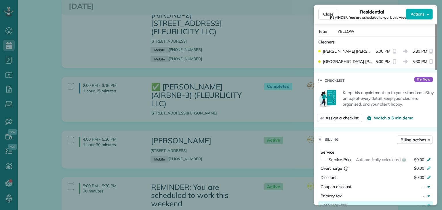
scroll to position [288, 0]
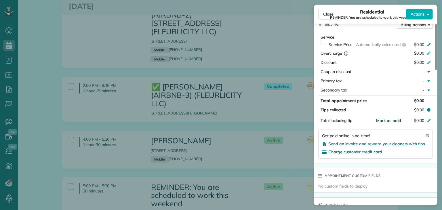
click at [397, 122] on span "Mark as paid" at bounding box center [388, 120] width 25 height 5
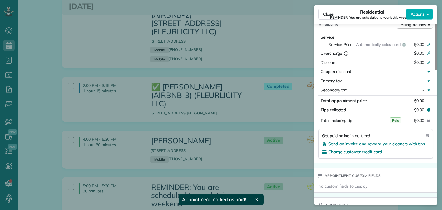
click at [235, 76] on div "Close Residential REMINDER: You are scheduled to work this weekend Actions Stat…" at bounding box center [221, 105] width 442 height 210
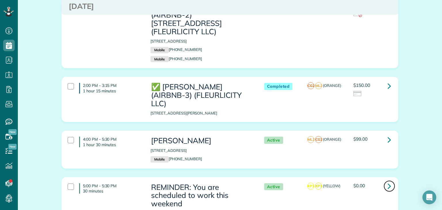
click at [389, 181] on icon at bounding box center [389, 186] width 3 height 10
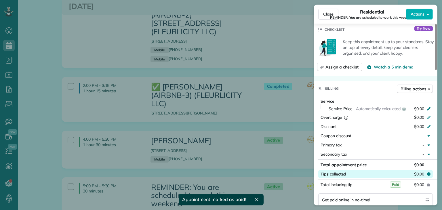
scroll to position [288, 0]
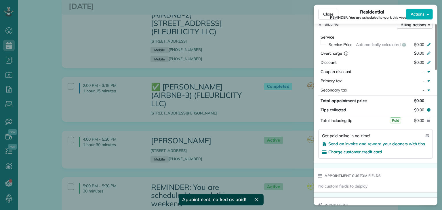
click at [216, 128] on div "Close Residential REMINDER: You are scheduled to work this weekend Actions Stat…" at bounding box center [221, 105] width 442 height 210
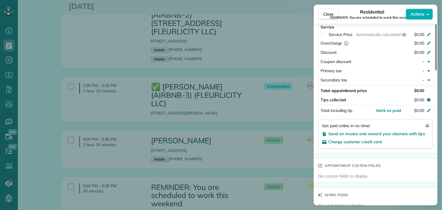
scroll to position [288, 0]
click at [386, 112] on span "Mark as paid" at bounding box center [388, 110] width 25 height 5
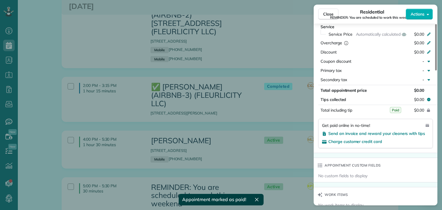
click at [256, 122] on div "Close Residential REMINDER: You are scheduled to work this weekend Actions Stat…" at bounding box center [221, 105] width 442 height 210
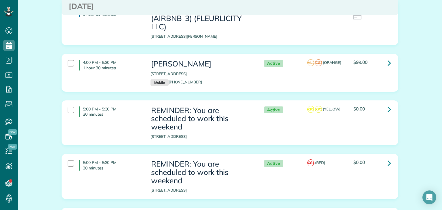
scroll to position [2322, 0]
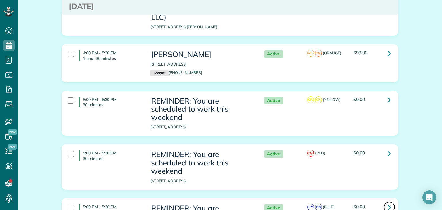
click at [388, 202] on icon at bounding box center [389, 207] width 3 height 10
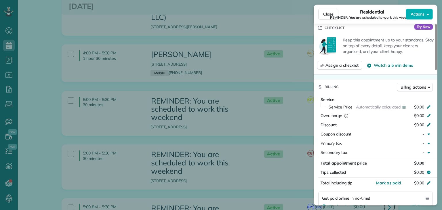
scroll to position [230, 0]
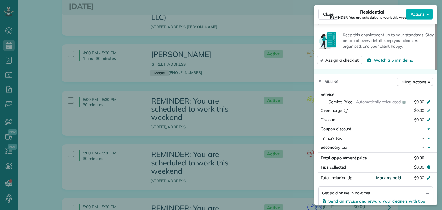
click at [382, 180] on span "Mark as paid" at bounding box center [388, 177] width 25 height 5
click at [228, 94] on div "Close Residential REMINDER: You are scheduled to work this weekend Actions Stat…" at bounding box center [221, 105] width 442 height 210
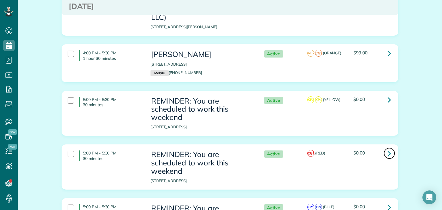
click at [388, 148] on icon at bounding box center [389, 153] width 3 height 10
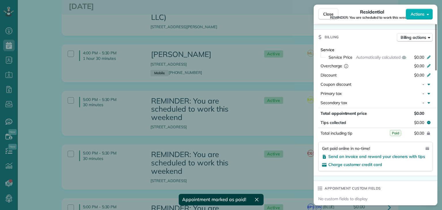
scroll to position [288, 0]
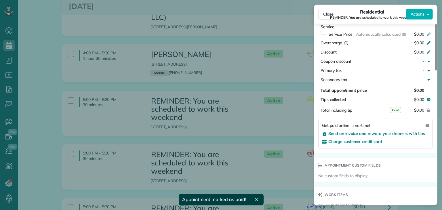
click at [255, 113] on div "Close Residential REMINDER: You are scheduled to work this weekend Actions Stat…" at bounding box center [221, 105] width 442 height 210
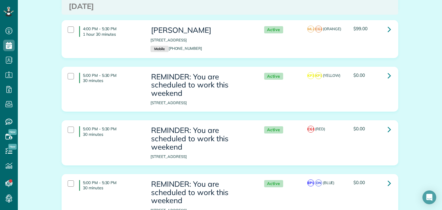
scroll to position [2373, 0]
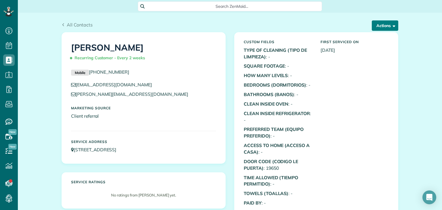
click at [387, 27] on button "Actions" at bounding box center [385, 25] width 26 height 10
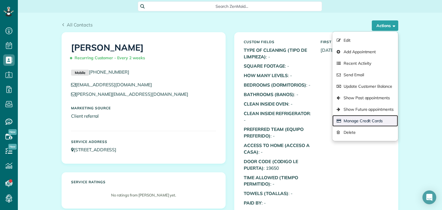
click at [362, 118] on link "Manage Credit Cards" at bounding box center [365, 121] width 66 height 12
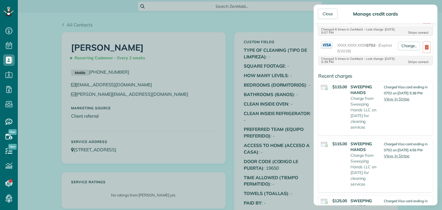
scroll to position [58, 0]
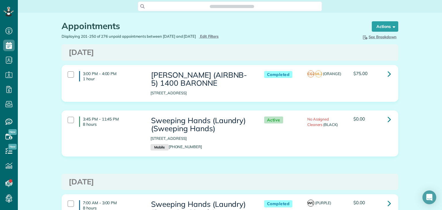
scroll to position [29, 0]
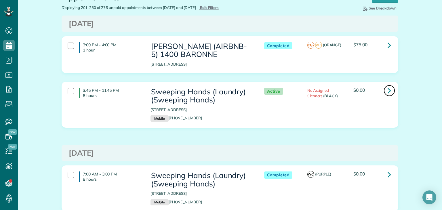
click at [388, 94] on icon at bounding box center [389, 90] width 3 height 10
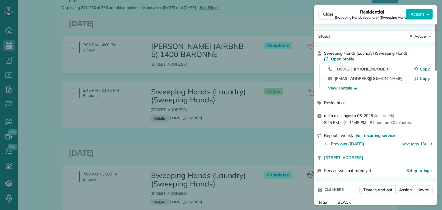
scroll to position [345, 0]
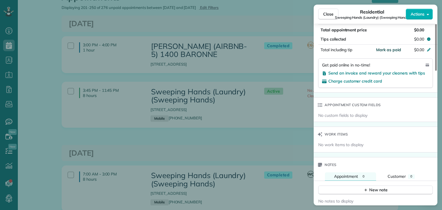
click at [391, 52] on span "Mark as paid" at bounding box center [388, 49] width 25 height 5
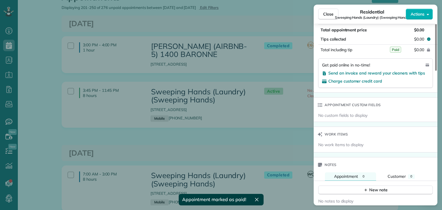
click at [207, 84] on div "Close Residential Sweeping Hands (Laundry) (Sweeping Hands) Actions Status Acti…" at bounding box center [221, 105] width 442 height 210
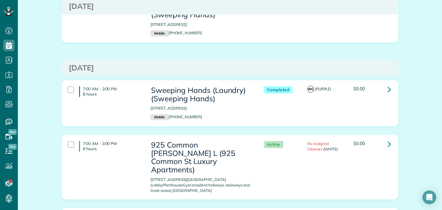
scroll to position [115, 0]
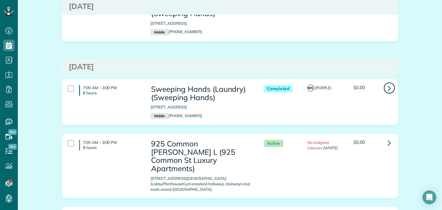
click at [389, 93] on icon at bounding box center [389, 88] width 3 height 10
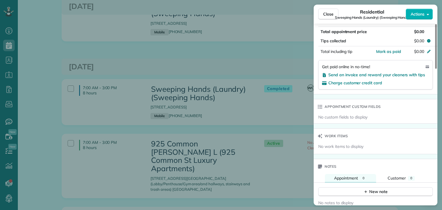
scroll to position [345, 0]
click at [388, 53] on span "Mark as paid" at bounding box center [388, 50] width 25 height 5
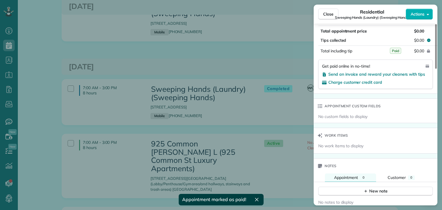
click at [243, 69] on div "Close Residential Sweeping Hands (Laundry) (Sweeping Hands) Actions Status Comp…" at bounding box center [221, 105] width 442 height 210
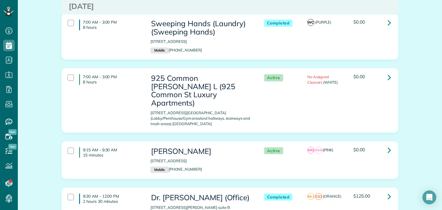
scroll to position [201, 0]
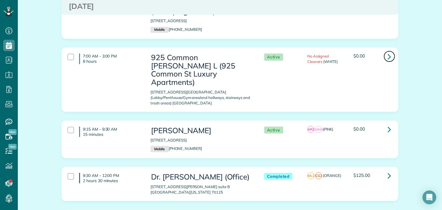
click at [388, 61] on icon at bounding box center [389, 57] width 3 height 10
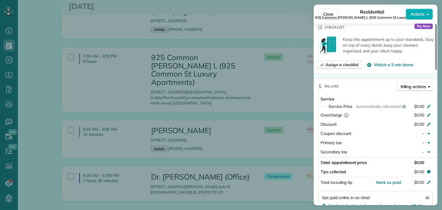
scroll to position [259, 0]
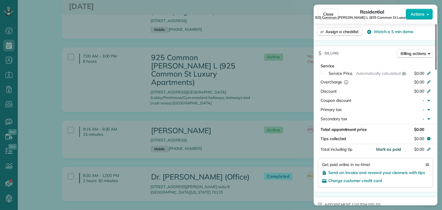
click at [394, 152] on span "Mark as paid" at bounding box center [388, 149] width 25 height 5
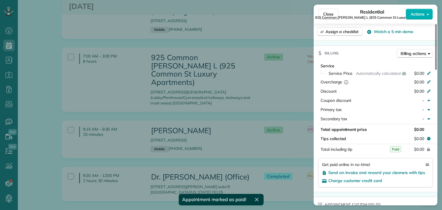
click at [224, 111] on div "Close Residential 925 Common Melissa L (925 Common St Luxury Apartments) Action…" at bounding box center [221, 105] width 442 height 210
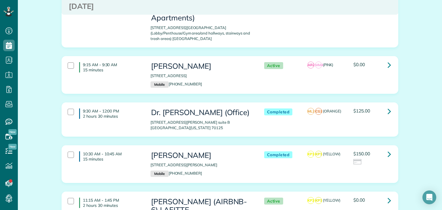
scroll to position [288, 0]
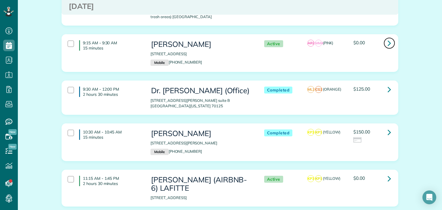
click at [388, 40] on icon at bounding box center [389, 43] width 3 height 10
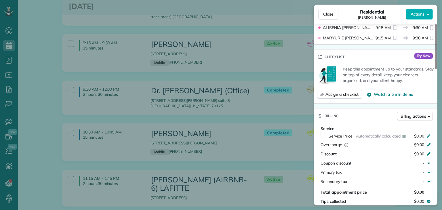
scroll to position [288, 0]
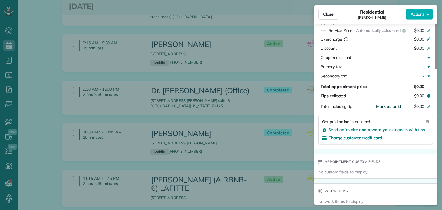
drag, startPoint x: 393, startPoint y: 108, endPoint x: 391, endPoint y: 106, distance: 3.1
click at [393, 108] on span "Mark as paid" at bounding box center [388, 106] width 25 height 5
click at [219, 103] on div "Close Residential BRYCE CRIER Actions Status Active BRYCE CRIER · Open profile …" at bounding box center [221, 105] width 442 height 210
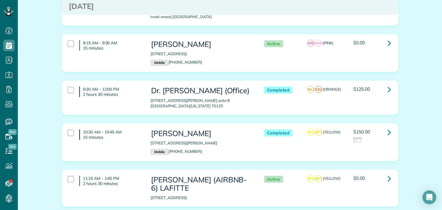
scroll to position [317, 0]
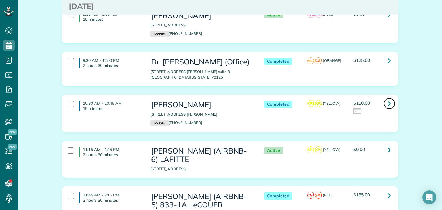
click at [390, 98] on link at bounding box center [390, 104] width 12 height 12
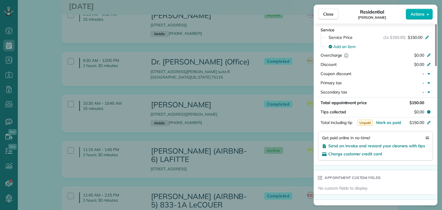
scroll to position [288, 0]
drag, startPoint x: 414, startPoint y: 37, endPoint x: 412, endPoint y: 39, distance: 3.1
click at [414, 37] on span "$150.00" at bounding box center [415, 37] width 15 height 6
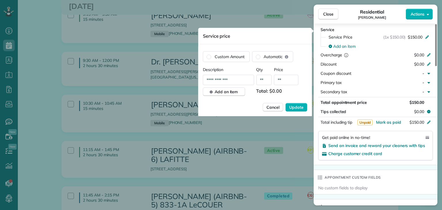
type input "**"
click at [285, 103] on button "Update" at bounding box center [296, 107] width 22 height 9
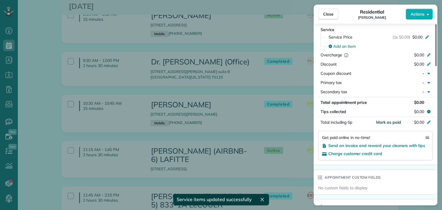
click at [384, 125] on span "Mark as paid" at bounding box center [388, 122] width 25 height 5
click at [332, 14] on span "Close" at bounding box center [328, 14] width 10 height 6
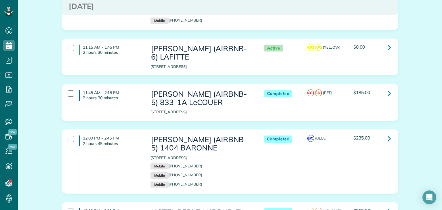
scroll to position [432, 0]
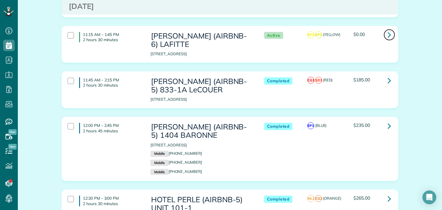
click at [388, 30] on icon at bounding box center [389, 35] width 3 height 10
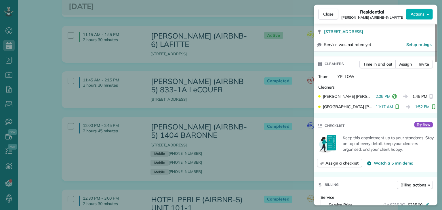
scroll to position [288, 0]
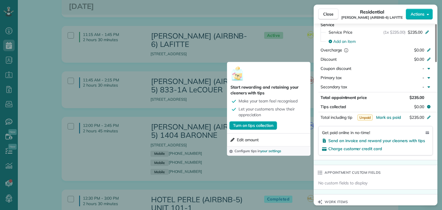
click at [252, 125] on span "Turn on tips collection" at bounding box center [253, 126] width 40 height 6
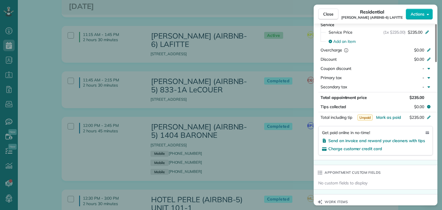
click at [195, 110] on div "Close Residential NICK BRUNO (AIRBNB-6) LAFITTE Actions Status Active NICK BRUN…" at bounding box center [221, 105] width 442 height 210
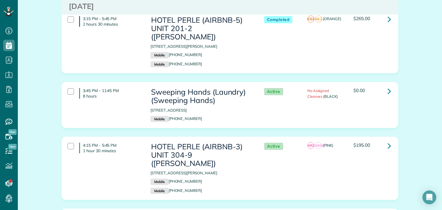
scroll to position [921, 0]
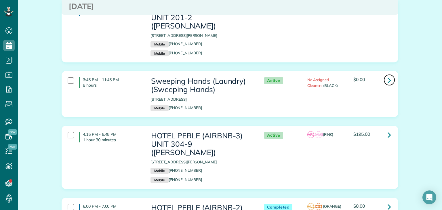
click at [388, 75] on icon at bounding box center [389, 80] width 3 height 10
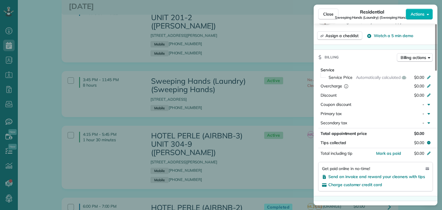
scroll to position [345, 0]
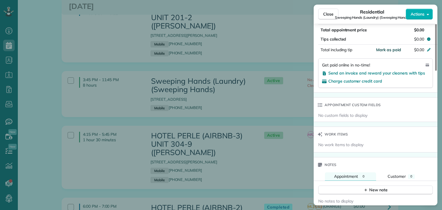
click at [386, 52] on span "Mark as paid" at bounding box center [388, 49] width 25 height 5
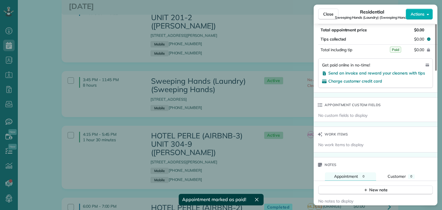
click at [201, 87] on div "Close Residential Sweeping Hands (Laundry) (Sweeping Hands) Actions Status Acti…" at bounding box center [221, 105] width 442 height 210
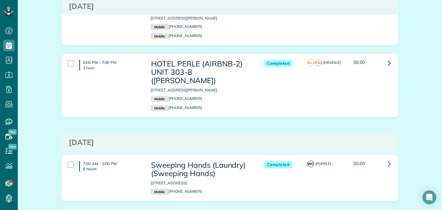
scroll to position [1122, 0]
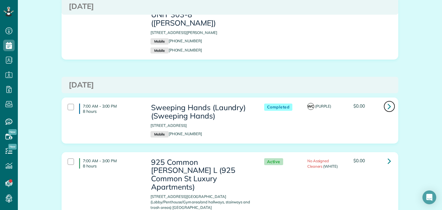
click at [388, 101] on icon at bounding box center [389, 106] width 3 height 10
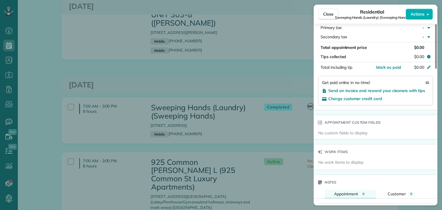
scroll to position [345, 0]
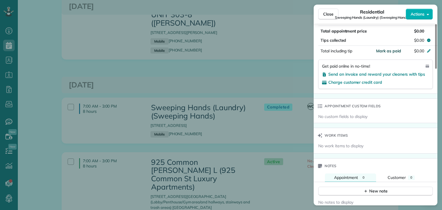
click at [391, 52] on span "Mark as paid" at bounding box center [388, 50] width 25 height 5
click at [247, 90] on div "Close Residential Sweeping Hands (Laundry) (Sweeping Hands) Actions Status Comp…" at bounding box center [221, 105] width 442 height 210
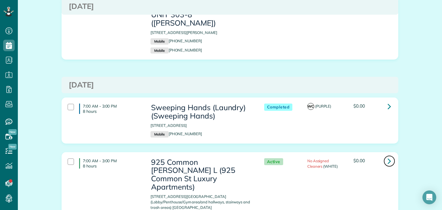
click at [388, 156] on icon at bounding box center [389, 161] width 3 height 10
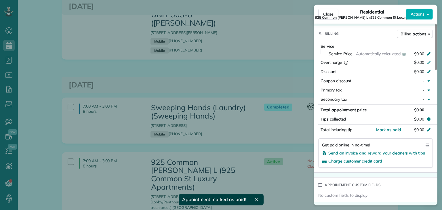
scroll to position [319, 0]
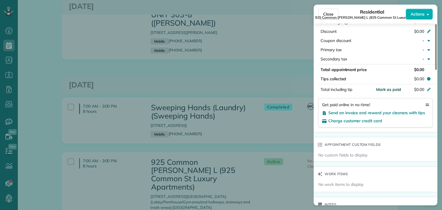
click at [386, 90] on span "Mark as paid" at bounding box center [388, 89] width 25 height 5
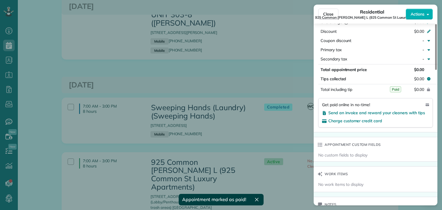
click at [226, 94] on div "Close Residential 925 Common Melissa L (925 Common St Luxury Apartments) Action…" at bounding box center [221, 105] width 442 height 210
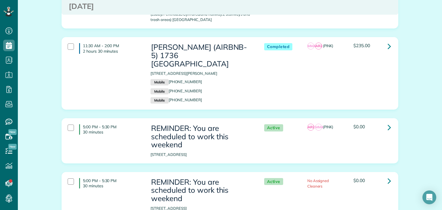
scroll to position [1324, 0]
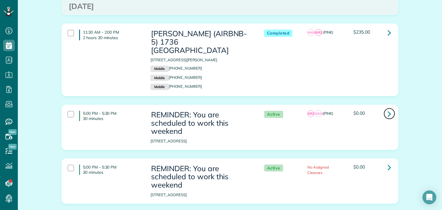
click at [388, 109] on icon at bounding box center [389, 114] width 3 height 10
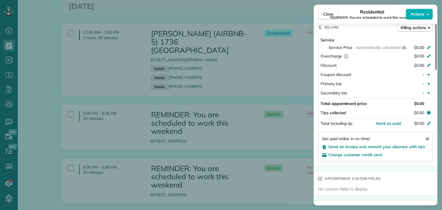
scroll to position [345, 0]
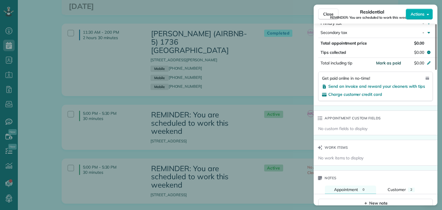
click at [390, 65] on span "Mark as paid" at bounding box center [388, 62] width 25 height 5
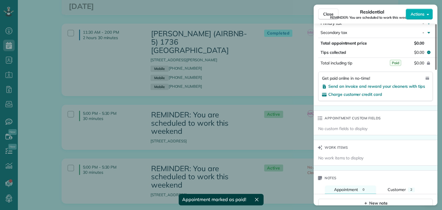
click at [265, 86] on div "Close Residential REMINDER: You are scheduled to work this weekend Actions Stat…" at bounding box center [221, 105] width 442 height 210
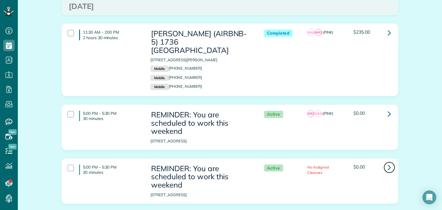
click at [388, 162] on icon at bounding box center [389, 167] width 3 height 10
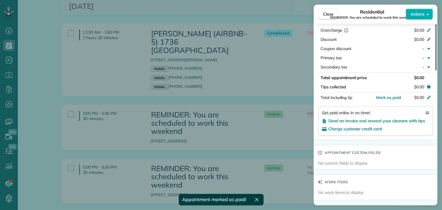
scroll to position [348, 0]
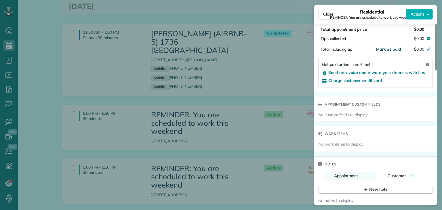
click at [393, 52] on span "Mark as paid" at bounding box center [388, 49] width 25 height 5
click at [260, 83] on div "Close Residential REMINDER: You are scheduled to work this weekend Actions Stat…" at bounding box center [221, 105] width 442 height 210
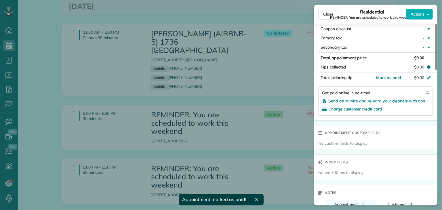
scroll to position [346, 0]
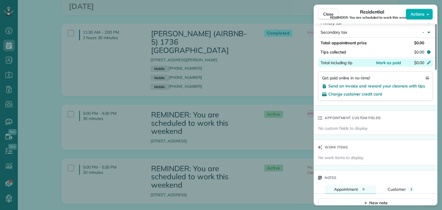
click at [394, 67] on div "$0.00" at bounding box center [398, 63] width 56 height 7
drag, startPoint x: 366, startPoint y: 108, endPoint x: 369, endPoint y: 105, distance: 4.9
click at [366, 108] on div "Status Active REMINDER: You are scheduled to work this weekend · Open profile N…" at bounding box center [376, 37] width 124 height 704
click at [390, 64] on span "Mark as paid" at bounding box center [388, 62] width 25 height 5
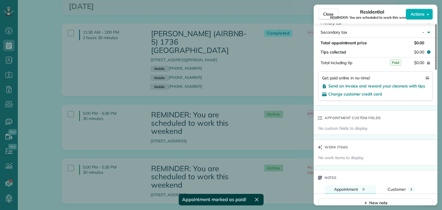
click at [219, 84] on div "Close Residential REMINDER: You are scheduled to work this weekend Actions Stat…" at bounding box center [221, 105] width 442 height 210
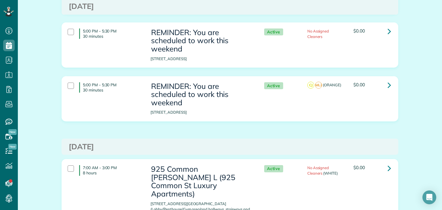
scroll to position [1496, 0]
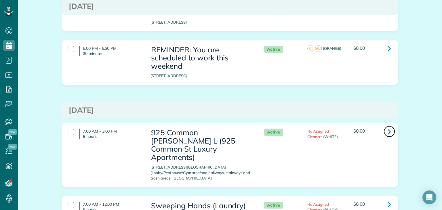
click at [388, 127] on icon at bounding box center [389, 132] width 3 height 10
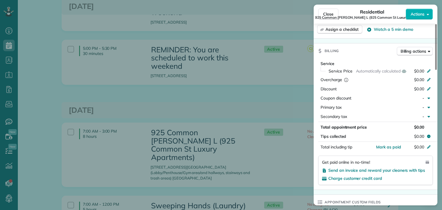
scroll to position [345, 0]
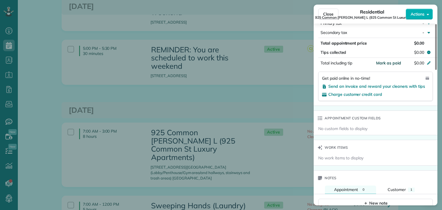
click at [395, 66] on span "Mark as paid" at bounding box center [388, 62] width 25 height 5
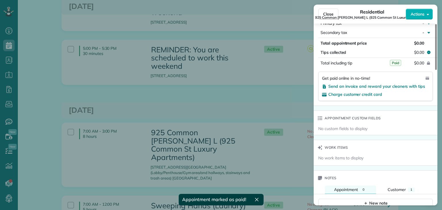
click at [239, 113] on div "Close Residential 925 Common Melissa L (925 Common St Luxury Apartments) Action…" at bounding box center [221, 105] width 442 height 210
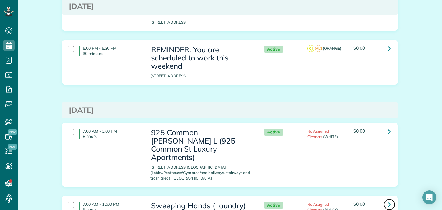
click at [388, 199] on icon at bounding box center [389, 204] width 3 height 10
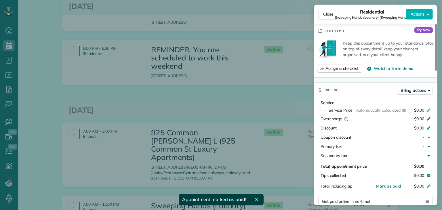
scroll to position [289, 0]
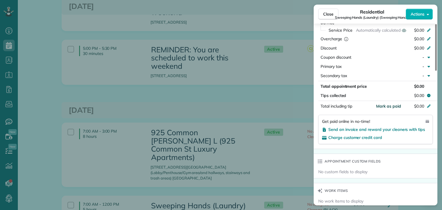
click at [387, 109] on span "Mark as paid" at bounding box center [388, 106] width 25 height 5
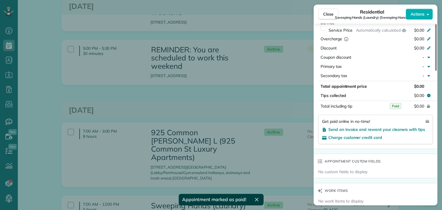
click at [268, 110] on div "Close Residential Sweeping Hands (Laundry) (Sweeping Hands) Actions Status Acti…" at bounding box center [221, 105] width 442 height 210
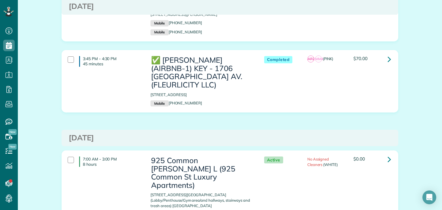
scroll to position [1986, 0]
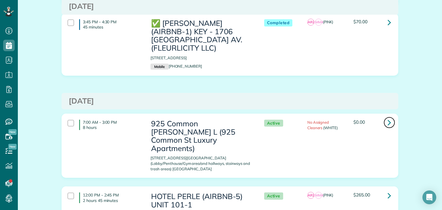
click at [388, 117] on icon at bounding box center [389, 122] width 3 height 10
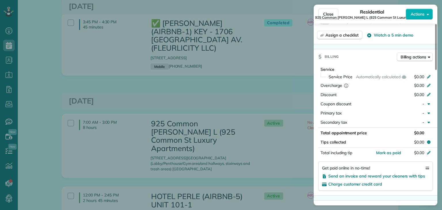
scroll to position [259, 0]
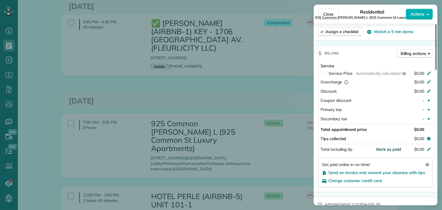
click at [390, 152] on span "Mark as paid" at bounding box center [388, 149] width 25 height 5
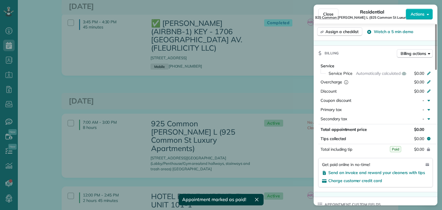
click at [267, 134] on div "Close Residential 925 Common Melissa L (925 Common St Luxury Apartments) Action…" at bounding box center [221, 105] width 442 height 210
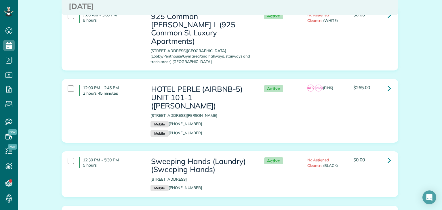
scroll to position [2101, 0]
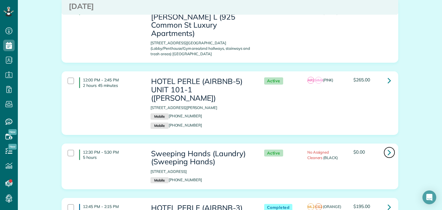
click at [389, 147] on link at bounding box center [390, 153] width 12 height 12
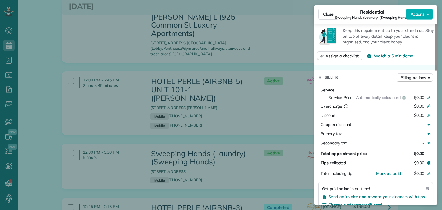
scroll to position [288, 0]
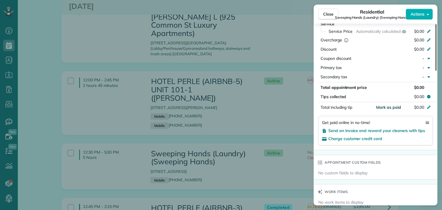
click at [394, 110] on span "Mark as paid" at bounding box center [388, 107] width 25 height 5
click at [266, 84] on div "Close Residential Sweeping Hands (Laundry) (Sweeping Hands) Actions Status Acti…" at bounding box center [221, 105] width 442 height 210
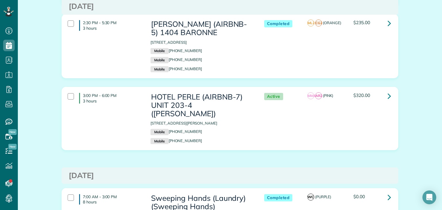
scroll to position [2360, 0]
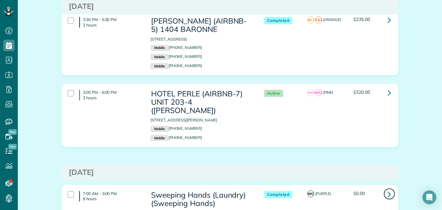
click at [388, 189] on icon at bounding box center [389, 194] width 3 height 10
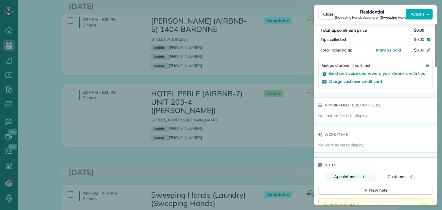
scroll to position [348, 0]
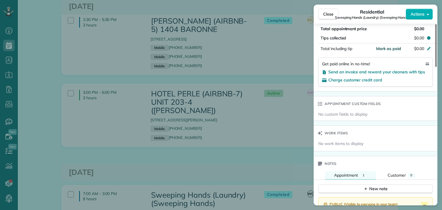
click at [388, 51] on span "Mark as paid" at bounding box center [388, 48] width 25 height 5
click at [223, 102] on div "Close Residential Sweeping Hands (Laundry) (Sweeping Hands) Actions Status Comp…" at bounding box center [221, 105] width 442 height 210
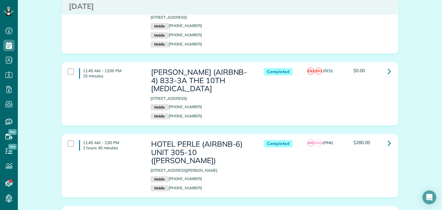
scroll to position [2964, 0]
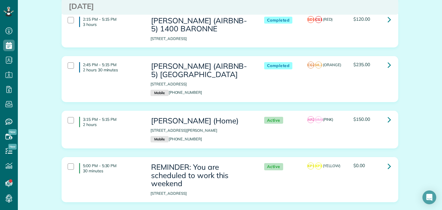
scroll to position [288, 0]
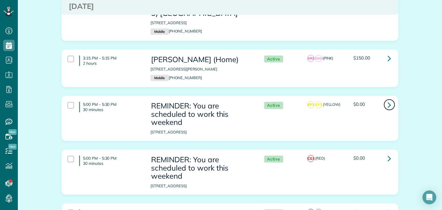
click at [388, 100] on icon at bounding box center [389, 105] width 3 height 10
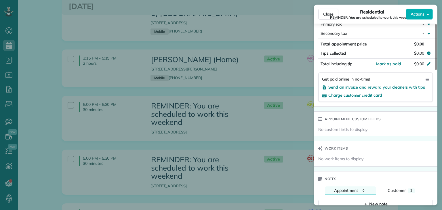
scroll to position [345, 0]
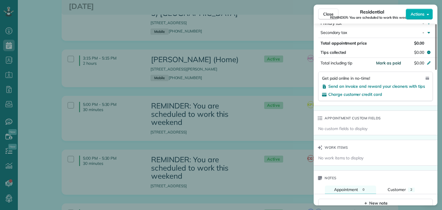
click at [395, 66] on span "Mark as paid" at bounding box center [388, 62] width 25 height 5
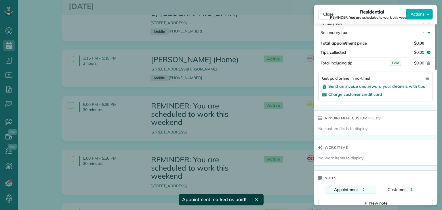
click at [270, 84] on div "Close Residential REMINDER: You are scheduled to work this weekend Actions Stat…" at bounding box center [221, 105] width 442 height 210
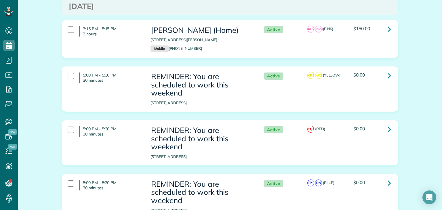
scroll to position [374, 0]
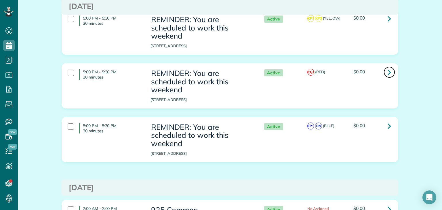
click at [388, 68] on icon at bounding box center [389, 72] width 3 height 10
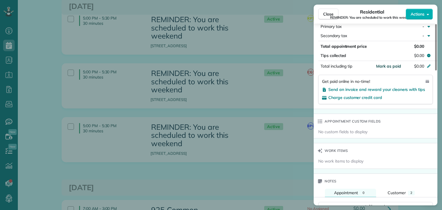
scroll to position [288, 0]
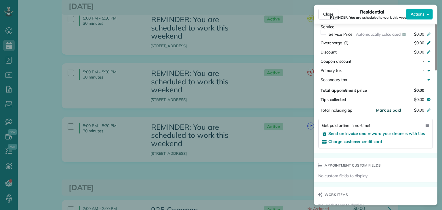
click at [388, 112] on span "Mark as paid" at bounding box center [388, 110] width 25 height 5
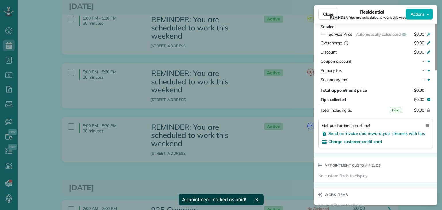
drag, startPoint x: 250, startPoint y: 106, endPoint x: 256, endPoint y: 105, distance: 5.5
click at [250, 106] on div "Close Residential REMINDER: You are scheduled to work this weekend Actions Stat…" at bounding box center [221, 105] width 442 height 210
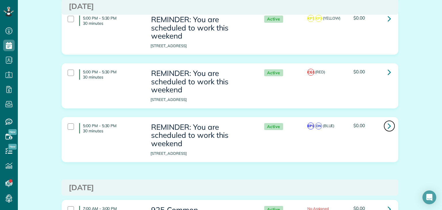
click at [389, 120] on link at bounding box center [390, 126] width 12 height 12
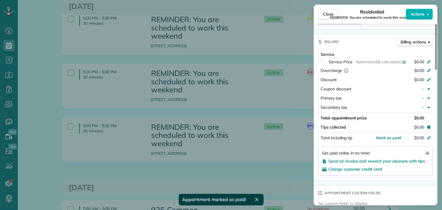
scroll to position [288, 0]
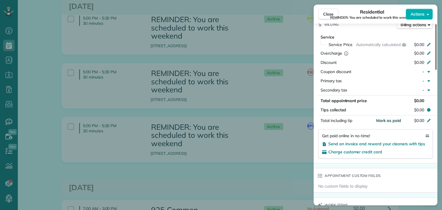
click at [390, 122] on span "Mark as paid" at bounding box center [388, 120] width 25 height 5
click at [233, 107] on div "Close Residential REMINDER: You are scheduled to work this weekend Actions Stat…" at bounding box center [221, 105] width 442 height 210
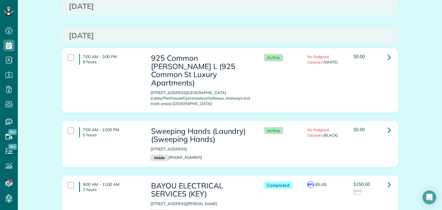
scroll to position [547, 0]
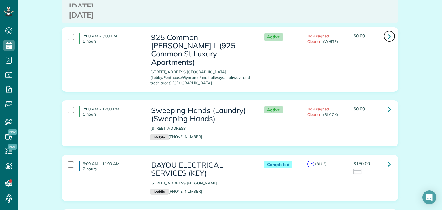
click at [388, 34] on icon at bounding box center [389, 36] width 3 height 10
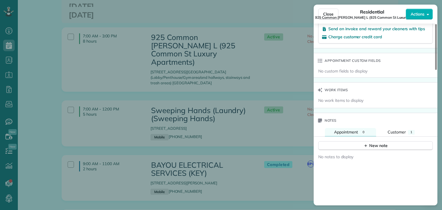
scroll to position [345, 0]
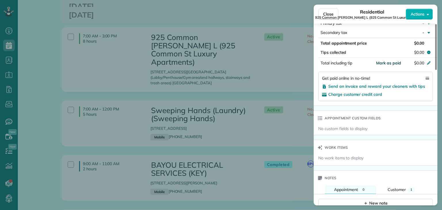
click at [391, 66] on span "Mark as paid" at bounding box center [388, 62] width 25 height 5
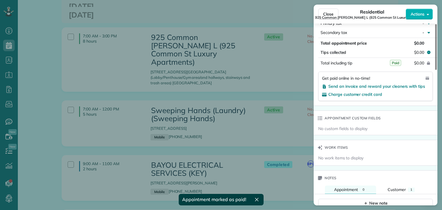
click at [195, 79] on div "Close Residential 925 Common Melissa L (925 Common St Luxury Apartments) Action…" at bounding box center [221, 105] width 442 height 210
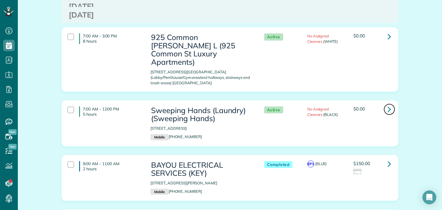
click at [388, 104] on icon at bounding box center [389, 109] width 3 height 10
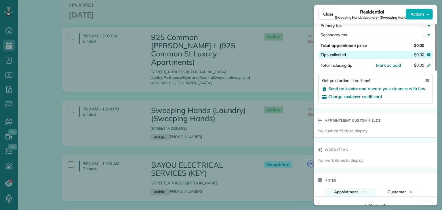
scroll to position [317, 0]
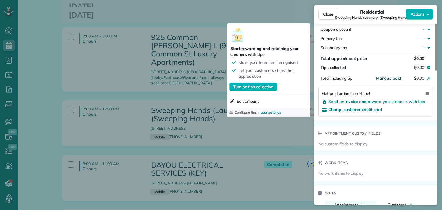
click at [385, 80] on span "Mark as paid" at bounding box center [388, 78] width 25 height 5
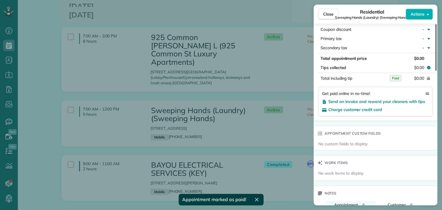
click at [256, 80] on div "Close Residential Sweeping Hands (Laundry) (Sweeping Hands) Actions Status Acti…" at bounding box center [221, 105] width 442 height 210
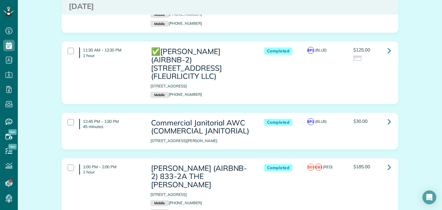
scroll to position [777, 0]
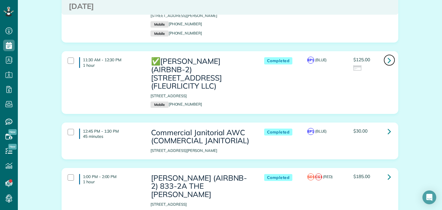
click at [388, 55] on icon at bounding box center [389, 60] width 3 height 10
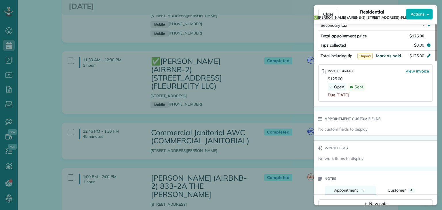
scroll to position [403, 0]
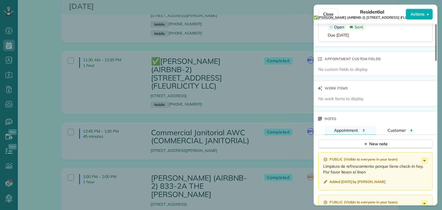
click at [230, 81] on div "Close Residential ✅CONRAD BARRE (AIRBNB-2) 2516 Myrtle St. (FLEURLICITY LLC) Ac…" at bounding box center [221, 105] width 442 height 210
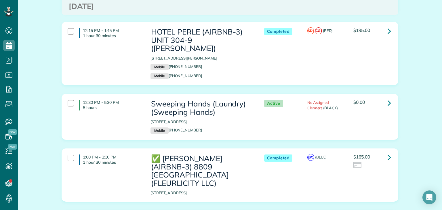
scroll to position [1324, 0]
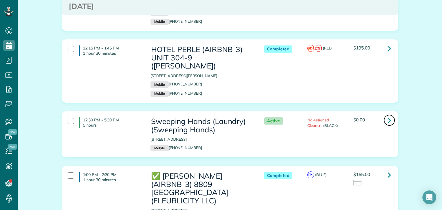
click at [389, 115] on link at bounding box center [390, 121] width 12 height 12
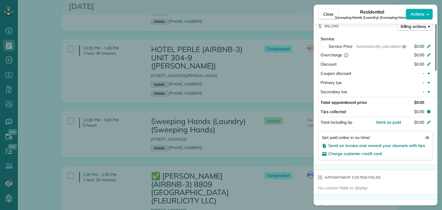
scroll to position [345, 0]
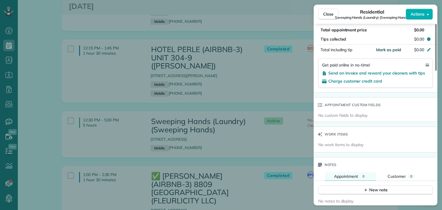
click at [389, 52] on span "Mark as paid" at bounding box center [388, 49] width 25 height 5
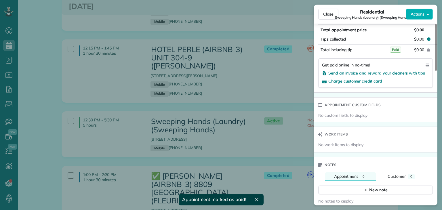
click at [210, 89] on div "Close Residential Sweeping Hands (Laundry) (Sweeping Hands) Actions Status Acti…" at bounding box center [221, 105] width 442 height 210
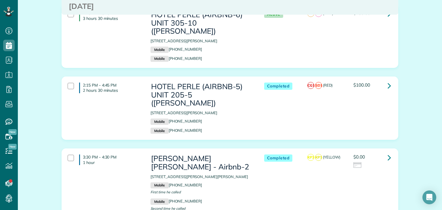
scroll to position [1611, 0]
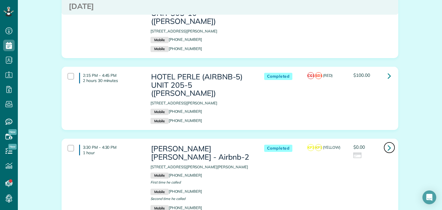
click at [389, 142] on link at bounding box center [390, 148] width 12 height 12
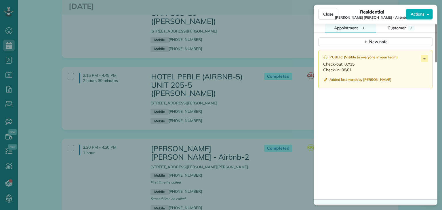
scroll to position [518, 0]
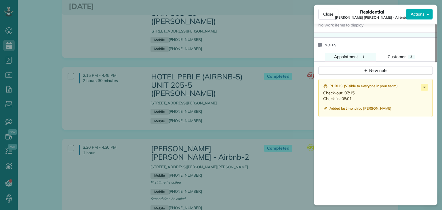
click at [245, 133] on div "Close Residential Kirkland Sanfor Oretha - Airbnb-2 Actions Status Completed Ki…" at bounding box center [221, 105] width 442 height 210
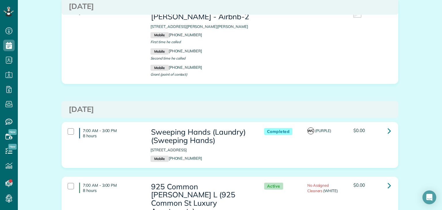
scroll to position [1755, 0]
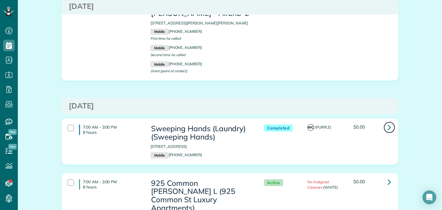
click at [388, 122] on icon at bounding box center [389, 127] width 3 height 10
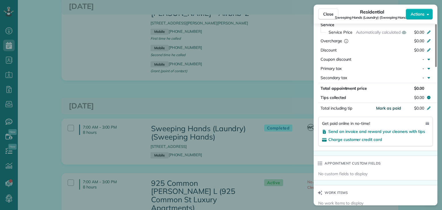
scroll to position [346, 0]
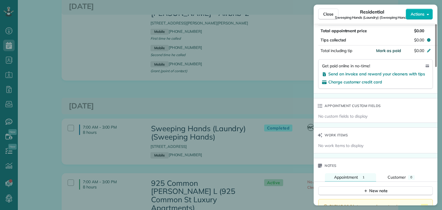
click at [393, 53] on span "Mark as paid" at bounding box center [388, 50] width 25 height 5
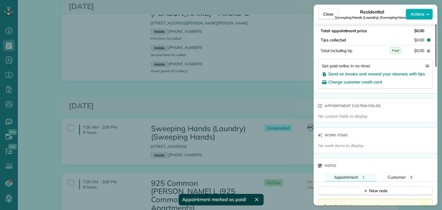
click at [240, 80] on div "Close Residential Sweeping Hands (Laundry) (Sweeping Hands) Actions Status Comp…" at bounding box center [221, 105] width 442 height 210
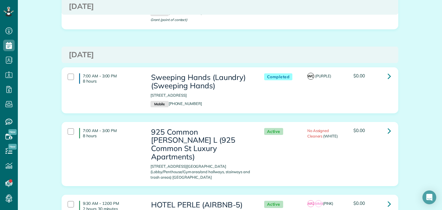
scroll to position [1813, 0]
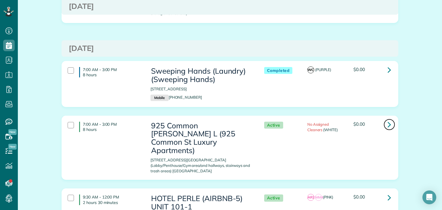
click at [388, 119] on icon at bounding box center [389, 124] width 3 height 10
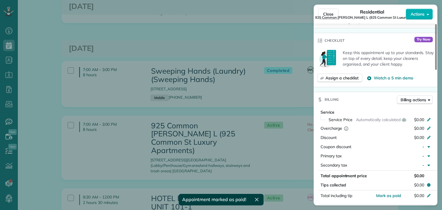
scroll to position [288, 0]
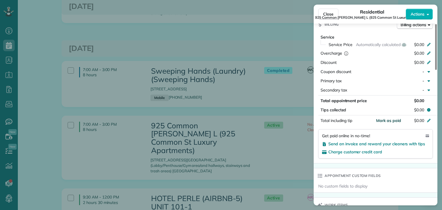
click at [385, 123] on span "Mark as paid" at bounding box center [388, 120] width 25 height 5
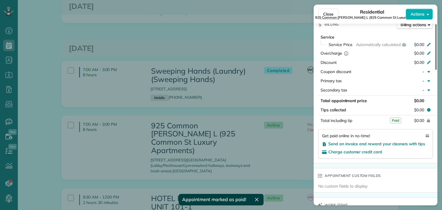
click at [226, 83] on div "Close Residential 925 Common Melissa L (925 Common St Luxury Apartments) Action…" at bounding box center [221, 105] width 442 height 210
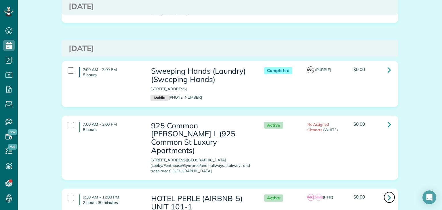
click at [388, 193] on icon at bounding box center [389, 198] width 3 height 10
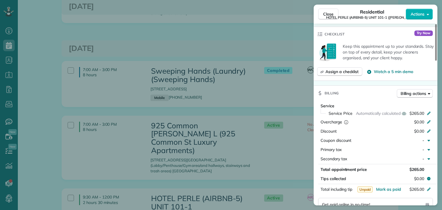
scroll to position [289, 0]
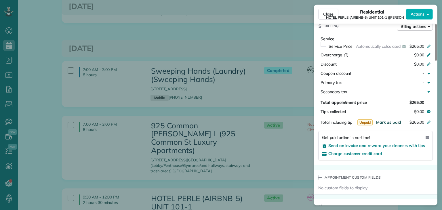
click at [395, 125] on span "Mark as paid" at bounding box center [388, 122] width 25 height 5
click at [264, 90] on div "Close Residential HOTEL PERLE (AIRBNB-5) UNIT 101-1 (NICK BRUNO) Actions Status…" at bounding box center [221, 105] width 442 height 210
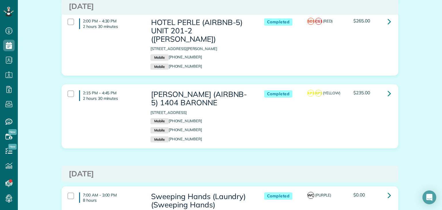
scroll to position [2331, 0]
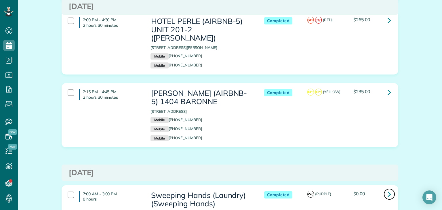
click at [388, 189] on icon at bounding box center [389, 194] width 3 height 10
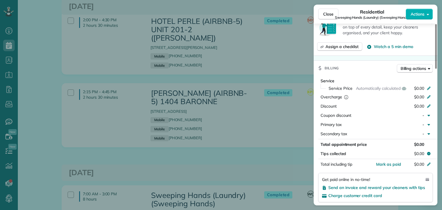
scroll to position [259, 0]
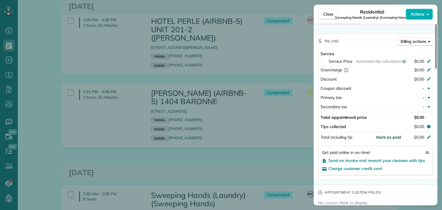
click at [391, 140] on span "Mark as paid" at bounding box center [388, 137] width 25 height 5
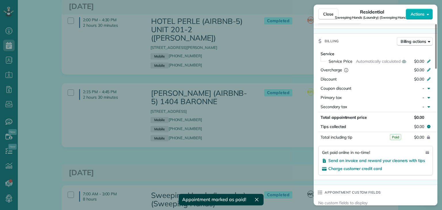
click at [268, 92] on div "Close Residential Sweeping Hands (Laundry) (Sweeping Hands) Actions Status Comp…" at bounding box center [221, 105] width 442 height 210
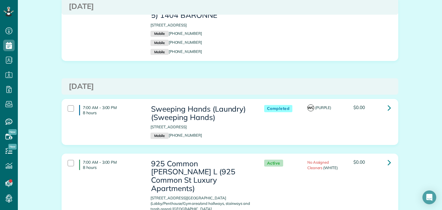
scroll to position [2417, 0]
click at [389, 157] on link at bounding box center [390, 163] width 12 height 12
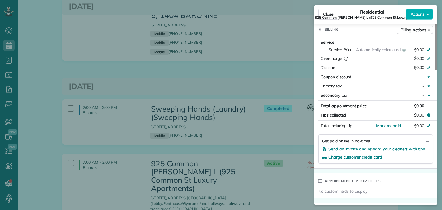
scroll to position [288, 0]
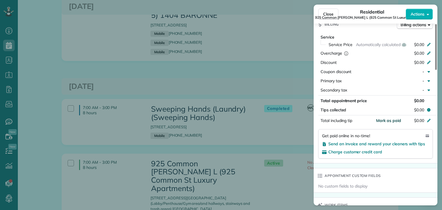
click at [392, 123] on span "Mark as paid" at bounding box center [388, 120] width 25 height 5
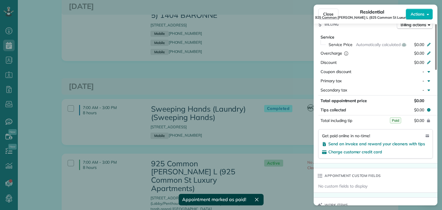
click at [253, 74] on div "Close Residential 925 Common Melissa L (925 Common St Luxury Apartments) Action…" at bounding box center [221, 105] width 442 height 210
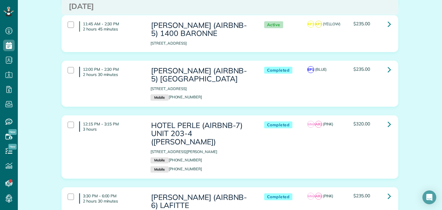
scroll to position [2676, 0]
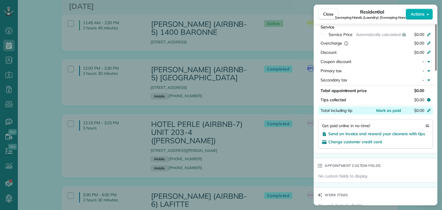
scroll to position [288, 0]
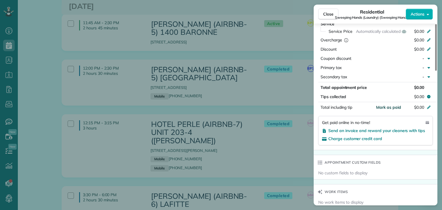
click at [393, 110] on span "Mark as paid" at bounding box center [388, 107] width 25 height 5
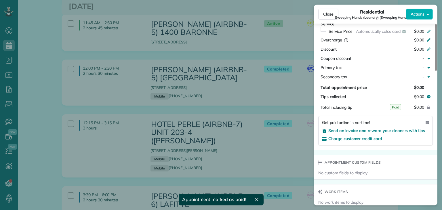
click at [242, 139] on div "Close Residential Sweeping Hands (Laundry) (Sweeping Hands) Actions Status Acti…" at bounding box center [221, 105] width 442 height 210
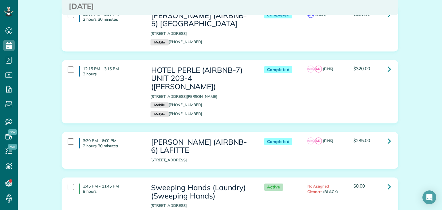
scroll to position [2734, 0]
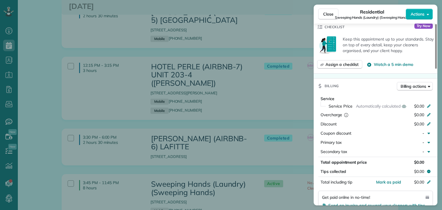
scroll to position [288, 0]
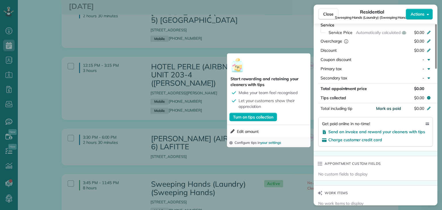
click at [388, 109] on span "Mark as paid" at bounding box center [388, 108] width 25 height 5
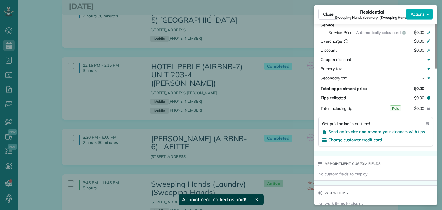
click at [191, 77] on div "Close Residential Sweeping Hands (Laundry) (Sweeping Hands) Actions Status Comp…" at bounding box center [221, 105] width 442 height 210
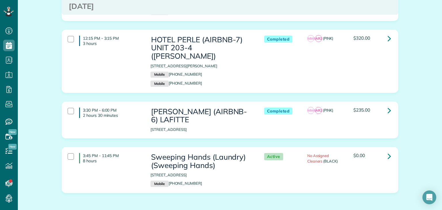
scroll to position [2849, 0]
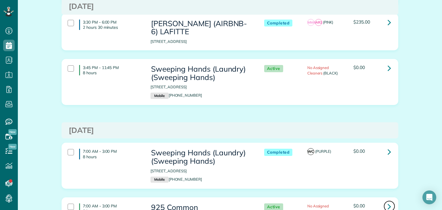
click at [390, 201] on link at bounding box center [390, 207] width 12 height 12
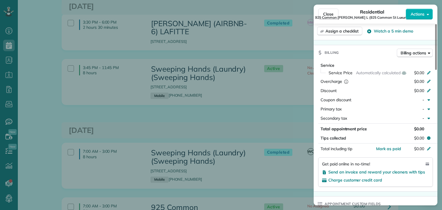
scroll to position [345, 0]
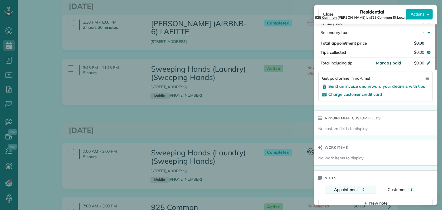
click at [395, 65] on span "Mark as paid" at bounding box center [388, 62] width 25 height 5
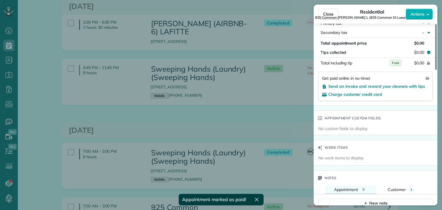
click at [263, 84] on div "Close Residential 925 Common Melissa L (925 Common St Luxury Apartments) Action…" at bounding box center [221, 105] width 442 height 210
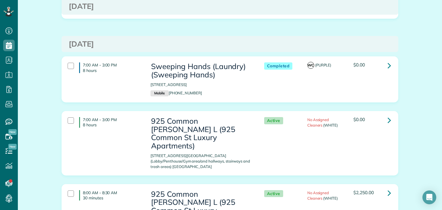
scroll to position [2963, 0]
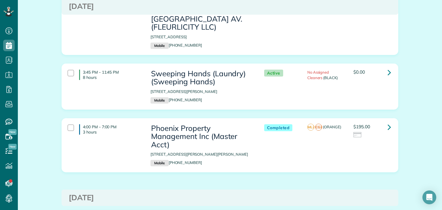
scroll to position [173, 0]
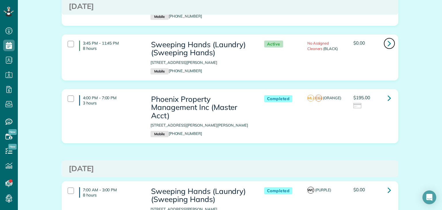
click at [388, 47] on icon at bounding box center [389, 43] width 3 height 10
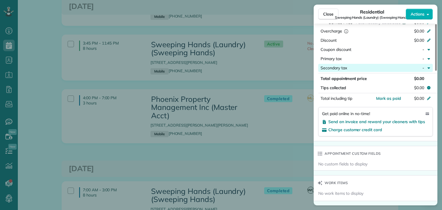
scroll to position [317, 0]
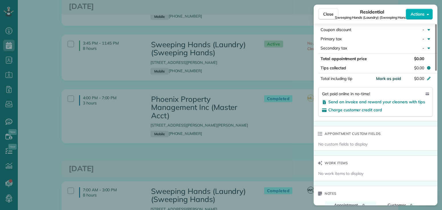
click at [393, 81] on span "Mark as paid" at bounding box center [388, 78] width 25 height 5
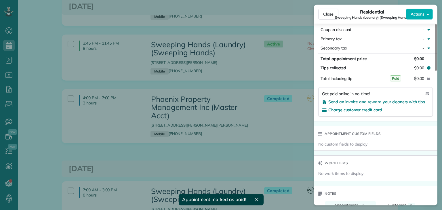
click at [249, 87] on div "Close Residential Sweeping Hands (Laundry) (Sweeping Hands) Actions Status Acti…" at bounding box center [221, 105] width 442 height 210
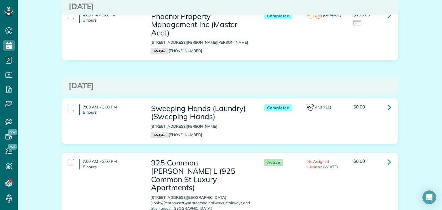
scroll to position [317, 0]
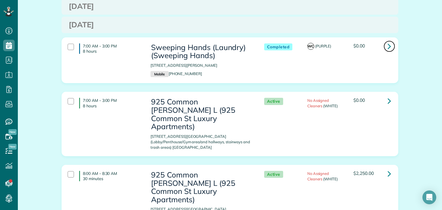
click at [388, 51] on icon at bounding box center [389, 46] width 3 height 10
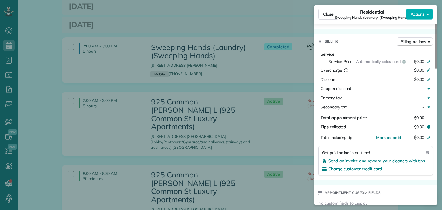
scroll to position [289, 0]
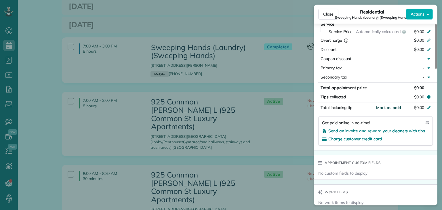
click at [388, 110] on span "Mark as paid" at bounding box center [388, 107] width 25 height 5
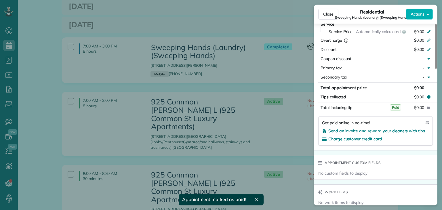
click at [272, 92] on div "Close Residential Sweeping Hands (Laundry) (Sweeping Hands) Actions Status Comp…" at bounding box center [221, 105] width 442 height 210
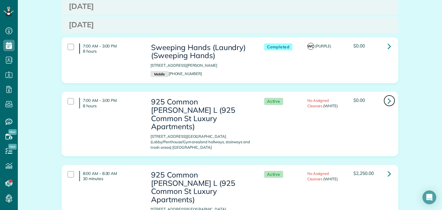
click at [388, 104] on icon at bounding box center [389, 101] width 3 height 10
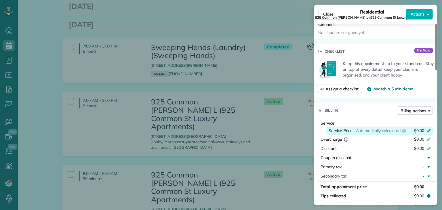
scroll to position [289, 0]
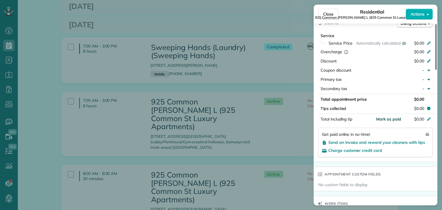
click at [386, 122] on span "Mark as paid" at bounding box center [388, 119] width 25 height 5
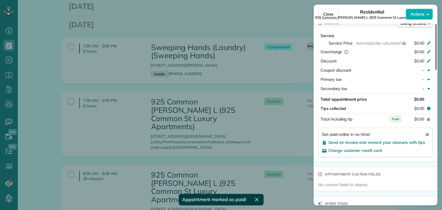
click at [226, 92] on div "Close Residential 925 Common [PERSON_NAME] L (925 Common St Luxury Apartments) …" at bounding box center [221, 105] width 442 height 210
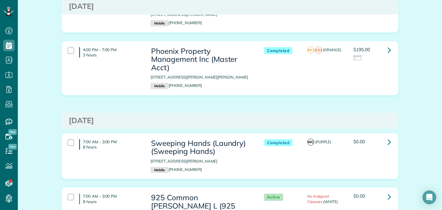
scroll to position [201, 0]
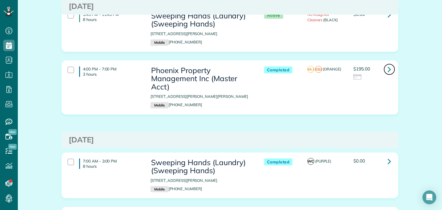
click at [390, 75] on link at bounding box center [390, 70] width 12 height 12
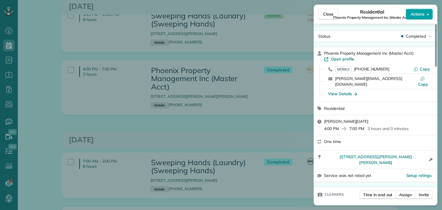
click at [424, 12] on span "Actions" at bounding box center [418, 14] width 14 height 6
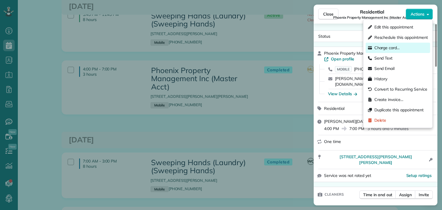
click at [388, 47] on span "Charge card…" at bounding box center [387, 48] width 26 height 6
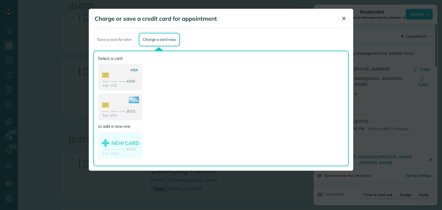
click at [343, 19] on span "✕" at bounding box center [344, 18] width 4 height 7
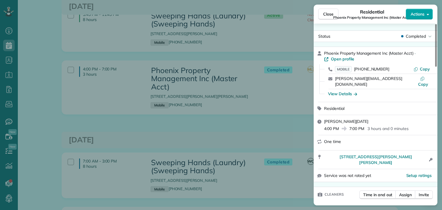
click at [424, 12] on span "Actions" at bounding box center [418, 14] width 14 height 6
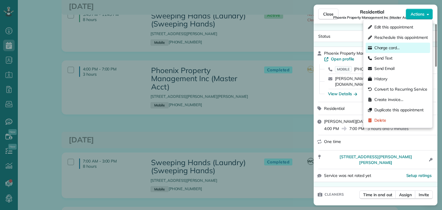
click at [392, 46] on span "Charge card…" at bounding box center [387, 48] width 26 height 6
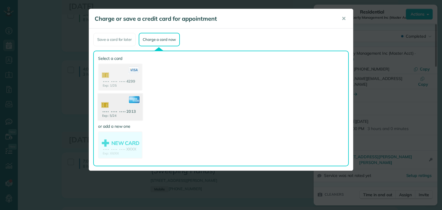
click at [122, 107] on use at bounding box center [120, 108] width 44 height 28
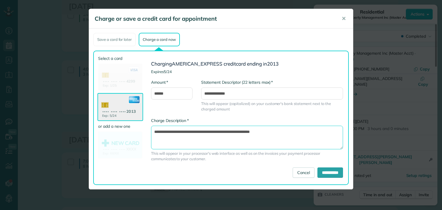
click at [228, 131] on textarea "**********" at bounding box center [247, 138] width 192 height 24
type textarea "**********"
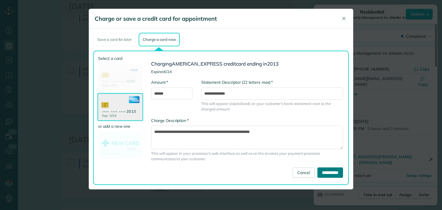
click at [324, 176] on input "**********" at bounding box center [330, 172] width 26 height 10
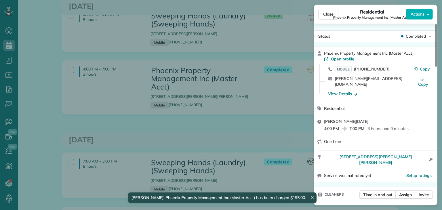
click at [209, 130] on div "Close Residential Phoenix Property Management Inc (Master Acct) Actions Status …" at bounding box center [221, 105] width 442 height 210
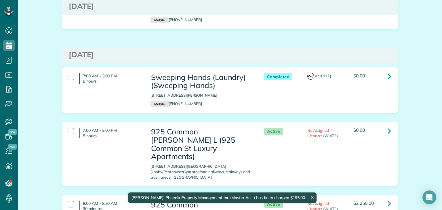
scroll to position [288, 0]
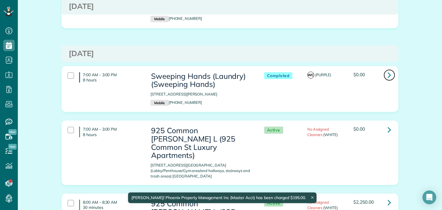
click at [389, 78] on icon at bounding box center [389, 75] width 3 height 10
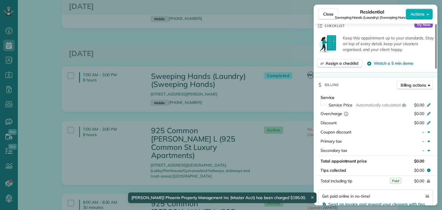
scroll to position [288, 0]
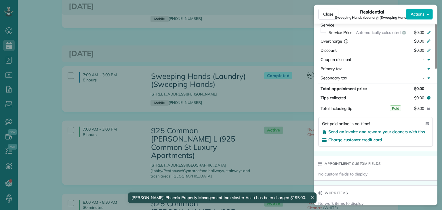
click at [236, 112] on div "Close Residential Sweeping Hands (Laundry) (Sweeping Hands) Actions Status Comp…" at bounding box center [221, 105] width 442 height 210
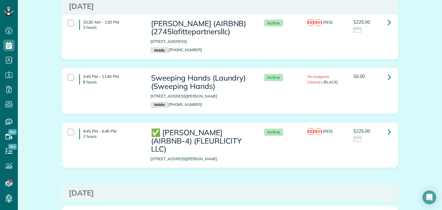
scroll to position [547, 0]
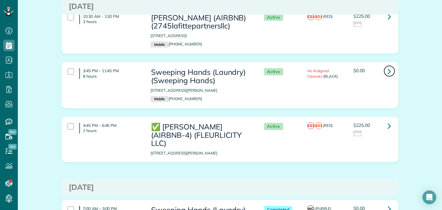
click at [389, 67] on link at bounding box center [390, 71] width 12 height 12
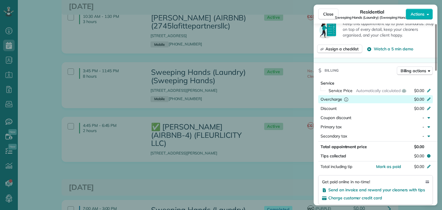
scroll to position [233, 0]
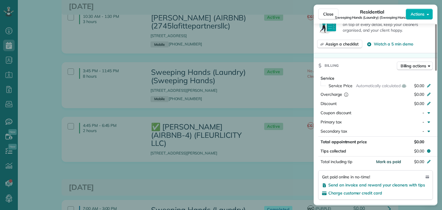
click at [390, 164] on span "Mark as paid" at bounding box center [388, 161] width 25 height 5
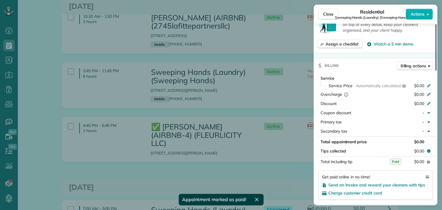
click at [191, 107] on div "Close Residential Sweeping Hands (Laundry) (Sweeping Hands) Actions Status Acti…" at bounding box center [221, 105] width 442 height 210
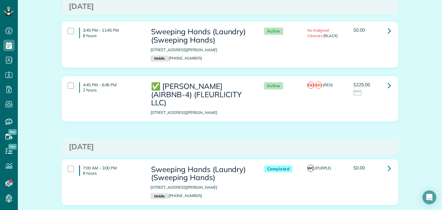
scroll to position [633, 0]
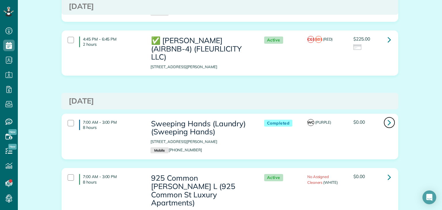
click at [388, 118] on icon at bounding box center [389, 122] width 3 height 10
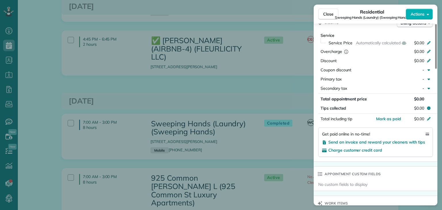
scroll to position [346, 0]
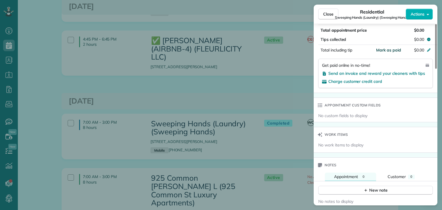
click at [384, 52] on span "Mark as paid" at bounding box center [388, 49] width 25 height 5
click at [216, 88] on div "Close Residential Sweeping Hands (Laundry) (Sweeping Hands) Actions Status Comp…" at bounding box center [221, 105] width 442 height 210
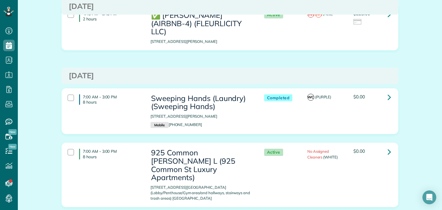
scroll to position [719, 0]
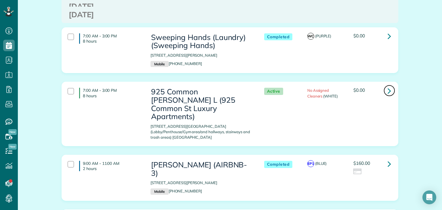
click at [388, 86] on icon at bounding box center [389, 91] width 3 height 10
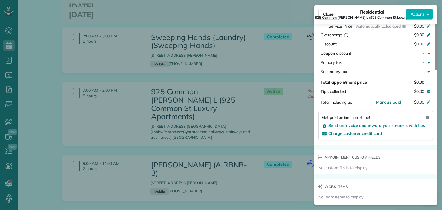
scroll to position [317, 0]
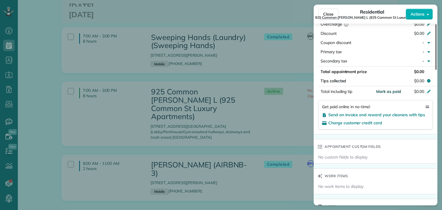
click at [387, 93] on span "Mark as paid" at bounding box center [388, 91] width 25 height 5
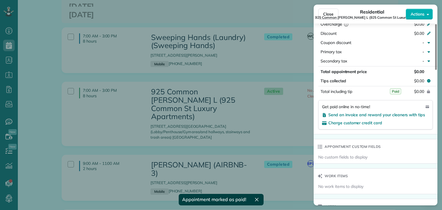
click at [225, 74] on div "Close Residential 925 Common [PERSON_NAME] L (925 Common St Luxury Apartments) …" at bounding box center [221, 105] width 442 height 210
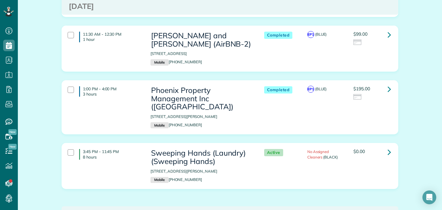
scroll to position [1007, 0]
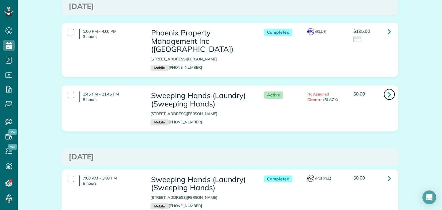
click at [388, 89] on icon at bounding box center [389, 94] width 3 height 10
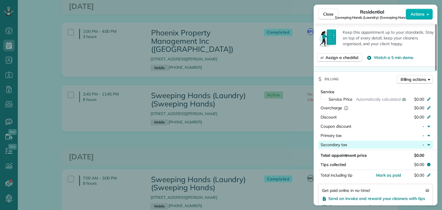
scroll to position [288, 0]
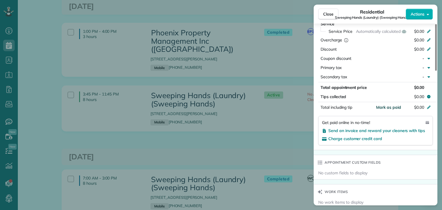
click at [386, 108] on span "Mark as paid" at bounding box center [388, 107] width 25 height 5
click at [253, 123] on div "Close Residential Sweeping Hands (Laundry) (Sweeping Hands) Actions Status Acti…" at bounding box center [221, 105] width 442 height 210
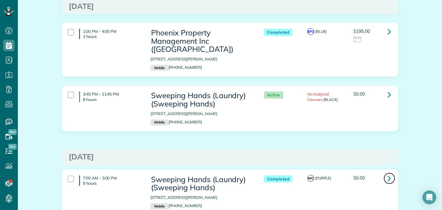
click at [388, 173] on icon at bounding box center [389, 178] width 3 height 10
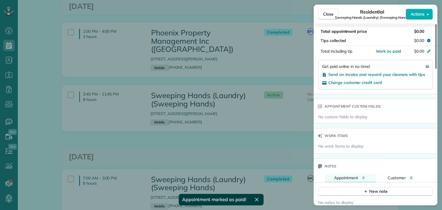
scroll to position [345, 0]
click at [385, 53] on span "Mark as paid" at bounding box center [388, 50] width 25 height 5
click at [208, 125] on div "Close Residential Sweeping Hands (Laundry) (Sweeping Hands) Actions Status Comp…" at bounding box center [221, 105] width 442 height 210
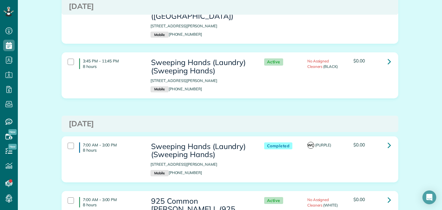
scroll to position [1065, 0]
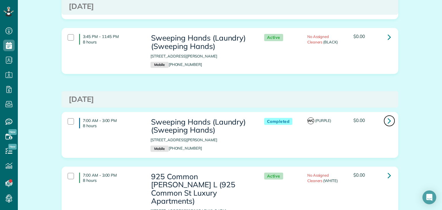
click at [389, 116] on icon at bounding box center [389, 121] width 3 height 10
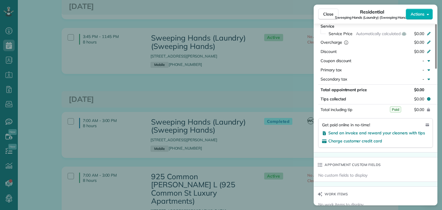
scroll to position [288, 0]
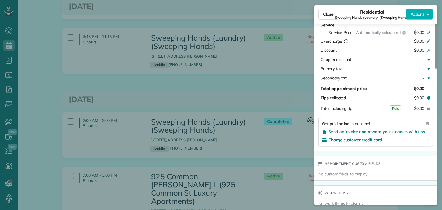
click at [270, 138] on div "Close Residential Sweeping Hands (Laundry) (Sweeping Hands) Actions Status Comp…" at bounding box center [221, 105] width 442 height 210
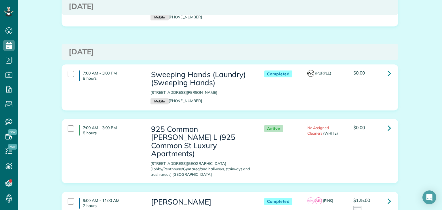
scroll to position [1122, 0]
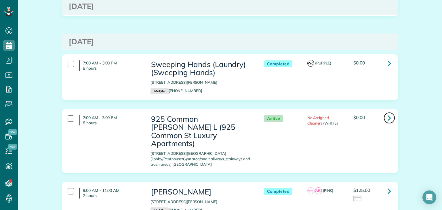
click at [388, 113] on icon at bounding box center [389, 118] width 3 height 10
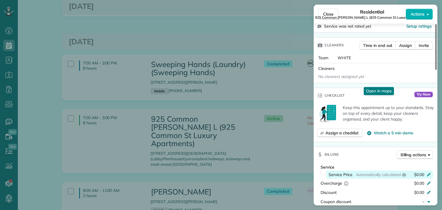
scroll to position [230, 0]
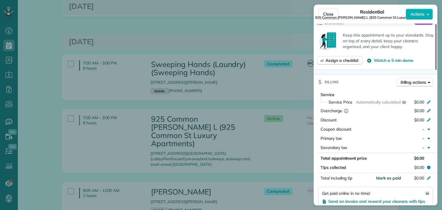
click at [390, 180] on span "Mark as paid" at bounding box center [388, 178] width 25 height 5
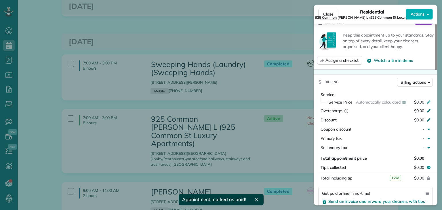
click at [234, 94] on div "Close Residential 925 Common [PERSON_NAME] L (925 Common St Luxury Apartments) …" at bounding box center [221, 105] width 442 height 210
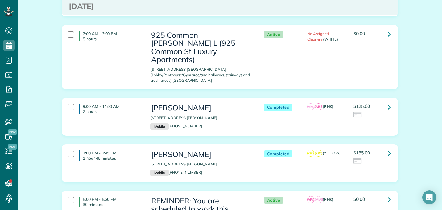
scroll to position [1237, 0]
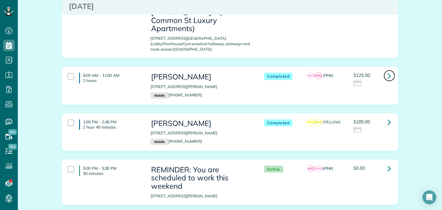
click at [388, 71] on icon at bounding box center [389, 76] width 3 height 10
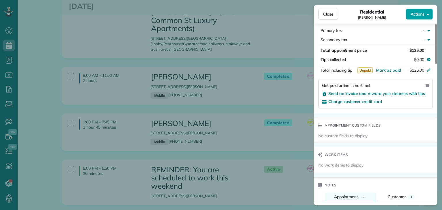
scroll to position [344, 0]
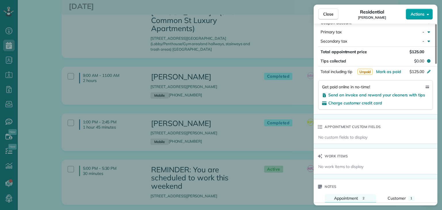
click at [417, 16] on span "Actions" at bounding box center [418, 14] width 14 height 6
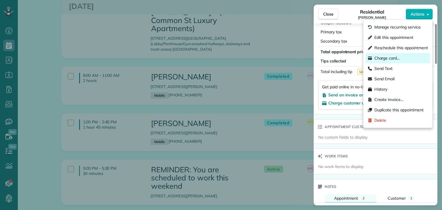
click at [387, 57] on span "Charge card…" at bounding box center [387, 58] width 26 height 6
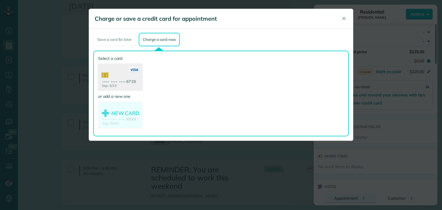
click at [126, 77] on use at bounding box center [120, 78] width 44 height 28
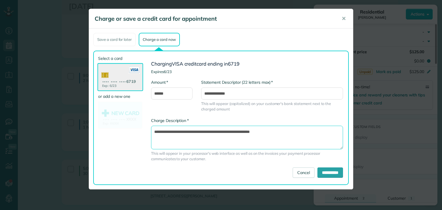
click at [228, 131] on textarea "**********" at bounding box center [247, 138] width 192 height 24
type textarea "**********"
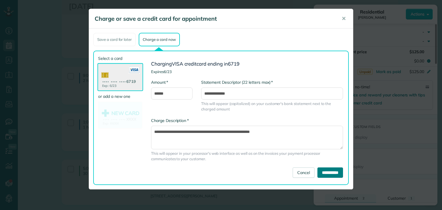
click at [327, 172] on input "**********" at bounding box center [330, 172] width 26 height 10
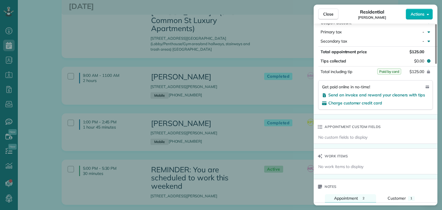
click at [127, 88] on div "Close Residential [PERSON_NAME] Actions Status Completed [PERSON_NAME] · Open p…" at bounding box center [221, 105] width 442 height 210
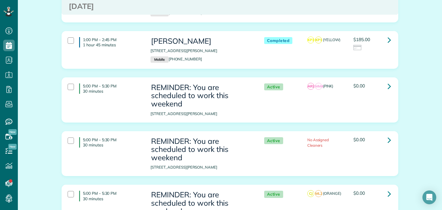
scroll to position [1324, 0]
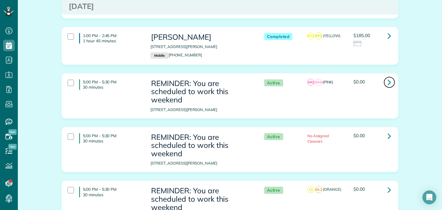
click at [388, 77] on icon at bounding box center [389, 82] width 3 height 10
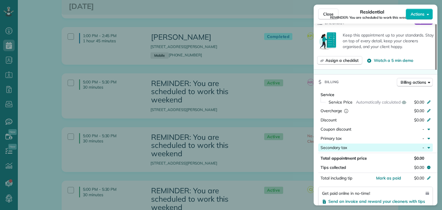
scroll to position [259, 0]
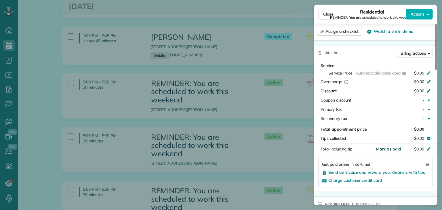
click at [391, 150] on span "Mark as paid" at bounding box center [388, 148] width 25 height 5
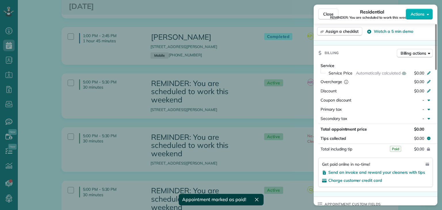
click at [249, 96] on div "Close Residential REMINDER: You are scheduled to work this weekend Actions Stat…" at bounding box center [221, 105] width 442 height 210
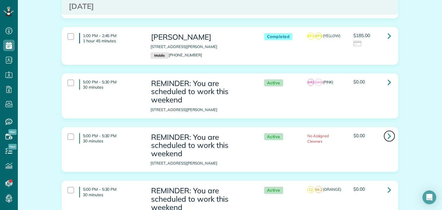
click at [388, 131] on icon at bounding box center [389, 136] width 3 height 10
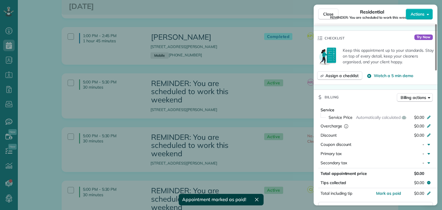
scroll to position [288, 0]
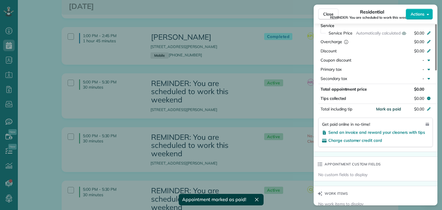
click at [387, 112] on span "Mark as paid" at bounding box center [388, 108] width 25 height 5
click at [236, 101] on div "Close Residential REMINDER: You are scheduled to work this weekend Actions Stat…" at bounding box center [221, 105] width 442 height 210
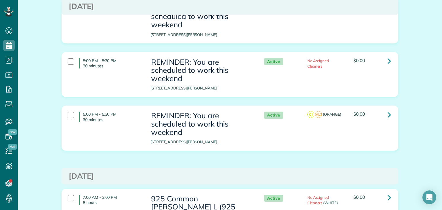
scroll to position [1410, 0]
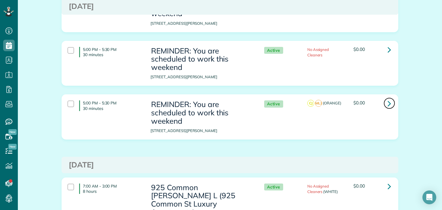
click at [388, 98] on icon at bounding box center [389, 103] width 3 height 10
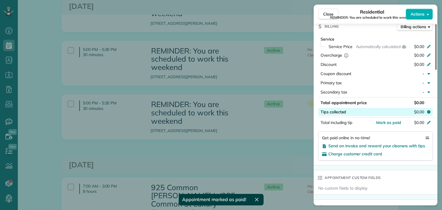
scroll to position [288, 0]
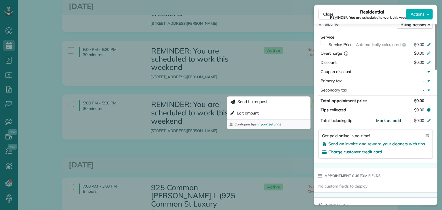
click at [390, 123] on span "Mark as paid" at bounding box center [388, 120] width 25 height 5
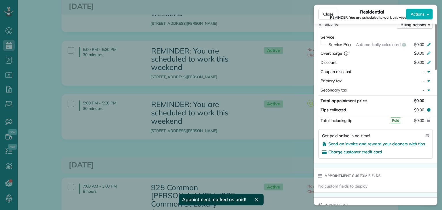
click at [192, 130] on div "Close Residential REMINDER: You are scheduled to work this weekend Actions Stat…" at bounding box center [221, 105] width 442 height 210
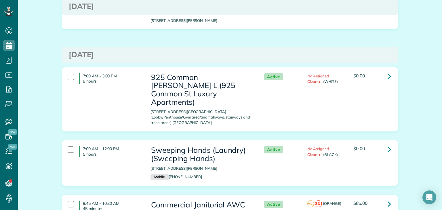
scroll to position [1525, 0]
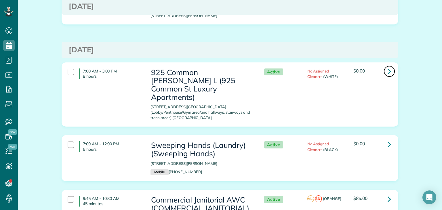
click at [388, 66] on icon at bounding box center [389, 71] width 3 height 10
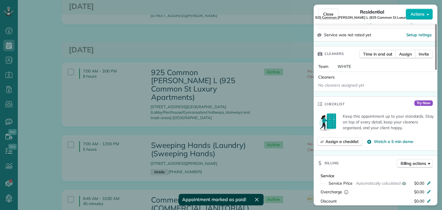
scroll to position [230, 0]
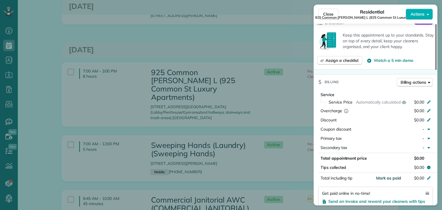
click at [392, 181] on span "Mark as paid" at bounding box center [388, 178] width 25 height 5
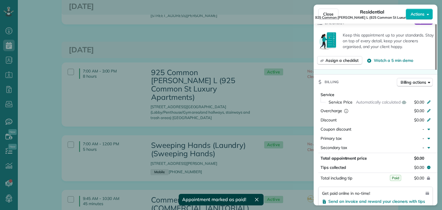
click at [223, 100] on div "Close Residential 925 Common [PERSON_NAME] L (925 Common St Luxury Apartments) …" at bounding box center [221, 105] width 442 height 210
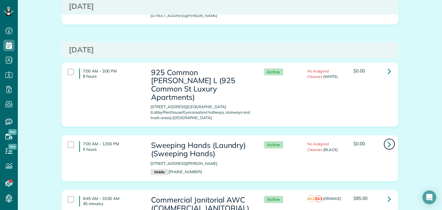
click at [388, 139] on icon at bounding box center [389, 144] width 3 height 10
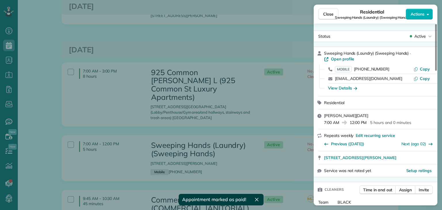
scroll to position [288, 0]
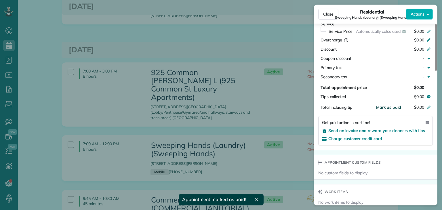
click at [393, 110] on span "Mark as paid" at bounding box center [388, 107] width 25 height 5
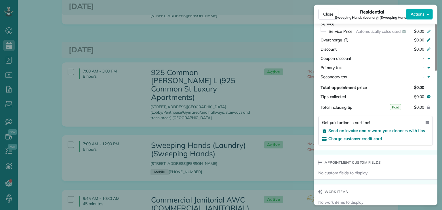
click at [189, 102] on div "Close Residential Sweeping Hands (Laundry) (Sweeping Hands) Actions Status Acti…" at bounding box center [221, 105] width 442 height 210
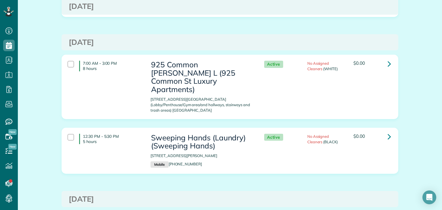
scroll to position [1727, 0]
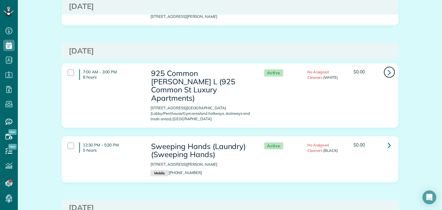
click at [388, 67] on icon at bounding box center [389, 72] width 3 height 10
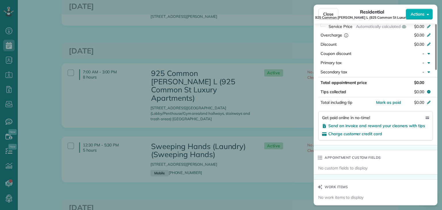
scroll to position [319, 0]
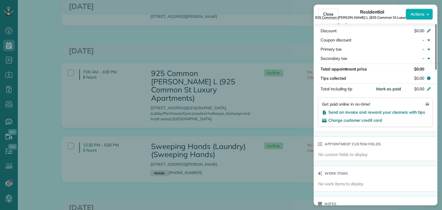
click at [389, 92] on span "Mark as paid" at bounding box center [388, 88] width 25 height 5
click at [252, 92] on div "Close Residential 925 Common [PERSON_NAME] L (925 Common St Luxury Apartments) …" at bounding box center [221, 105] width 442 height 210
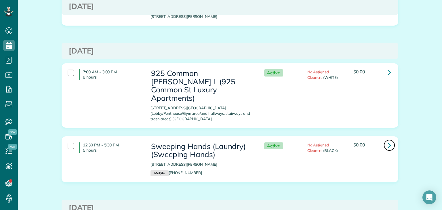
click at [388, 140] on icon at bounding box center [389, 145] width 3 height 10
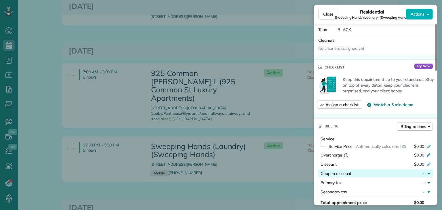
scroll to position [345, 0]
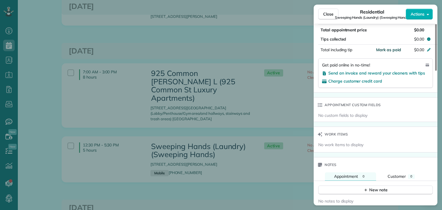
click at [390, 52] on span "Mark as paid" at bounding box center [388, 49] width 25 height 5
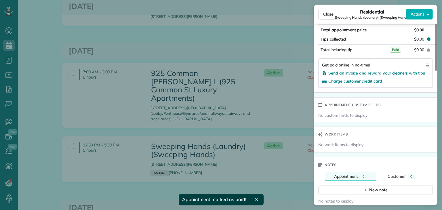
click at [230, 87] on div "Close Residential Sweeping Hands (Laundry) (Sweeping Hands) Actions Status Acti…" at bounding box center [221, 105] width 442 height 210
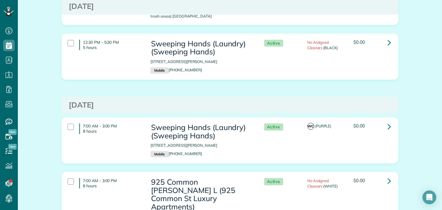
scroll to position [1842, 0]
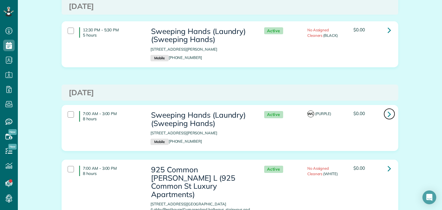
click at [388, 109] on icon at bounding box center [389, 114] width 3 height 10
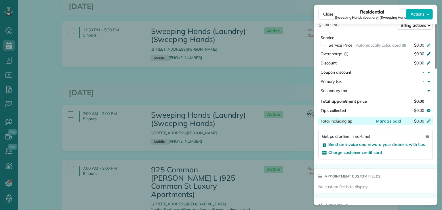
scroll to position [288, 0]
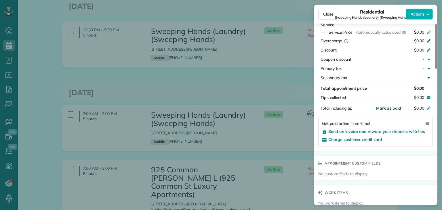
click at [395, 110] on span "Mark as paid" at bounding box center [388, 108] width 25 height 5
click at [260, 101] on div "Close Residential Sweeping Hands (Laundry) (Sweeping Hands) Actions Status Acti…" at bounding box center [221, 105] width 442 height 210
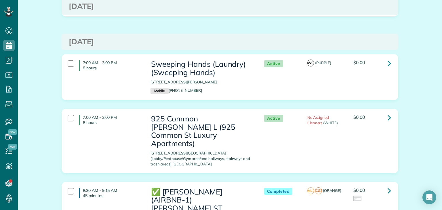
scroll to position [1899, 0]
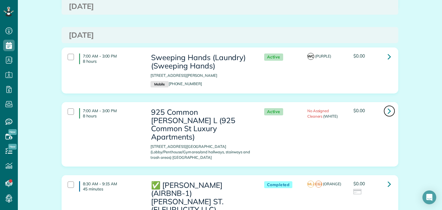
click at [388, 106] on icon at bounding box center [389, 111] width 3 height 10
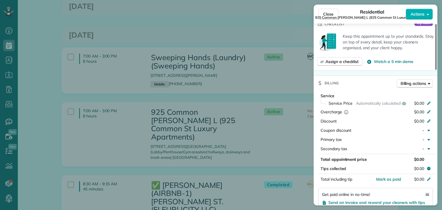
scroll to position [230, 0]
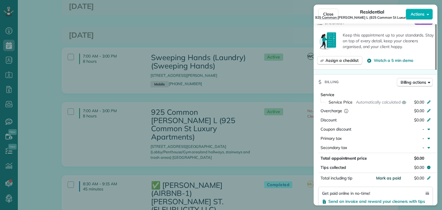
click at [388, 180] on span "Mark as paid" at bounding box center [388, 178] width 25 height 5
click at [203, 122] on div "Close Residential 925 Common [PERSON_NAME] L (925 Common St Luxury Apartments) …" at bounding box center [221, 105] width 442 height 210
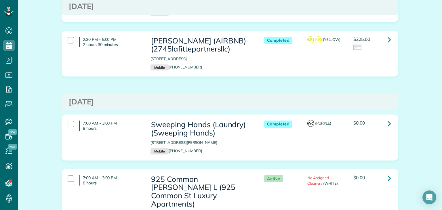
scroll to position [2129, 0]
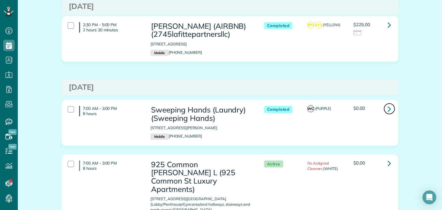
click at [388, 104] on icon at bounding box center [389, 109] width 3 height 10
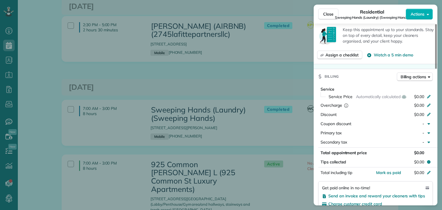
scroll to position [288, 0]
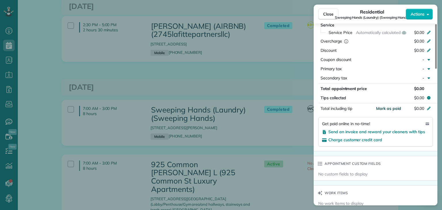
click at [393, 111] on span "Mark as paid" at bounding box center [388, 108] width 25 height 5
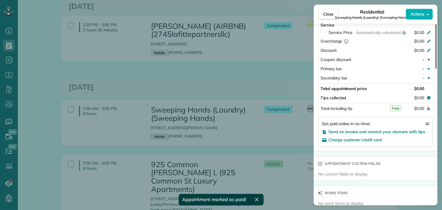
click at [248, 100] on div "Close Residential Sweeping Hands (Laundry) (Sweeping Hands) Actions Status Comp…" at bounding box center [221, 105] width 442 height 210
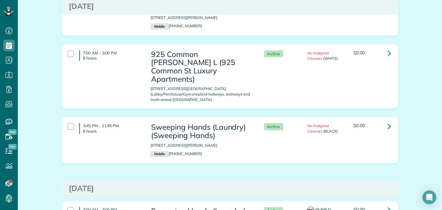
scroll to position [2245, 0]
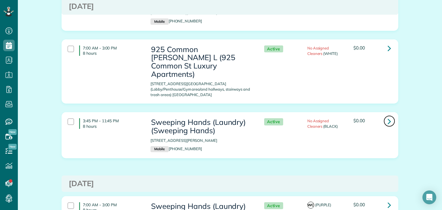
click at [388, 116] on icon at bounding box center [389, 121] width 3 height 10
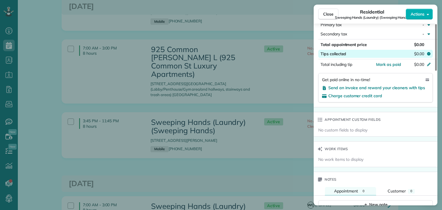
scroll to position [318, 0]
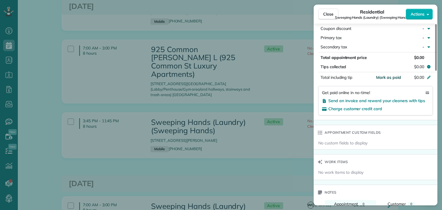
click at [388, 79] on span "Mark as paid" at bounding box center [388, 77] width 25 height 5
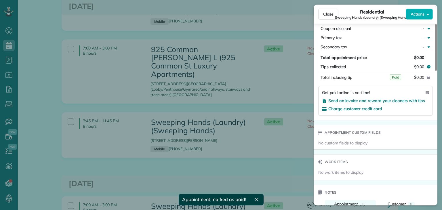
click at [278, 108] on div "Close Residential Sweeping Hands (Laundry) (Sweeping Hands) Actions Status Acti…" at bounding box center [221, 105] width 442 height 210
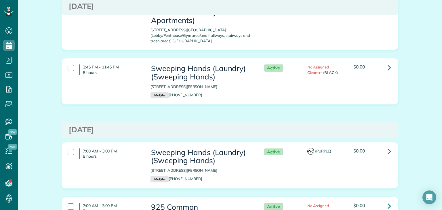
scroll to position [2302, 0]
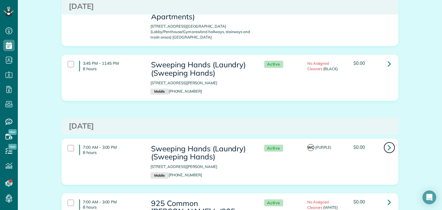
click at [388, 142] on icon at bounding box center [389, 147] width 3 height 10
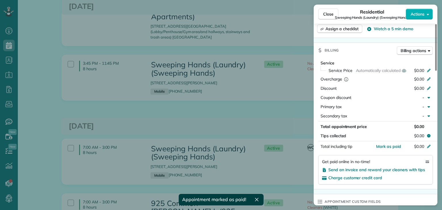
scroll to position [288, 0]
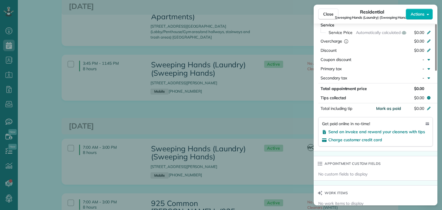
drag, startPoint x: 390, startPoint y: 110, endPoint x: 273, endPoint y: 94, distance: 118.3
click at [390, 111] on span "Mark as paid" at bounding box center [388, 108] width 25 height 5
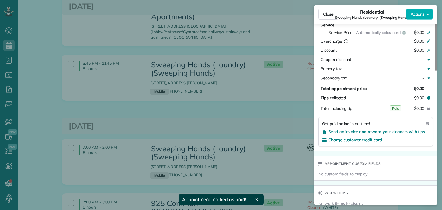
click at [269, 68] on div "Close Residential Sweeping Hands (Laundry) (Sweeping Hands) Actions Status Acti…" at bounding box center [221, 105] width 442 height 210
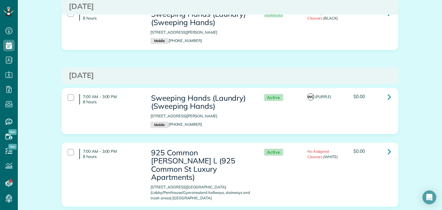
scroll to position [2360, 0]
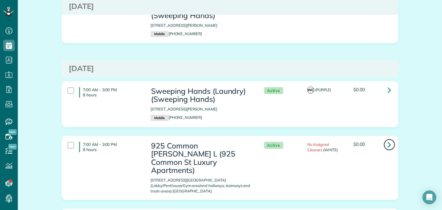
click at [390, 139] on link at bounding box center [390, 145] width 12 height 12
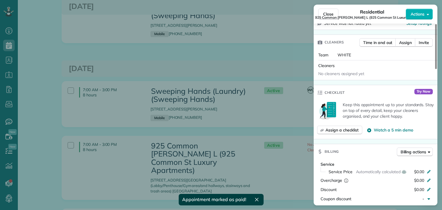
scroll to position [230, 0]
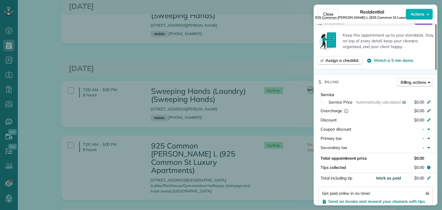
click at [390, 181] on span "Mark as paid" at bounding box center [388, 178] width 25 height 5
click at [226, 133] on div "Close Residential 925 Common Melissa L (925 Common St Luxury Apartments) Action…" at bounding box center [221, 105] width 442 height 210
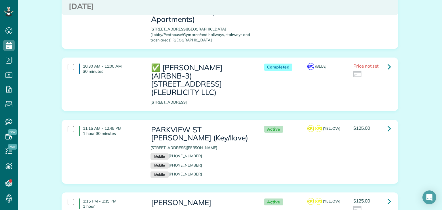
scroll to position [2532, 0]
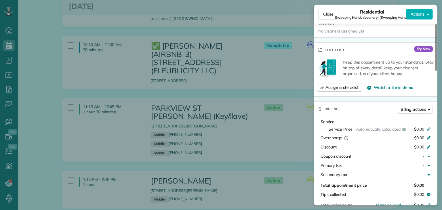
scroll to position [259, 0]
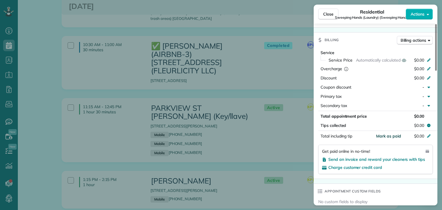
click at [396, 139] on span "Mark as paid" at bounding box center [388, 136] width 25 height 5
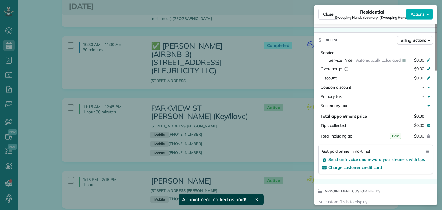
click at [137, 94] on div "Close Residential Sweeping Hands (Laundry) (Sweeping Hands) Actions Status Acti…" at bounding box center [221, 105] width 442 height 210
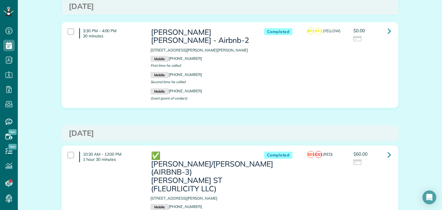
scroll to position [3226, 0]
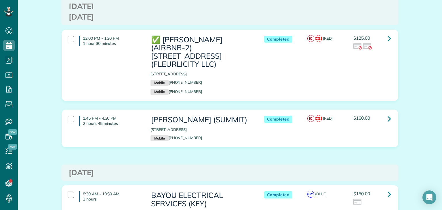
scroll to position [469, 0]
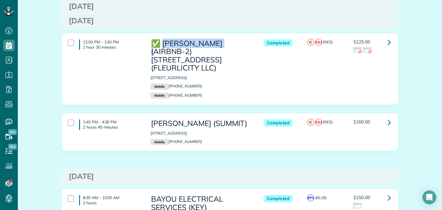
drag, startPoint x: 230, startPoint y: 47, endPoint x: 163, endPoint y: 49, distance: 67.3
click at [163, 49] on h3 "✅ [PERSON_NAME] (AIRBNB-2) [STREET_ADDRESS] (FLEURLICITY LLC)" at bounding box center [201, 55] width 102 height 33
copy h3 "[PERSON_NAME]"
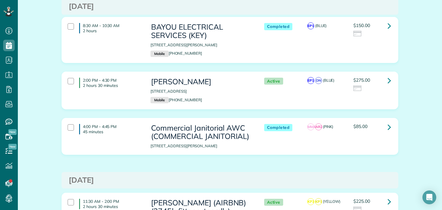
scroll to position [642, 0]
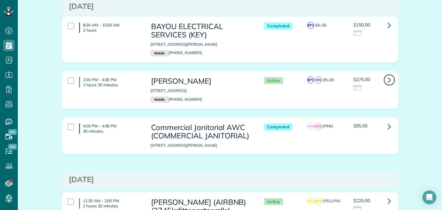
click at [388, 75] on icon at bounding box center [389, 80] width 3 height 10
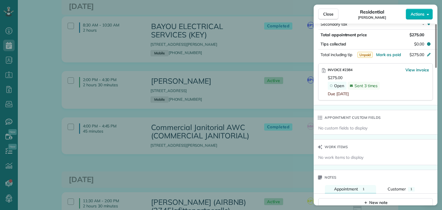
scroll to position [378, 0]
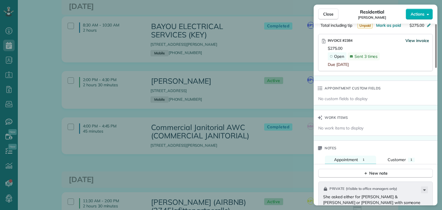
click at [423, 43] on span "View invoice" at bounding box center [417, 41] width 24 height 6
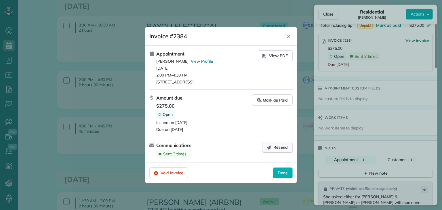
click at [275, 147] on span "Resend" at bounding box center [280, 147] width 14 height 6
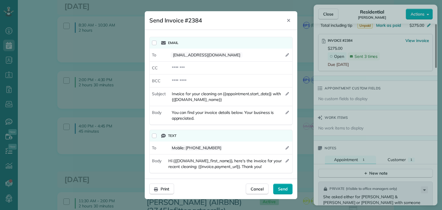
click at [285, 190] on span "Send" at bounding box center [283, 189] width 10 height 6
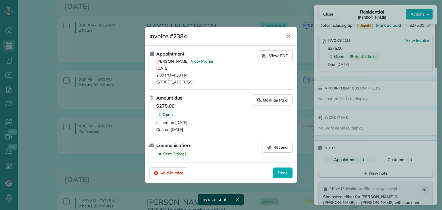
click at [289, 36] on icon "Close" at bounding box center [288, 36] width 5 height 5
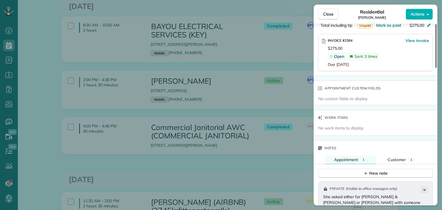
click at [206, 109] on div "Close Residential [PERSON_NAME] Actions Status Active [PERSON_NAME] · Open prof…" at bounding box center [221, 105] width 442 height 210
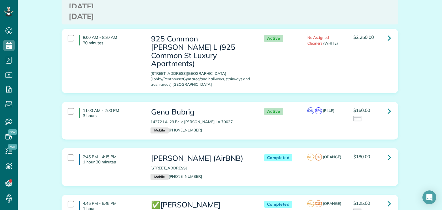
scroll to position [1131, 0]
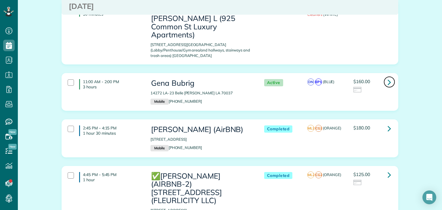
click at [389, 76] on link at bounding box center [390, 82] width 12 height 12
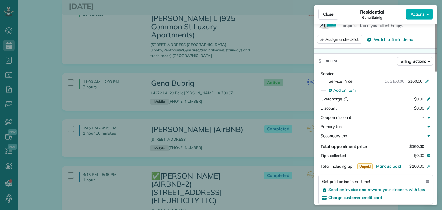
scroll to position [288, 0]
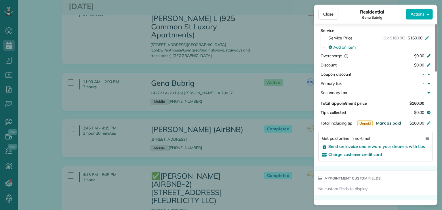
click at [393, 124] on span "Mark as paid" at bounding box center [388, 123] width 25 height 5
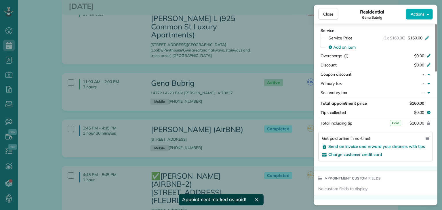
click at [226, 96] on div "Close Residential [PERSON_NAME] Actions Status Active [PERSON_NAME] · Open prof…" at bounding box center [221, 105] width 442 height 210
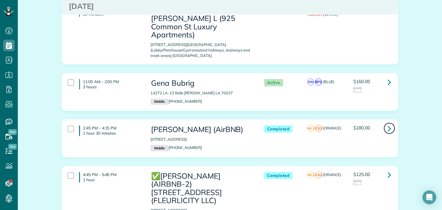
click at [388, 123] on icon at bounding box center [389, 128] width 3 height 10
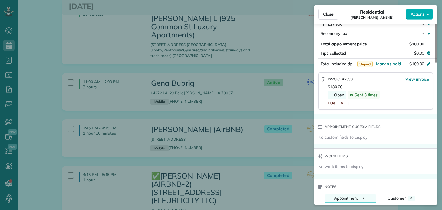
scroll to position [346, 0]
click at [421, 15] on span "Actions" at bounding box center [418, 14] width 14 height 6
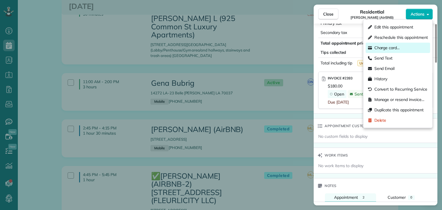
click at [383, 47] on span "Charge card…" at bounding box center [387, 48] width 26 height 6
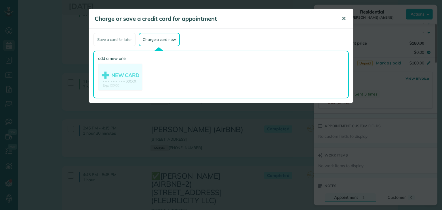
click at [342, 18] on span "✕" at bounding box center [344, 18] width 4 height 7
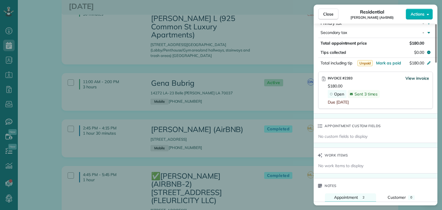
click at [417, 76] on span "View invoice" at bounding box center [417, 78] width 24 height 6
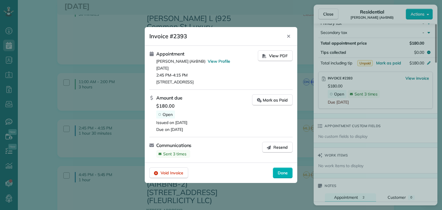
click at [38, 70] on div at bounding box center [221, 105] width 442 height 210
click at [287, 37] on icon "Close" at bounding box center [288, 36] width 5 height 5
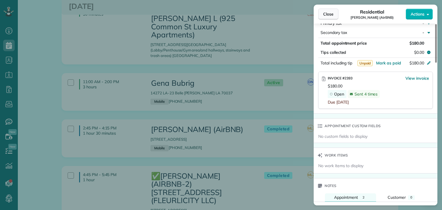
click at [326, 16] on span "Close" at bounding box center [328, 14] width 10 height 6
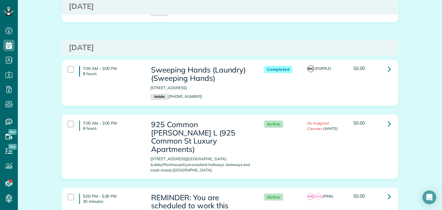
scroll to position [1534, 0]
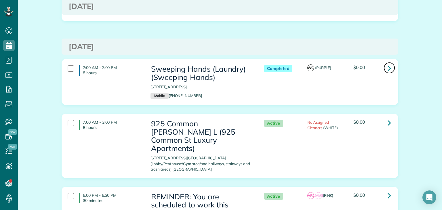
click at [389, 62] on link at bounding box center [390, 68] width 12 height 12
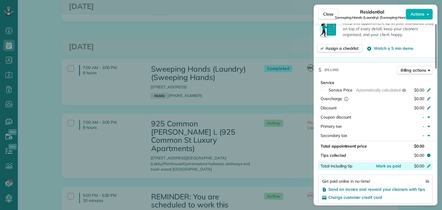
scroll to position [345, 0]
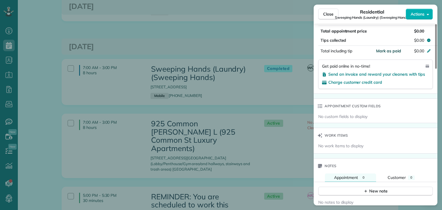
click at [392, 52] on span "Mark as paid" at bounding box center [388, 50] width 25 height 5
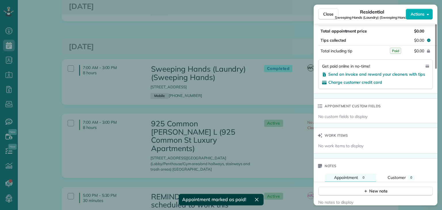
click at [242, 99] on div "Close Residential Sweeping Hands (Laundry) (Sweeping Hands) Actions Status Comp…" at bounding box center [221, 105] width 442 height 210
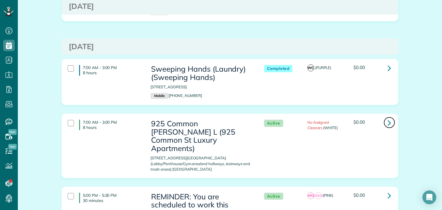
click at [388, 118] on icon at bounding box center [389, 123] width 3 height 10
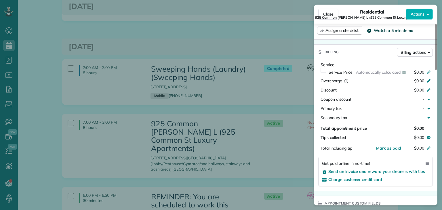
scroll to position [289, 0]
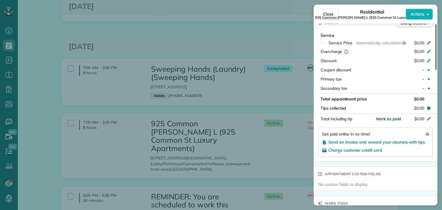
click at [393, 121] on span "Mark as paid" at bounding box center [388, 118] width 25 height 5
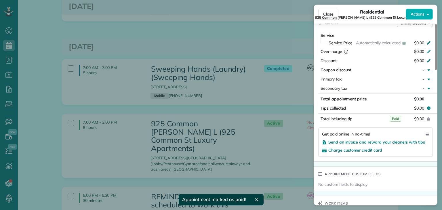
click at [241, 99] on div "Close Residential 925 Common [PERSON_NAME] L ([STREET_ADDRESS] Luxury Apartment…" at bounding box center [221, 105] width 442 height 210
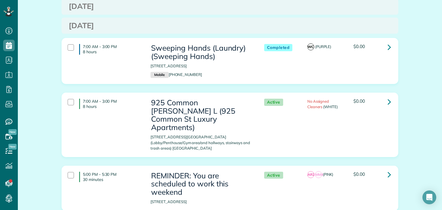
scroll to position [1620, 0]
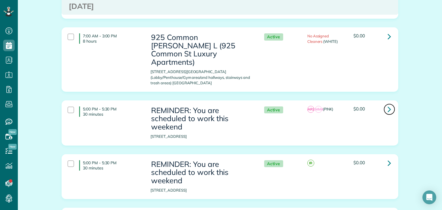
click at [388, 104] on icon at bounding box center [389, 109] width 3 height 10
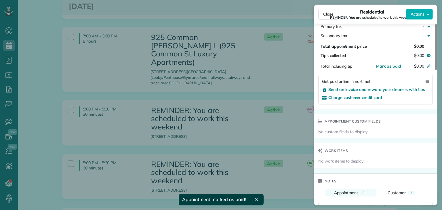
scroll to position [345, 0]
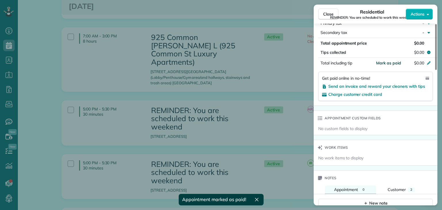
click at [395, 65] on span "Mark as paid" at bounding box center [388, 62] width 25 height 5
click at [267, 81] on div "Close Residential REMINDER: You are scheduled to work this weekend Actions Stat…" at bounding box center [221, 105] width 442 height 210
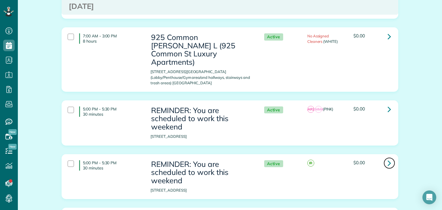
click at [388, 157] on link at bounding box center [390, 163] width 12 height 12
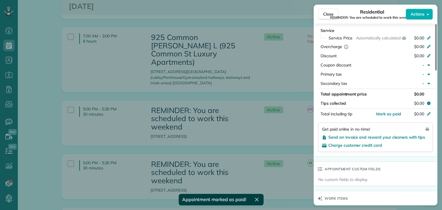
scroll to position [288, 0]
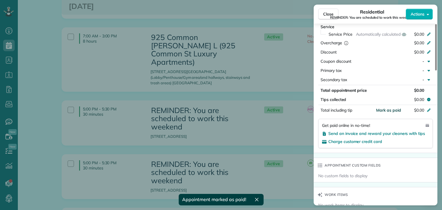
click at [398, 113] on span "Mark as paid" at bounding box center [388, 110] width 25 height 5
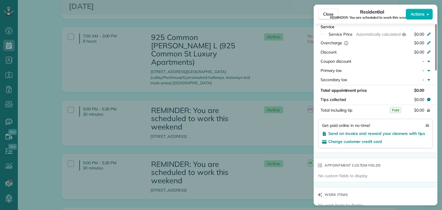
click at [243, 135] on div "Close Residential REMINDER: You are scheduled to work this weekend Actions Stat…" at bounding box center [221, 105] width 442 height 210
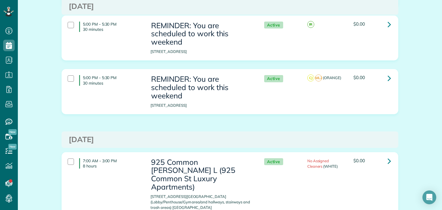
scroll to position [1764, 0]
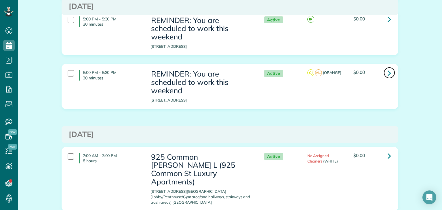
click at [388, 68] on icon at bounding box center [389, 73] width 3 height 10
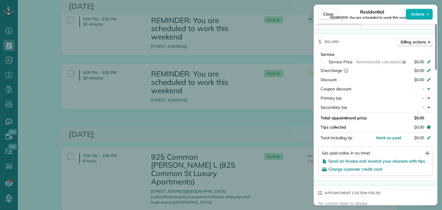
scroll to position [288, 0]
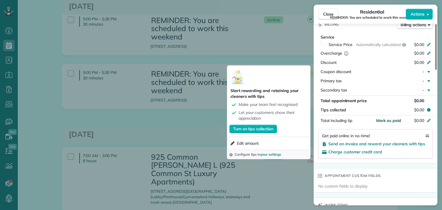
click at [392, 122] on span "Mark as paid" at bounding box center [388, 120] width 25 height 5
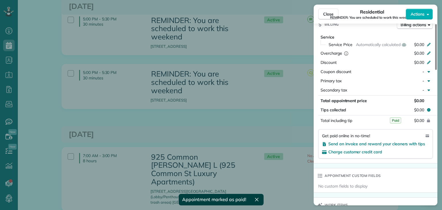
click at [185, 104] on div "Close Residential REMINDER: You are scheduled to work this weekend Actions Stat…" at bounding box center [221, 105] width 442 height 210
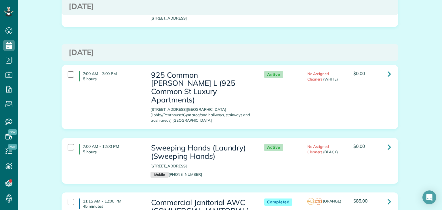
scroll to position [1851, 0]
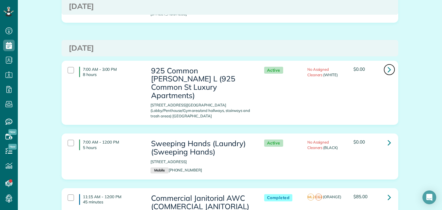
click at [389, 64] on icon at bounding box center [389, 69] width 3 height 10
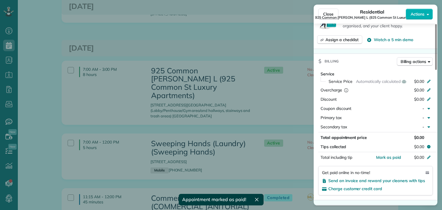
scroll to position [345, 0]
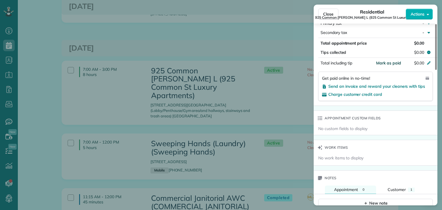
click at [393, 65] on span "Mark as paid" at bounding box center [388, 62] width 25 height 5
click at [208, 104] on div "Close Residential 925 Common Melissa L (925 Common St Luxury Apartments) Action…" at bounding box center [221, 105] width 442 height 210
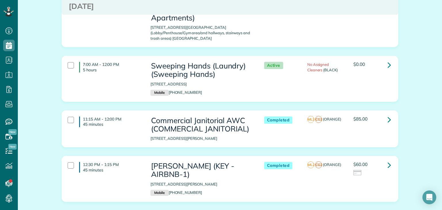
scroll to position [1937, 0]
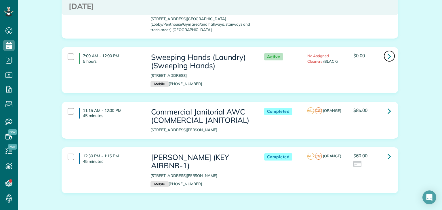
click at [388, 51] on icon at bounding box center [389, 56] width 3 height 10
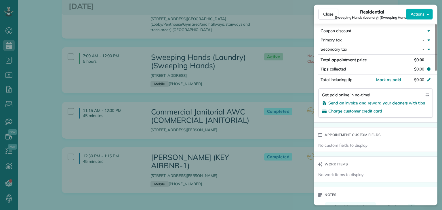
scroll to position [317, 0]
click at [391, 81] on span "Mark as paid" at bounding box center [388, 78] width 25 height 5
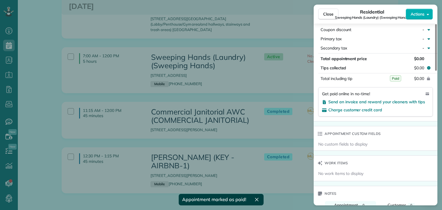
drag, startPoint x: 195, startPoint y: 76, endPoint x: 248, endPoint y: 80, distance: 53.9
click at [195, 76] on div "Close Residential Sweeping Hands (Laundry) (Sweeping Hands) Actions Status Acti…" at bounding box center [221, 105] width 442 height 210
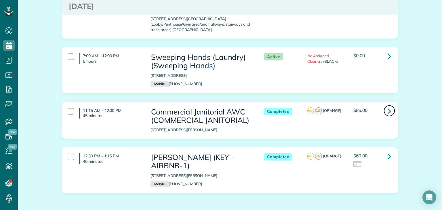
click at [389, 105] on link at bounding box center [390, 111] width 12 height 12
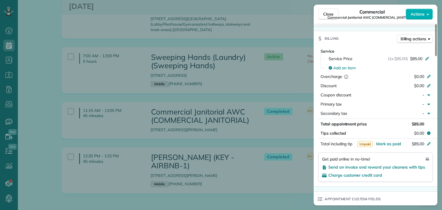
scroll to position [317, 0]
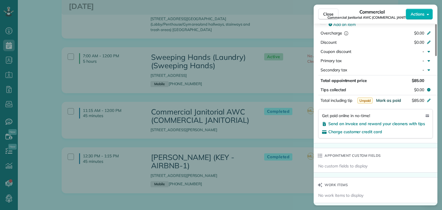
click at [396, 103] on span "Mark as paid" at bounding box center [388, 100] width 25 height 5
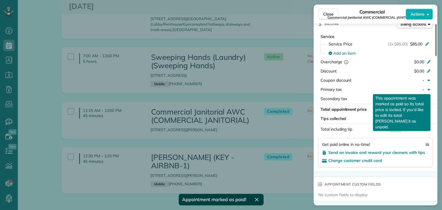
scroll to position [230, 0]
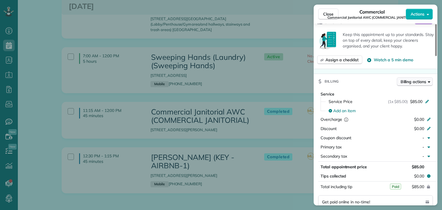
click at [417, 81] on span "Billing actions" at bounding box center [414, 82] width 26 height 6
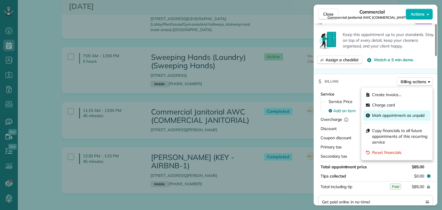
click at [391, 114] on span "Mark appointment as unpaid" at bounding box center [398, 116] width 52 height 6
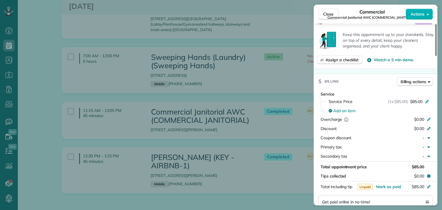
click at [188, 120] on div "Close Commercial Commercial Janitorial AWC (COMMERCIAL JANITORIAL) Actions Stat…" at bounding box center [221, 105] width 442 height 210
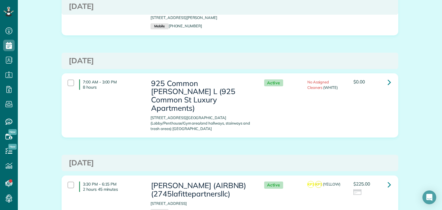
scroll to position [2110, 0]
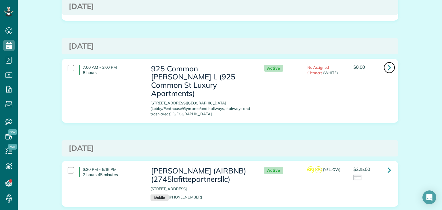
click at [388, 62] on icon at bounding box center [389, 67] width 3 height 10
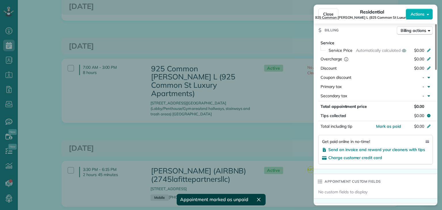
scroll to position [288, 0]
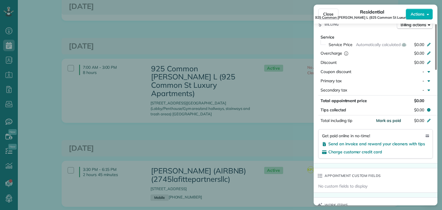
click at [392, 123] on span "Mark as paid" at bounding box center [388, 120] width 25 height 5
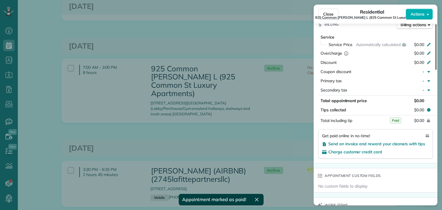
click at [299, 100] on div "Close Residential 925 Common Melissa L (925 Common St Luxury Apartments) Action…" at bounding box center [221, 105] width 442 height 210
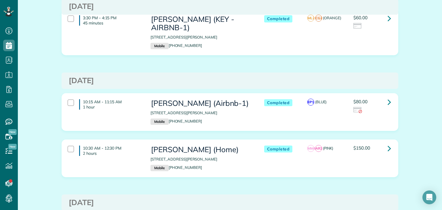
scroll to position [2426, 0]
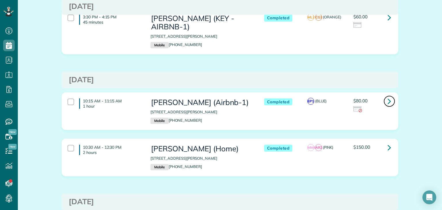
click at [388, 96] on icon at bounding box center [389, 101] width 3 height 10
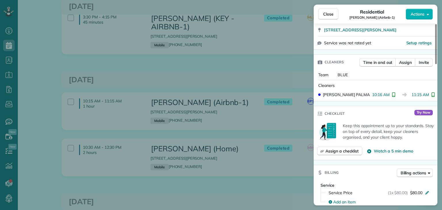
scroll to position [231, 0]
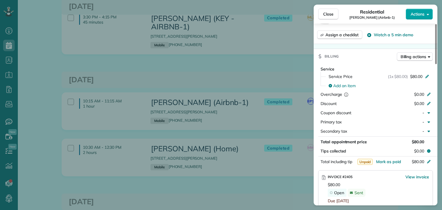
click at [418, 14] on span "Actions" at bounding box center [418, 14] width 14 height 6
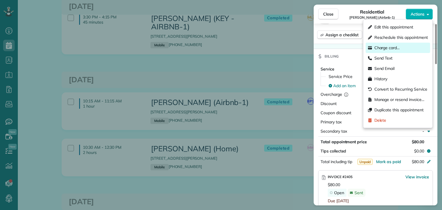
click at [385, 48] on span "Charge card…" at bounding box center [387, 48] width 26 height 6
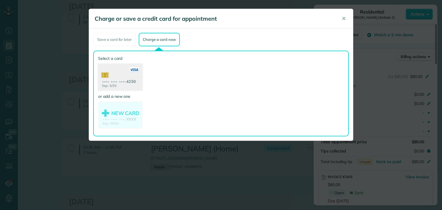
click at [121, 81] on use at bounding box center [120, 78] width 44 height 28
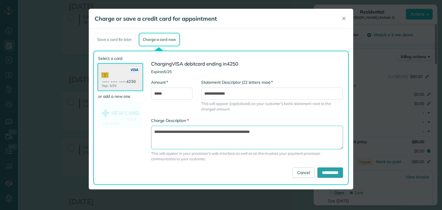
click at [229, 132] on textarea "**********" at bounding box center [247, 138] width 192 height 24
click at [234, 132] on textarea "**********" at bounding box center [247, 138] width 192 height 24
type textarea "**********"
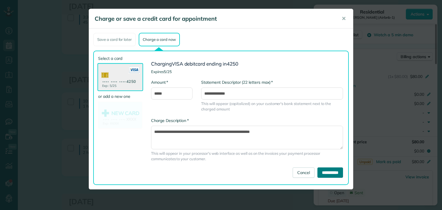
click at [329, 171] on input "**********" at bounding box center [330, 172] width 26 height 10
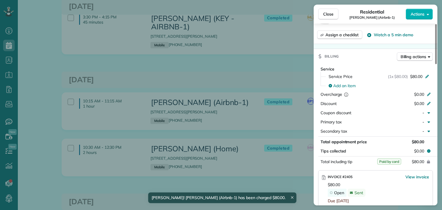
click at [233, 103] on div "Close Residential TYRA SPRIGGINS (Airbnb-1) Actions Status Completed TYRA SPRIG…" at bounding box center [221, 105] width 442 height 210
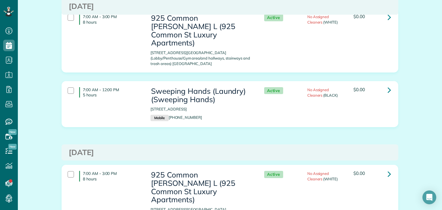
scroll to position [2829, 0]
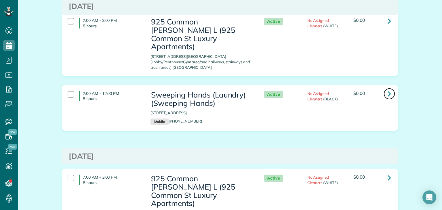
click at [388, 89] on icon at bounding box center [389, 94] width 3 height 10
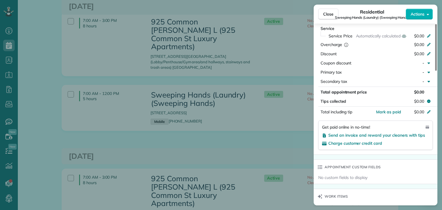
scroll to position [288, 0]
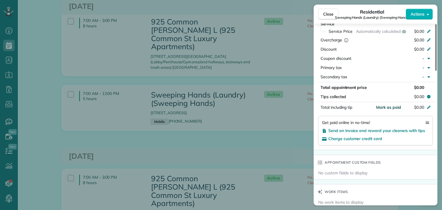
click at [394, 109] on span "Mark as paid" at bounding box center [388, 107] width 25 height 5
click at [268, 105] on div "Close Residential Sweeping Hands (Laundry) (Sweeping Hands) Actions Status Acti…" at bounding box center [221, 105] width 442 height 210
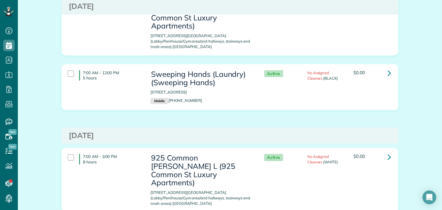
scroll to position [2858, 0]
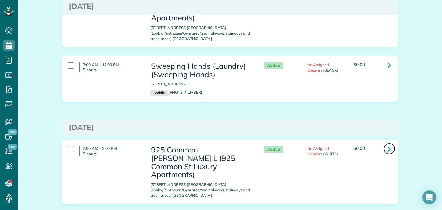
click at [388, 144] on icon at bounding box center [389, 149] width 3 height 10
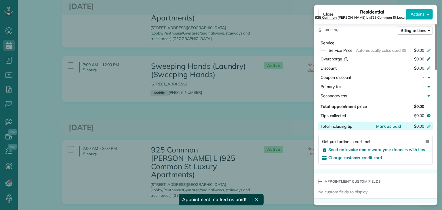
scroll to position [288, 0]
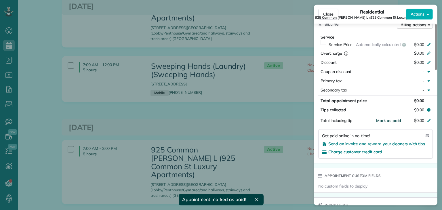
click at [397, 123] on span "Mark as paid" at bounding box center [388, 120] width 25 height 5
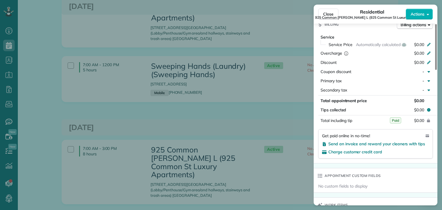
click at [229, 81] on div "Close Residential 925 Common Melissa L (925 Common St Luxury Apartments) Action…" at bounding box center [221, 105] width 442 height 210
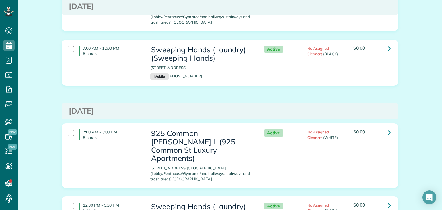
scroll to position [2915, 0]
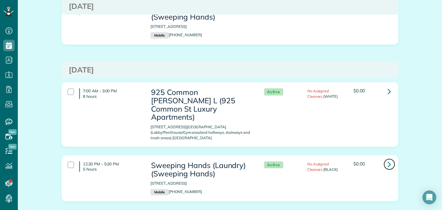
click at [389, 159] on icon at bounding box center [389, 164] width 3 height 10
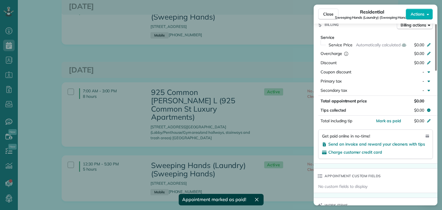
scroll to position [288, 0]
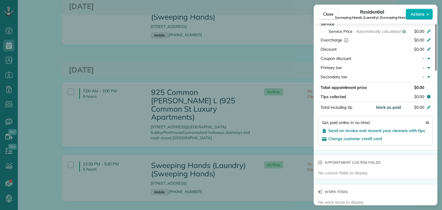
click at [396, 110] on span "Mark as paid" at bounding box center [388, 107] width 25 height 5
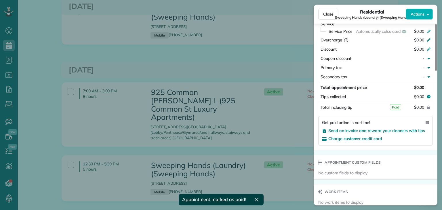
click at [245, 97] on div "Close Residential Sweeping Hands (Laundry) (Sweeping Hands) Actions Status Acti…" at bounding box center [221, 105] width 442 height 210
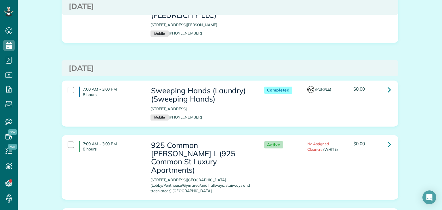
scroll to position [3146, 0]
click at [388, 84] on icon at bounding box center [389, 89] width 3 height 10
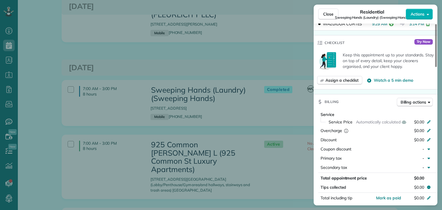
scroll to position [288, 0]
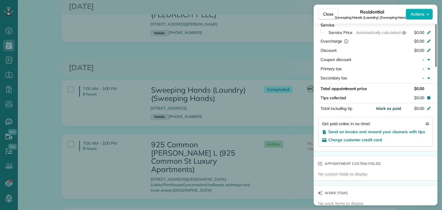
click at [395, 110] on span "Mark as paid" at bounding box center [388, 108] width 25 height 5
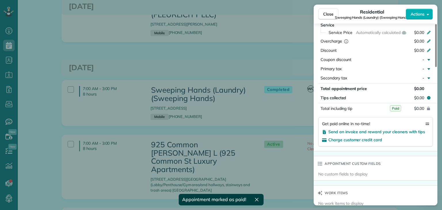
click at [262, 68] on div "Close Residential Sweeping Hands (Laundry) (Sweeping Hands) Actions Status Comp…" at bounding box center [221, 105] width 442 height 210
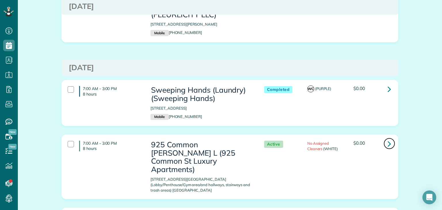
click at [388, 139] on icon at bounding box center [389, 144] width 3 height 10
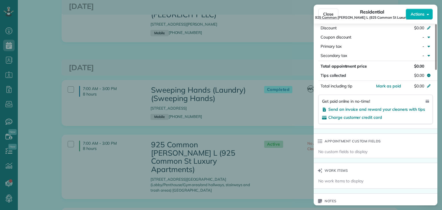
scroll to position [375, 0]
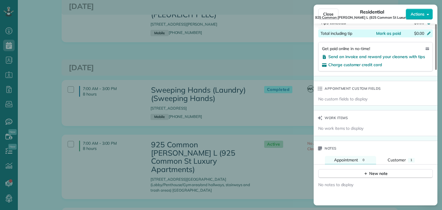
click at [390, 37] on div "$0.00" at bounding box center [398, 34] width 56 height 7
click at [422, 96] on div "Appointment custom fields" at bounding box center [376, 88] width 124 height 15
click at [398, 35] on span "Mark as paid" at bounding box center [388, 33] width 25 height 5
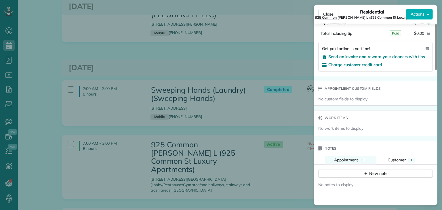
click at [227, 68] on div "Close Residential 925 Common Melissa L (925 Common St Luxury Apartments) Action…" at bounding box center [221, 105] width 442 height 210
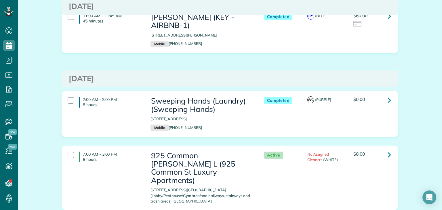
scroll to position [3347, 0]
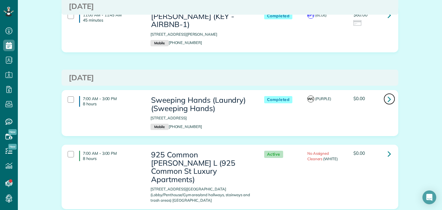
click at [388, 94] on icon at bounding box center [389, 99] width 3 height 10
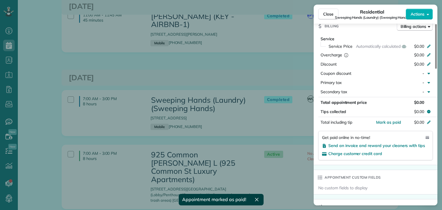
scroll to position [288, 0]
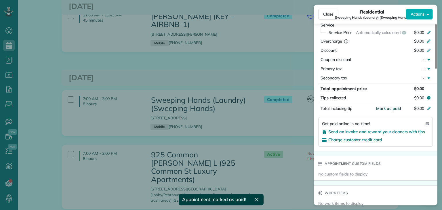
click at [394, 111] on span "Mark as paid" at bounding box center [388, 108] width 25 height 5
click at [226, 68] on div "Close Residential Sweeping Hands (Laundry) (Sweeping Hands) Actions Status Comp…" at bounding box center [221, 105] width 442 height 210
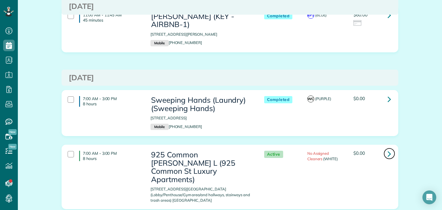
click at [388, 149] on icon at bounding box center [389, 154] width 3 height 10
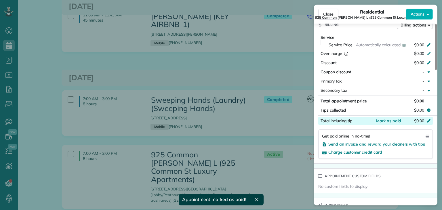
scroll to position [288, 0]
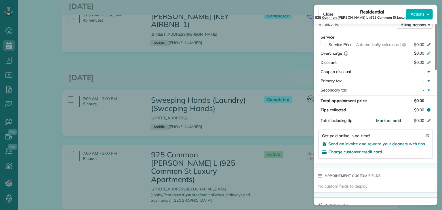
click at [393, 123] on span "Mark as paid" at bounding box center [388, 120] width 25 height 5
click at [201, 137] on div "Close Residential 925 Common Melissa L (925 Common St Luxury Apartments) Action…" at bounding box center [221, 105] width 442 height 210
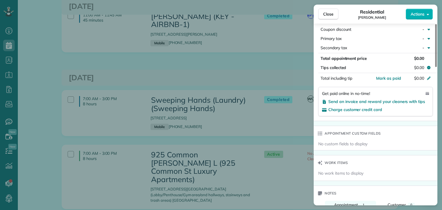
scroll to position [345, 0]
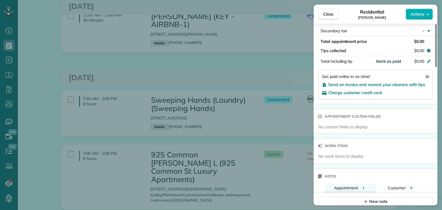
click at [390, 59] on span "Mark as paid" at bounding box center [388, 61] width 25 height 5
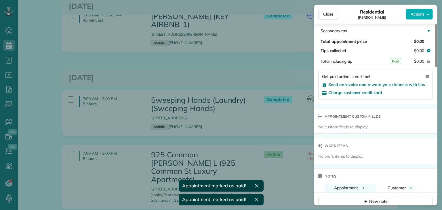
click at [285, 185] on div "Close Residential ALBERTHA HAMILTON Actions Status Completed ALBERTHA HAMILTON …" at bounding box center [221, 105] width 442 height 210
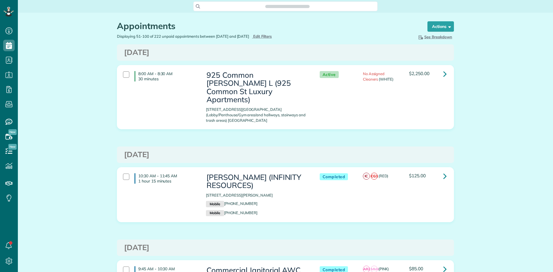
scroll to position [3, 3]
type input "**********"
click at [268, 36] on span "Edit Filters" at bounding box center [262, 36] width 19 height 5
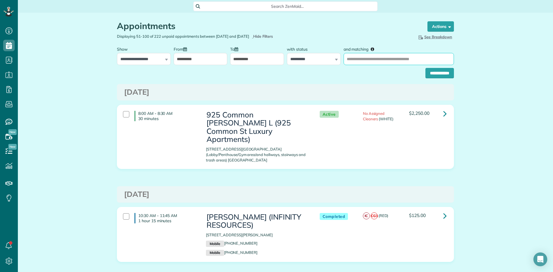
click at [355, 60] on input "and matching" at bounding box center [398, 59] width 110 height 12
paste input "**********"
type input "**********"
click at [355, 78] on input "**********" at bounding box center [439, 73] width 28 height 10
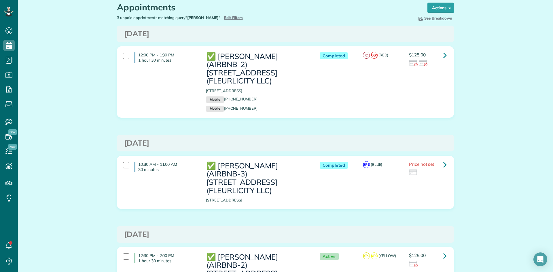
scroll to position [29, 0]
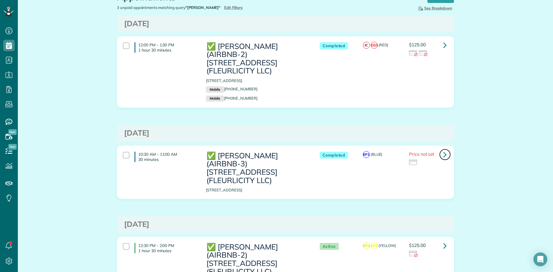
click at [444, 149] on icon at bounding box center [444, 154] width 3 height 10
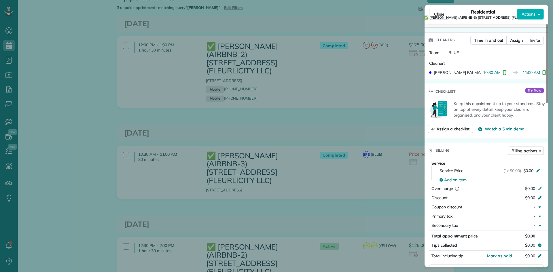
scroll to position [174, 0]
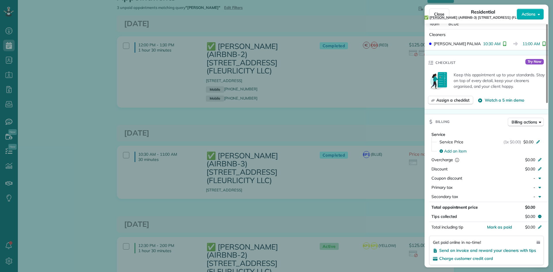
click at [317, 117] on div "Close Residential ✅ [PERSON_NAME] (AIRBNB-3) [STREET_ADDRESS] (FLEURLICITY LLC)…" at bounding box center [276, 136] width 553 height 272
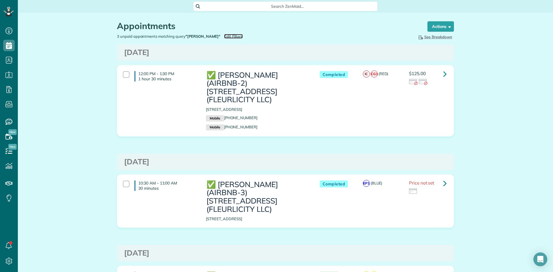
click at [243, 35] on span "Edit Filters" at bounding box center [233, 36] width 19 height 5
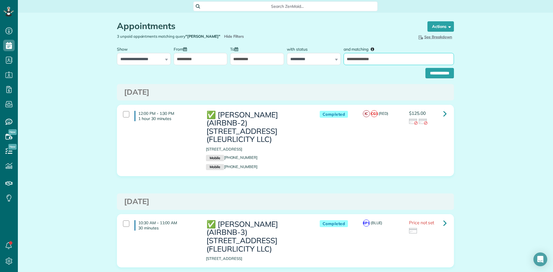
drag, startPoint x: 327, startPoint y: 59, endPoint x: 208, endPoint y: 70, distance: 119.4
click at [245, 61] on div "**********" at bounding box center [285, 54] width 340 height 22
type input "*********"
click at [425, 68] on input "**********" at bounding box center [439, 73] width 28 height 10
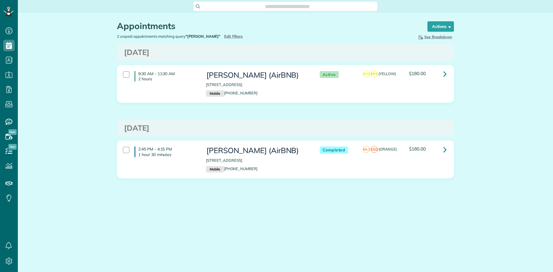
scroll to position [3, 3]
click at [447, 74] on link at bounding box center [445, 74] width 12 height 12
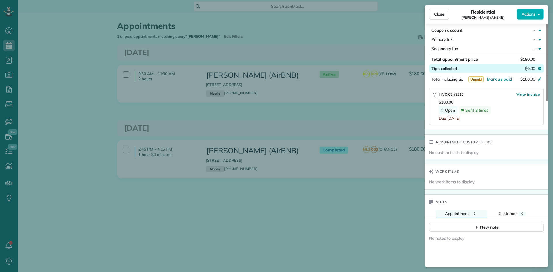
scroll to position [317, 0]
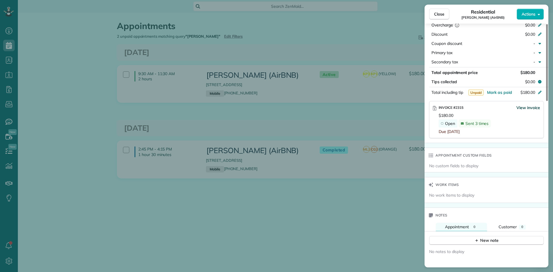
click at [526, 105] on span "View invoice" at bounding box center [528, 108] width 24 height 6
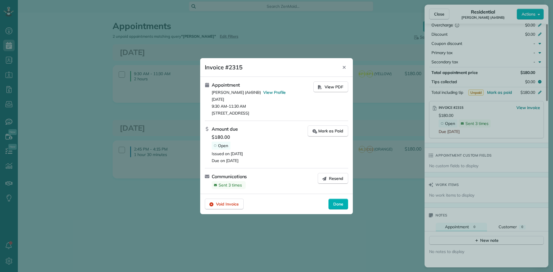
click at [329, 178] on span "Resend" at bounding box center [336, 179] width 14 height 6
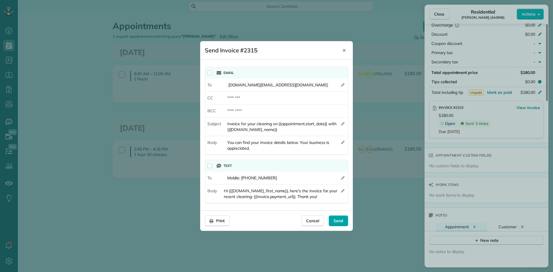
click at [343, 222] on div "Send" at bounding box center [338, 220] width 20 height 11
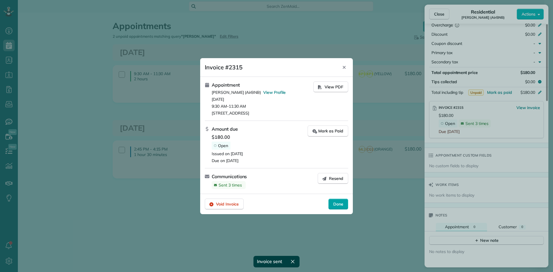
click at [339, 206] on span "Done" at bounding box center [338, 204] width 10 height 6
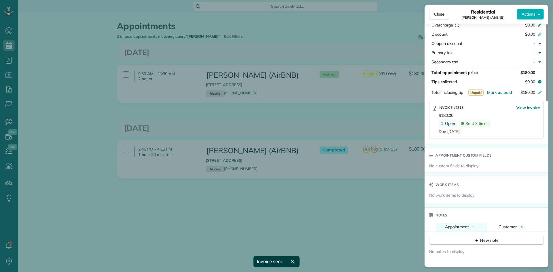
click at [381, 192] on div "Close Residential [PERSON_NAME] (AirBNB) Actions Status Active [PERSON_NAME] (A…" at bounding box center [276, 136] width 553 height 272
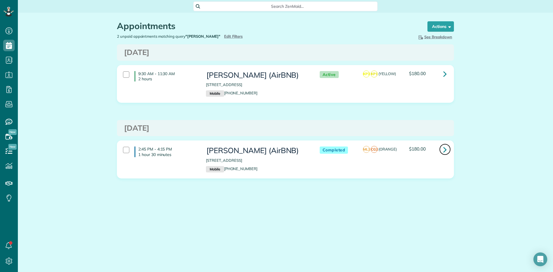
click at [444, 149] on icon at bounding box center [444, 149] width 3 height 10
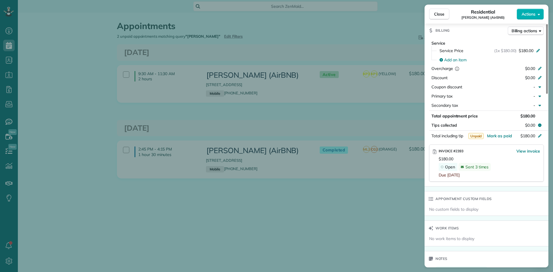
scroll to position [288, 0]
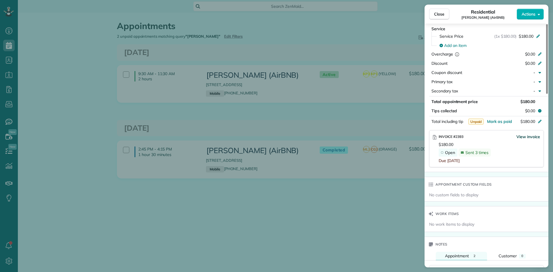
click at [526, 134] on span "View invoice" at bounding box center [528, 137] width 24 height 6
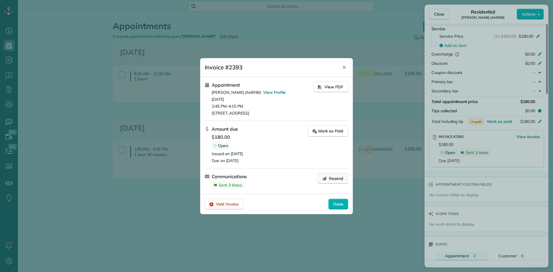
click at [332, 179] on span "Resend" at bounding box center [336, 179] width 14 height 6
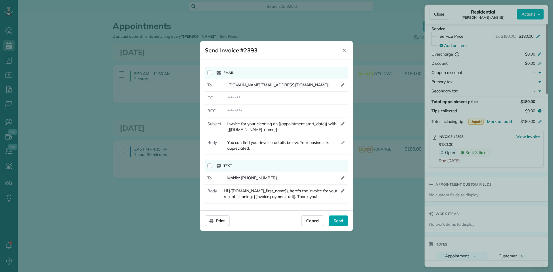
click at [339, 222] on span "Send" at bounding box center [338, 221] width 10 height 6
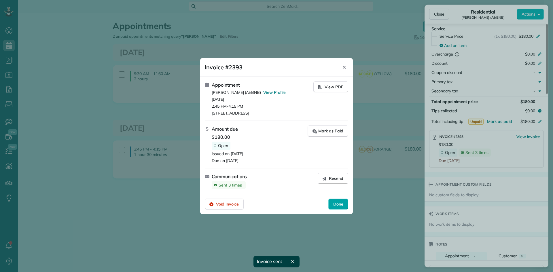
click at [336, 203] on span "Done" at bounding box center [338, 204] width 10 height 6
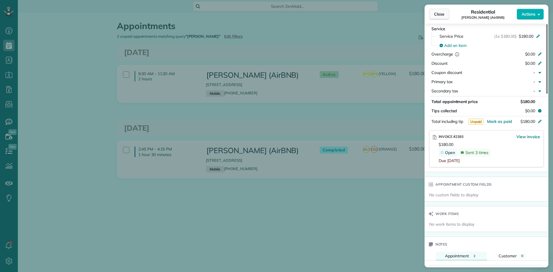
click at [438, 12] on span "Close" at bounding box center [439, 14] width 10 height 6
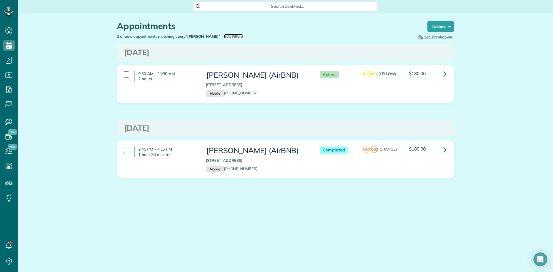
click at [225, 35] on span "Edit Filters" at bounding box center [233, 36] width 19 height 5
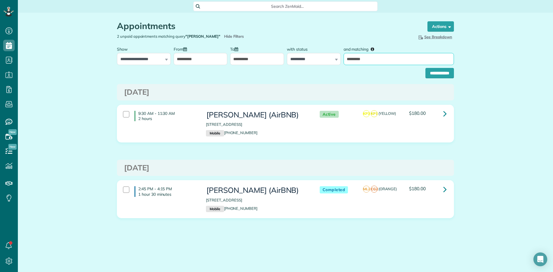
click at [277, 59] on div "**********" at bounding box center [285, 54] width 340 height 22
type input "*****"
click at [425, 68] on input "**********" at bounding box center [439, 73] width 28 height 10
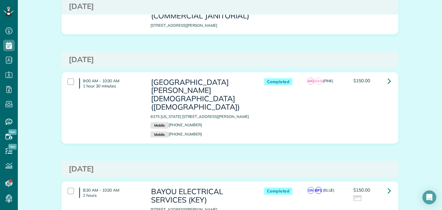
scroll to position [3741, 0]
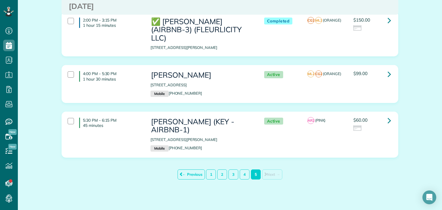
scroll to position [54, 0]
click at [206, 171] on link "1" at bounding box center [211, 174] width 10 height 10
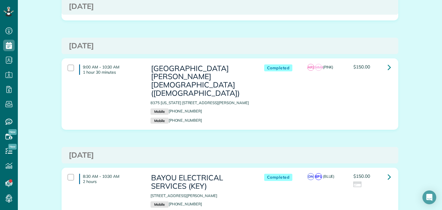
scroll to position [3741, 0]
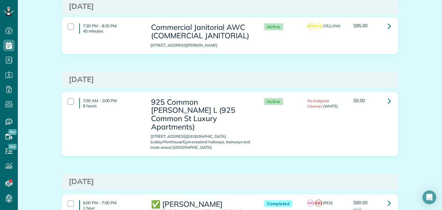
scroll to position [2120, 0]
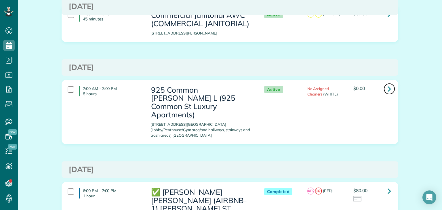
click at [388, 84] on icon at bounding box center [389, 89] width 3 height 10
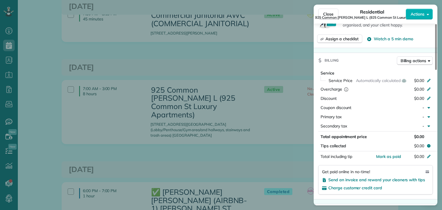
scroll to position [261, 0]
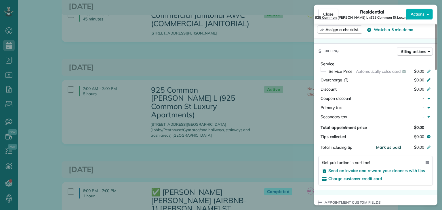
click at [389, 150] on span "Mark as paid" at bounding box center [388, 147] width 25 height 5
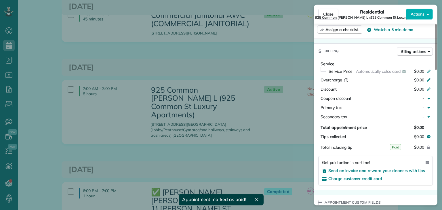
click at [233, 140] on div "Close Residential 925 Common [PERSON_NAME] L ([STREET_ADDRESS] Luxury Apartment…" at bounding box center [221, 105] width 442 height 210
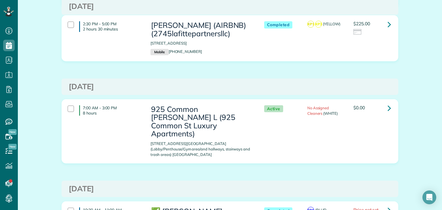
scroll to position [3358, 0]
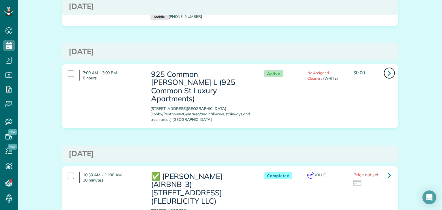
click at [388, 68] on icon at bounding box center [389, 73] width 3 height 10
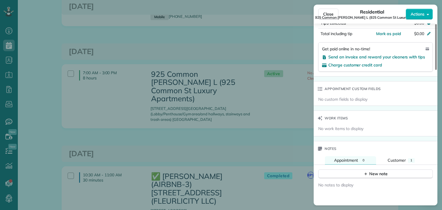
scroll to position [375, 0]
click at [392, 36] on span "Mark as paid" at bounding box center [388, 33] width 25 height 5
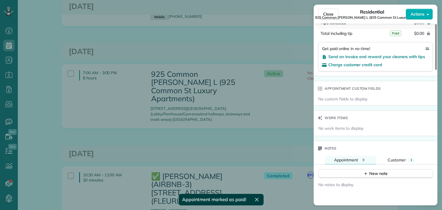
click at [215, 110] on div "Close Residential 925 Common [PERSON_NAME] L ([STREET_ADDRESS] Luxury Apartment…" at bounding box center [221, 105] width 442 height 210
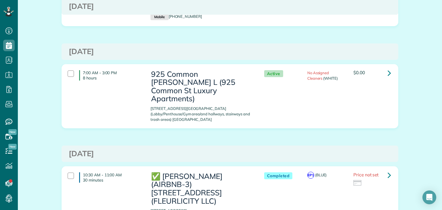
scroll to position [3415, 0]
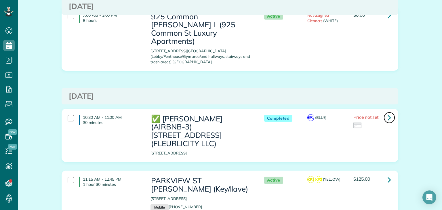
click at [388, 113] on icon at bounding box center [389, 118] width 3 height 10
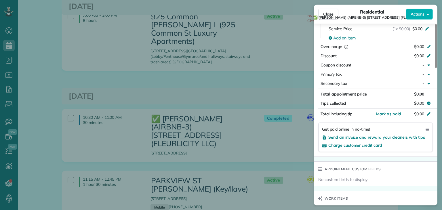
scroll to position [283, 0]
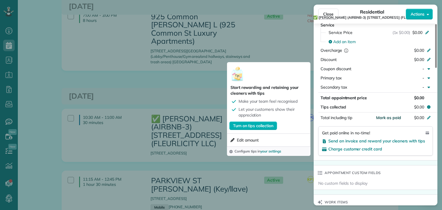
click at [389, 119] on span "Mark as paid" at bounding box center [388, 117] width 25 height 5
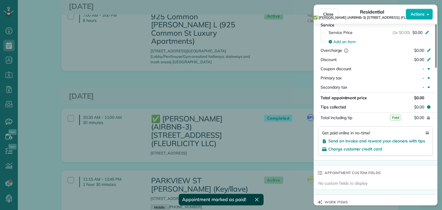
click at [249, 55] on div "Close Residential ✅ [PERSON_NAME] (AIRBNB-3) [STREET_ADDRESS] (FLEURLICITY LLC)…" at bounding box center [221, 105] width 442 height 210
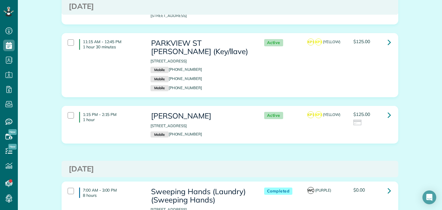
scroll to position [3582, 0]
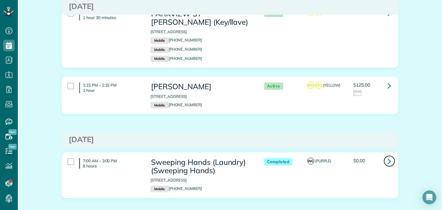
click at [388, 156] on icon at bounding box center [389, 161] width 3 height 10
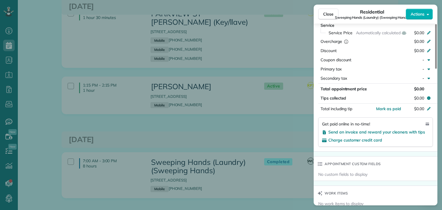
scroll to position [288, 0]
click at [389, 110] on span "Mark as paid" at bounding box center [388, 108] width 25 height 5
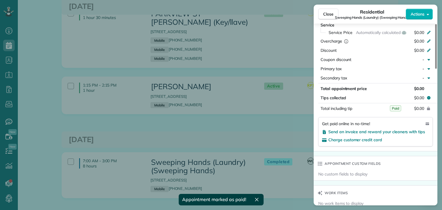
click at [244, 90] on div "Close Residential Sweeping Hands (Laundry) (Sweeping Hands) Actions Status Comp…" at bounding box center [221, 105] width 442 height 210
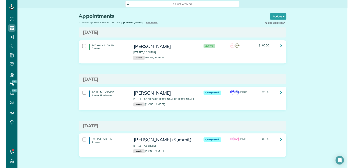
scroll to position [168, 18]
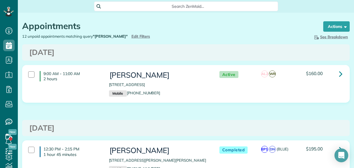
click at [297, 53] on h3 "[DATE]" at bounding box center [185, 52] width 313 height 8
click at [340, 73] on link at bounding box center [341, 74] width 12 height 12
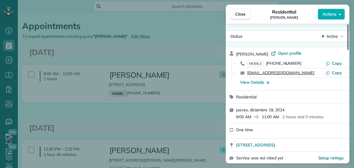
drag, startPoint x: 299, startPoint y: 73, endPoint x: 270, endPoint y: 75, distance: 28.8
click at [270, 76] on div "[EMAIL_ADDRESS][DOMAIN_NAME]" at bounding box center [286, 73] width 79 height 6
